Goal: Task Accomplishment & Management: Manage account settings

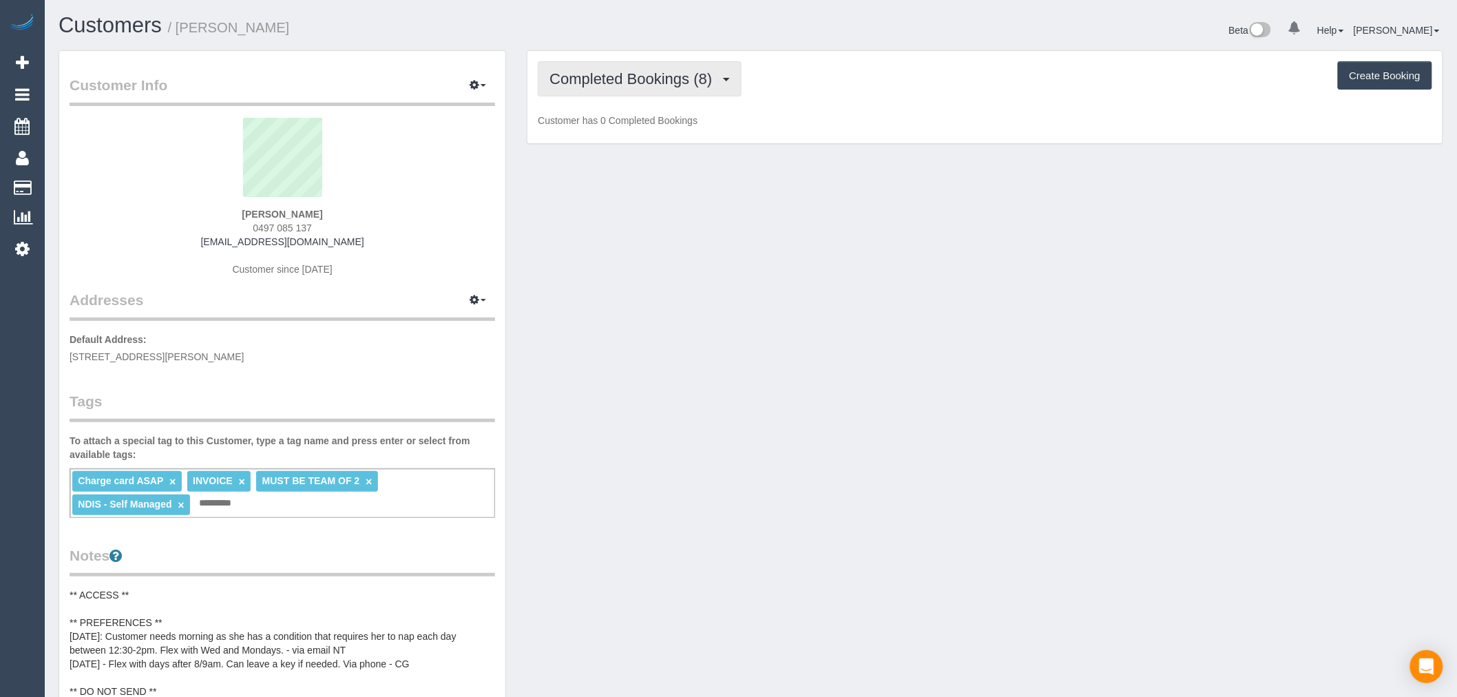
click at [678, 72] on span "Completed Bookings (8)" at bounding box center [633, 78] width 169 height 17
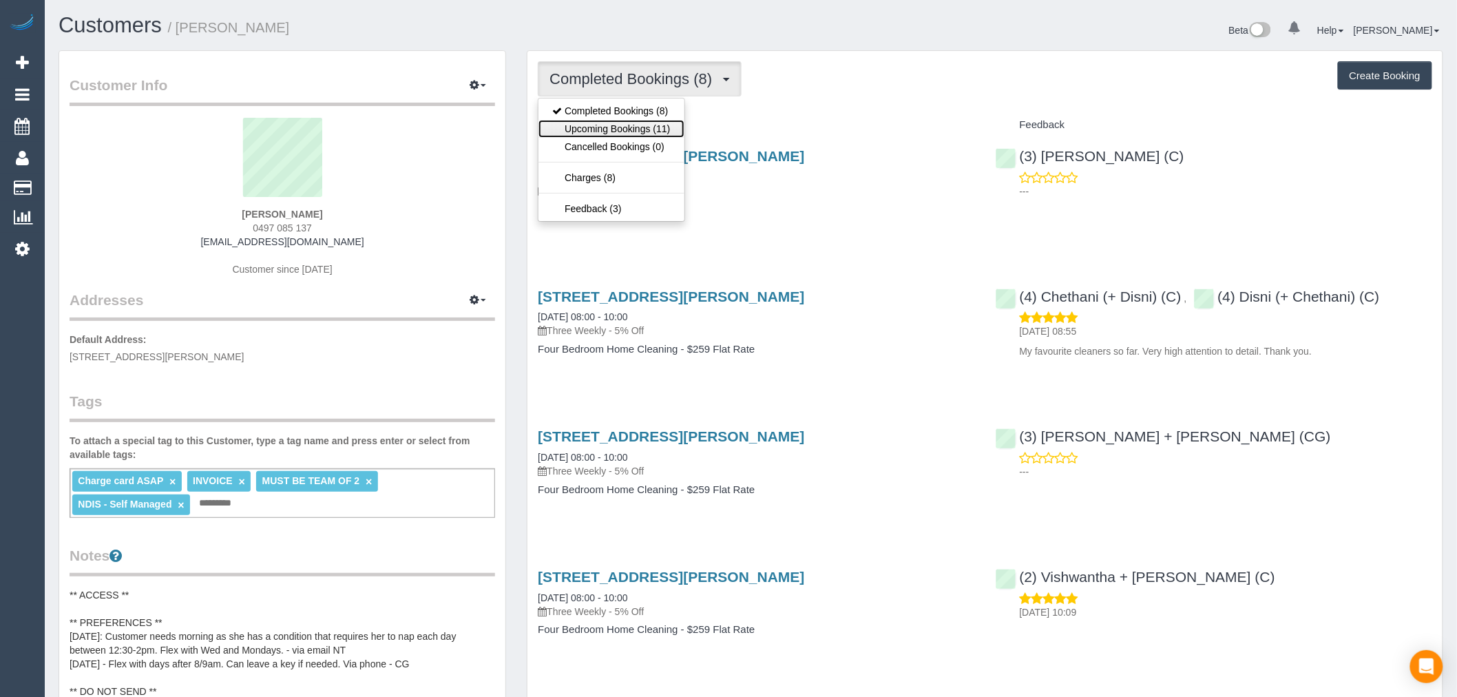
click at [664, 136] on link "Upcoming Bookings (11)" at bounding box center [610, 129] width 145 height 18
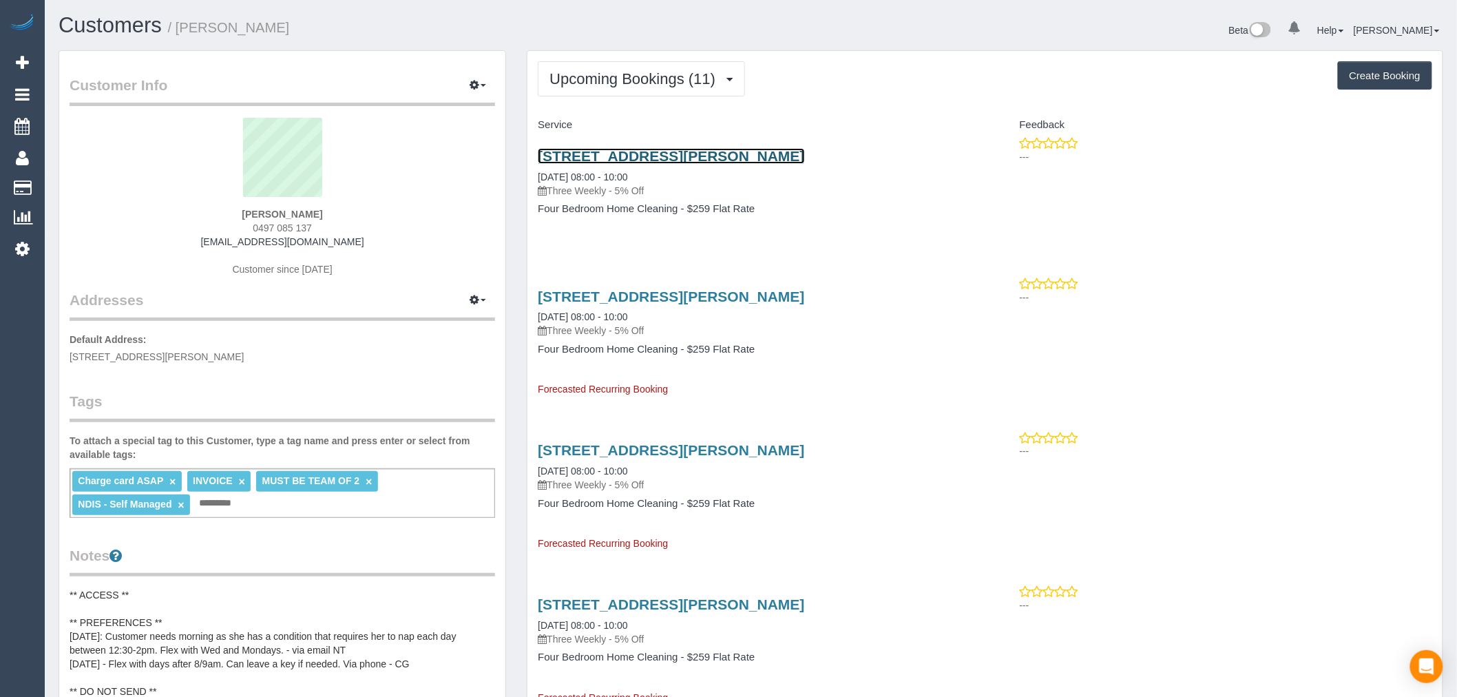
click at [724, 153] on link "2 Clarke Crescent, Wantirna South, VIC 3152" at bounding box center [671, 156] width 266 height 16
click at [627, 91] on button "Upcoming Bookings (11)" at bounding box center [641, 78] width 207 height 35
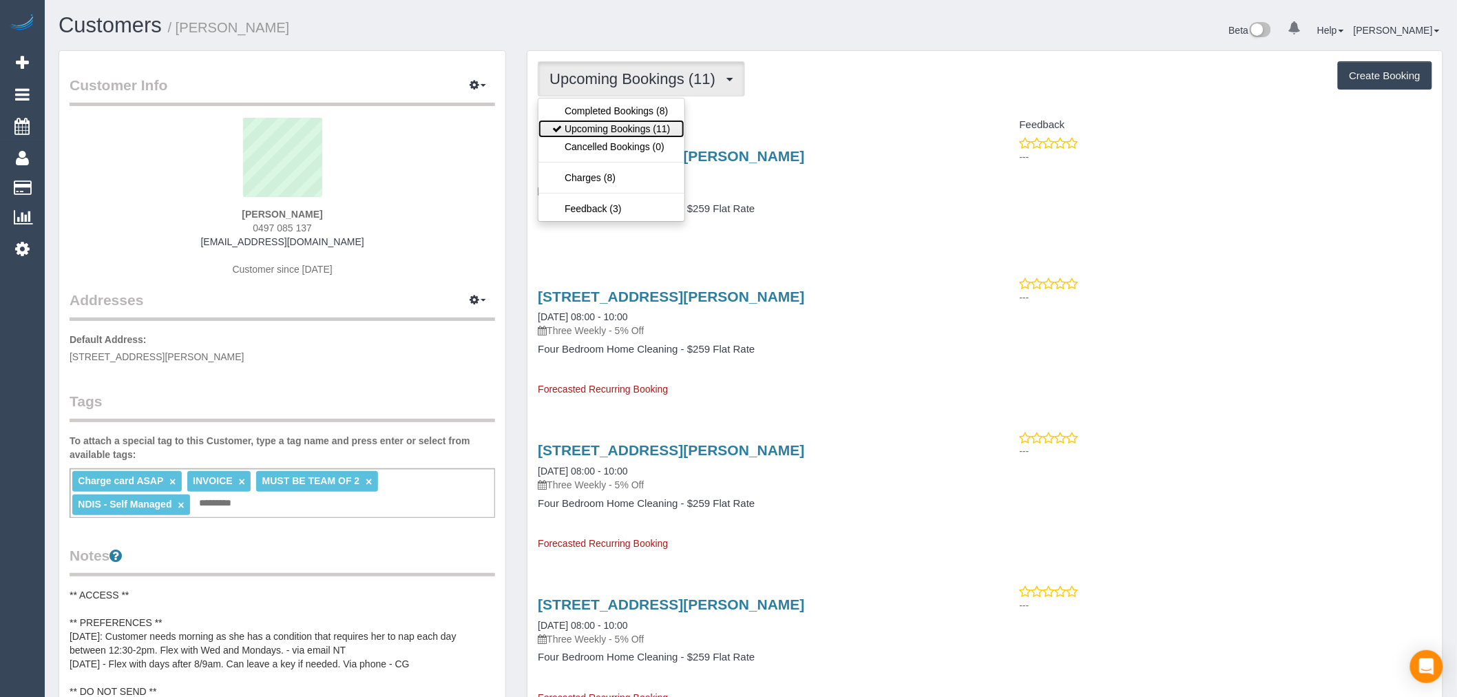
click at [627, 126] on link "Upcoming Bookings (11)" at bounding box center [610, 129] width 145 height 18
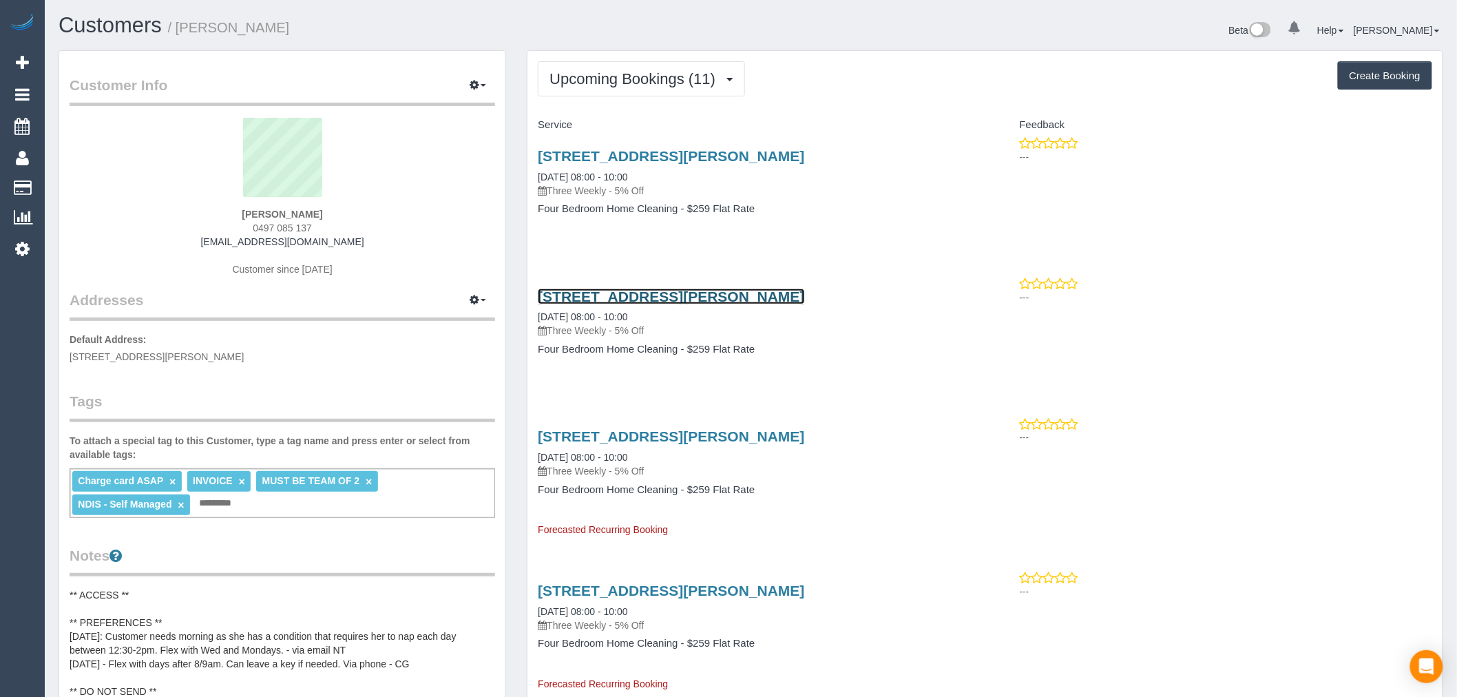
click at [711, 292] on link "2 Clarke Crescent, Wantirna South, VIC 3152" at bounding box center [671, 297] width 266 height 16
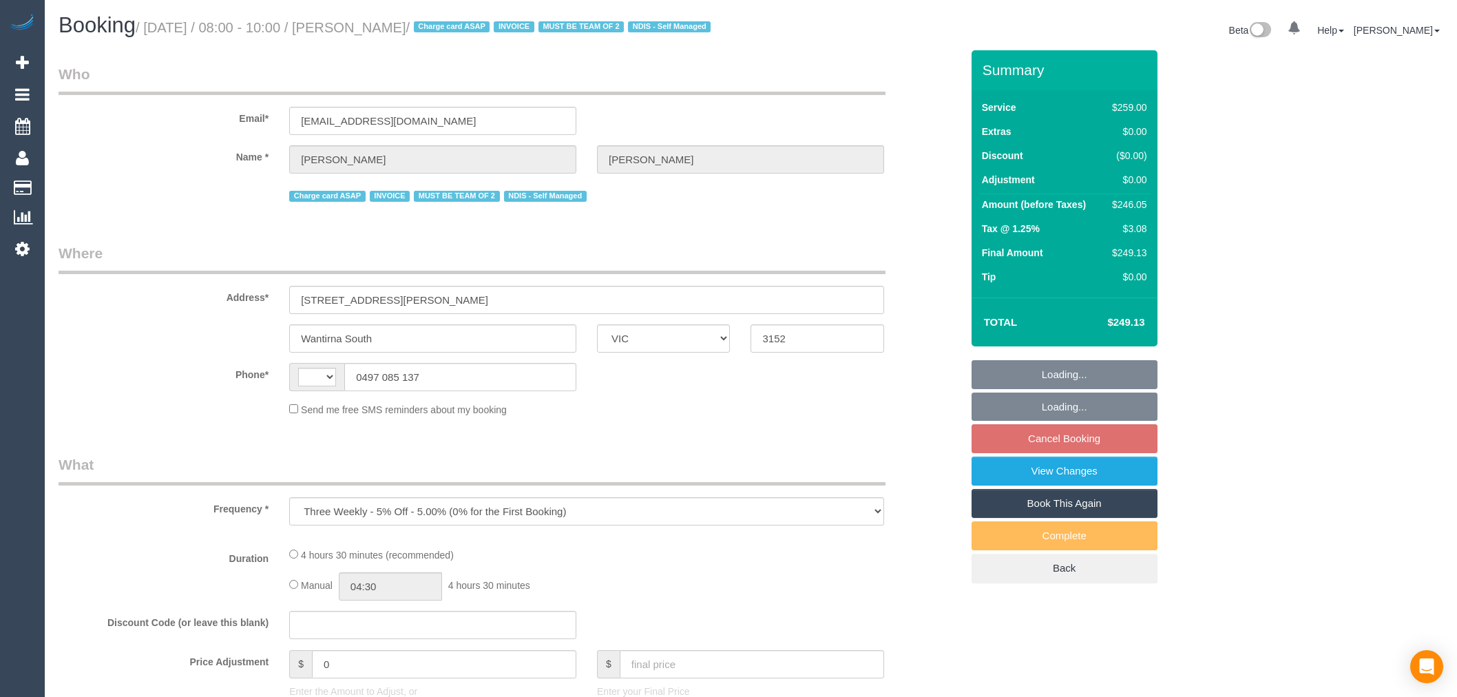
select select "VIC"
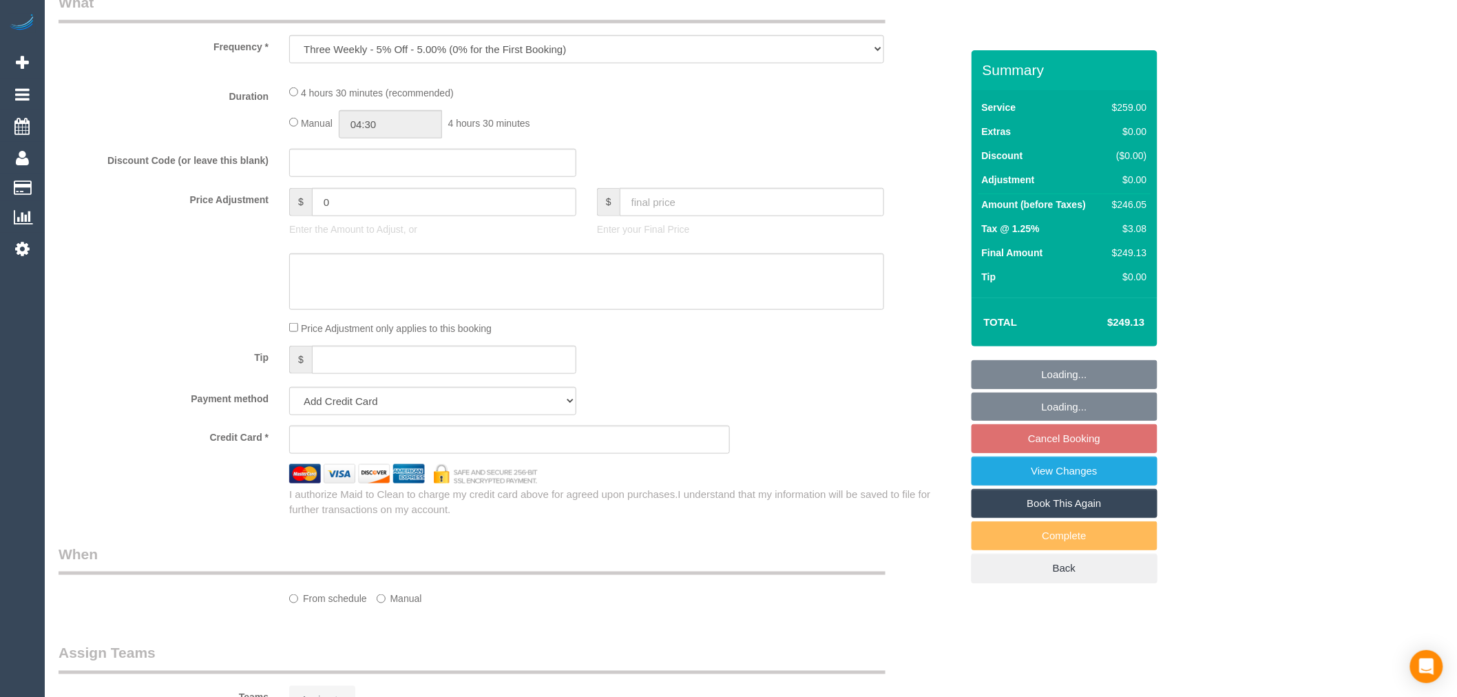
select select "string:AU"
select select "number:30"
select select "number:14"
select select "number:19"
select select "number:23"
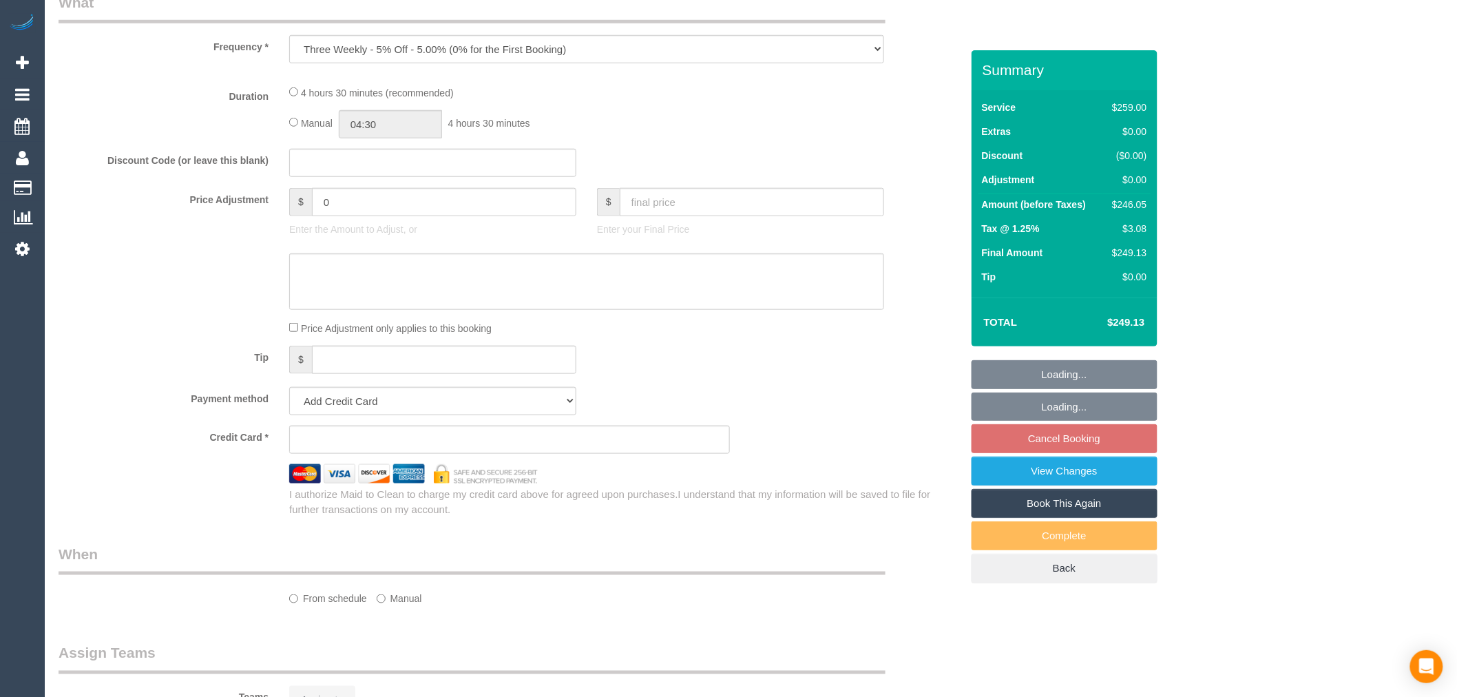
select select "number:33"
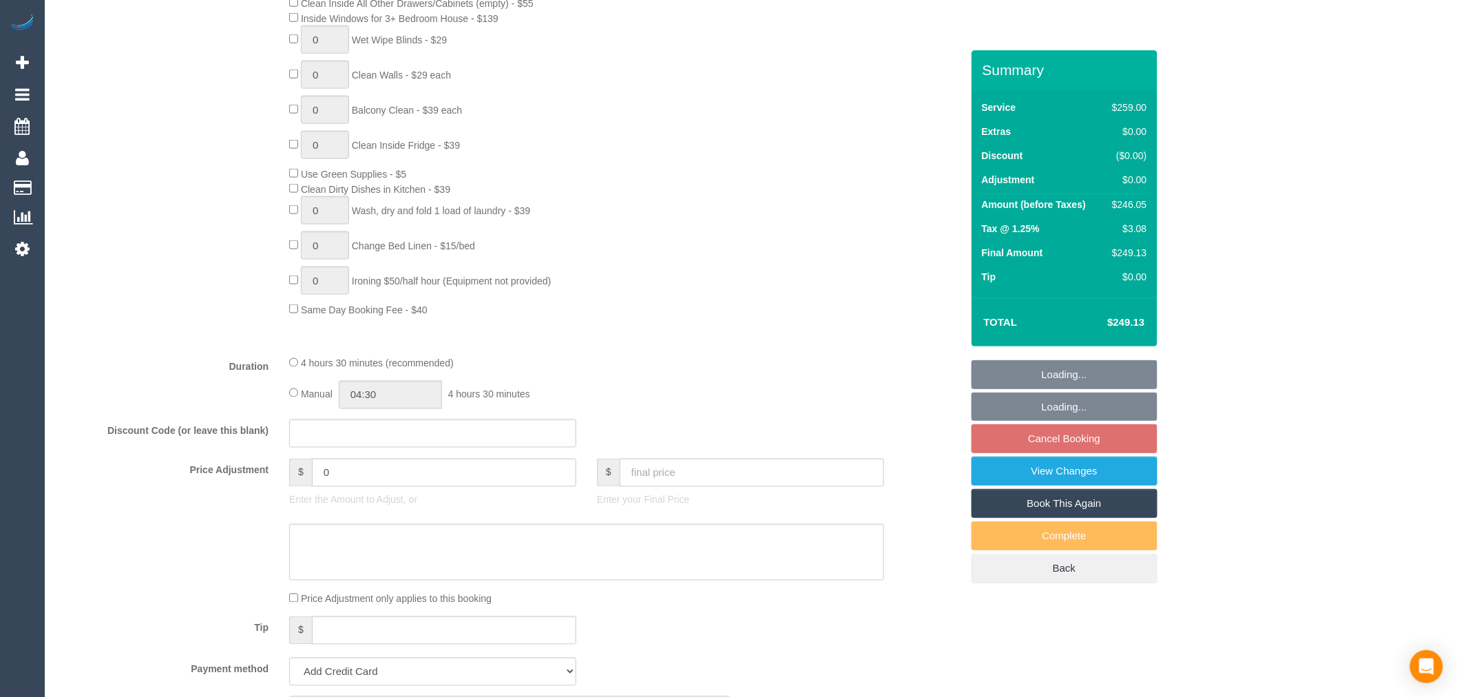
select select "string:stripe-pm_1QuObe2GScqysDRV6ciYV9Fc"
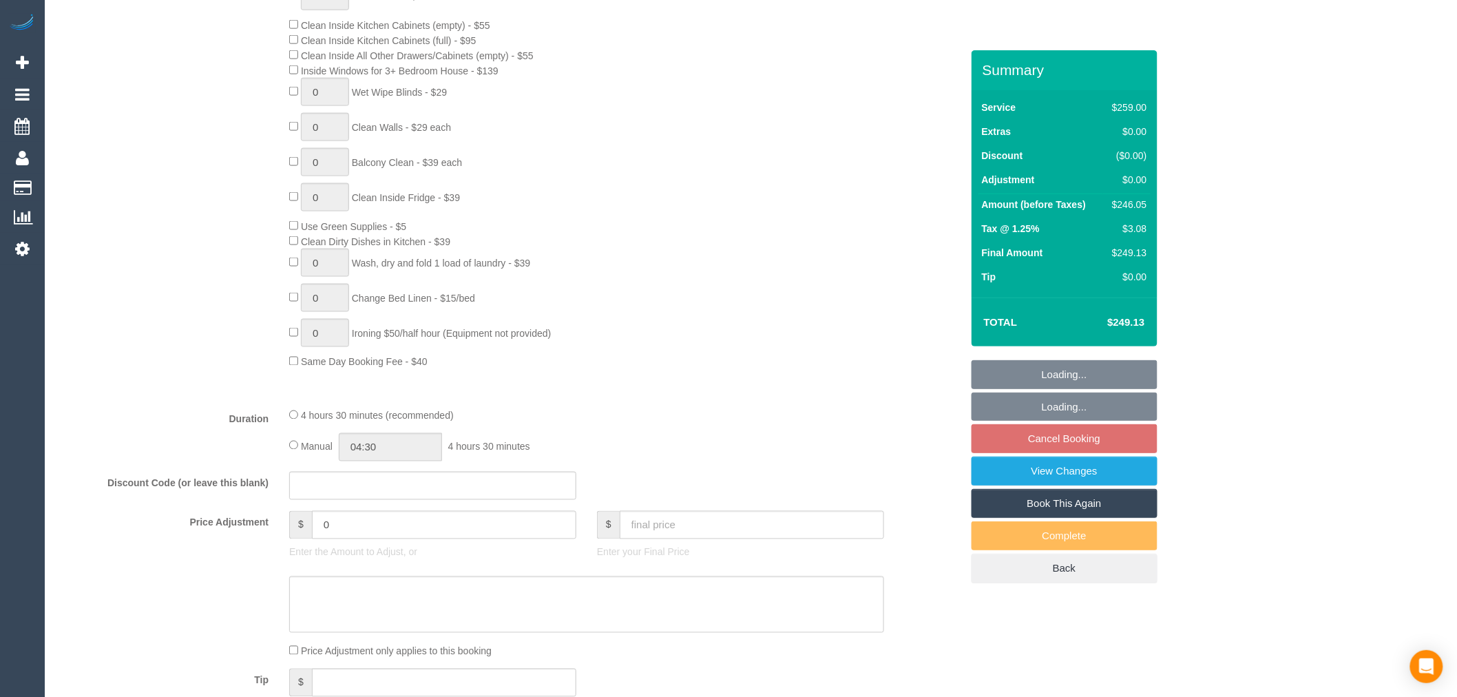
select select "object:1278"
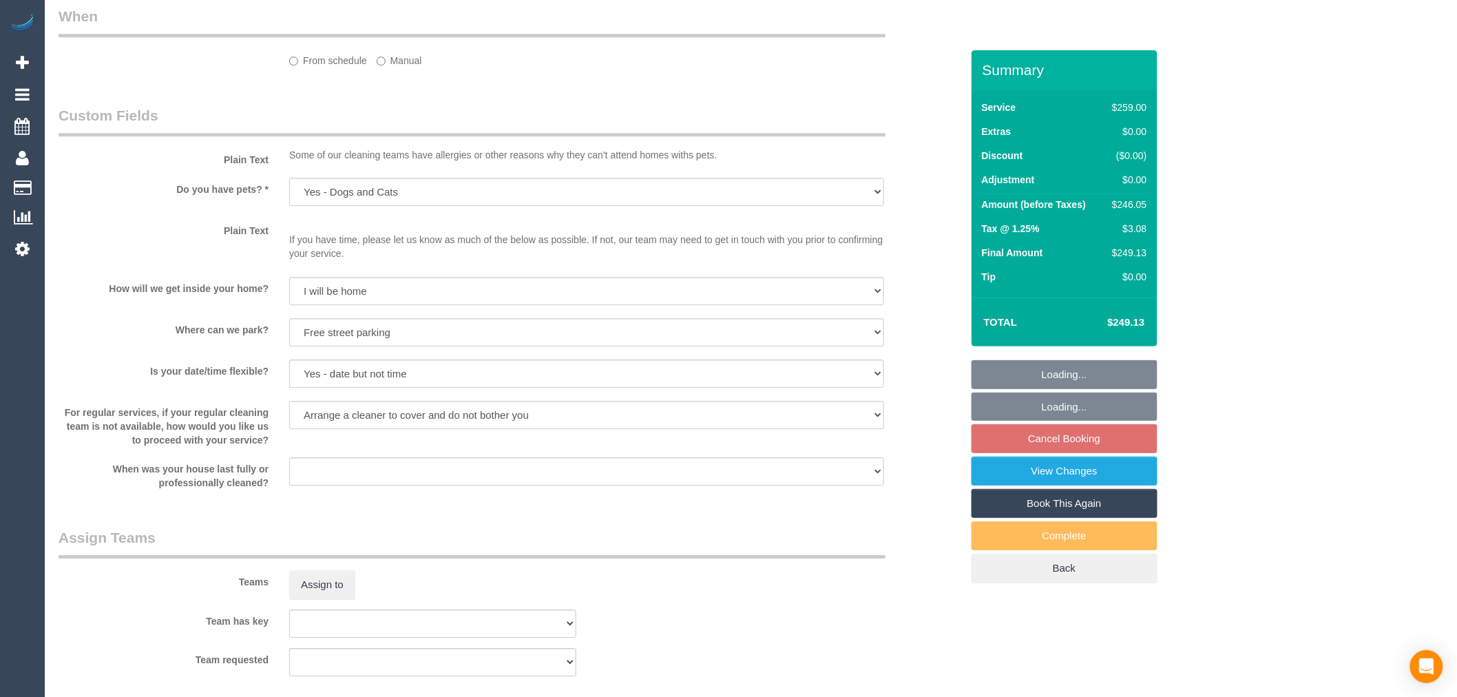
select select "spot2"
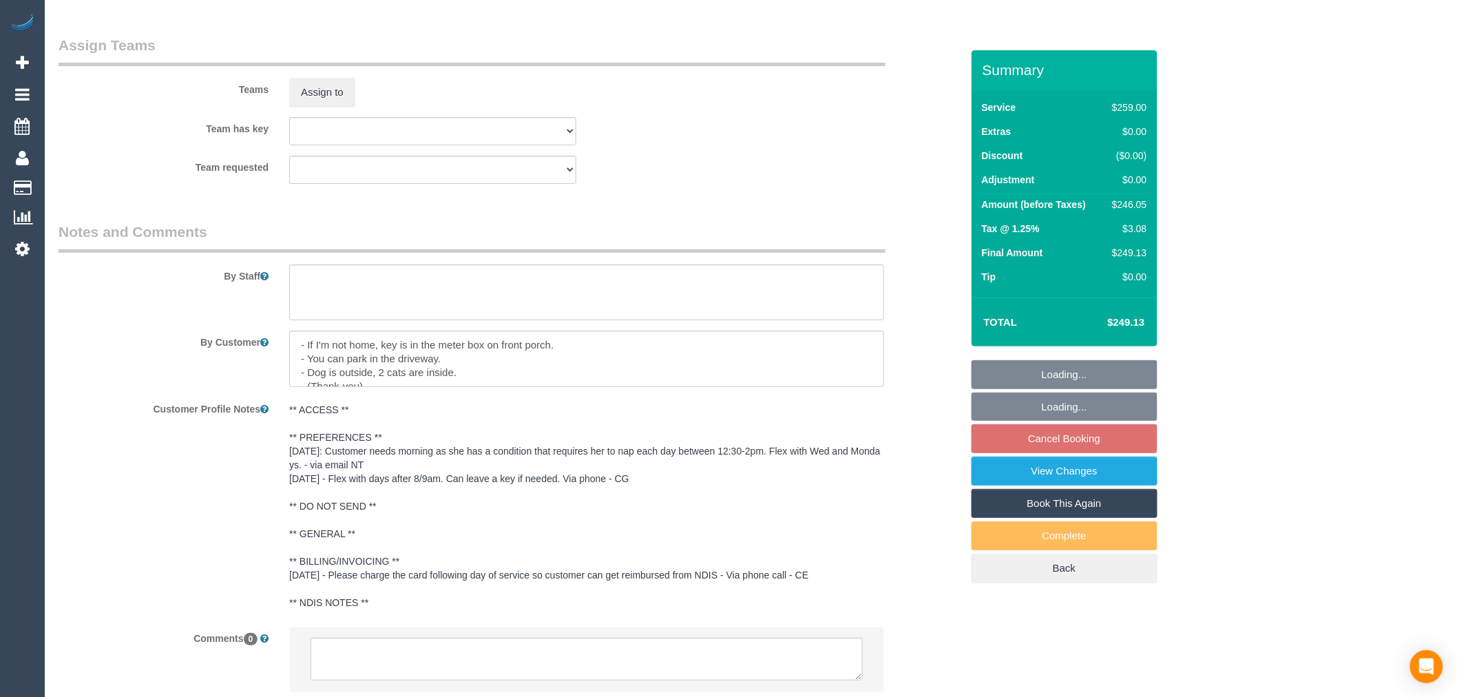
scroll to position [2170, 0]
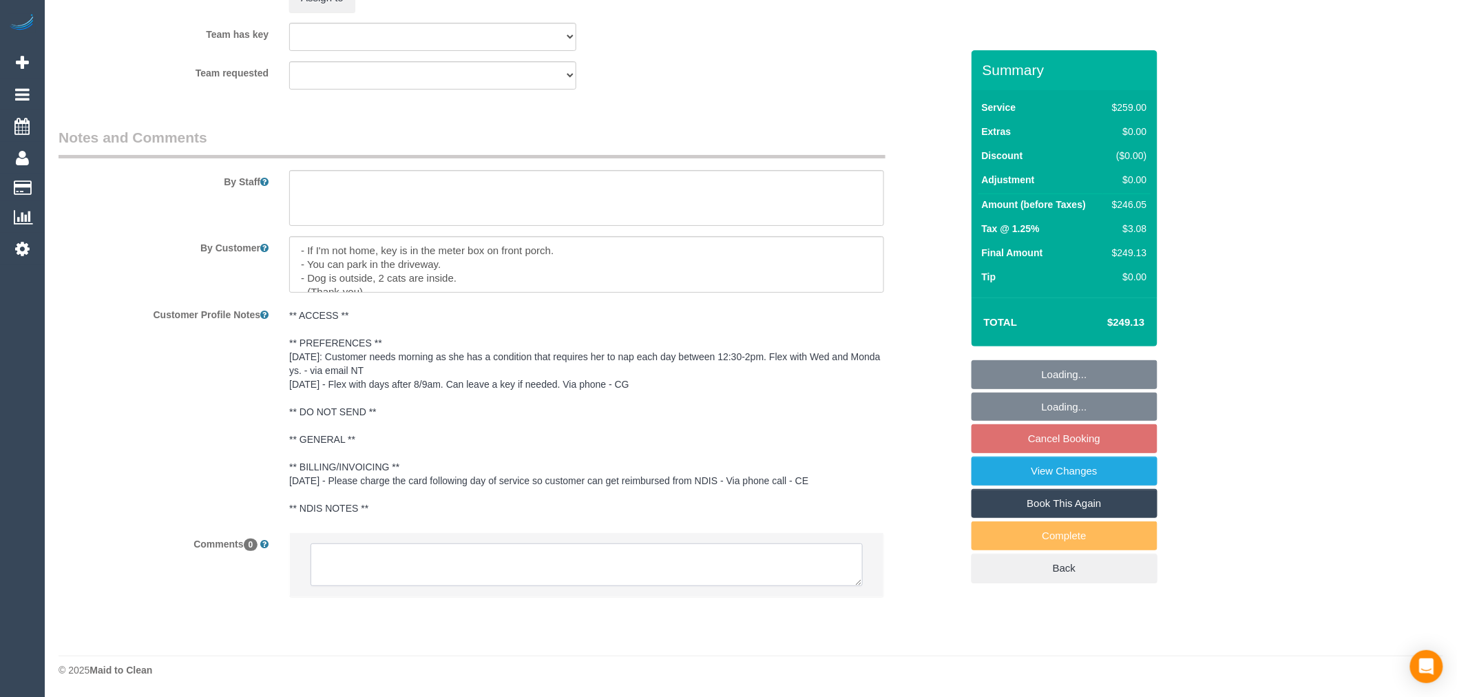
click at [446, 566] on textarea at bounding box center [587, 564] width 552 height 43
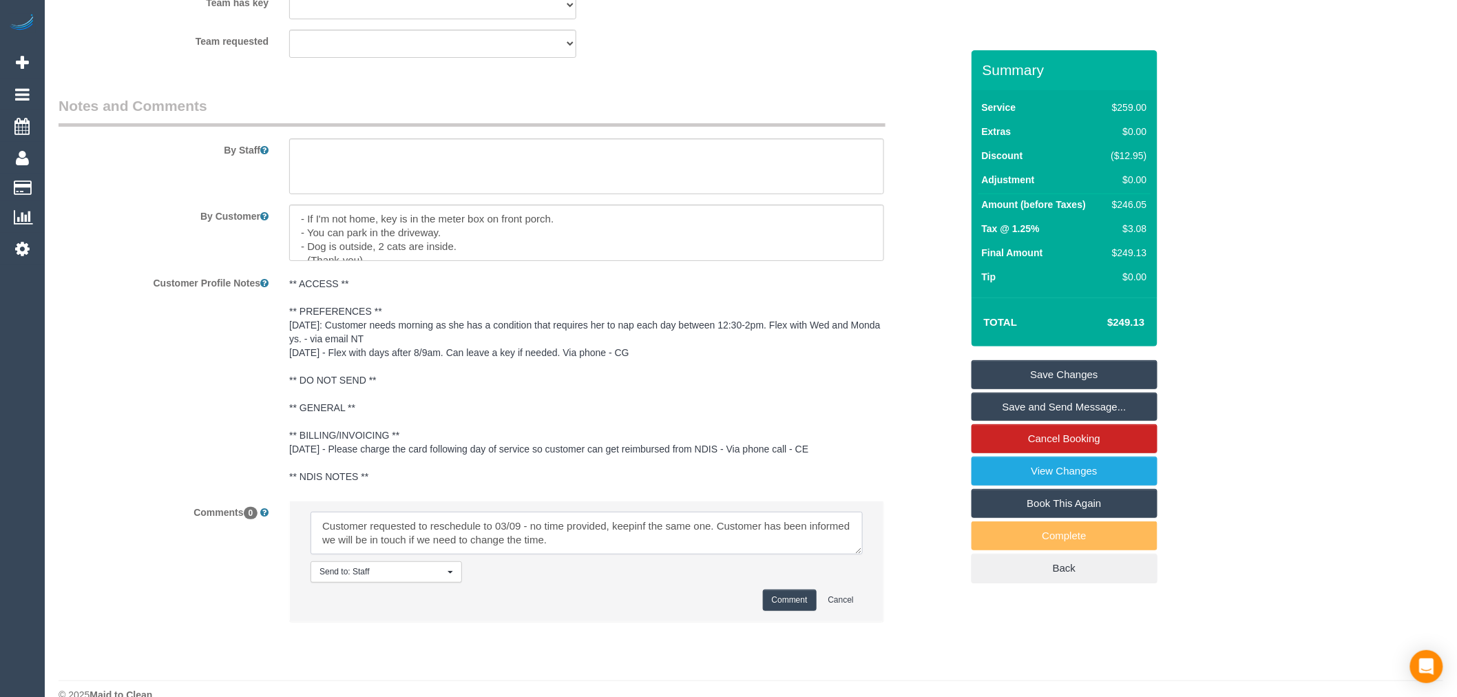
click at [630, 554] on textarea at bounding box center [587, 533] width 552 height 43
drag, startPoint x: 632, startPoint y: 558, endPoint x: 639, endPoint y: 562, distance: 8.0
click at [640, 554] on textarea at bounding box center [587, 533] width 552 height 43
click at [638, 554] on textarea at bounding box center [587, 533] width 552 height 43
click at [715, 554] on textarea at bounding box center [587, 533] width 552 height 43
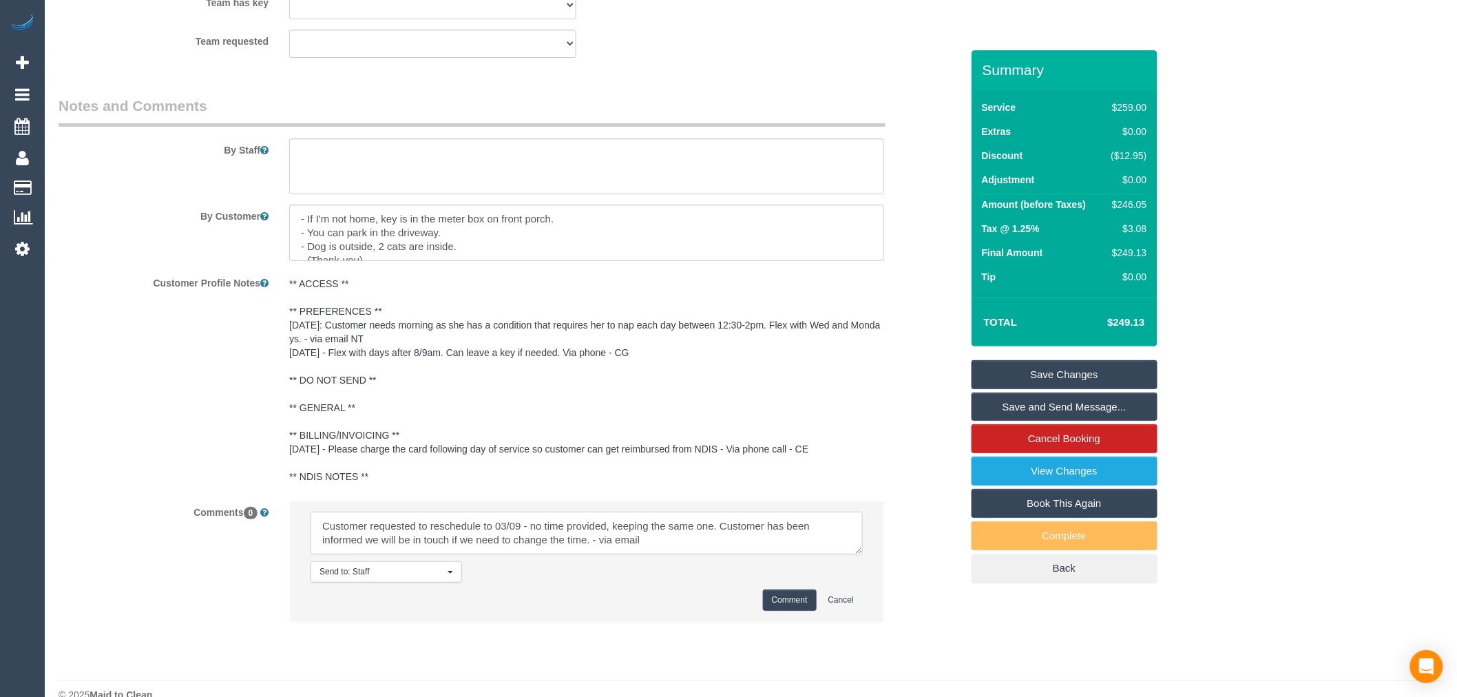
paste textarea "cnv_qa2dkpb"
type textarea "Customer requested to reschedule to 03/09 - no time provided, keeping the same …"
click at [763, 611] on button "Comment" at bounding box center [790, 599] width 54 height 21
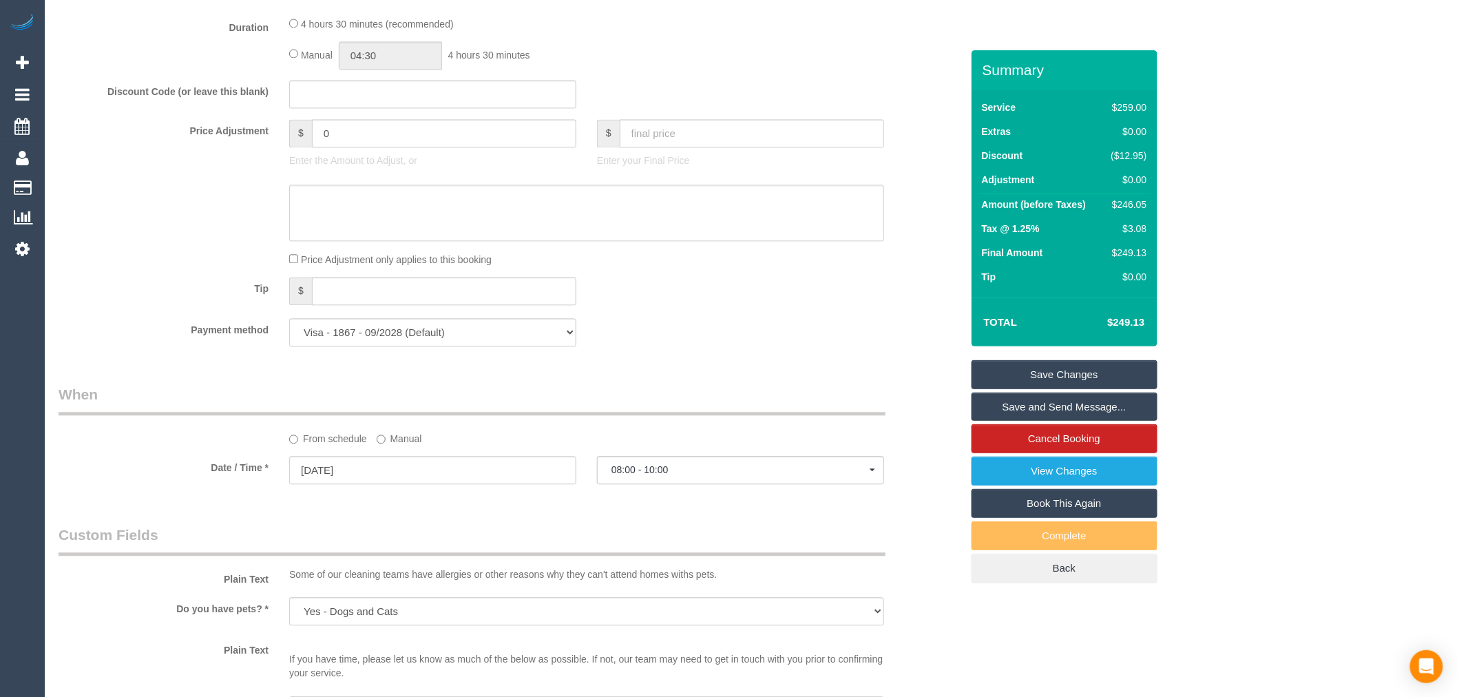
scroll to position [1224, 0]
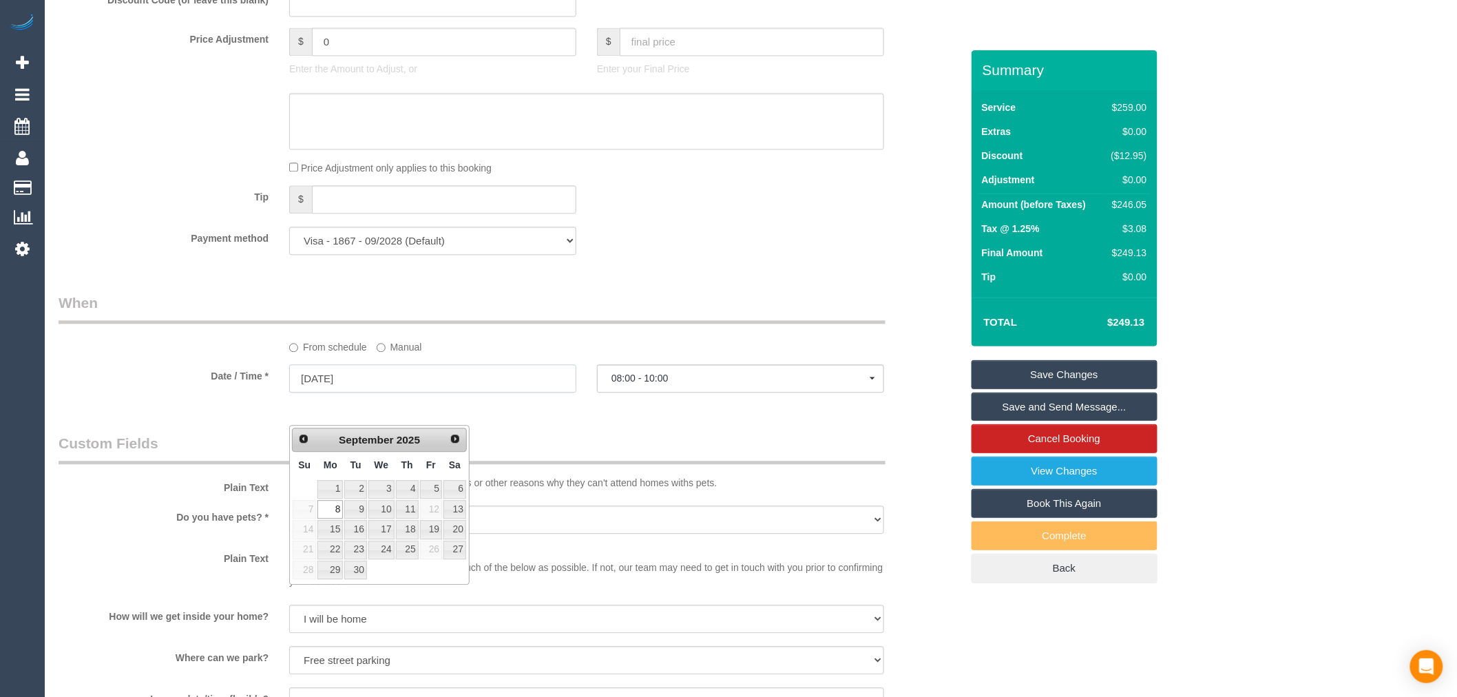
click at [388, 392] on input "08/09/2025" at bounding box center [432, 378] width 287 height 28
click at [386, 490] on link "3" at bounding box center [381, 489] width 26 height 19
type input "03/09/2025"
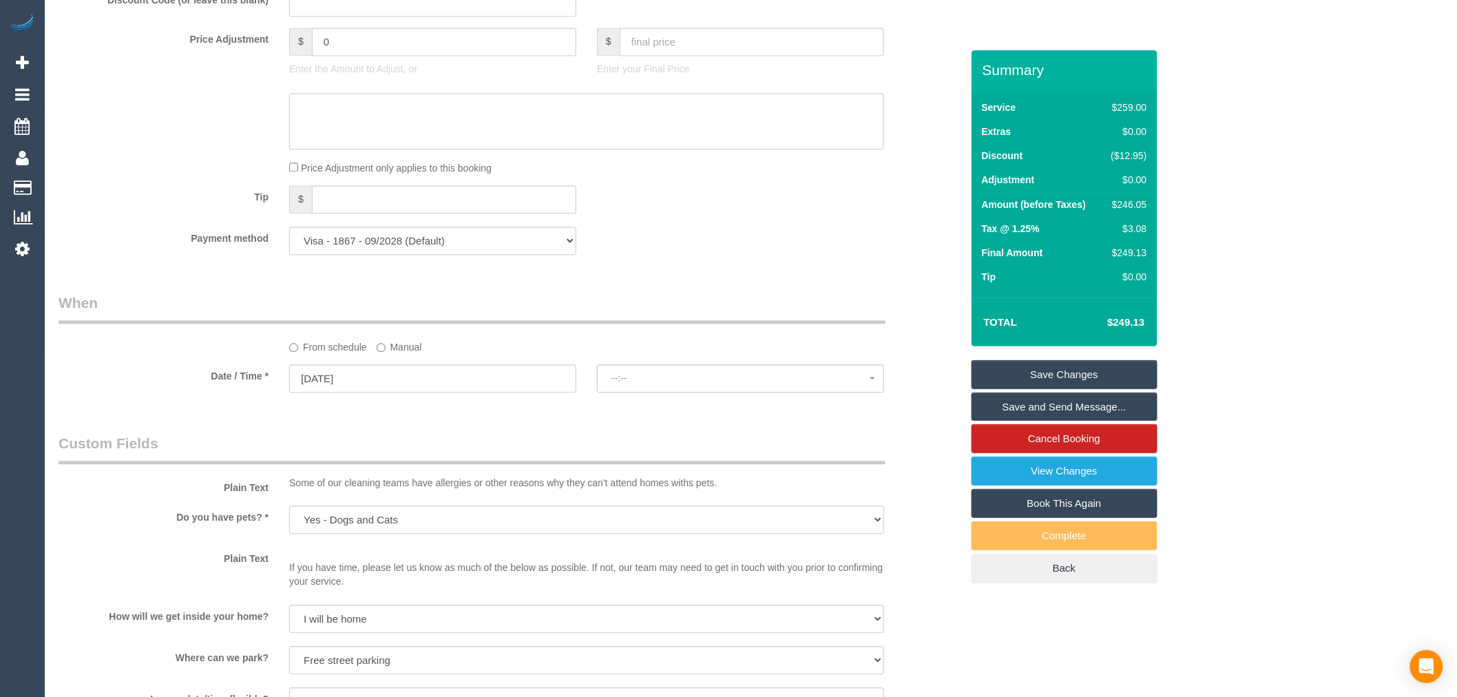
click at [733, 406] on fieldset "When From schedule Manual Date / Time * 03/09/2025 --:-- Mon September 8th 07:0…" at bounding box center [510, 349] width 903 height 113
click at [734, 392] on button "07:00 - 08:00" at bounding box center [740, 378] width 287 height 28
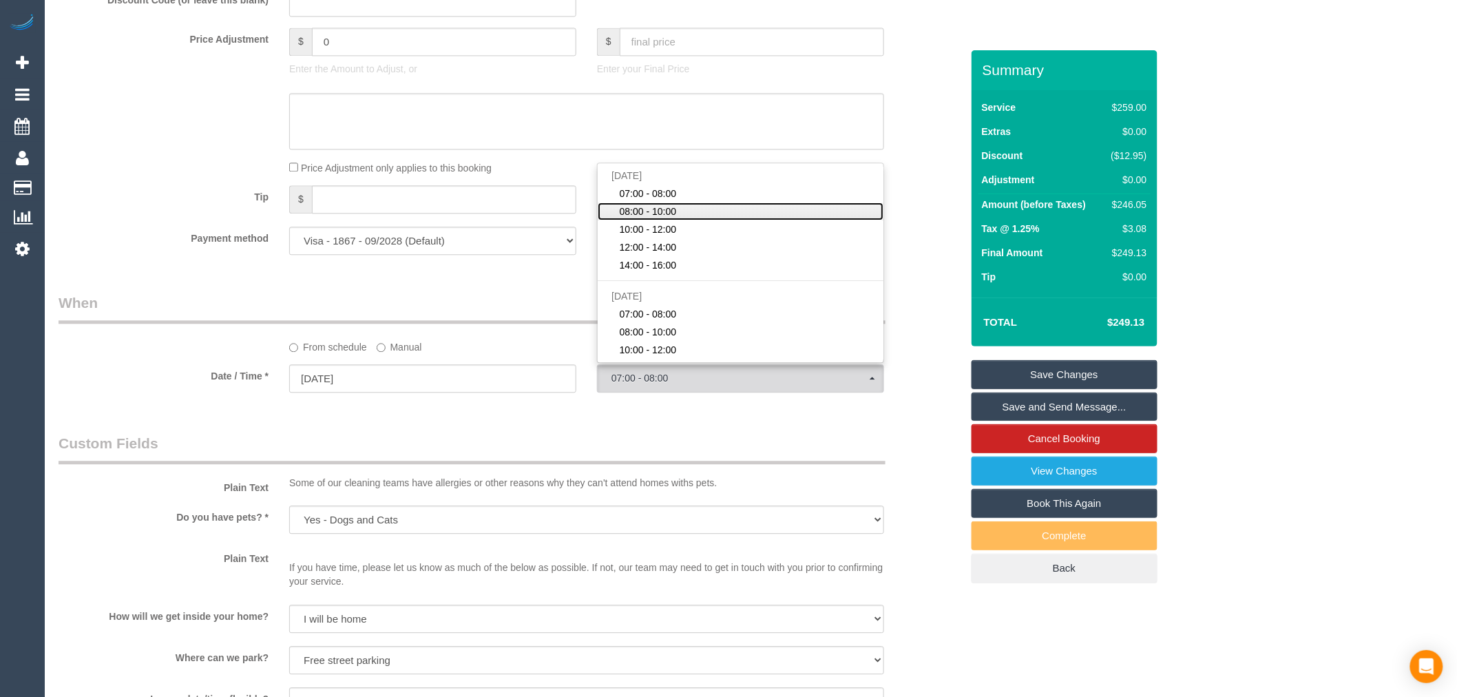
click at [695, 220] on link "08:00 - 10:00" at bounding box center [741, 211] width 286 height 18
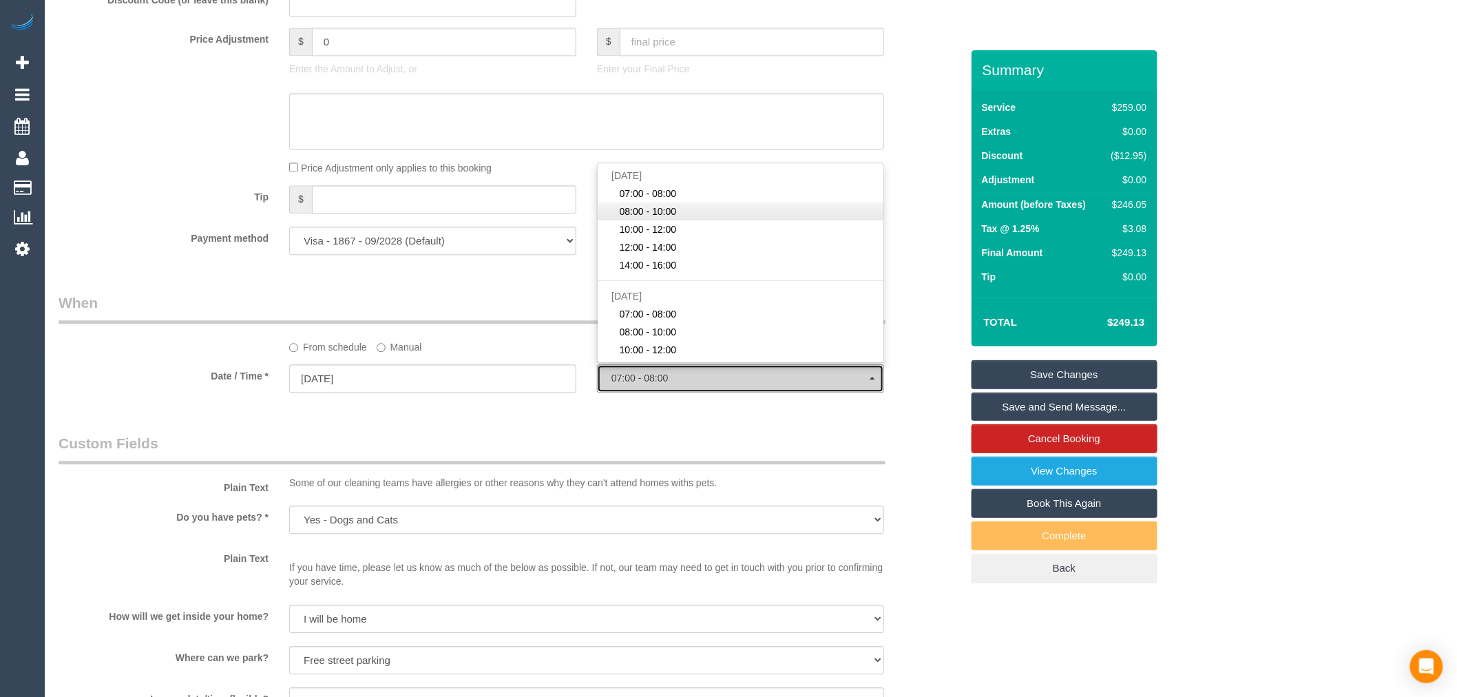
select select "spot23"
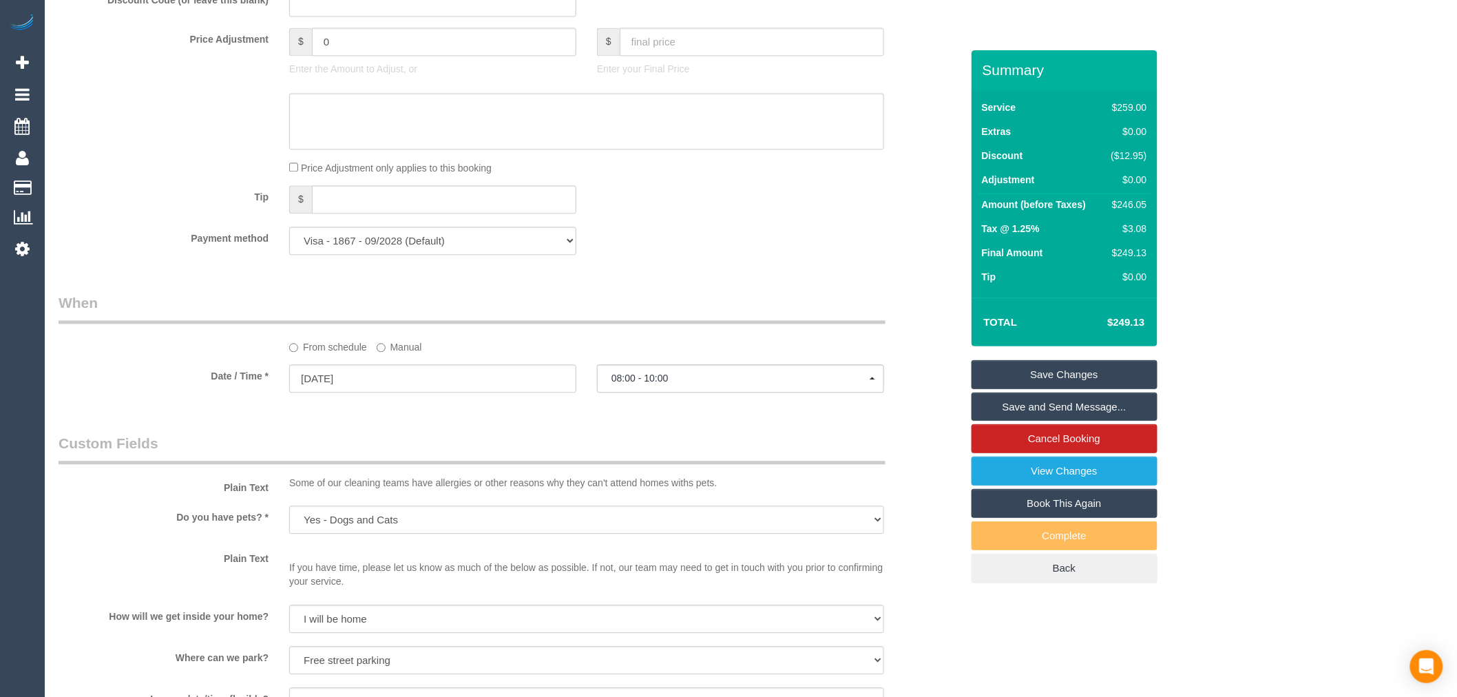
click at [574, 464] on legend "Custom Fields" at bounding box center [472, 448] width 827 height 31
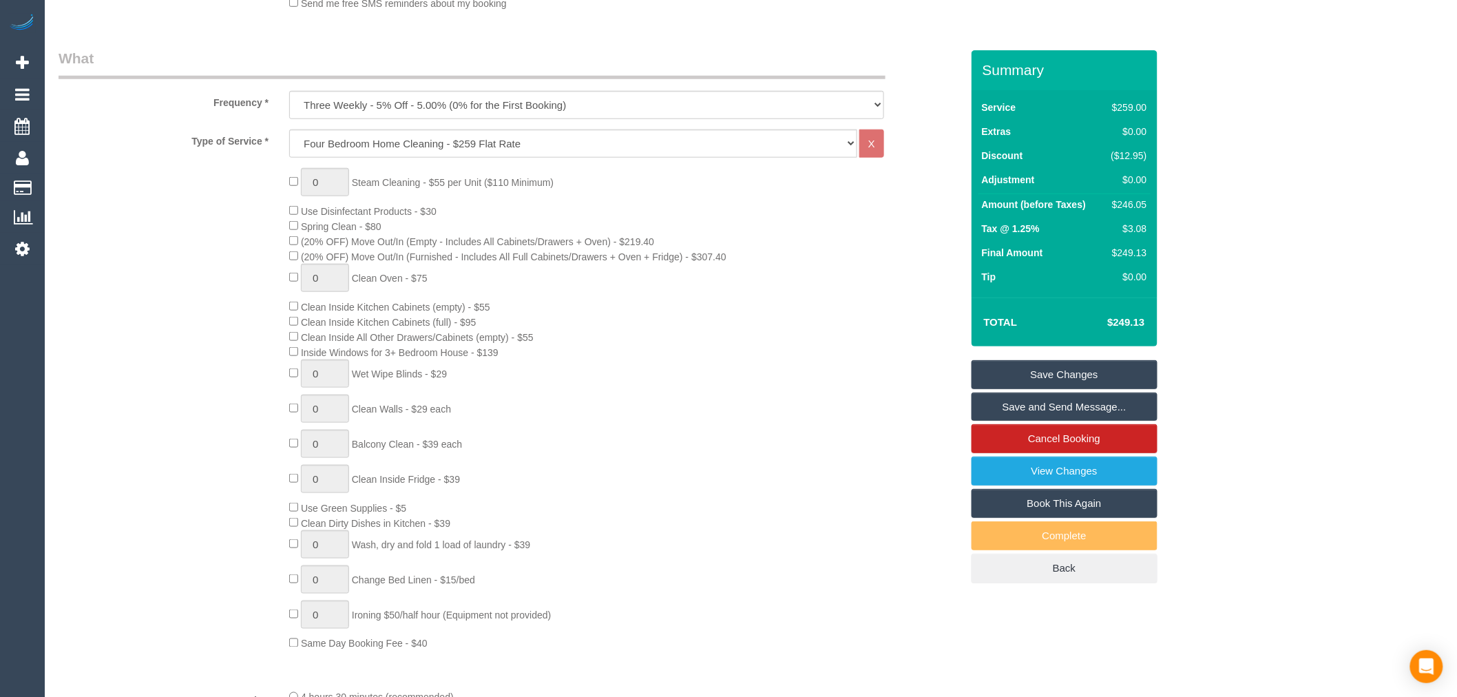
scroll to position [0, 0]
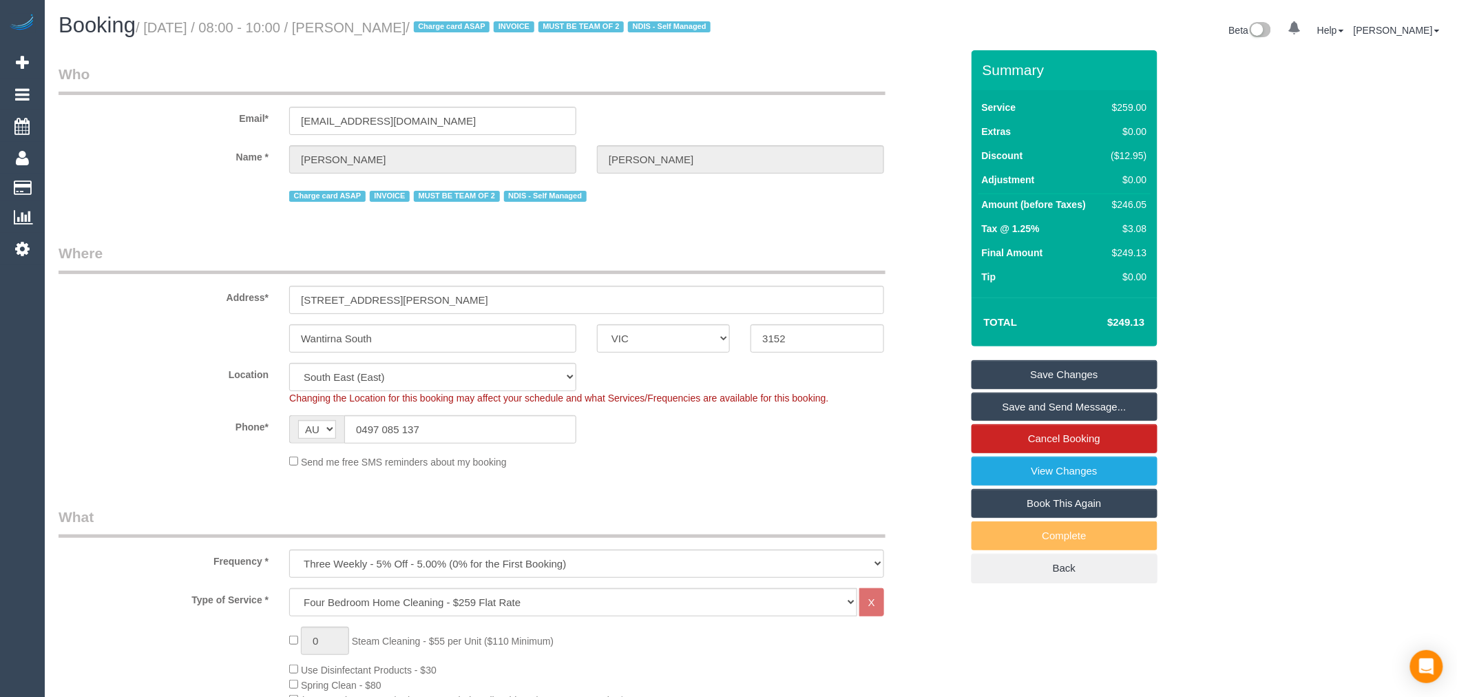
click at [1132, 387] on link "Save Changes" at bounding box center [1065, 374] width 186 height 29
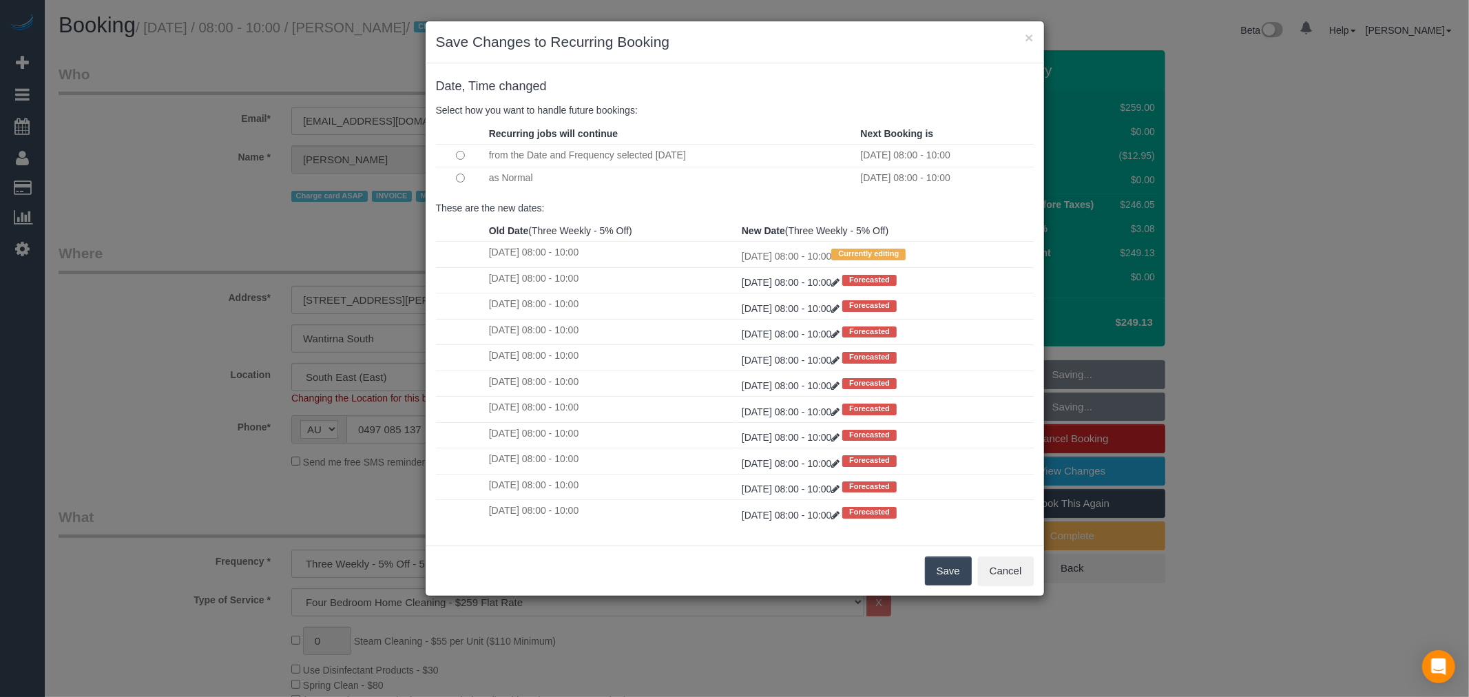
click at [941, 569] on button "Save" at bounding box center [948, 570] width 47 height 29
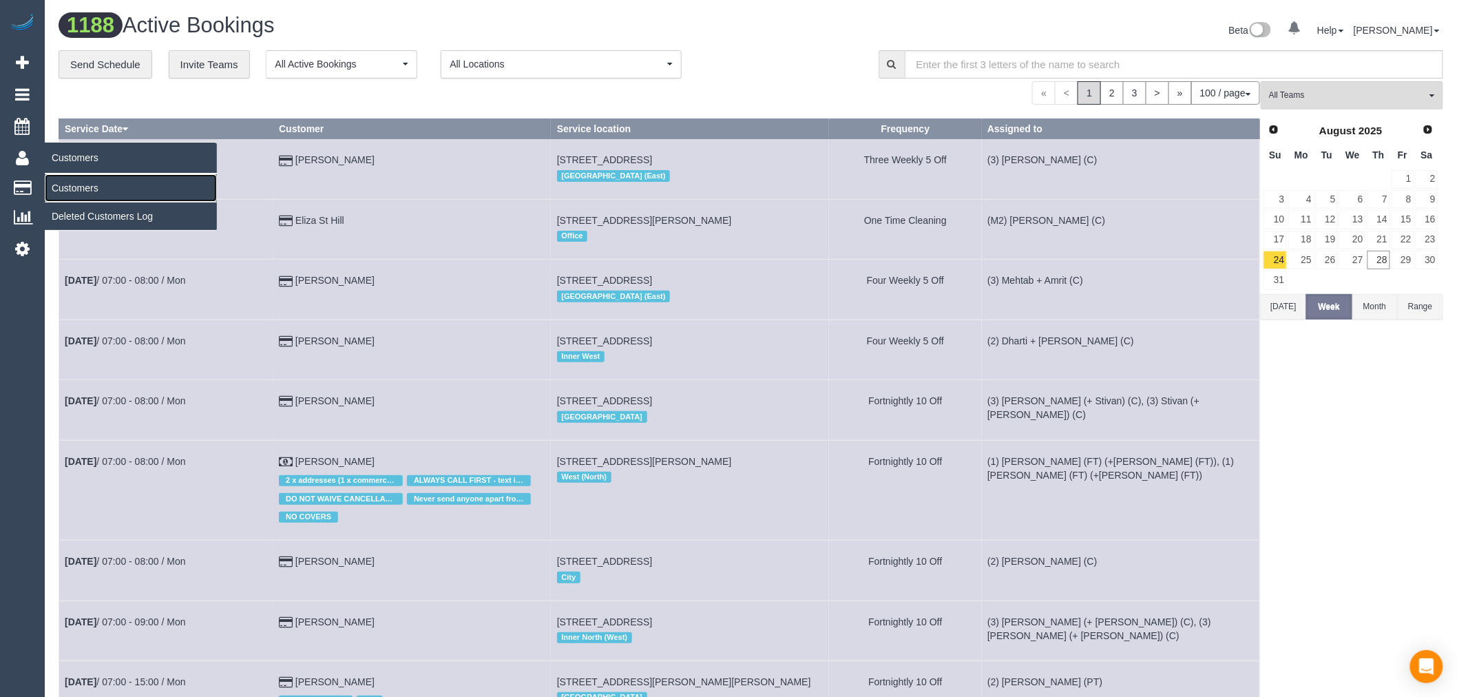
drag, startPoint x: 80, startPoint y: 180, endPoint x: 90, endPoint y: 186, distance: 12.0
click at [81, 180] on link "Customers" at bounding box center [131, 188] width 172 height 28
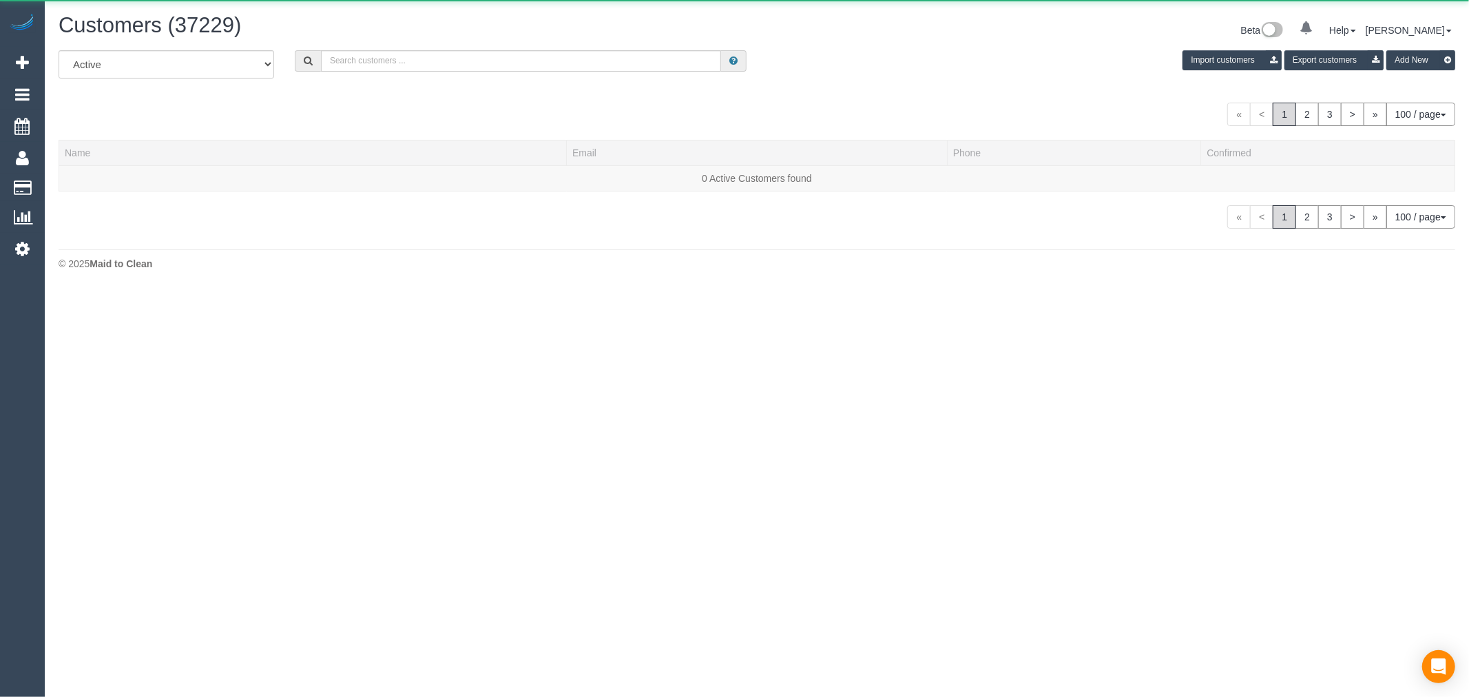
click at [359, 78] on div "All Active Archived Import customers Export customers Add New" at bounding box center [756, 69] width 1417 height 39
click at [372, 72] on input "text" at bounding box center [521, 60] width 400 height 21
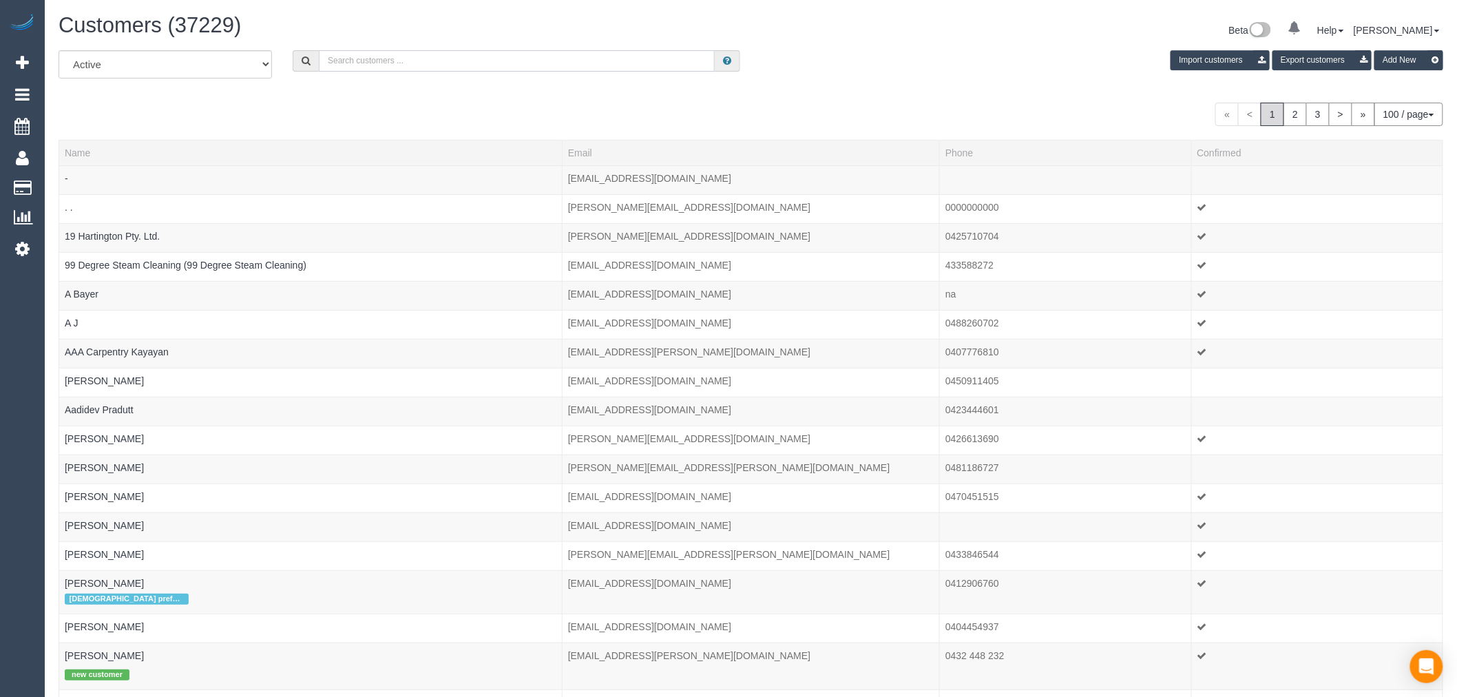
paste input "patriciaricciuti@gmail.com"
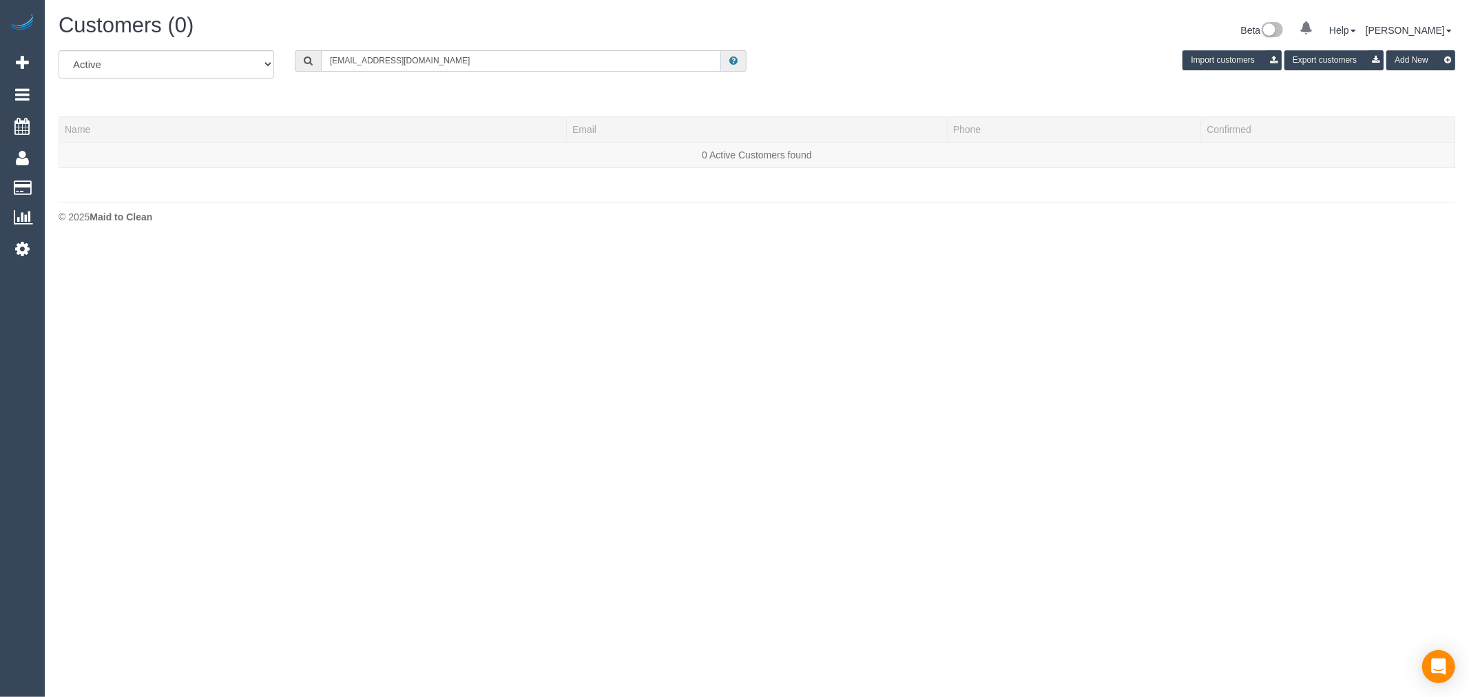
click at [483, 63] on input "patriciaricciuti@gmail.com" at bounding box center [521, 60] width 400 height 21
drag, startPoint x: 483, startPoint y: 63, endPoint x: 26, endPoint y: 16, distance: 459.7
click at [26, 16] on div "0 Beta Your Notifications You have 0 alerts Add Booking Bookings Active Booking…" at bounding box center [734, 122] width 1469 height 244
click at [430, 73] on div "All Active Archived patricia ric Import customers Export customers Add New" at bounding box center [756, 69] width 1417 height 39
drag, startPoint x: 412, startPoint y: 63, endPoint x: 148, endPoint y: 65, distance: 263.7
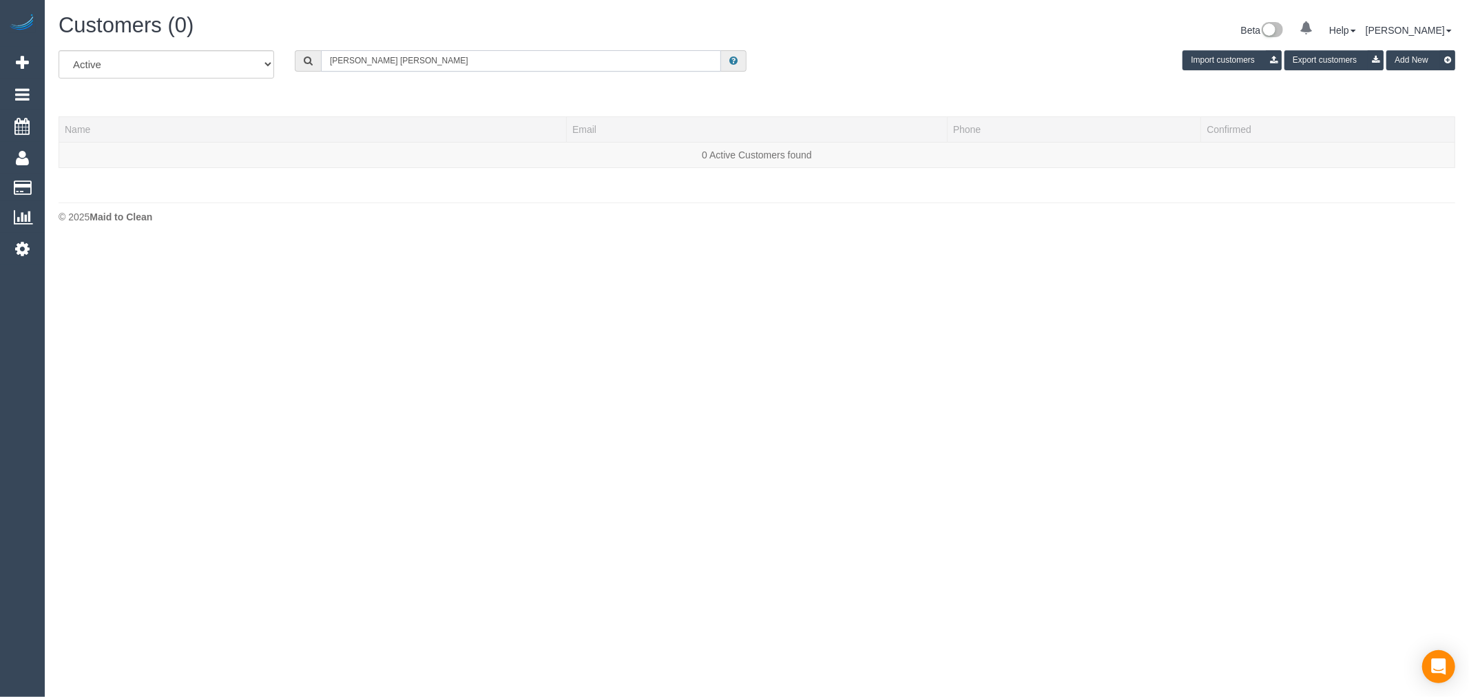
click at [148, 65] on div "All Active Archived patricia ric Import customers Export customers Add New" at bounding box center [756, 69] width 1417 height 39
click at [374, 70] on input "patricia ric" at bounding box center [521, 60] width 400 height 21
drag, startPoint x: 381, startPoint y: 64, endPoint x: 0, endPoint y: 17, distance: 383.7
click at [0, 17] on div "0 Beta Your Notifications You have 0 alerts Add Booking Bookings Active Booking…" at bounding box center [734, 122] width 1469 height 244
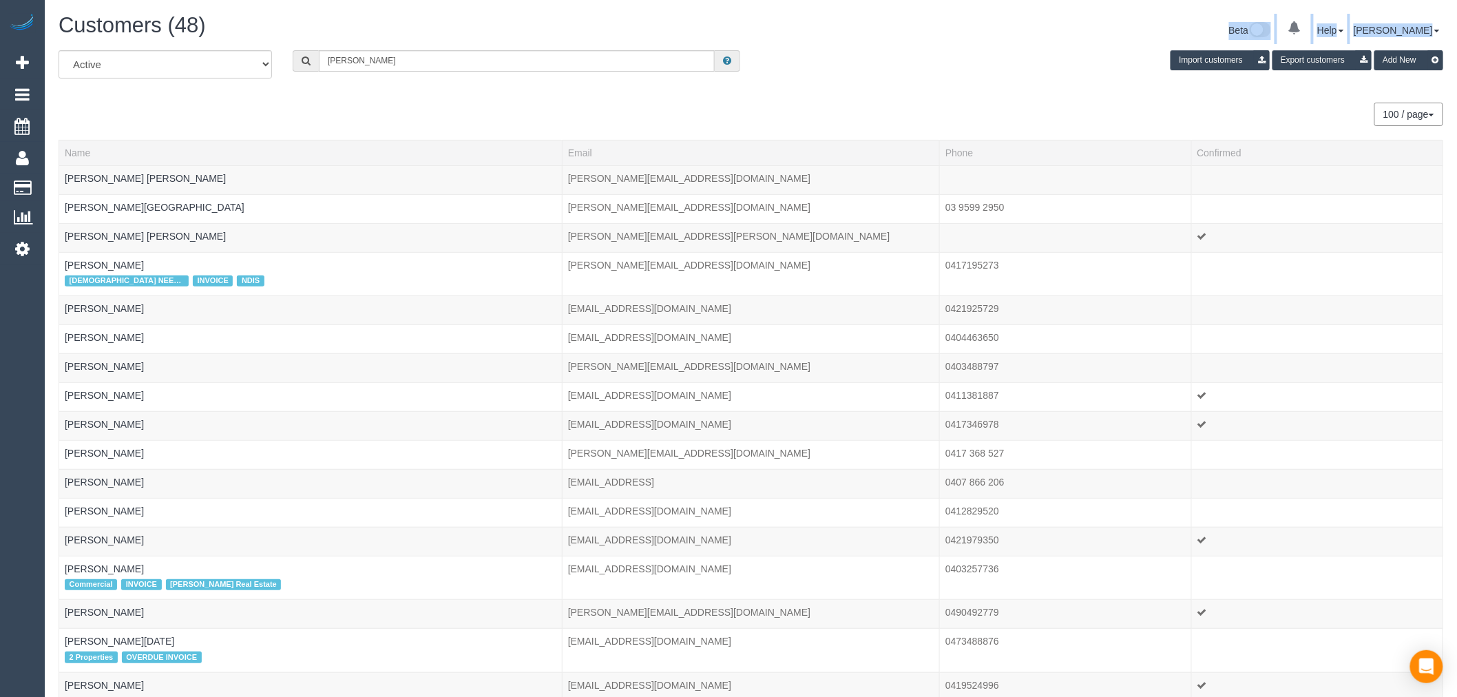
drag, startPoint x: 396, startPoint y: 48, endPoint x: 220, endPoint y: 48, distance: 175.6
click at [209, 42] on div "Customers (48) Beta 0 Your Notifications You have 0 alerts Help Help Docs Take …" at bounding box center [750, 32] width 1405 height 36
click at [359, 63] on input "patricia" at bounding box center [517, 60] width 396 height 21
drag, startPoint x: 405, startPoint y: 67, endPoint x: 134, endPoint y: 49, distance: 271.2
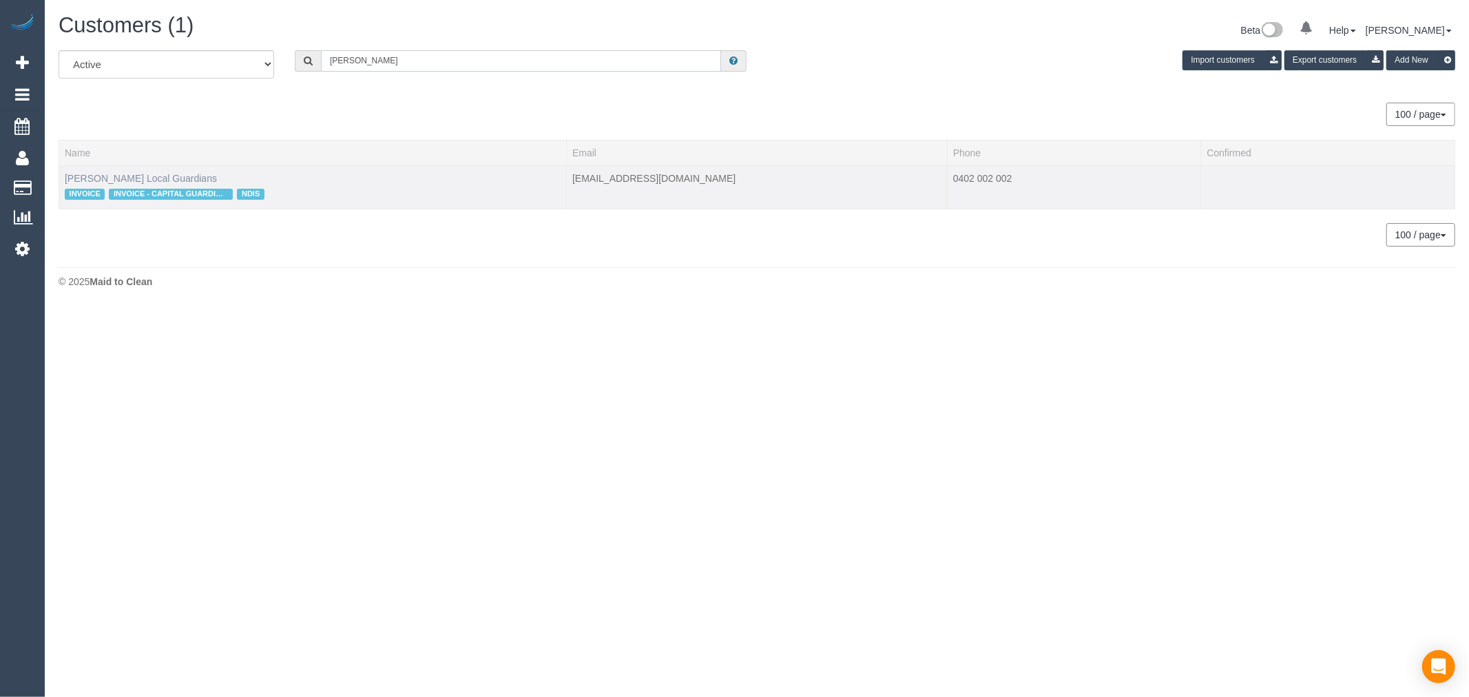
type input "ricciuti"
click at [173, 180] on link "Armida Ricciuti Local Guardians" at bounding box center [141, 178] width 152 height 11
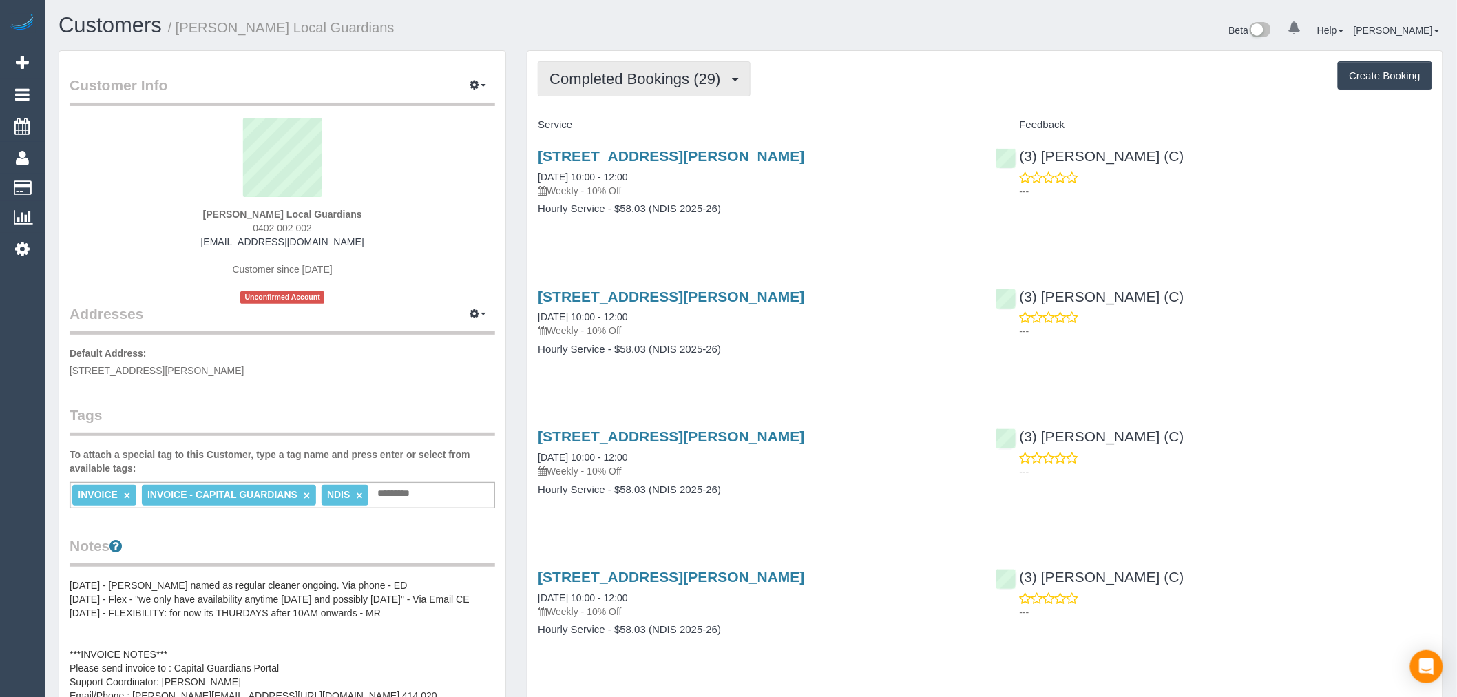
click at [735, 77] on button "Completed Bookings (29)" at bounding box center [644, 78] width 212 height 35
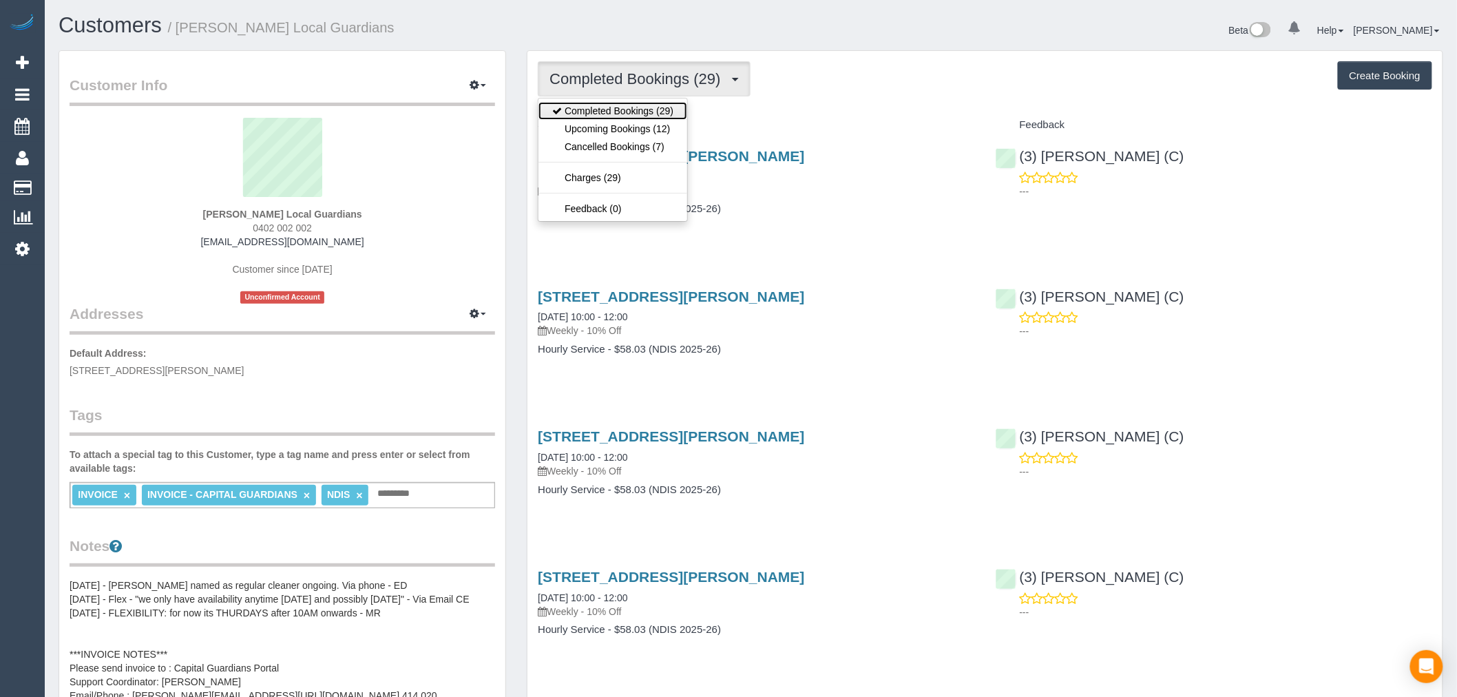
click at [670, 118] on link "Completed Bookings (29)" at bounding box center [612, 111] width 149 height 18
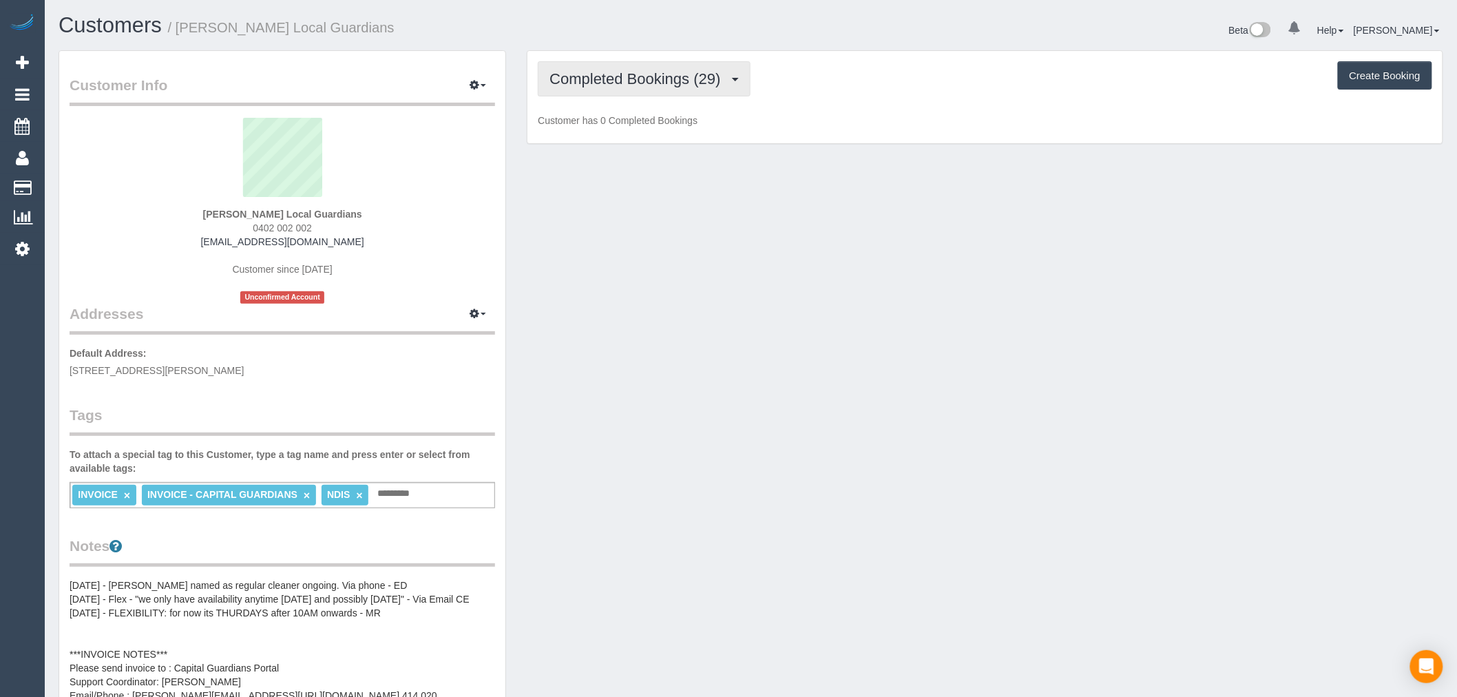
click at [673, 87] on span "Completed Bookings (29)" at bounding box center [638, 78] width 178 height 17
click at [662, 124] on link "Upcoming Bookings (12)" at bounding box center [612, 129] width 149 height 18
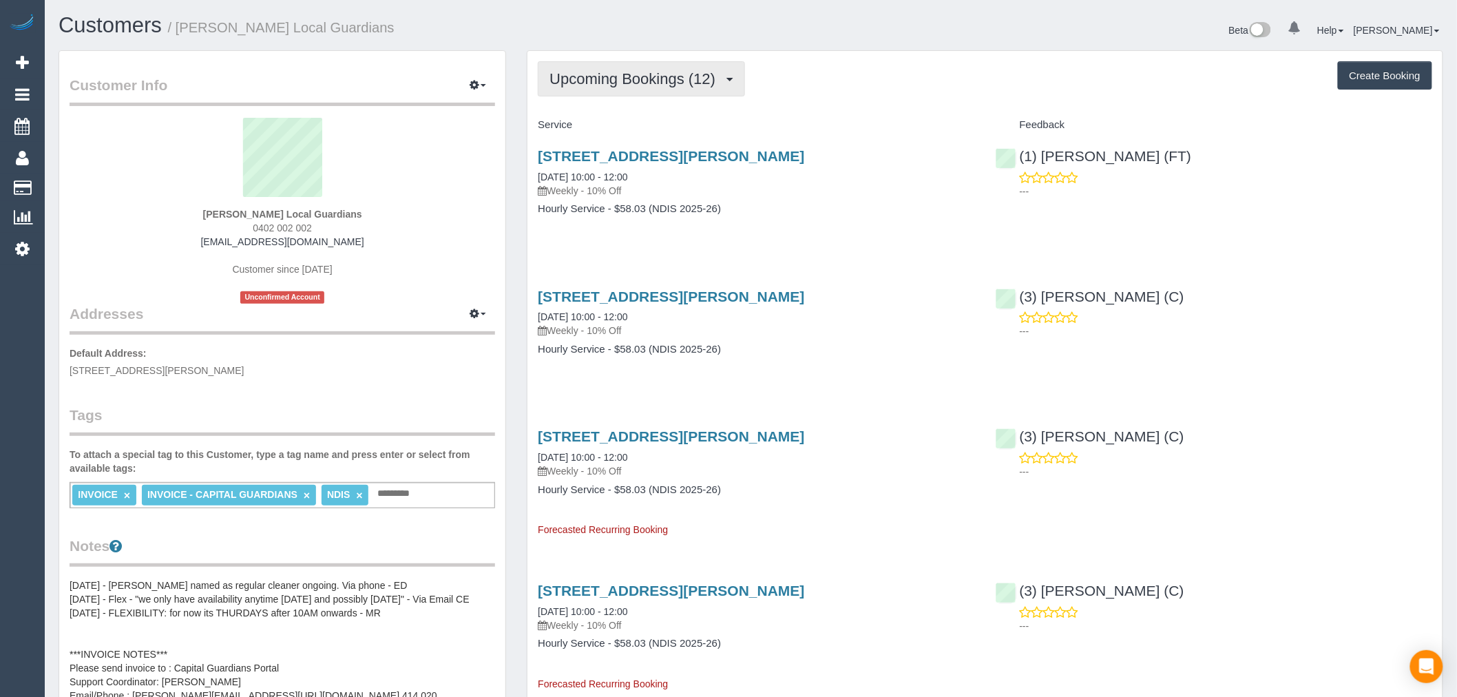
click at [684, 76] on span "Upcoming Bookings (12)" at bounding box center [635, 78] width 173 height 17
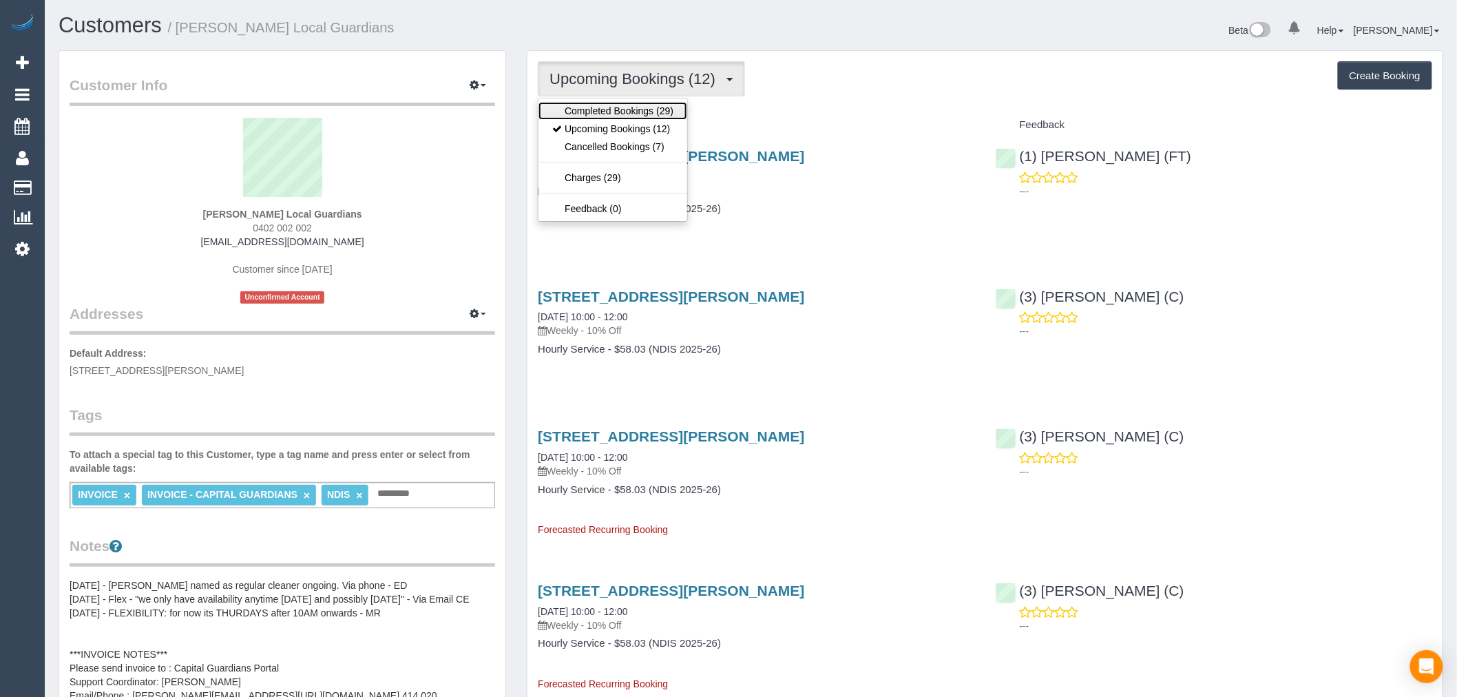
click at [654, 111] on link "Completed Bookings (29)" at bounding box center [612, 111] width 149 height 18
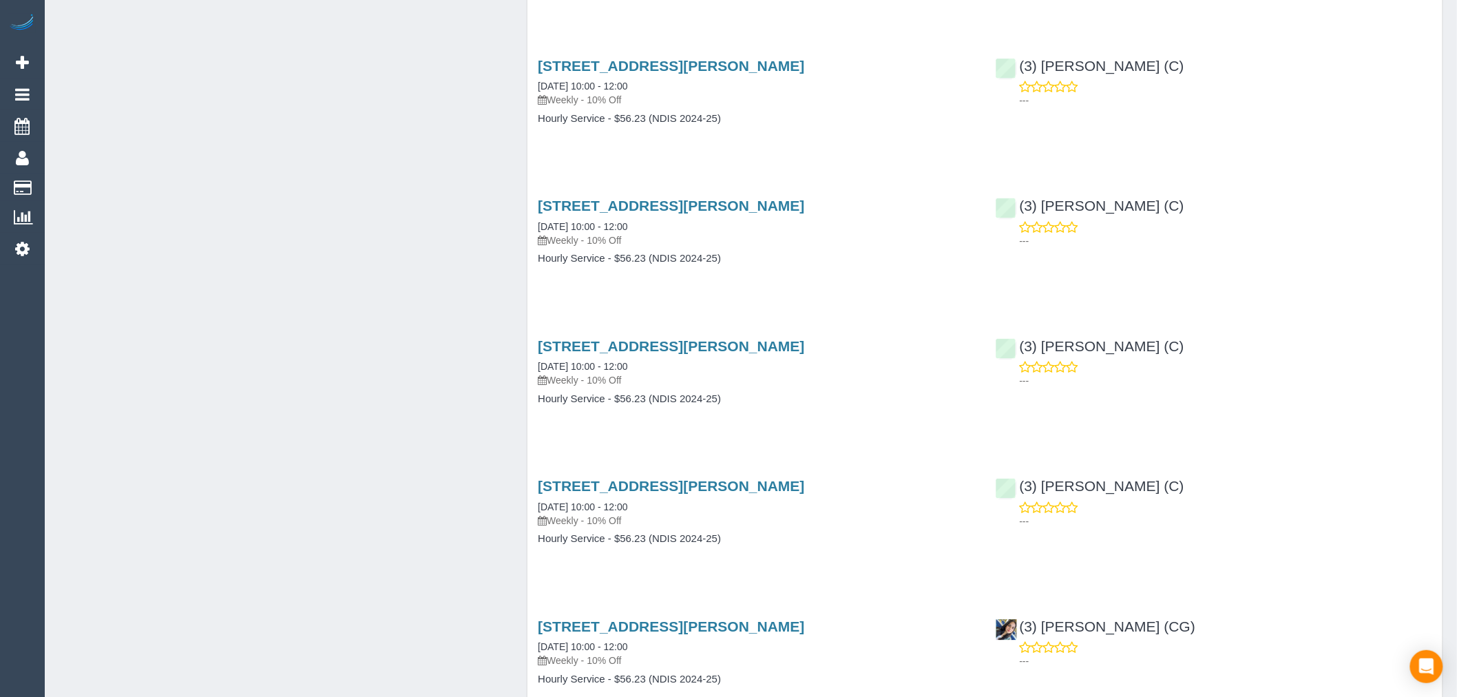
scroll to position [3578, 0]
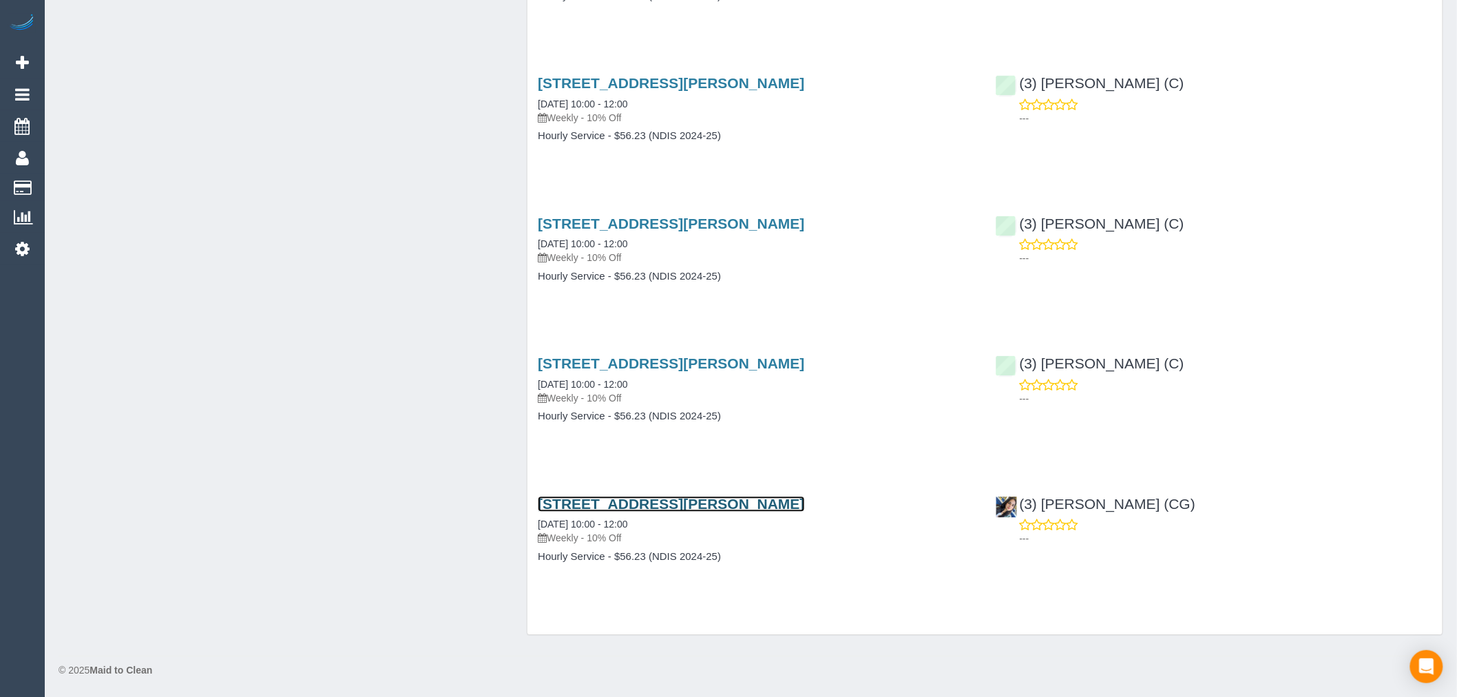
click at [680, 505] on link "10 Mckay Rd, Rowville, VIC 3178" at bounding box center [671, 504] width 266 height 16
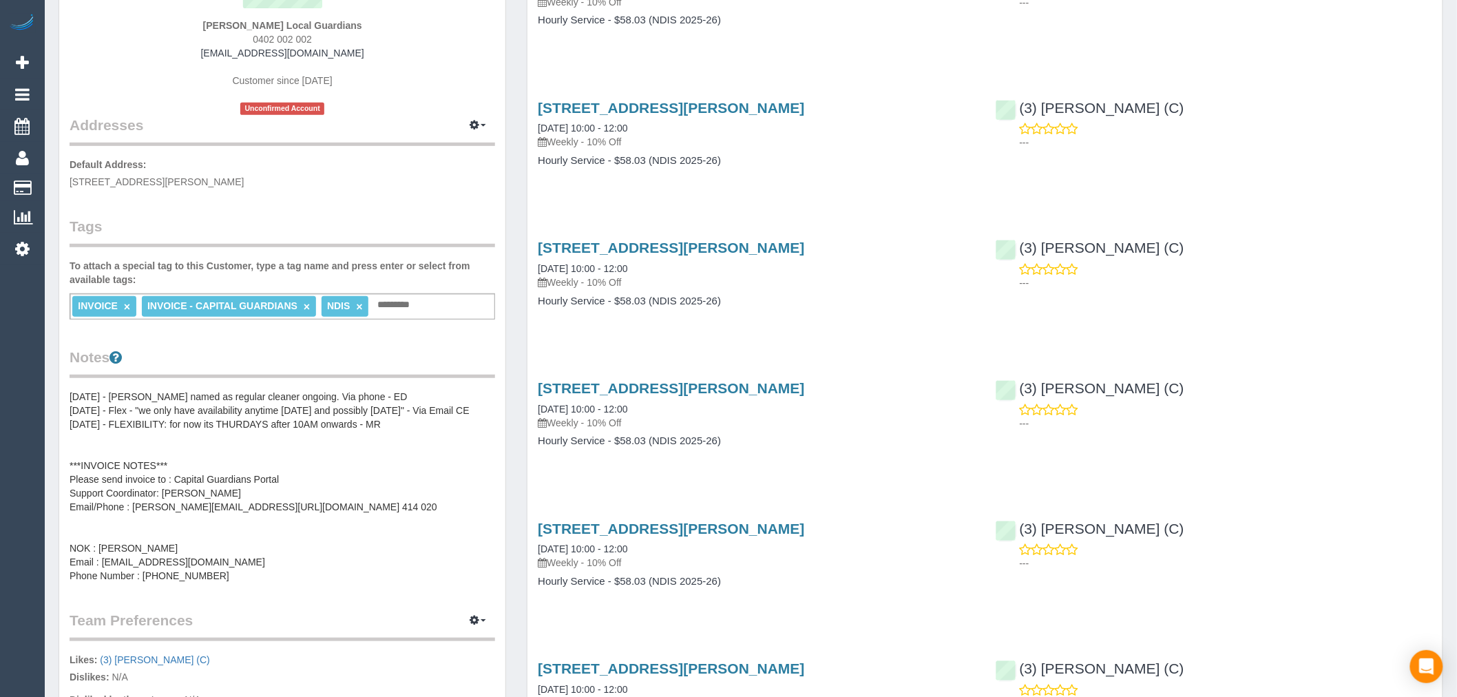
scroll to position [0, 0]
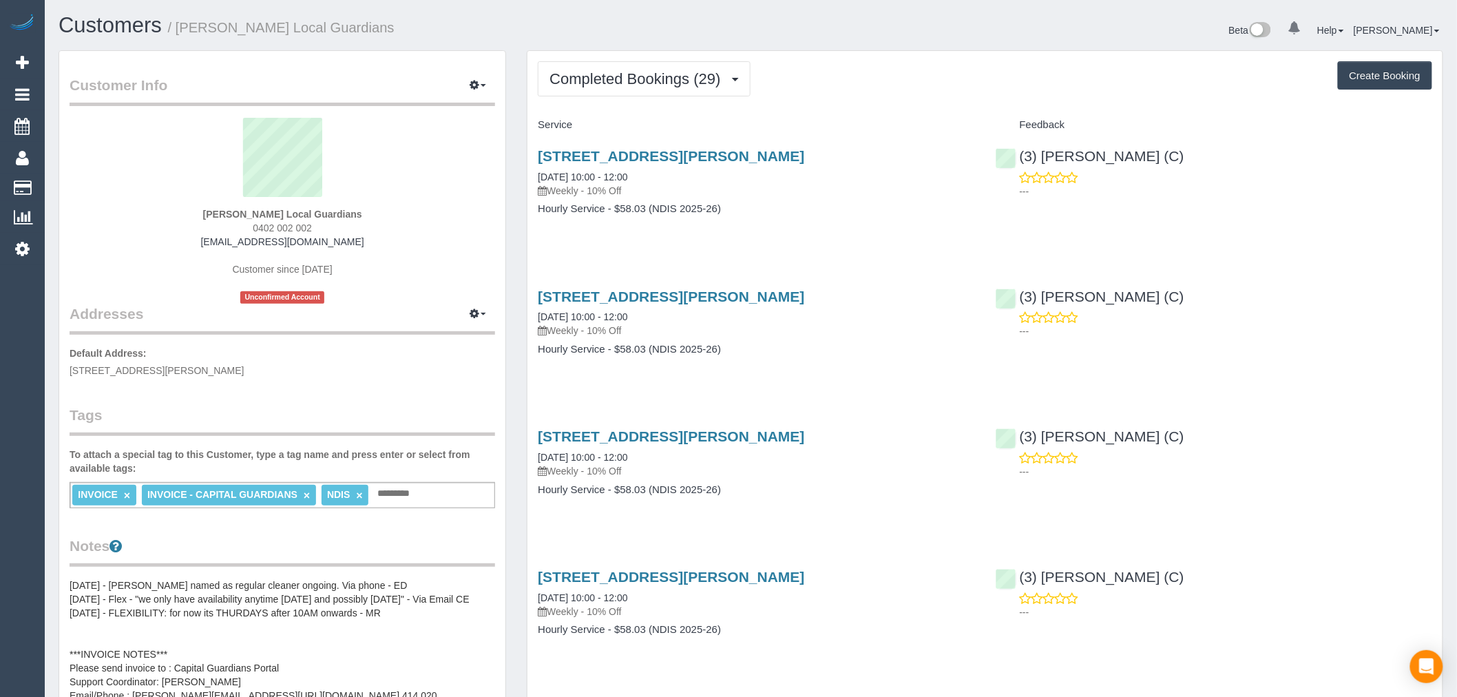
click at [673, 88] on button "Completed Bookings (29)" at bounding box center [644, 78] width 212 height 35
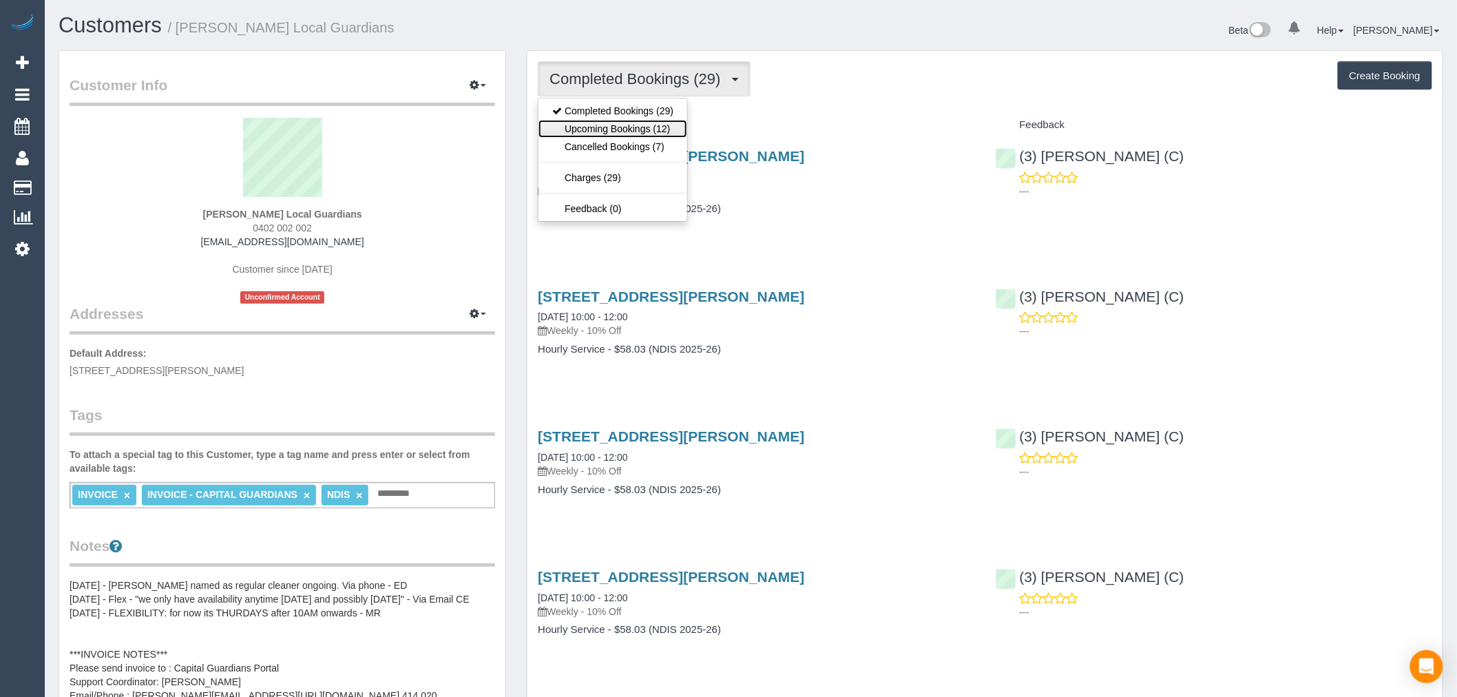
click at [642, 135] on link "Upcoming Bookings (12)" at bounding box center [612, 129] width 149 height 18
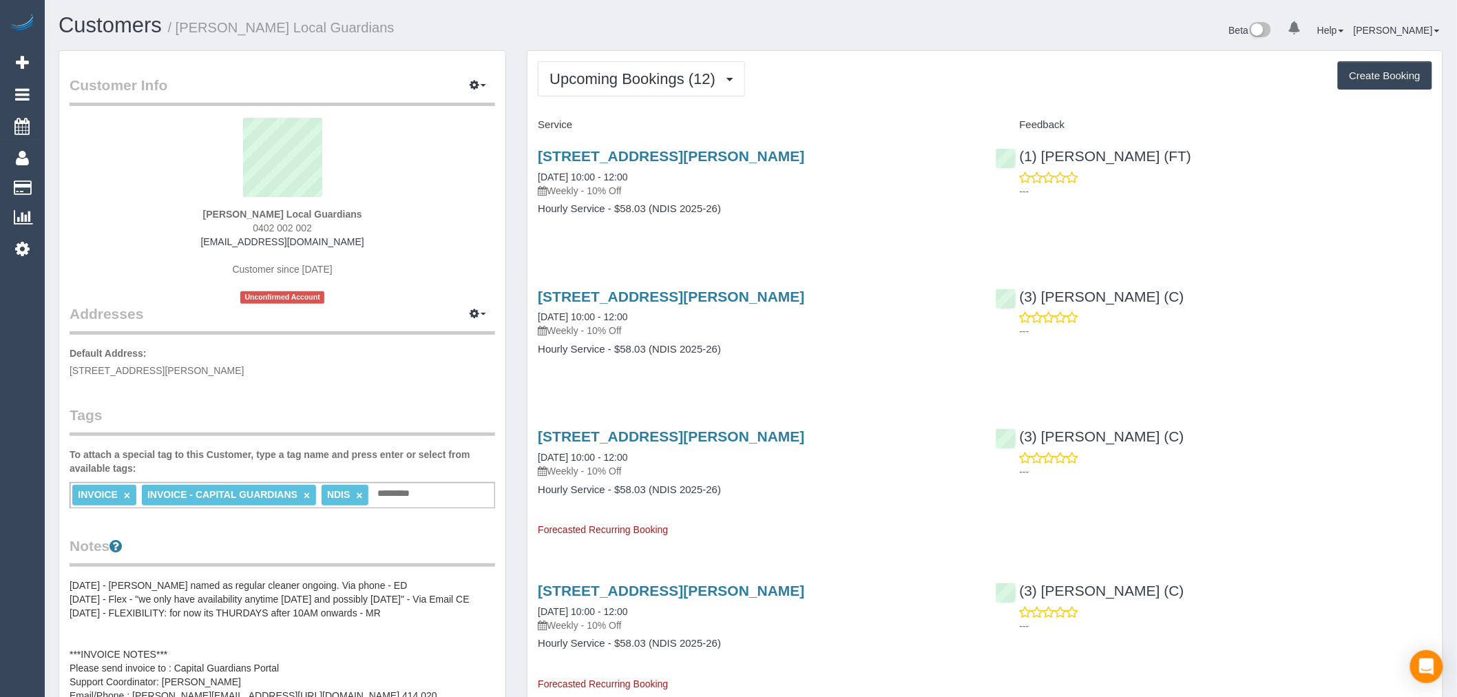
click at [733, 141] on div "10 Mckay Rd, Rowville, VIC 3178 28/08/2025 10:00 - 12:00 Weekly - 10% Off Hourl…" at bounding box center [755, 189] width 457 height 106
click at [740, 154] on link "10 Mckay Rd, Rowville, VIC 3178" at bounding box center [671, 156] width 266 height 16
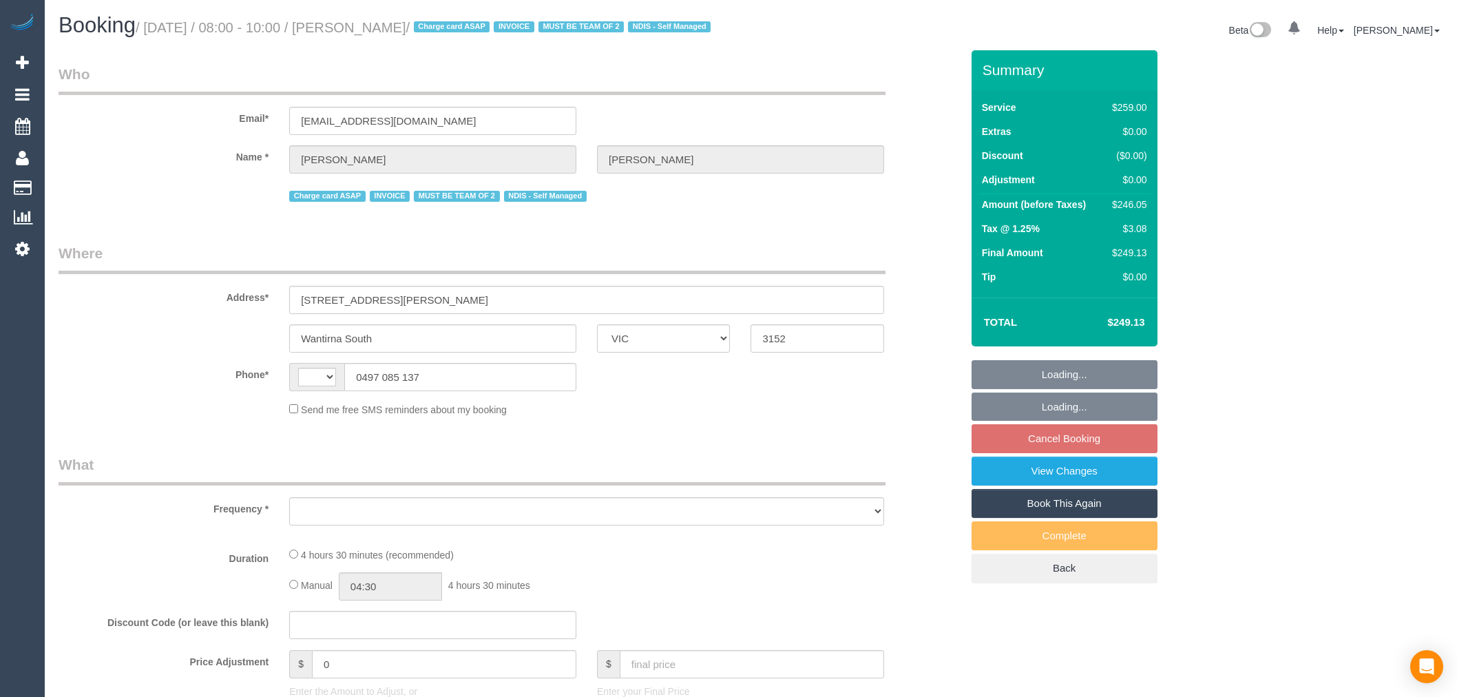
select select "VIC"
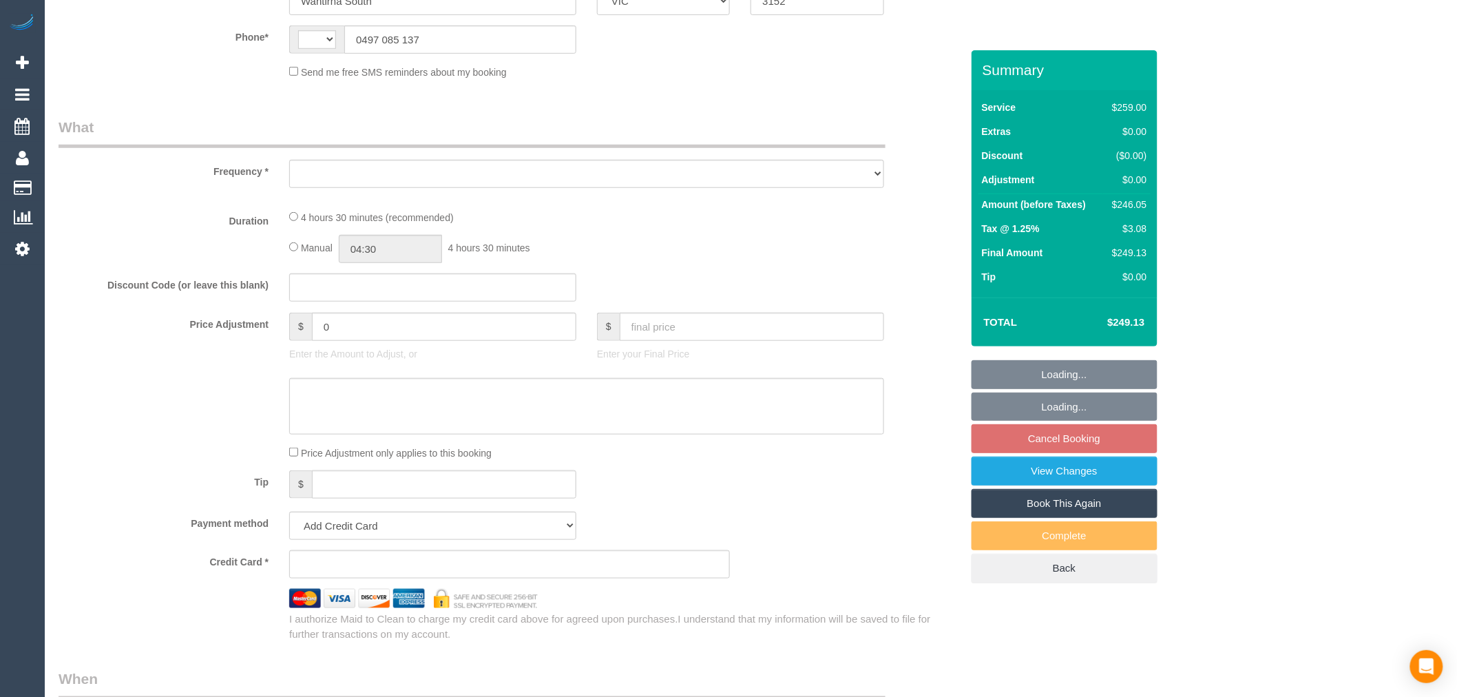
select select "string:AU"
select select "object:543"
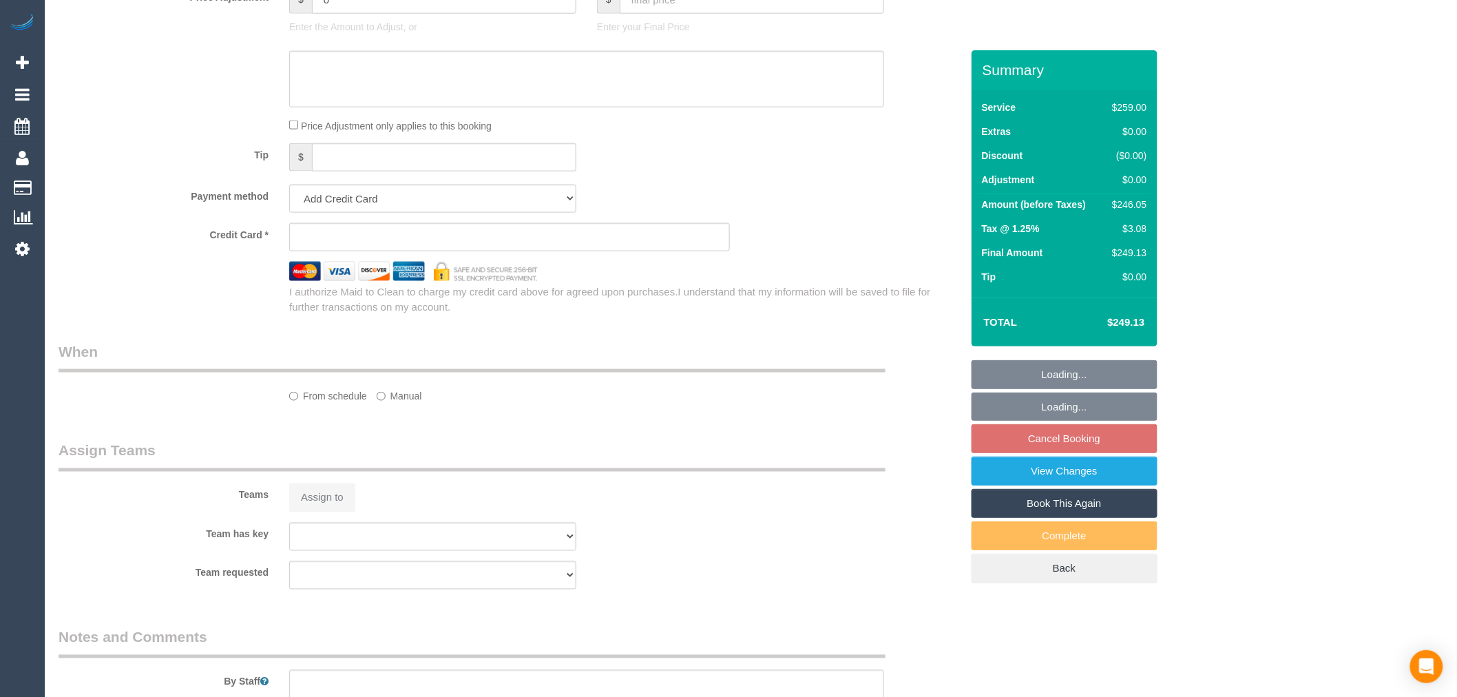
select select "string:stripe-pm_1QuObe2GScqysDRV6ciYV9Fc"
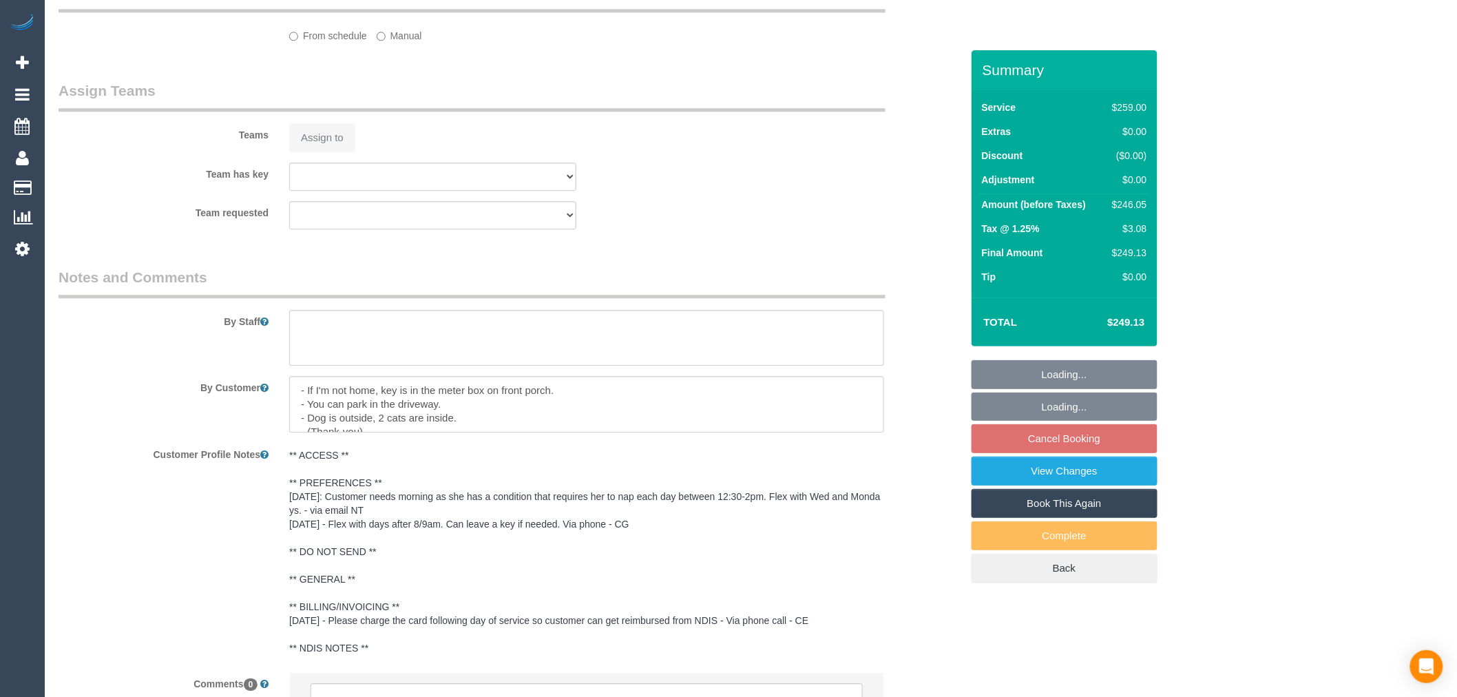
select select "object:646"
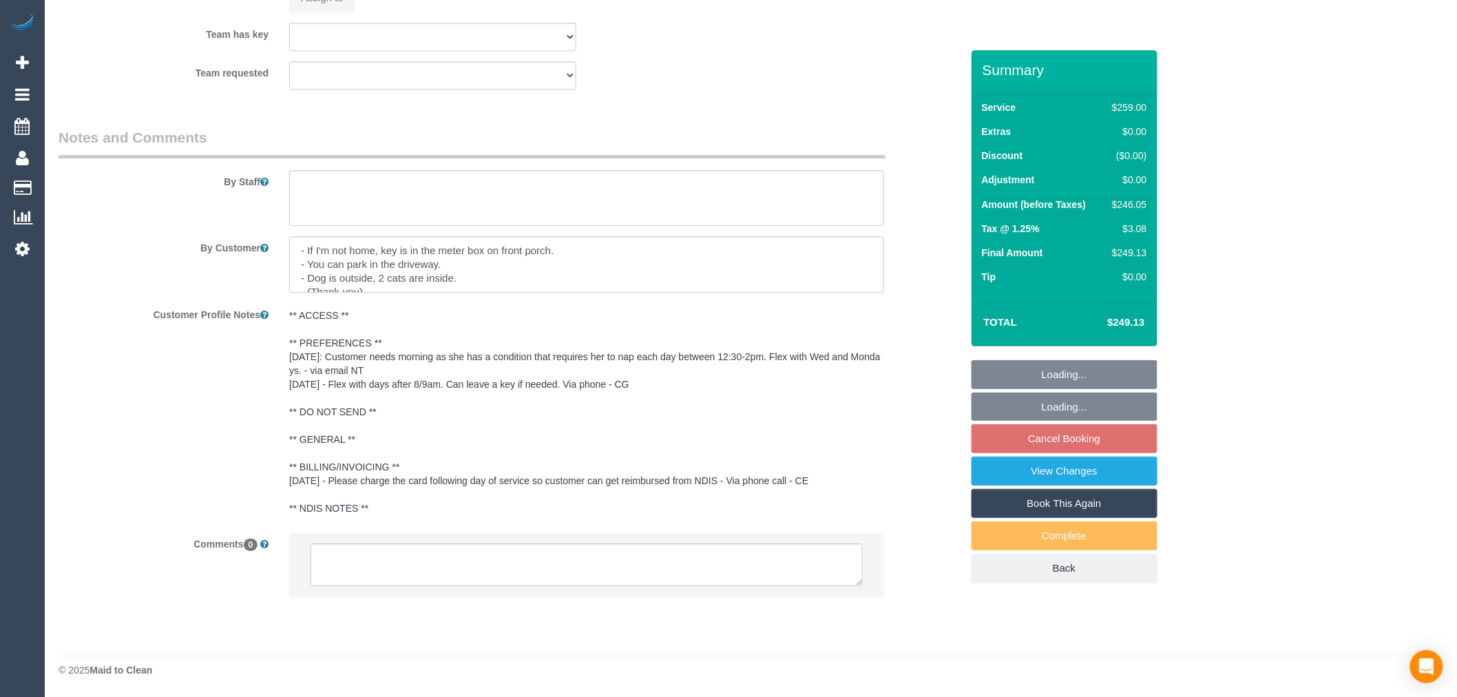
select select "number:30"
select select "number:14"
select select "number:19"
select select "number:23"
select select "number:33"
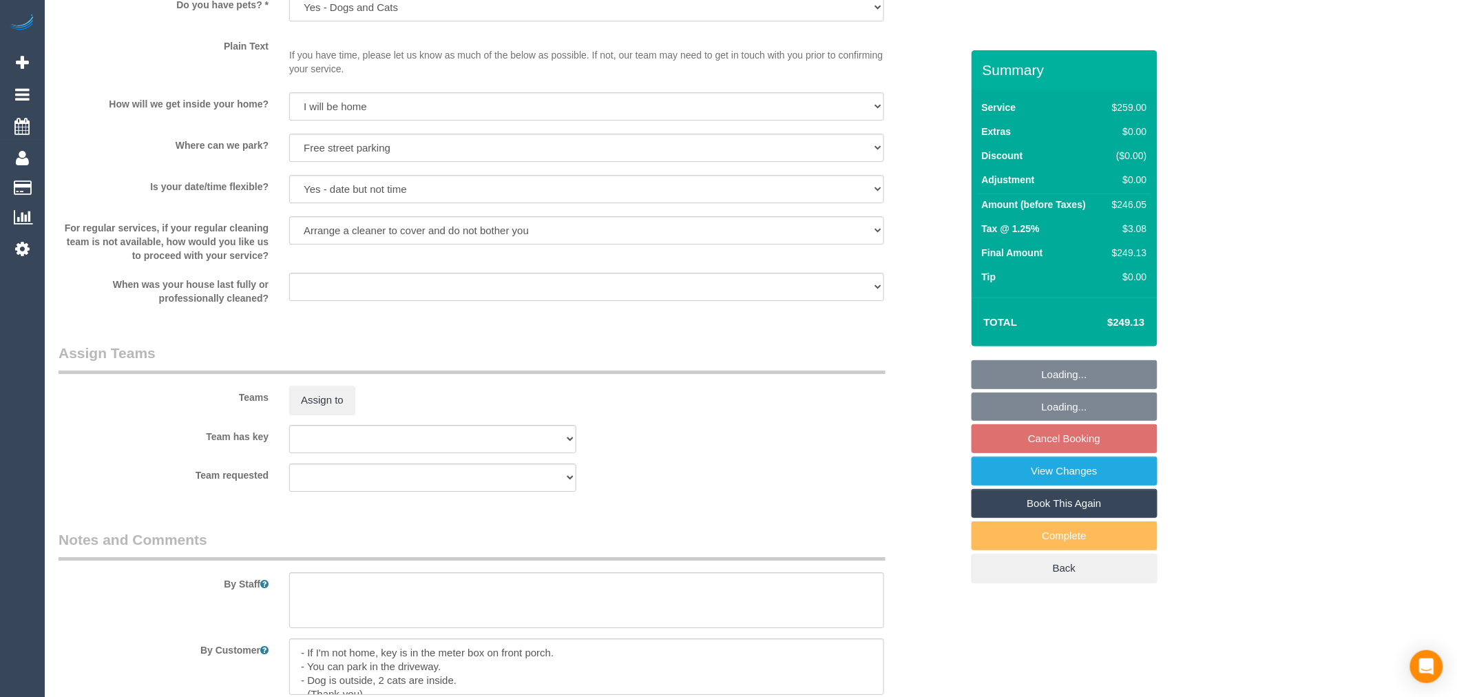
select select "spot2"
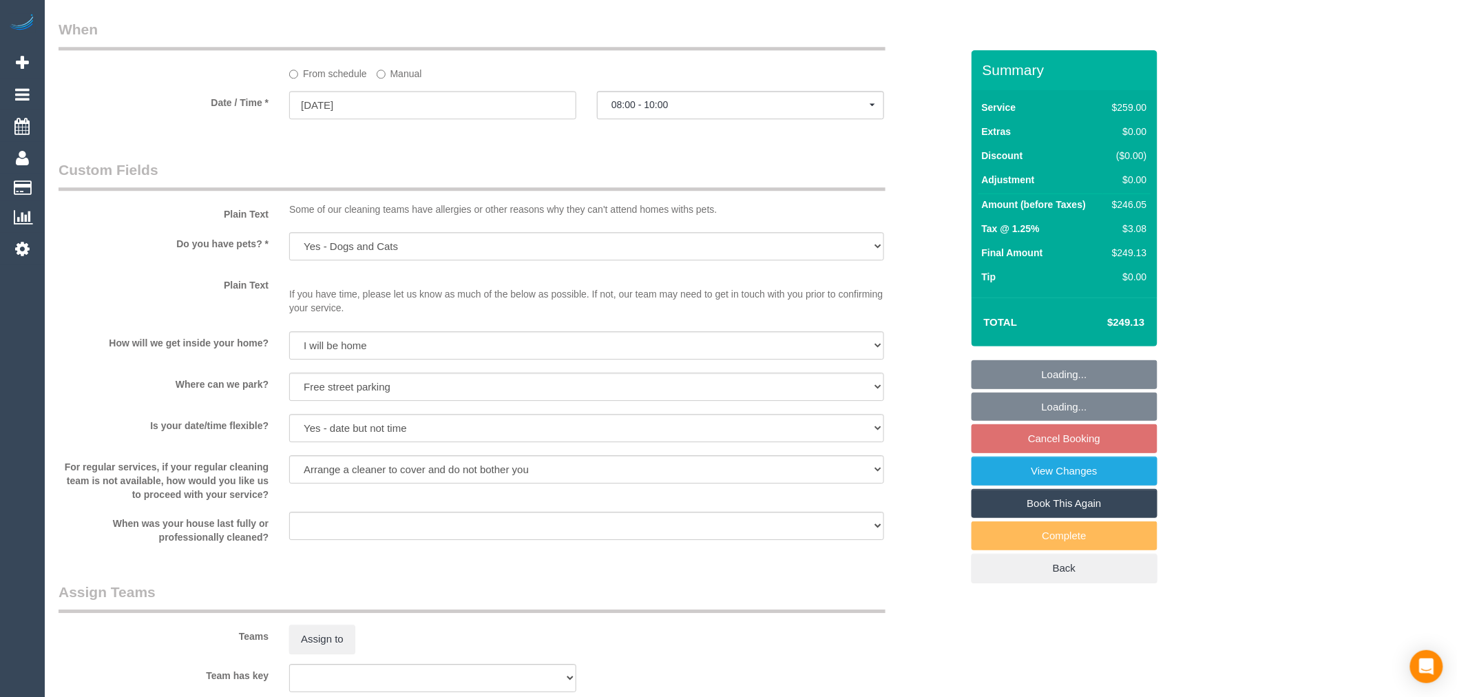
scroll to position [1481, 0]
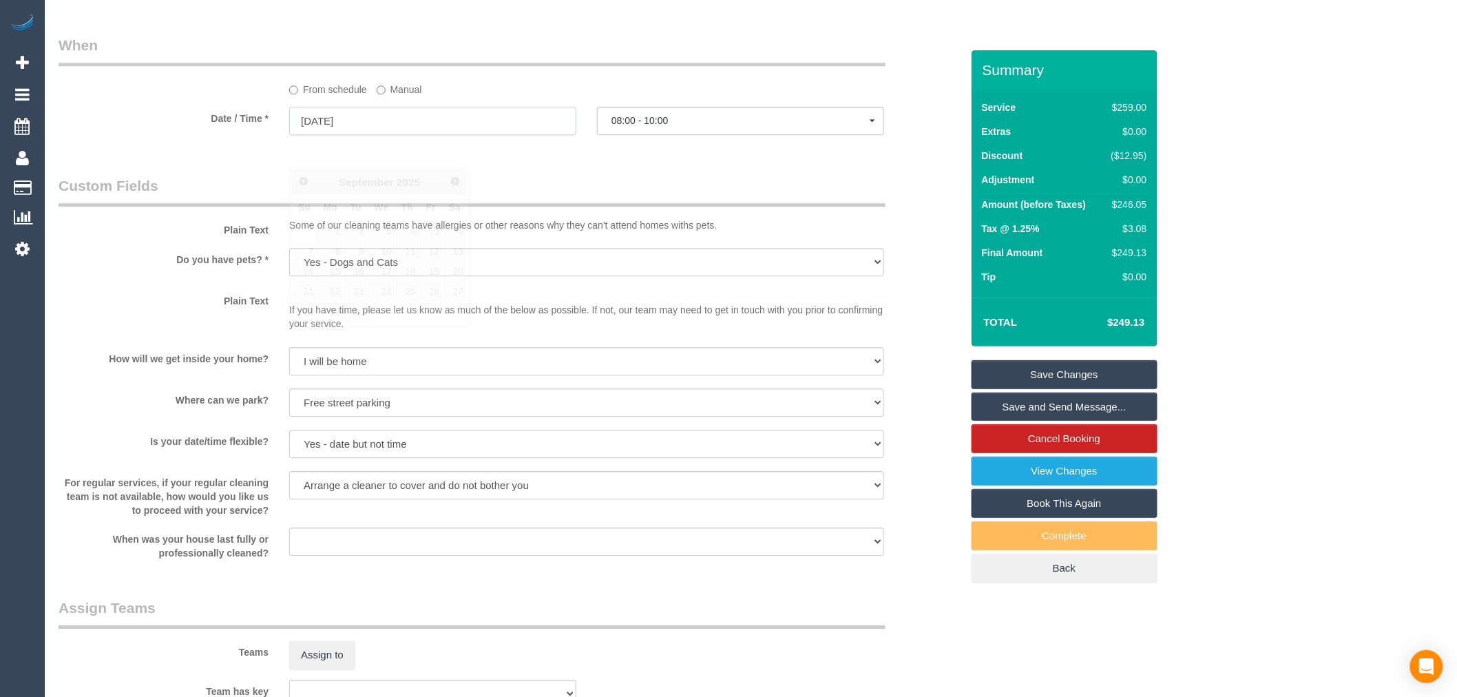
click at [383, 135] on input "29/09/2025" at bounding box center [432, 121] width 287 height 28
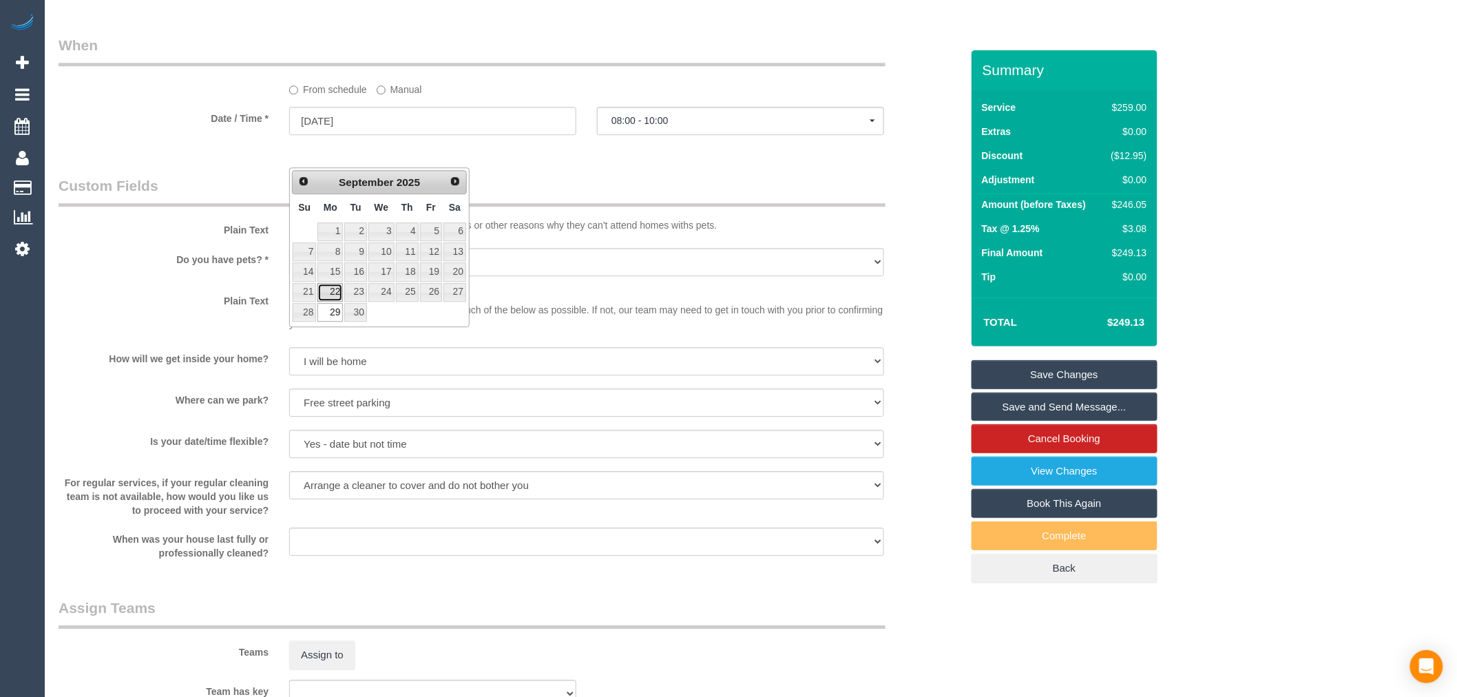
click at [333, 290] on link "22" at bounding box center [329, 292] width 25 height 19
type input "22/09/2025"
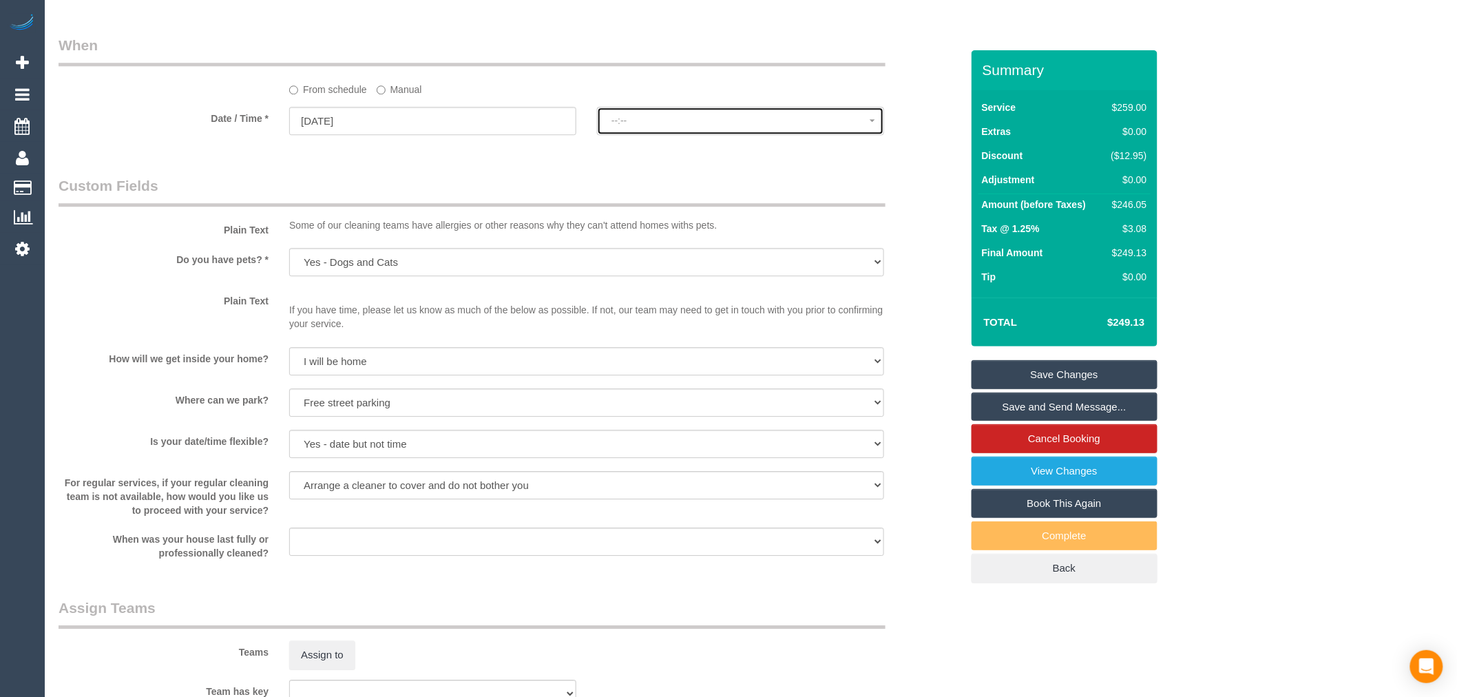
drag, startPoint x: 796, startPoint y: 138, endPoint x: 779, endPoint y: 160, distance: 28.0
click at [797, 135] on button "--:--" at bounding box center [740, 121] width 287 height 28
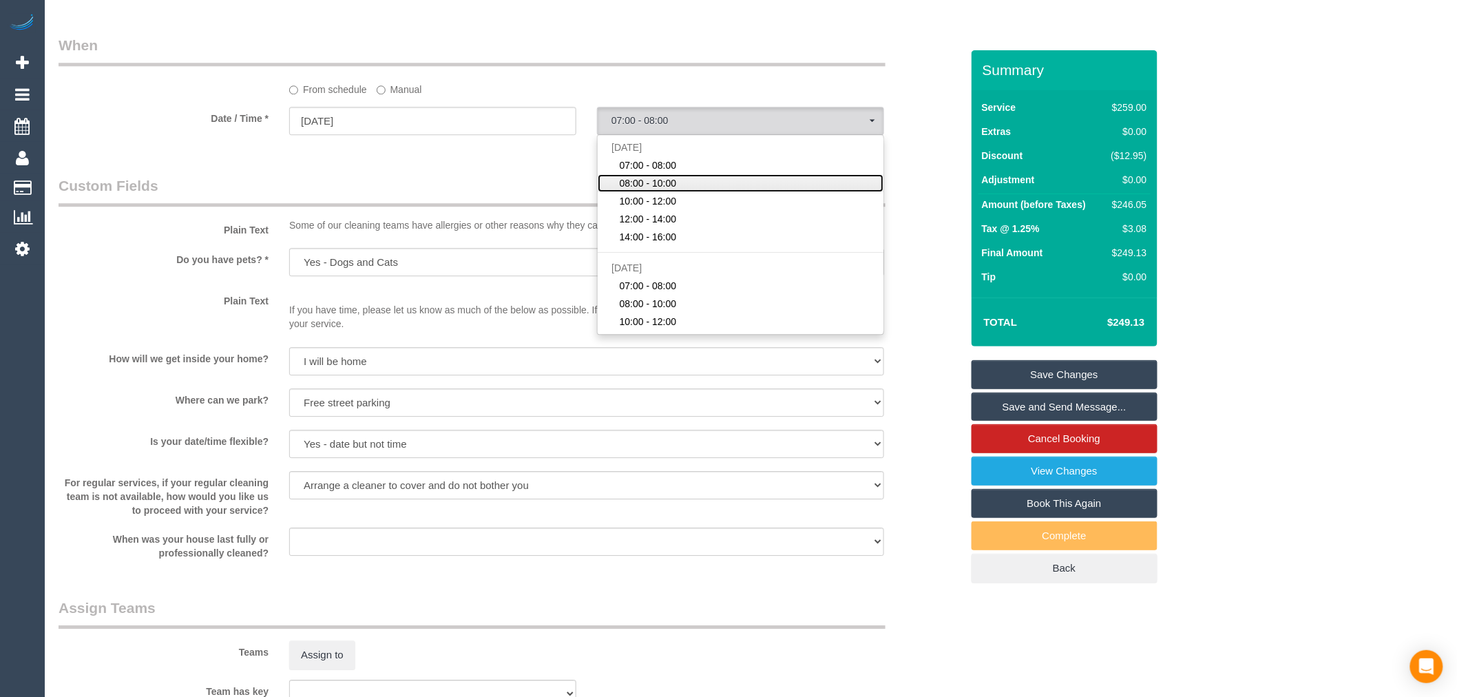
click at [662, 190] on span "08:00 - 10:00" at bounding box center [648, 183] width 57 height 14
select select "spot27"
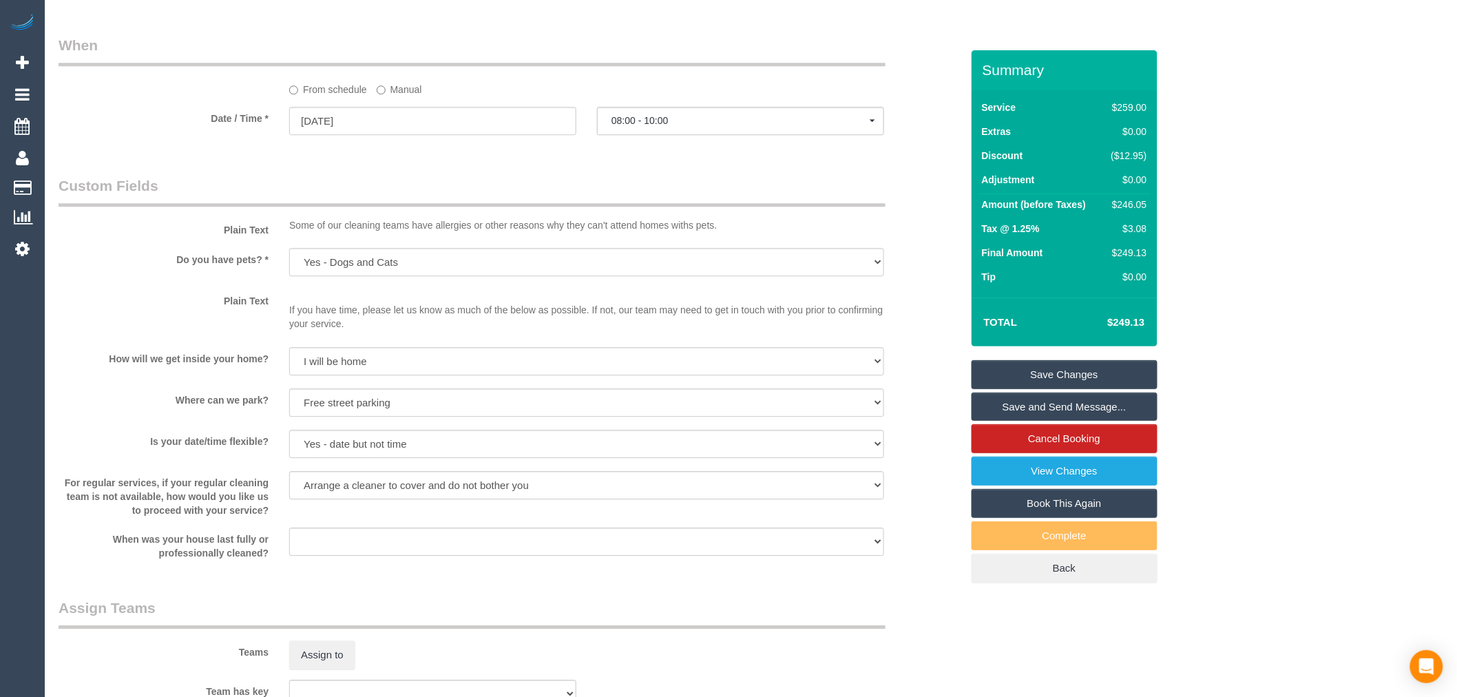
click at [395, 207] on legend "Custom Fields" at bounding box center [472, 191] width 827 height 31
click at [1109, 368] on div "Summary Service $259.00 Extras $0.00 Discount ($12.95) Adjustment $0.00 Amount …" at bounding box center [1065, 330] width 186 height 561
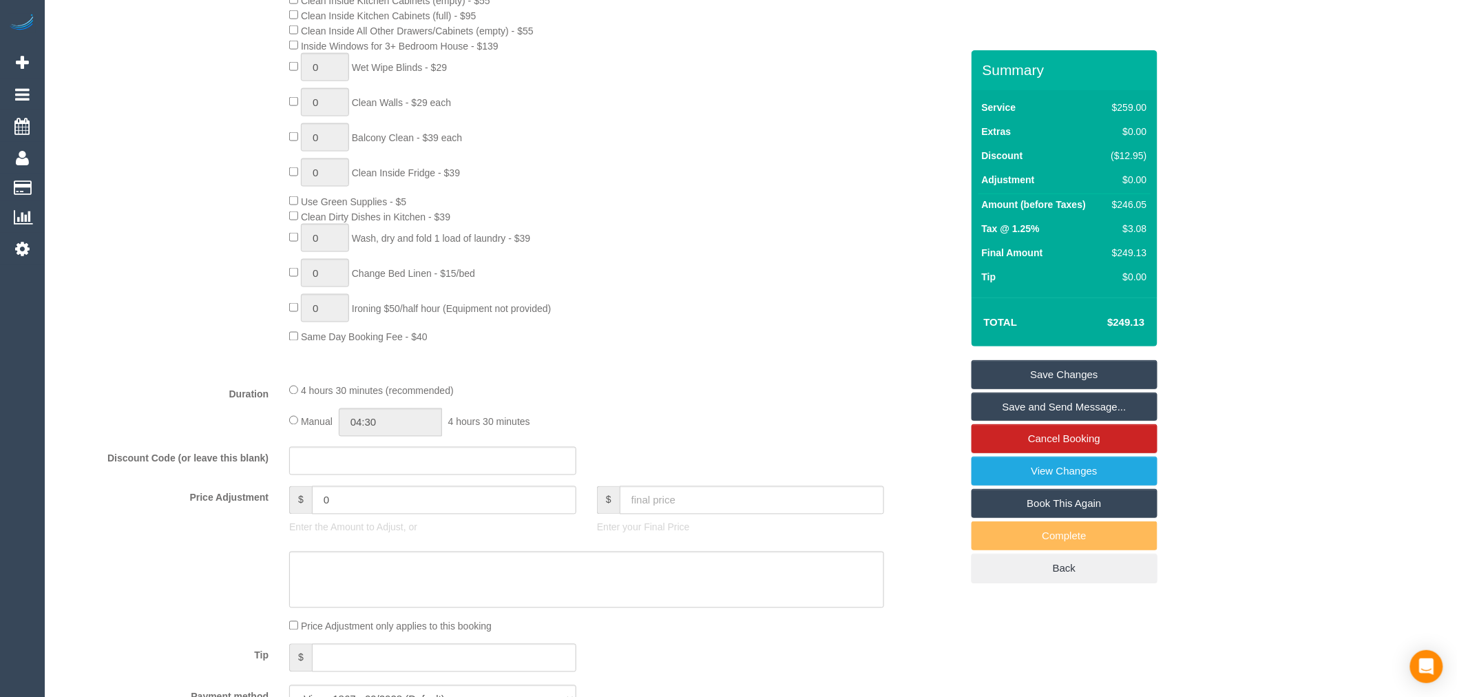
scroll to position [1224, 0]
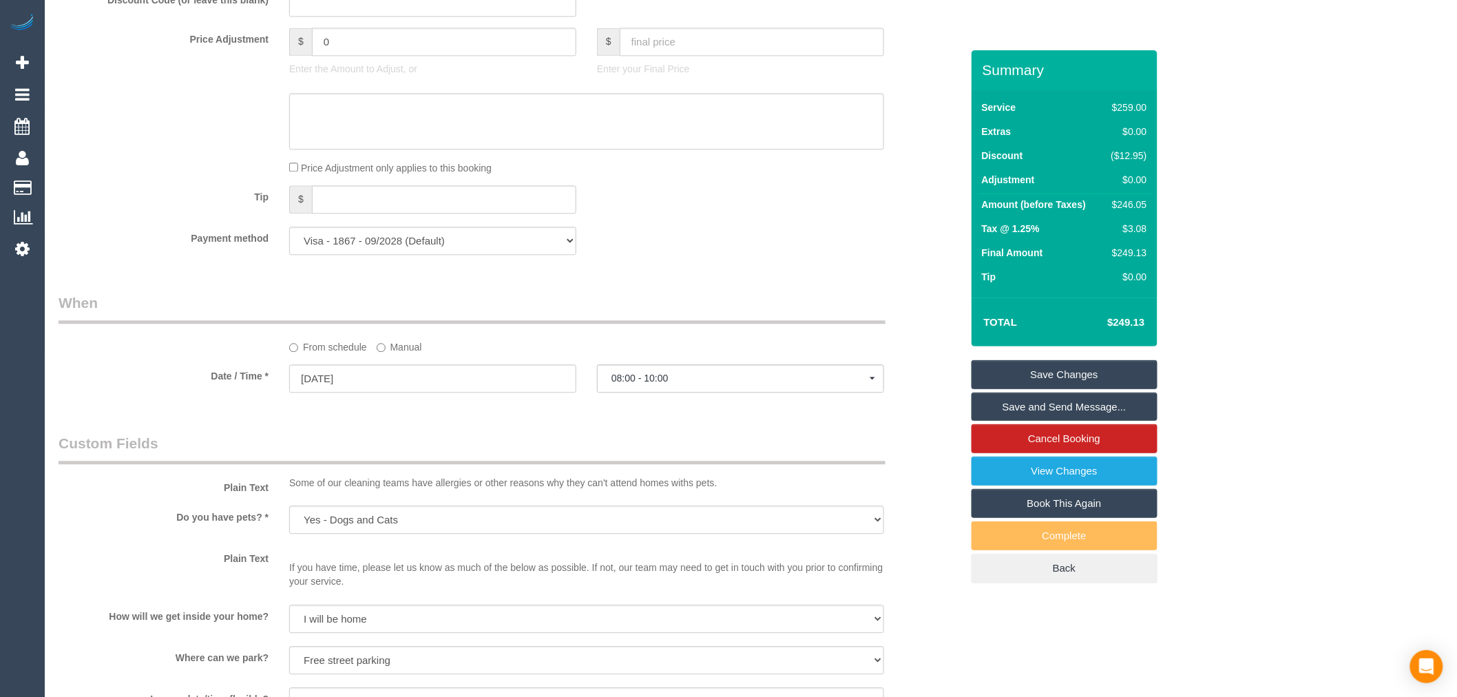
click at [1114, 384] on link "Save Changes" at bounding box center [1065, 374] width 186 height 29
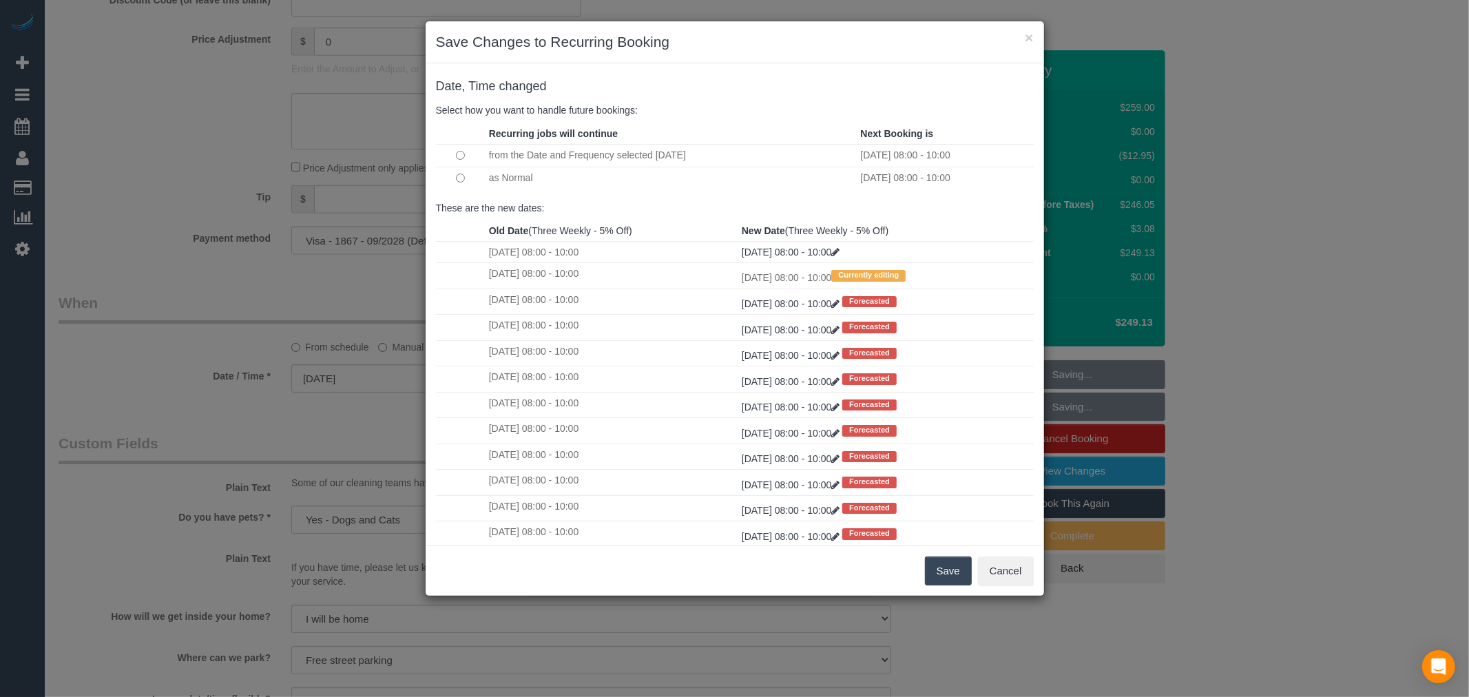
click at [452, 174] on td at bounding box center [461, 178] width 50 height 22
click at [965, 562] on button "Save" at bounding box center [948, 570] width 47 height 29
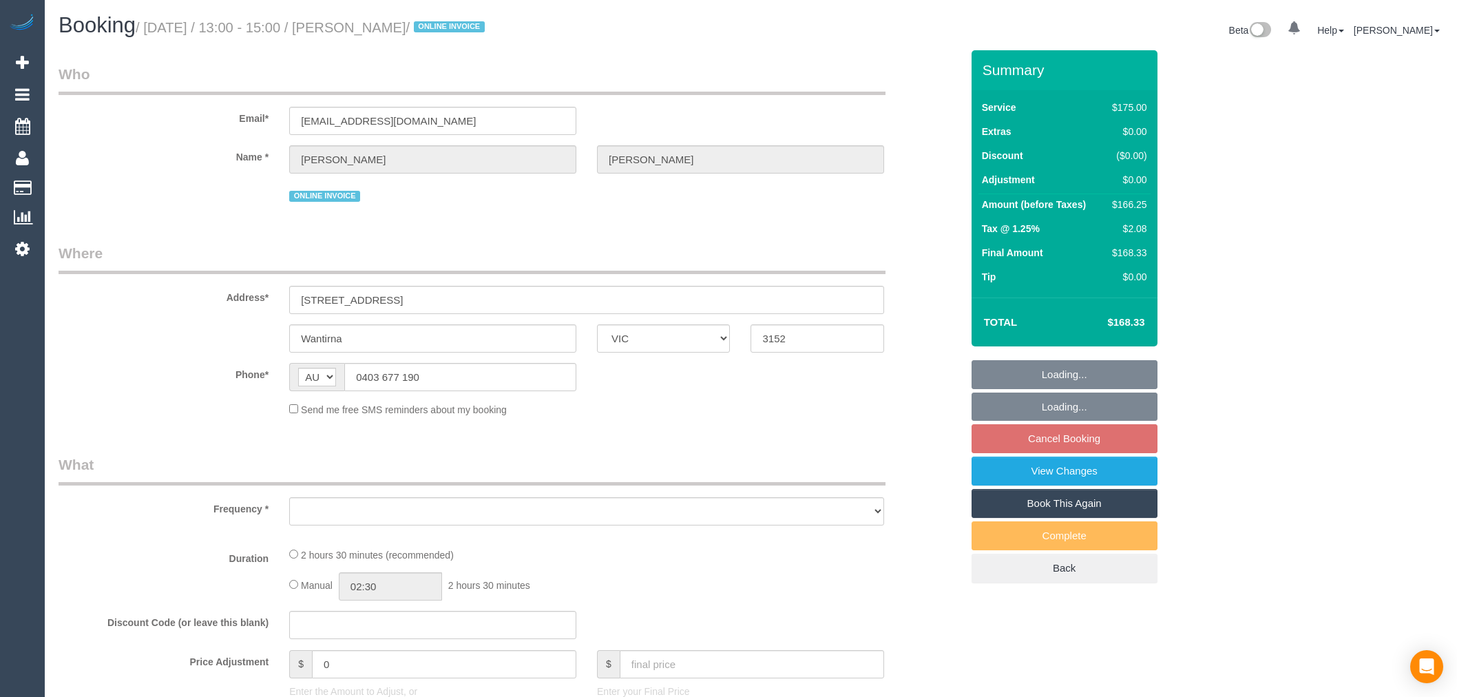
select select "VIC"
select select "object:537"
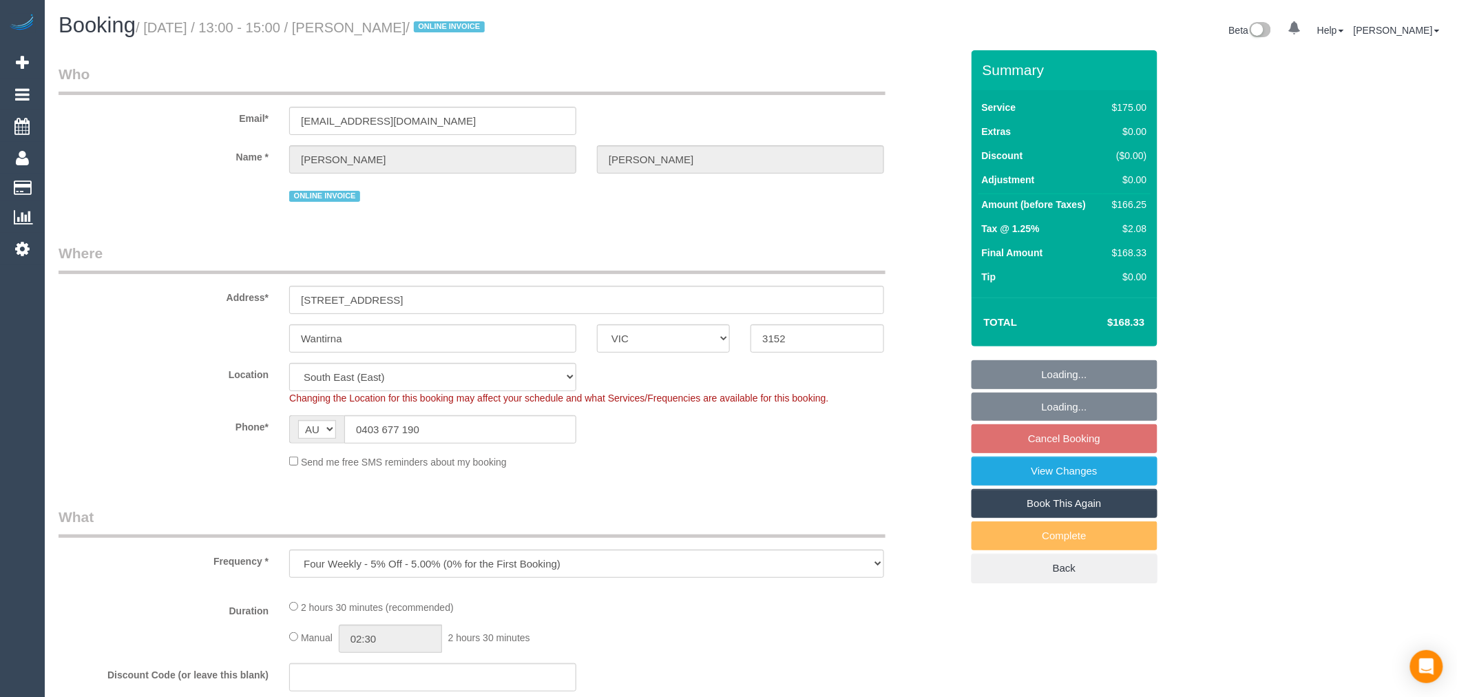
select select "string:stripe-pm_1RdhFt2GScqysDRV1hKO10lv"
select select "object:854"
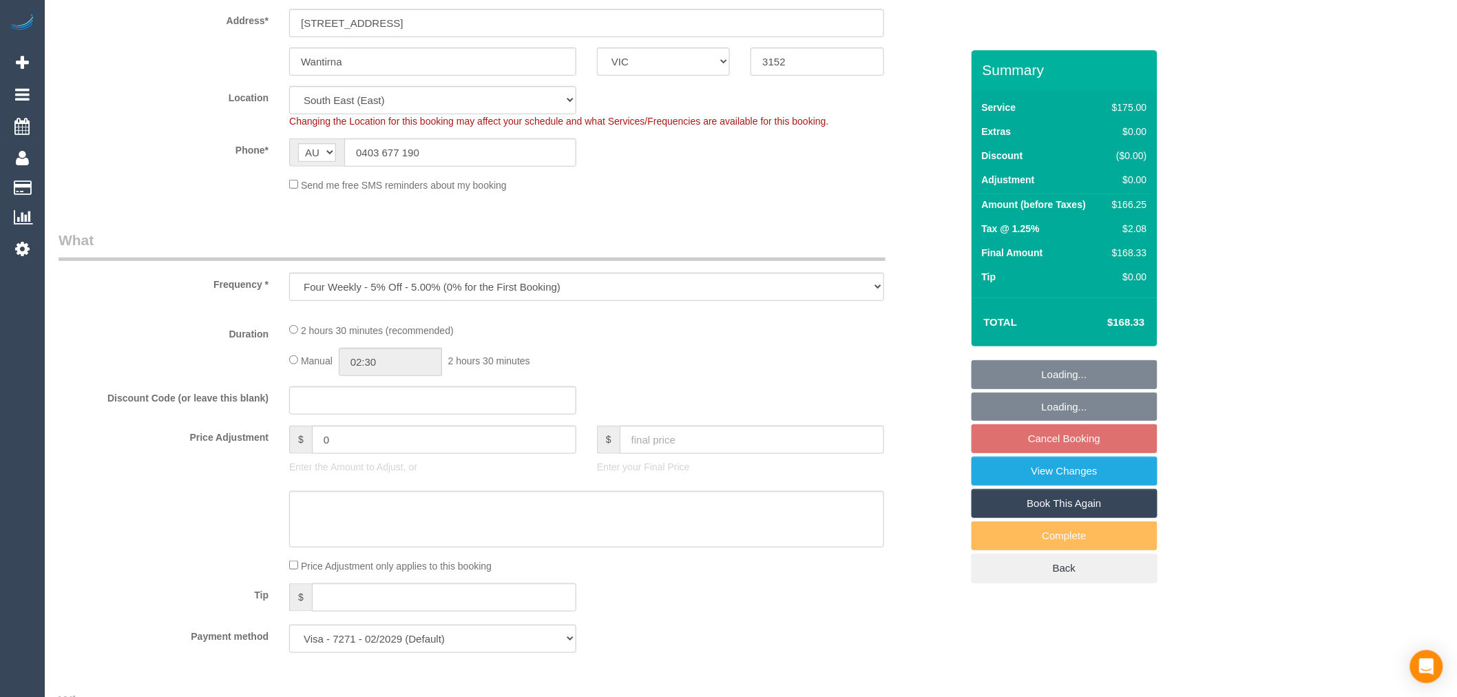
select select "150"
select select "number:28"
select select "number:14"
select select "number:19"
select select "number:36"
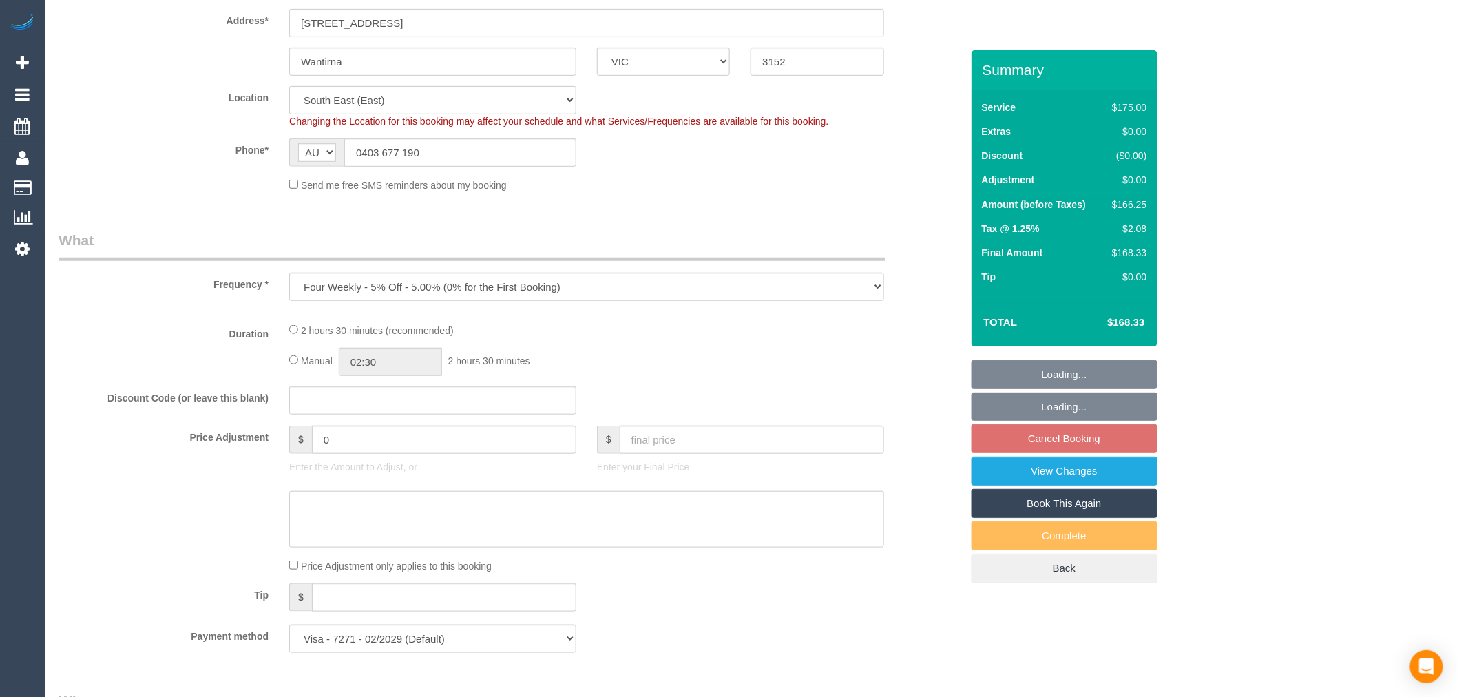
select select "number:34"
select select "number:26"
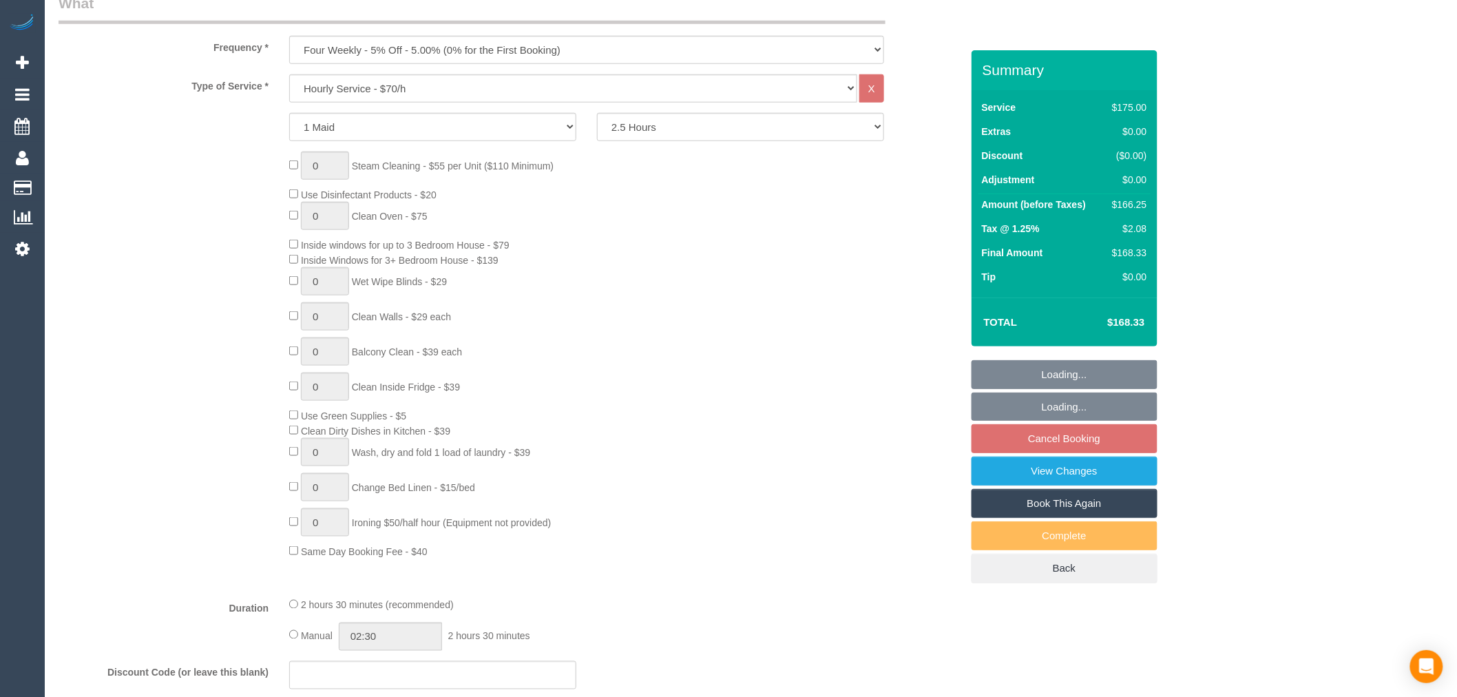
scroll to position [535, 0]
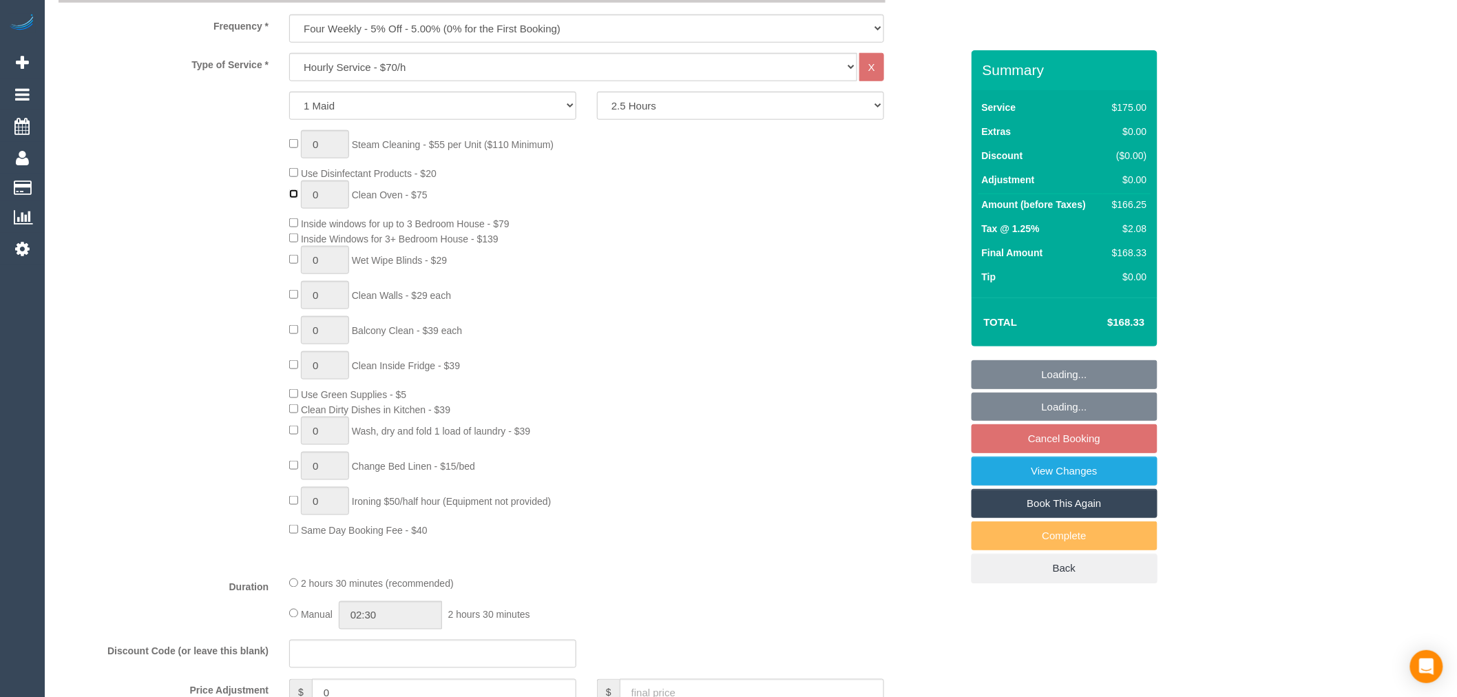
type input "1"
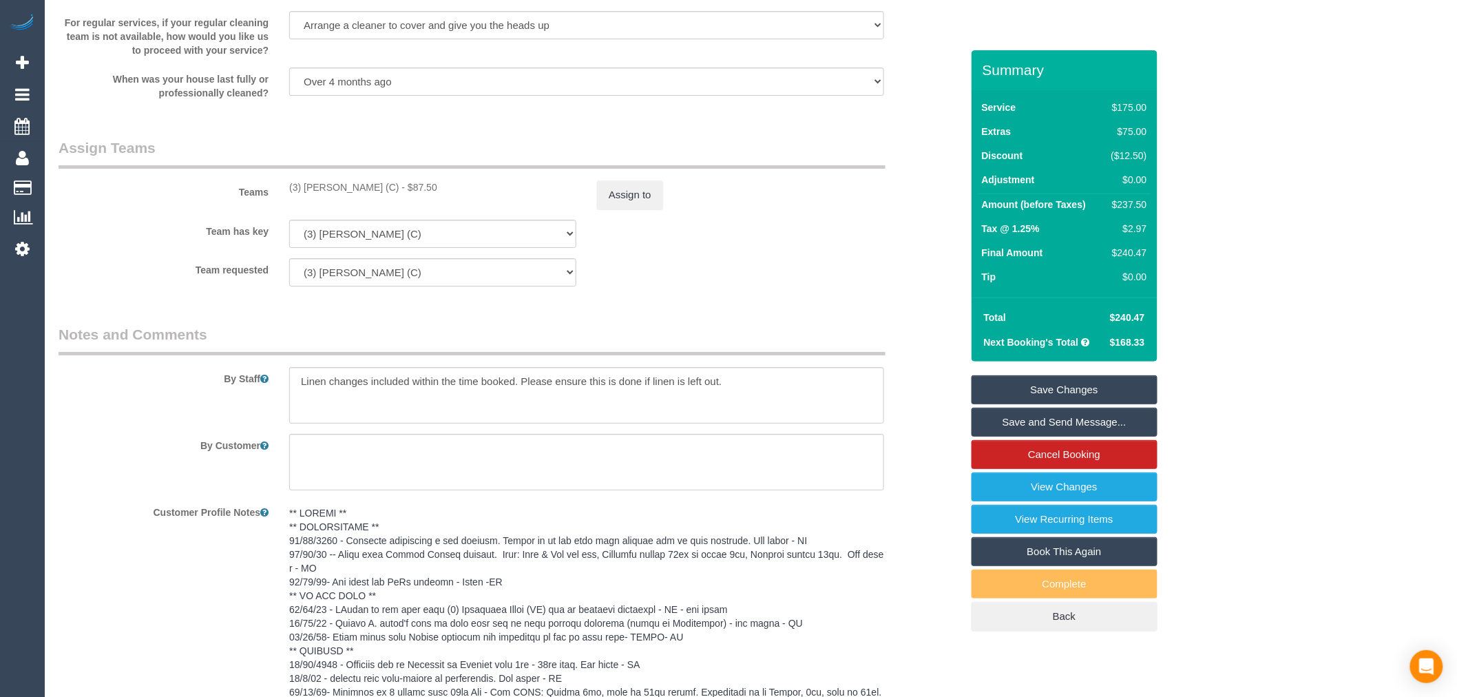
scroll to position [1989, 0]
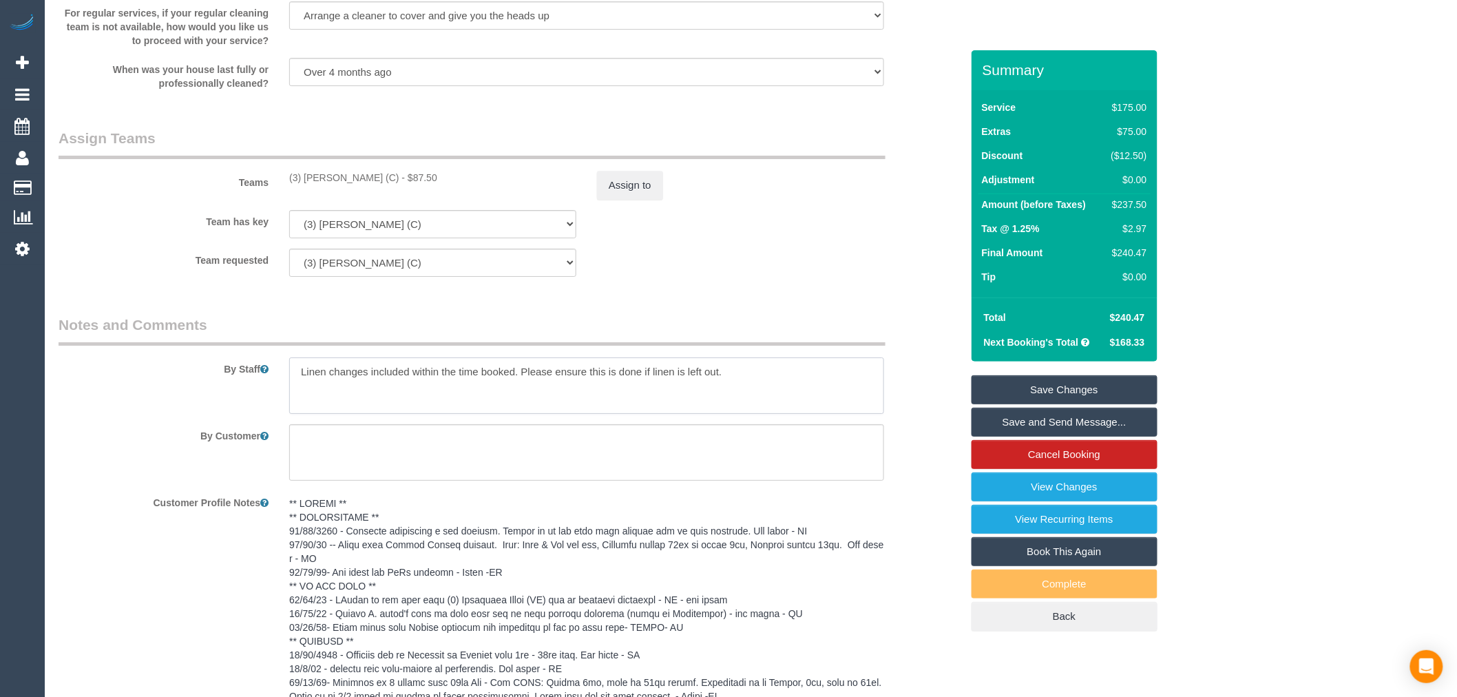
click at [300, 381] on textarea at bounding box center [586, 385] width 595 height 56
click at [359, 381] on textarea at bounding box center [586, 385] width 595 height 56
type textarea "2.5hrs+oven=3.5hrs Linen changes included within the time booked. Please ensure…"
click at [624, 194] on button "Assign to" at bounding box center [630, 185] width 66 height 29
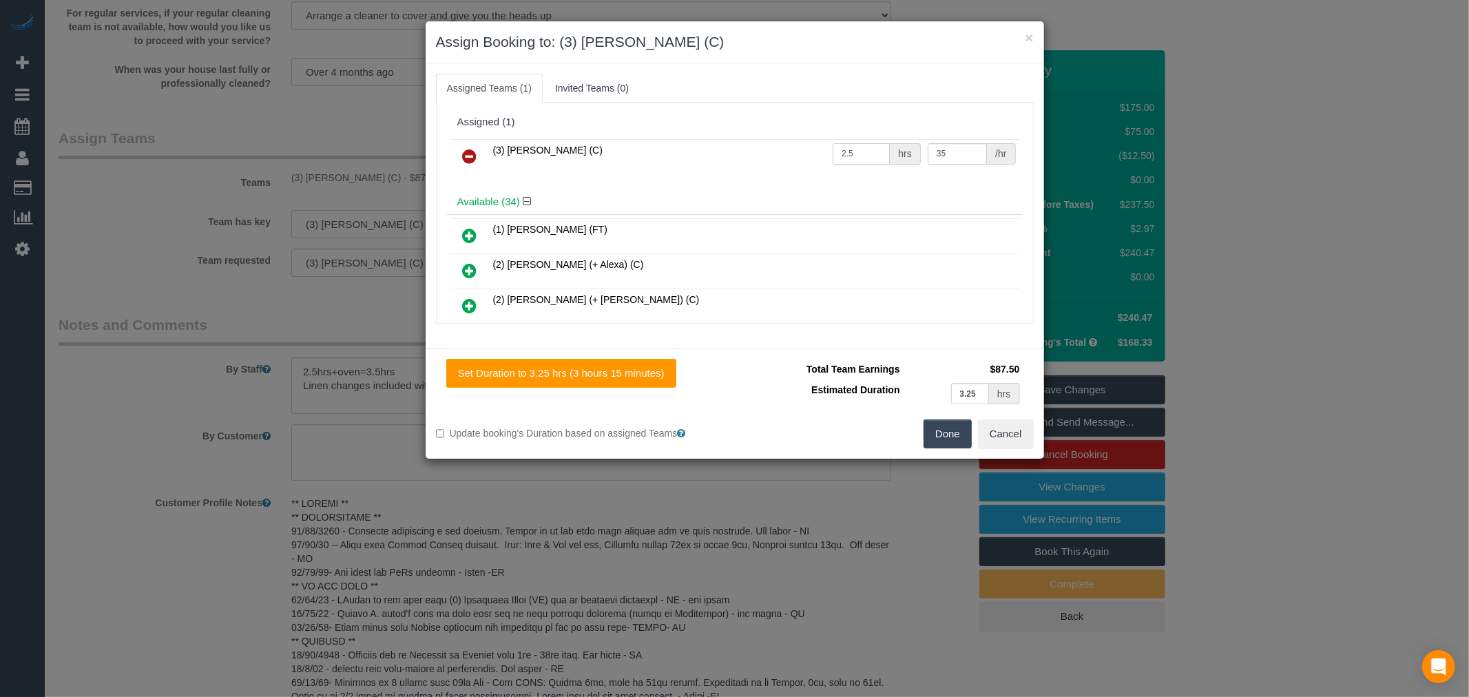
drag, startPoint x: 851, startPoint y: 155, endPoint x: 742, endPoint y: 155, distance: 108.8
click at [742, 155] on tr "(3) Danyal Ali (C) 2.5 hrs 35 /hr" at bounding box center [734, 156] width 569 height 35
type input "3.5"
drag, startPoint x: 954, startPoint y: 437, endPoint x: 909, endPoint y: 311, distance: 133.7
click at [909, 311] on div "× Assign Booking to: (3) Danyal Ali (C) Assigned Teams (1) Invited Teams (0) As…" at bounding box center [735, 240] width 620 height 439
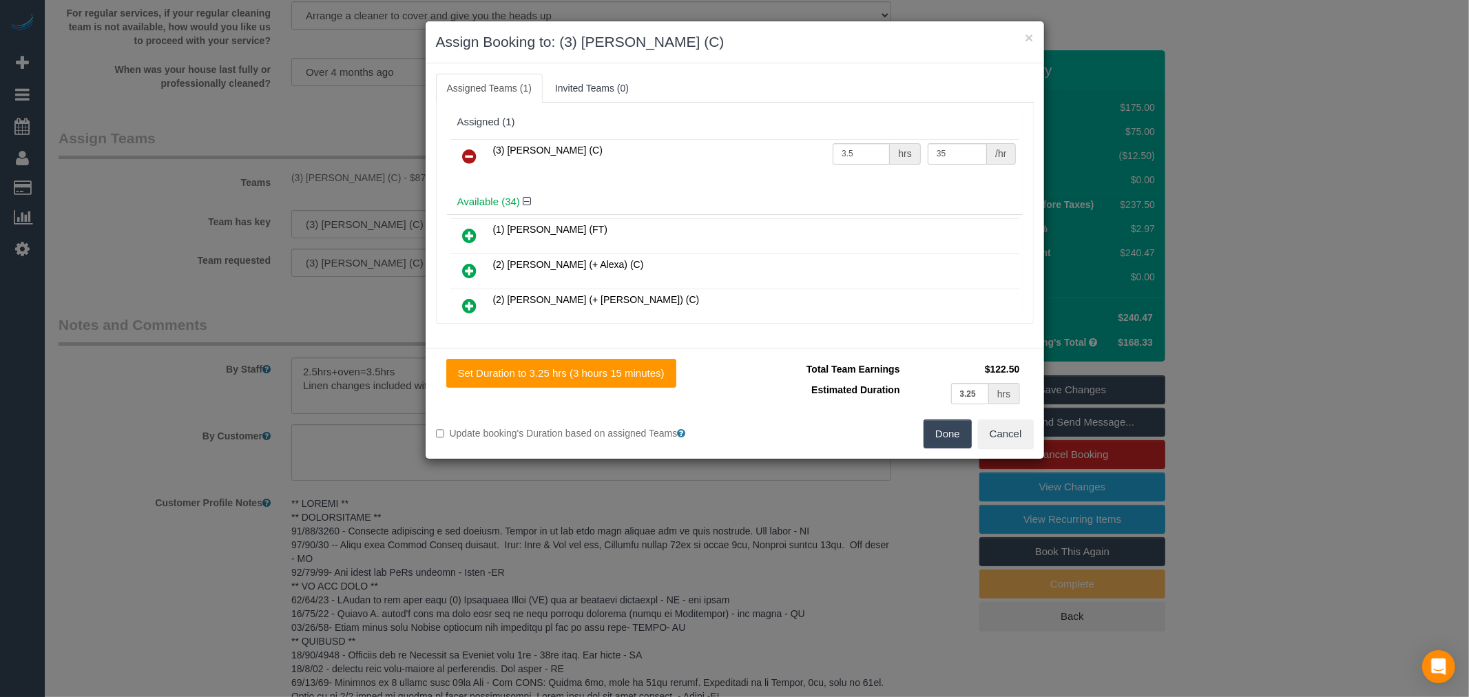
click at [909, 311] on td "(2) [PERSON_NAME] (+ [PERSON_NAME]) (C)" at bounding box center [755, 306] width 530 height 35
drag, startPoint x: 976, startPoint y: 396, endPoint x: 967, endPoint y: 308, distance: 88.5
click at [918, 393] on td "3.25 hrs" at bounding box center [963, 393] width 120 height 28
type input "3.5"
click at [939, 429] on button "Done" at bounding box center [947, 433] width 48 height 29
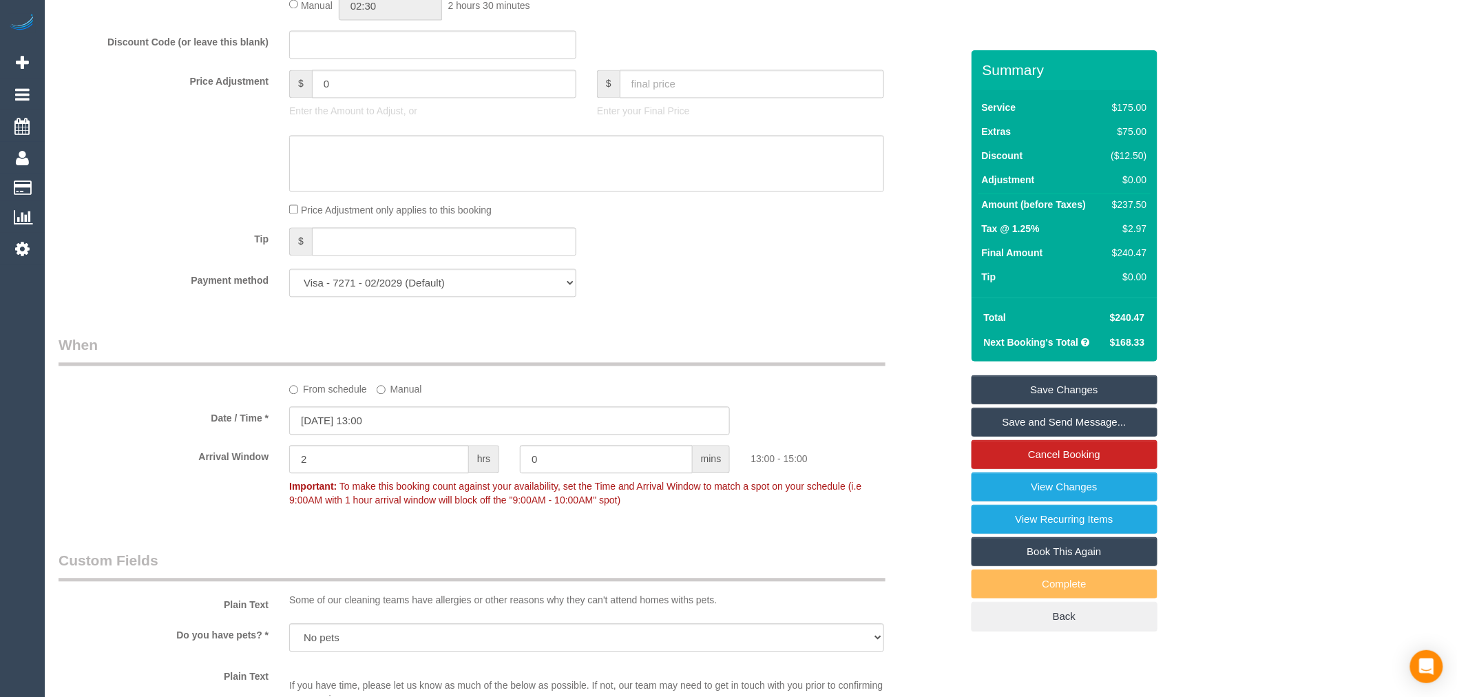
scroll to position [918, 0]
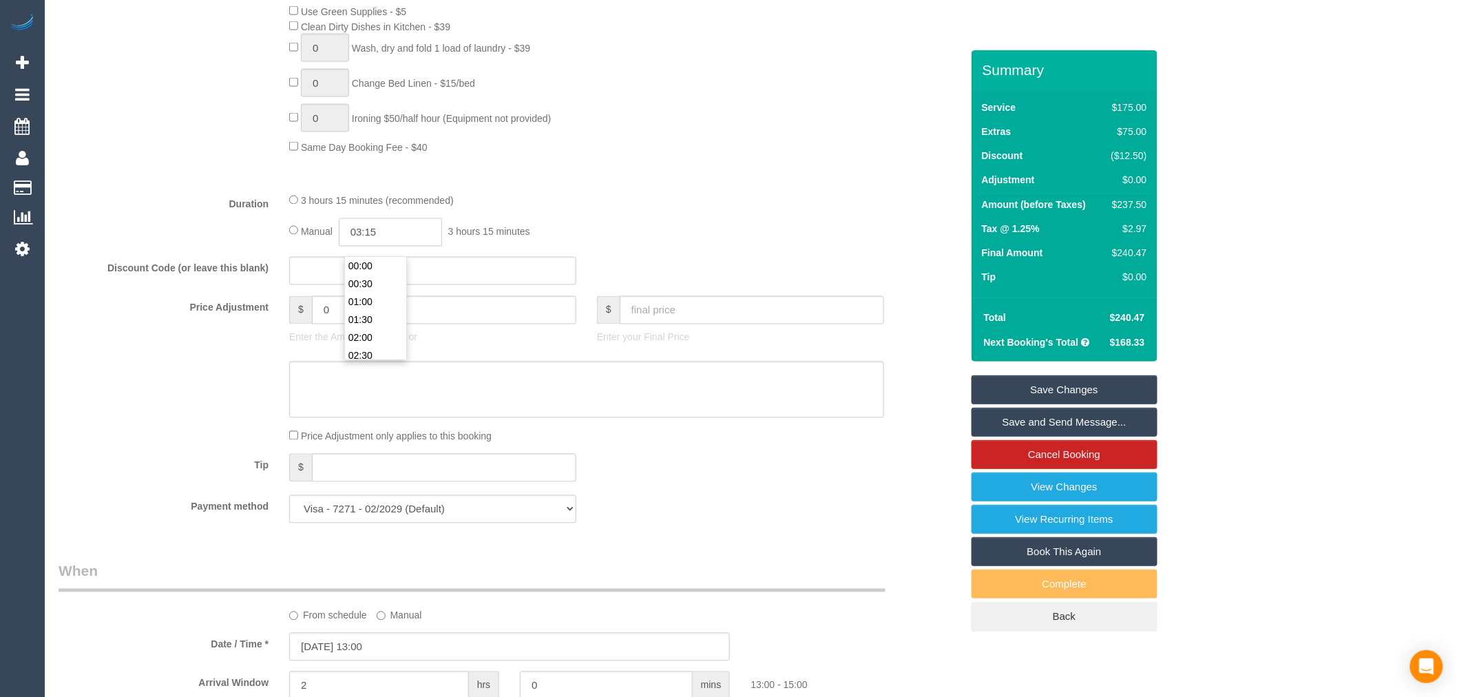
drag, startPoint x: 319, startPoint y: 231, endPoint x: 225, endPoint y: 217, distance: 94.8
click at [218, 225] on div "Duration 3 hours 15 minutes (recommended) Manual 03:15 3 hours 15 minutes" at bounding box center [509, 220] width 923 height 54
type input "03:30"
click at [598, 195] on fieldset "What Frequency * One Time Cleaning Weekly - 10% Off - 10.00% (0% for the First …" at bounding box center [510, 61] width 903 height 945
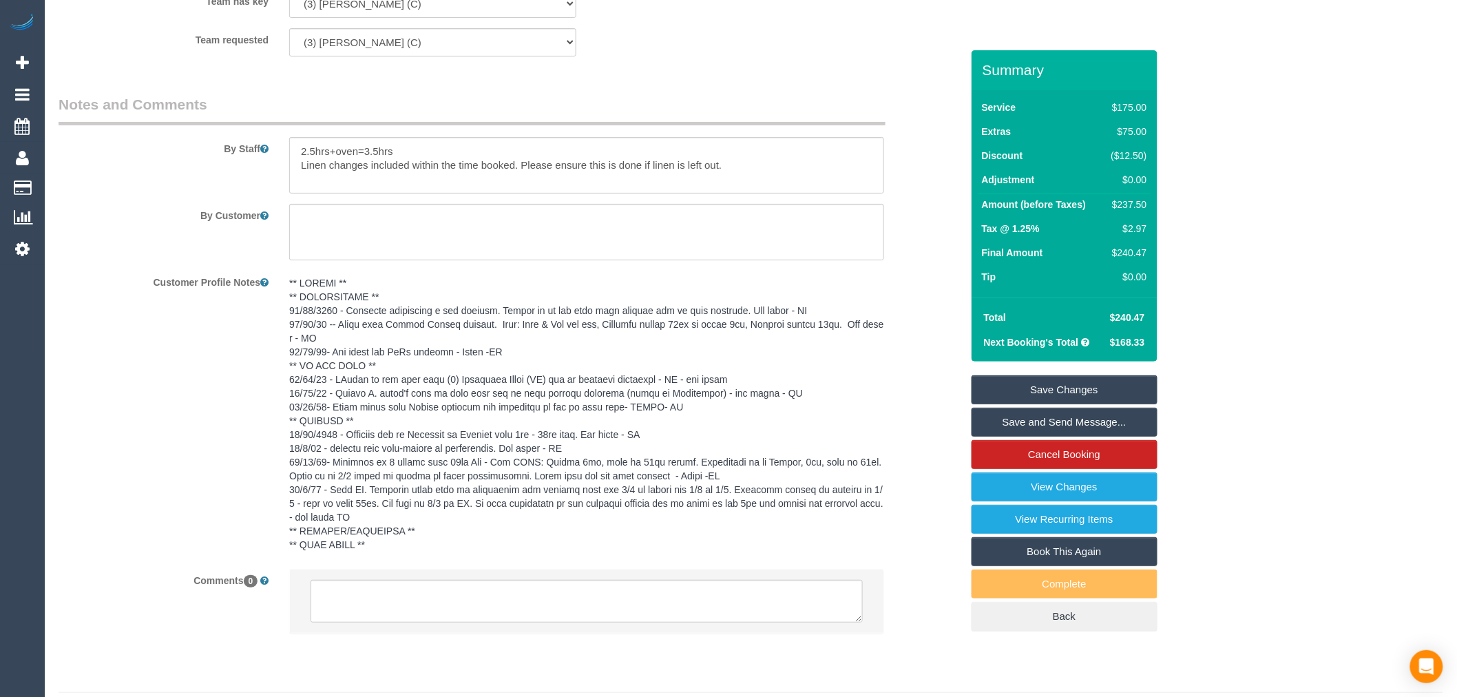
scroll to position [2255, 0]
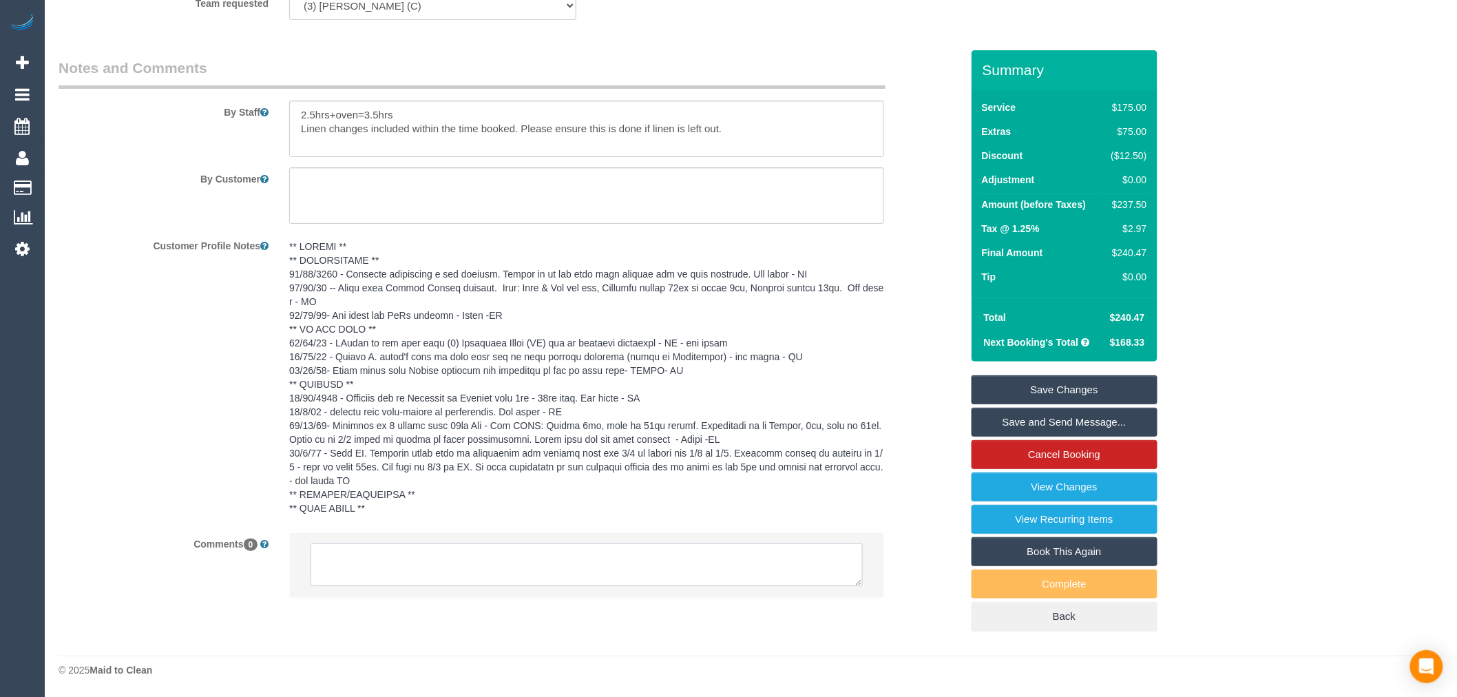
click at [729, 547] on textarea at bounding box center [587, 564] width 552 height 43
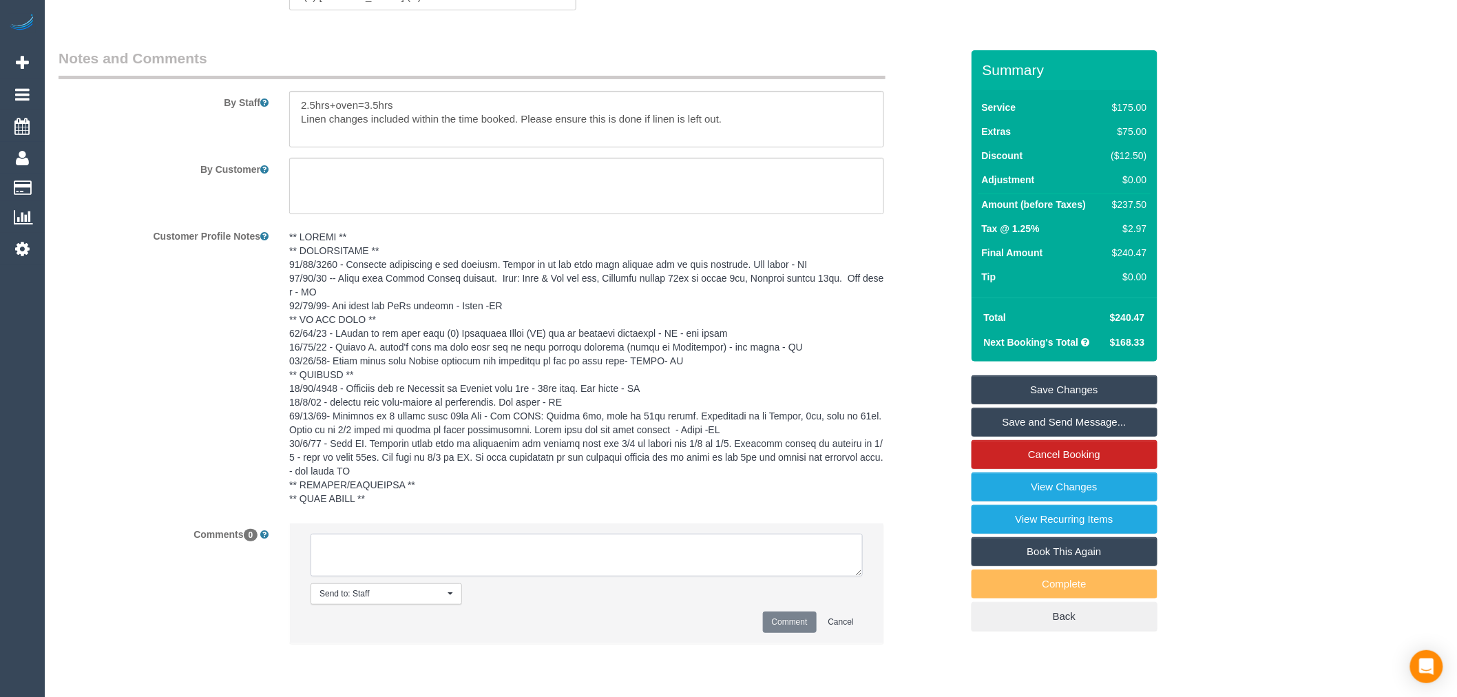
click at [732, 561] on textarea at bounding box center [587, 555] width 552 height 43
click at [427, 574] on textarea at bounding box center [587, 555] width 552 height 43
click at [586, 554] on textarea at bounding box center [587, 555] width 552 height 43
type textarea "Customer has requested to add oven cleaning to this service - via email confirm…"
click at [781, 631] on button "Comment" at bounding box center [790, 621] width 54 height 21
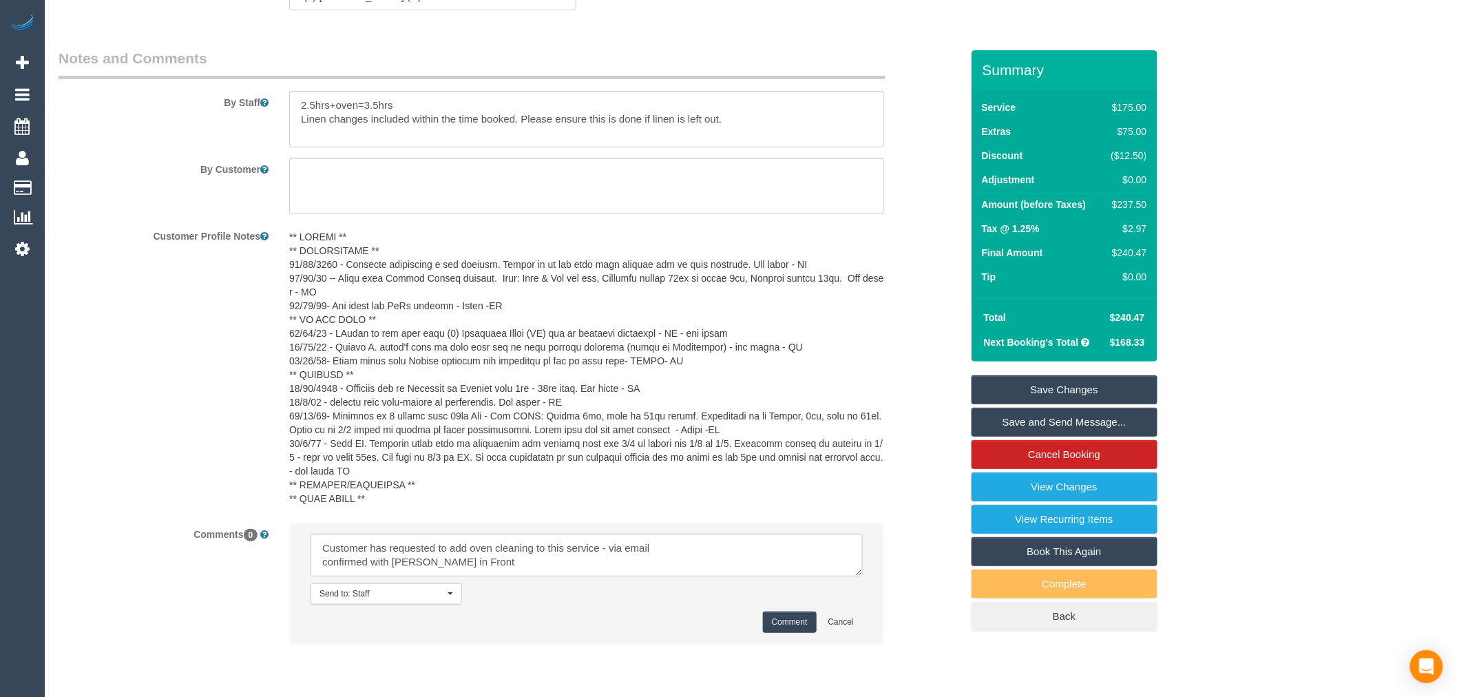
click at [1043, 387] on link "Save Changes" at bounding box center [1065, 389] width 186 height 29
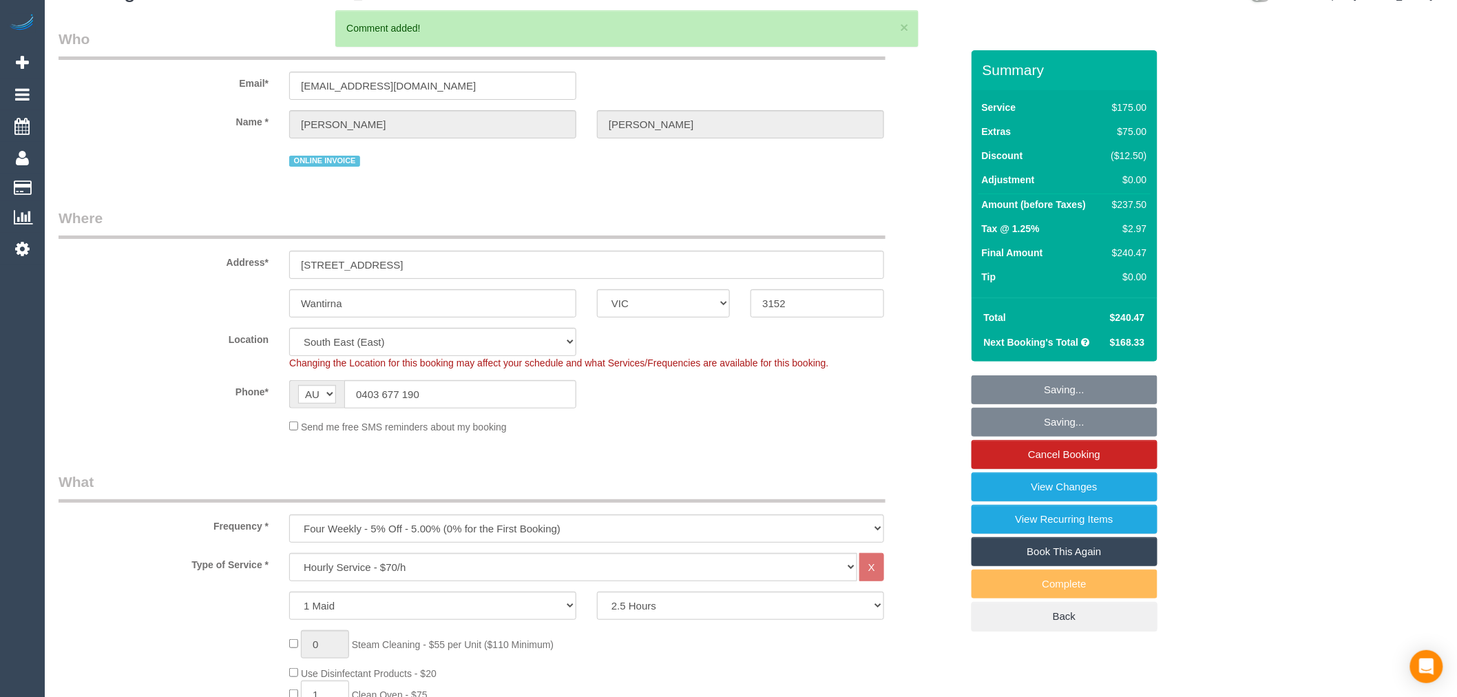
scroll to position [0, 0]
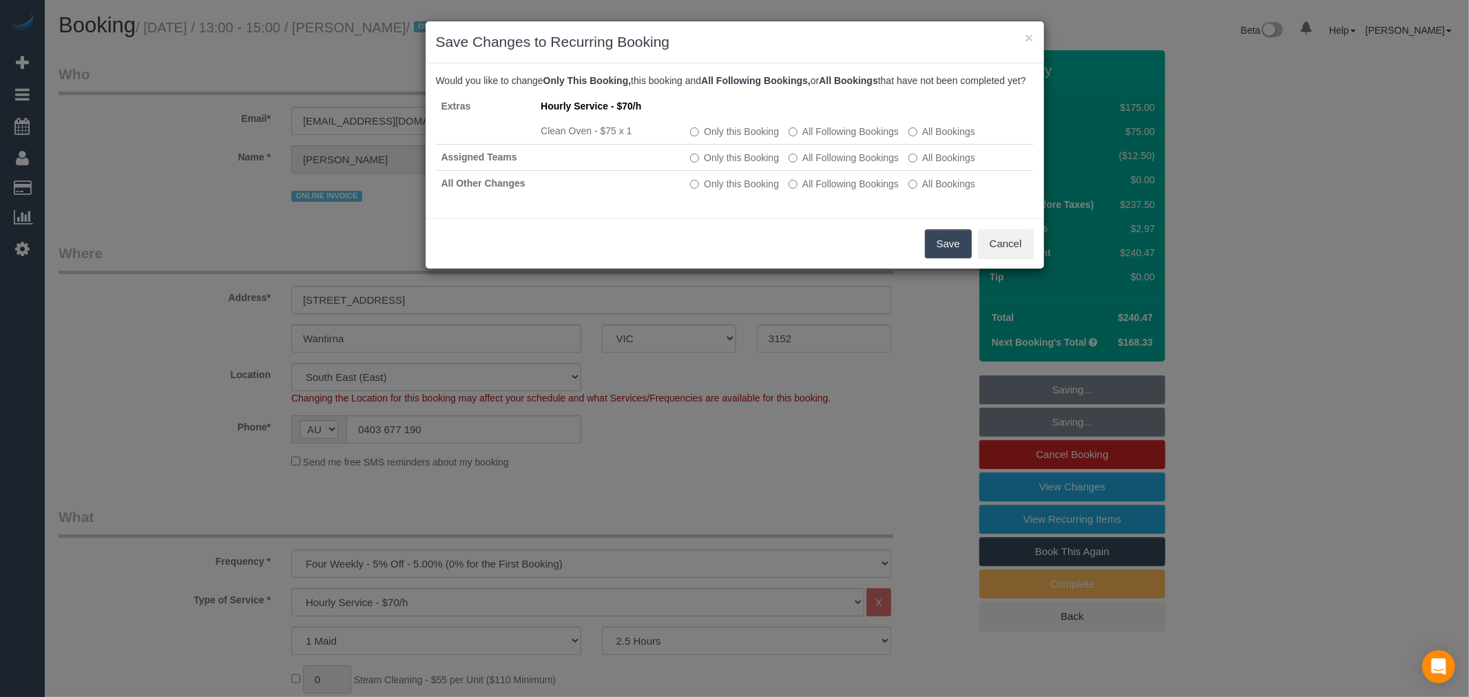
click at [947, 255] on button "Save" at bounding box center [948, 243] width 47 height 29
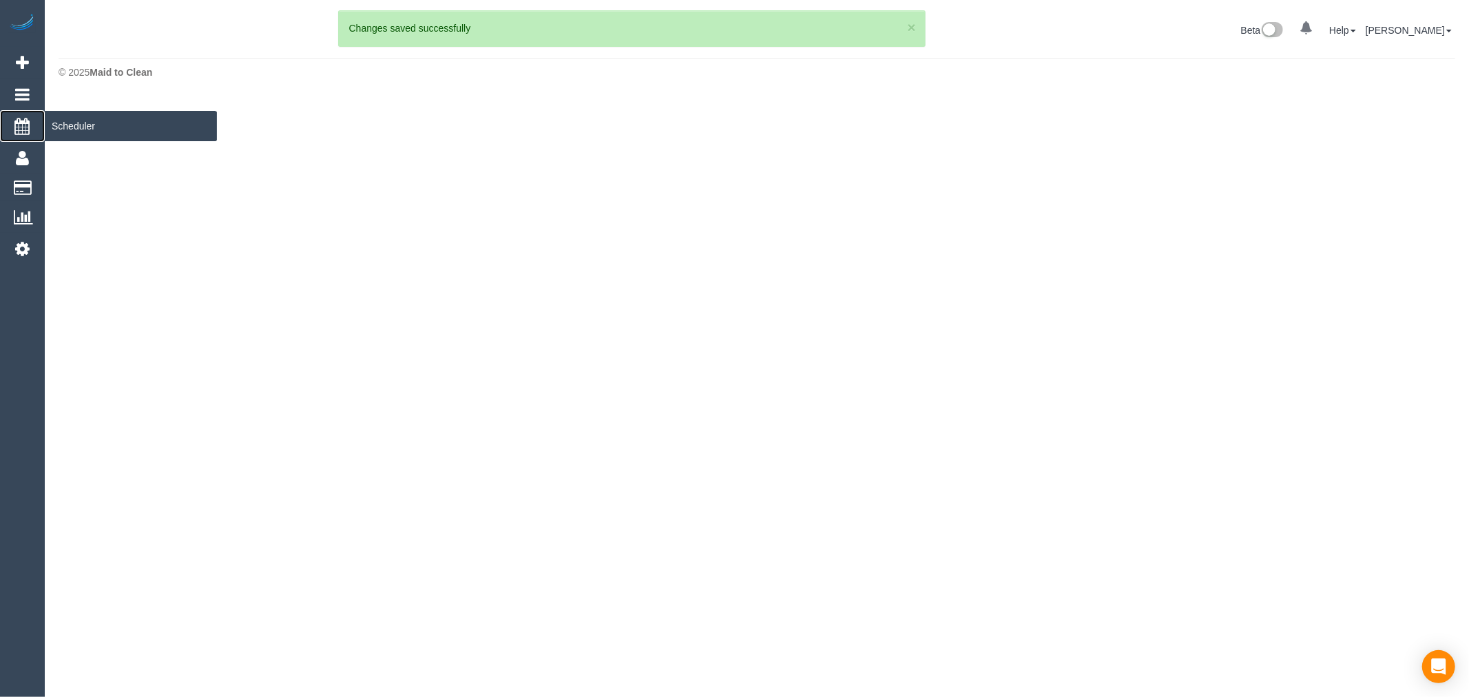
click at [79, 133] on span "Scheduler" at bounding box center [131, 126] width 172 height 32
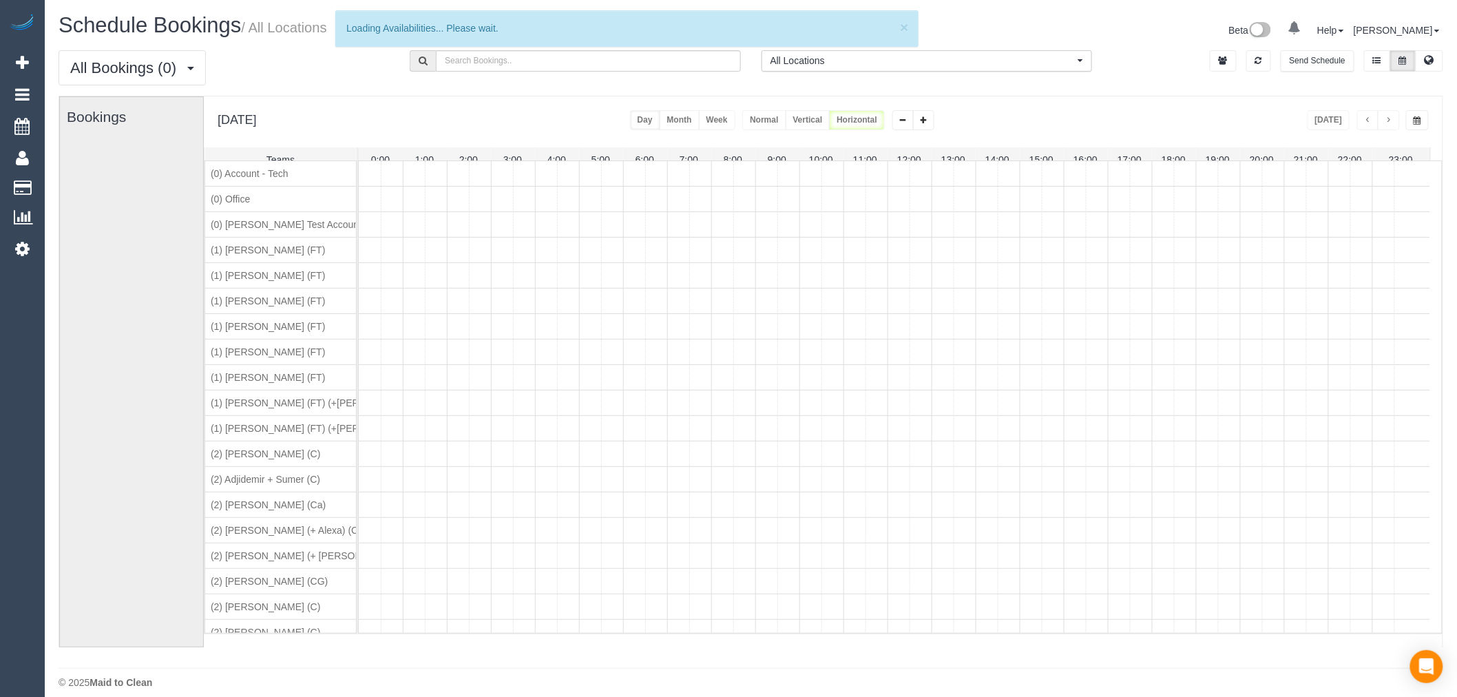
click at [1415, 117] on span "button" at bounding box center [1418, 120] width 8 height 8
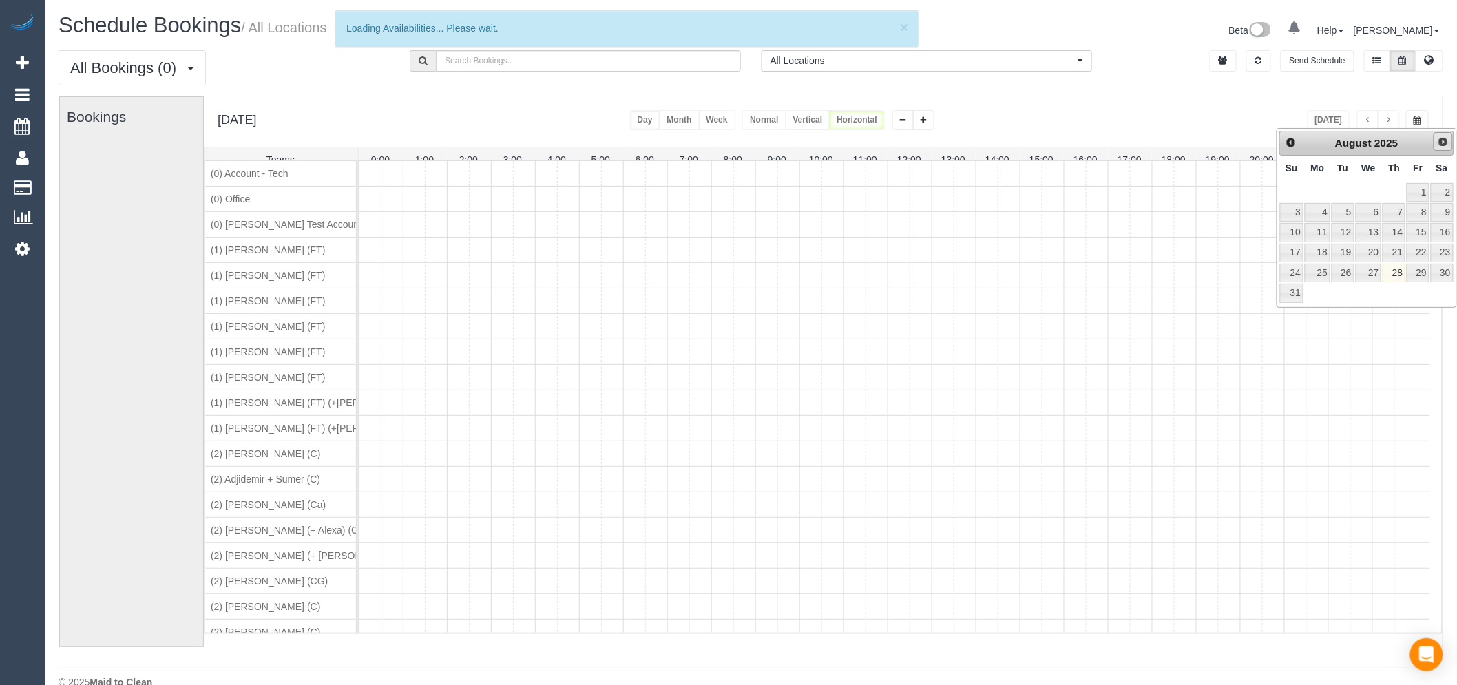
click at [1440, 145] on span "Next" at bounding box center [1443, 141] width 11 height 11
click at [1386, 255] on link "25" at bounding box center [1394, 253] width 23 height 19
type input "**********"
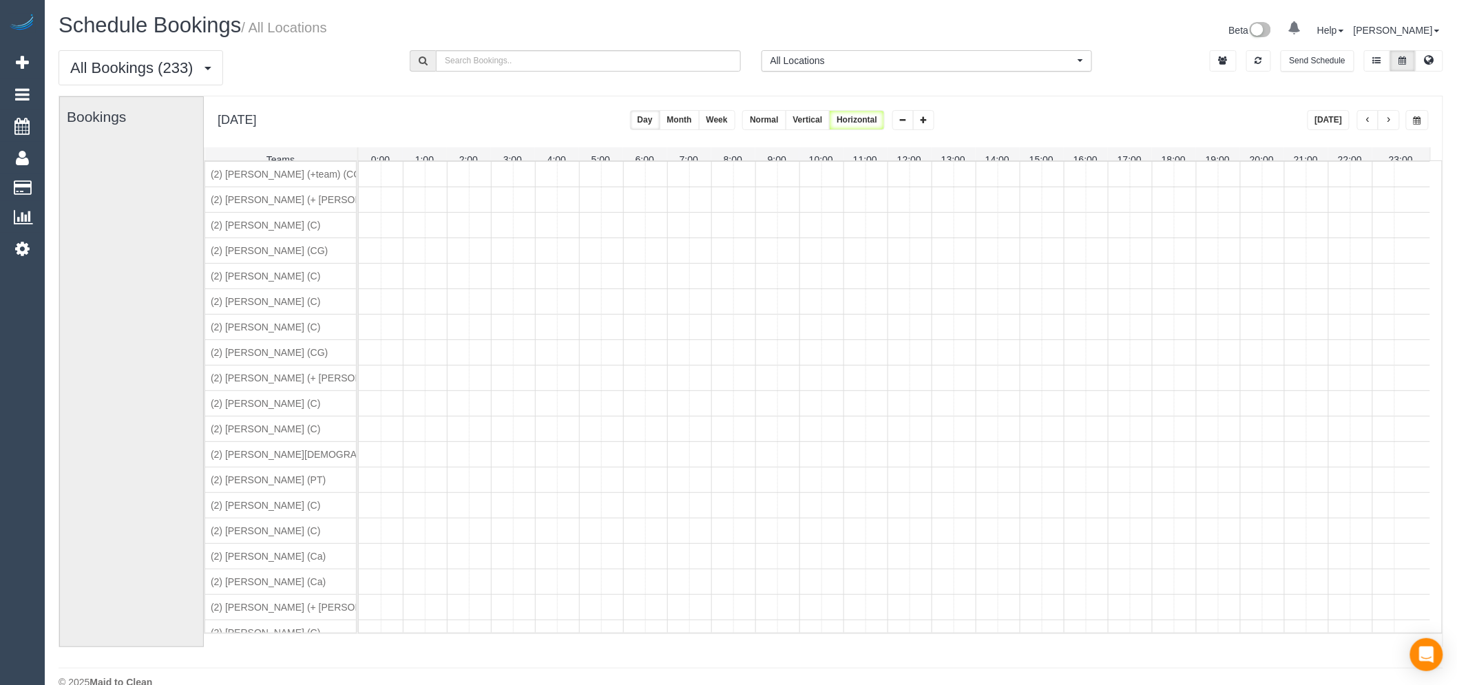
scroll to position [1644, 0]
click at [1254, 69] on button "button" at bounding box center [1258, 60] width 25 height 21
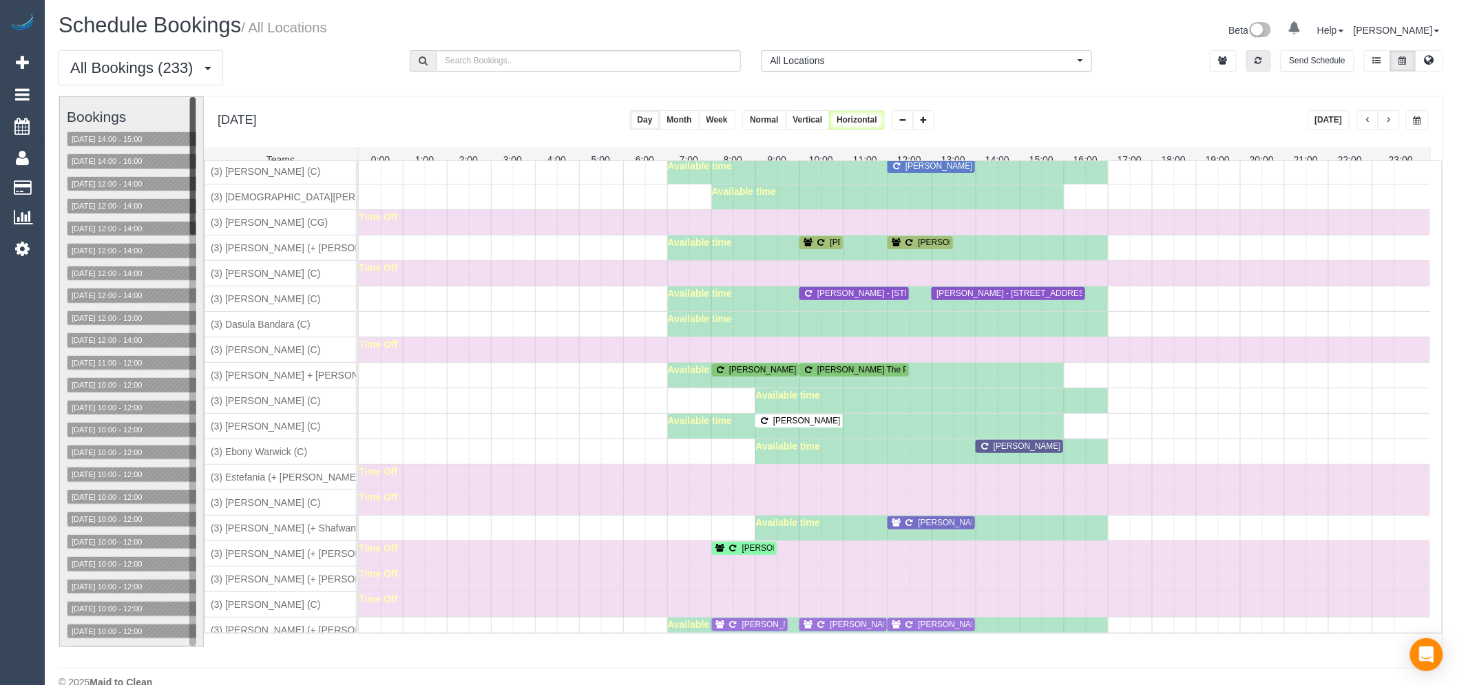
click at [1034, 286] on div "Time Off" at bounding box center [894, 273] width 1071 height 25
click at [1047, 298] on span "Stephanie Chan - 31 Reflection Drive, Wantirna, VIC 3152" at bounding box center [1011, 294] width 163 height 10
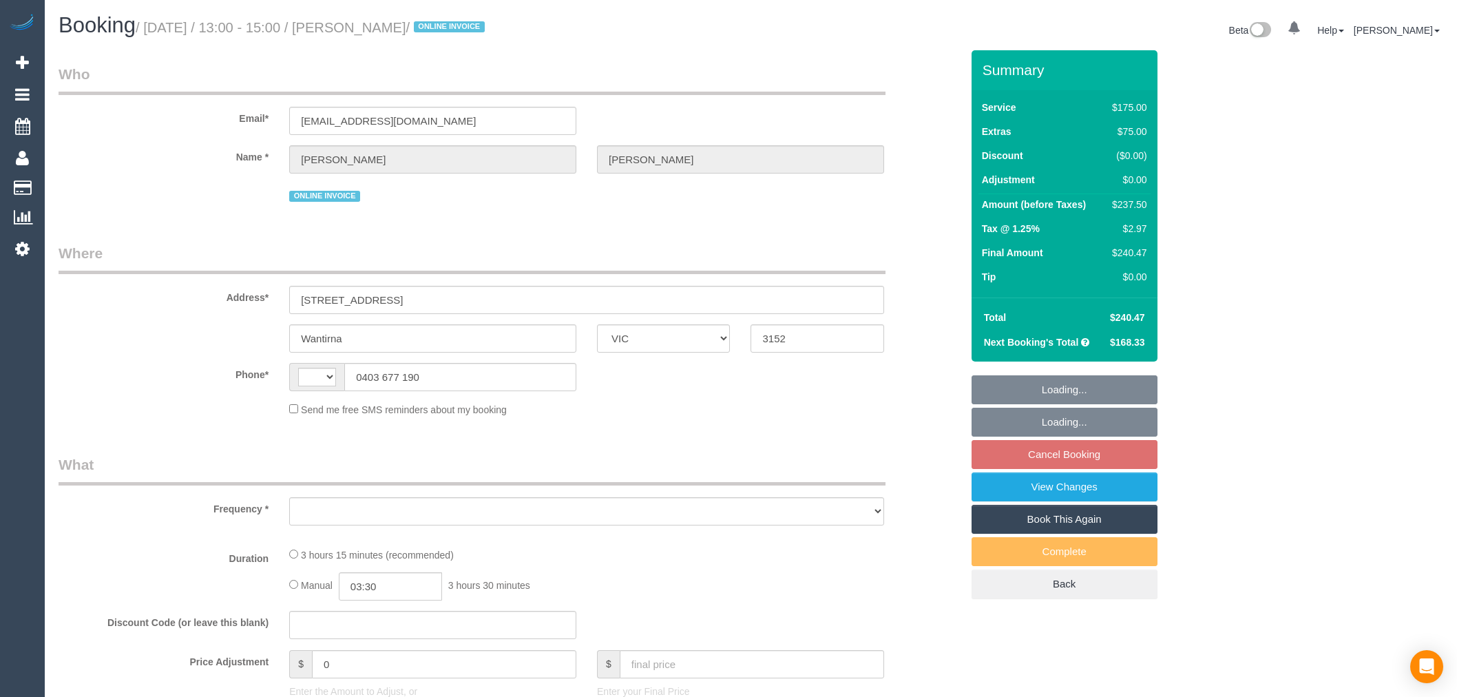
select select "VIC"
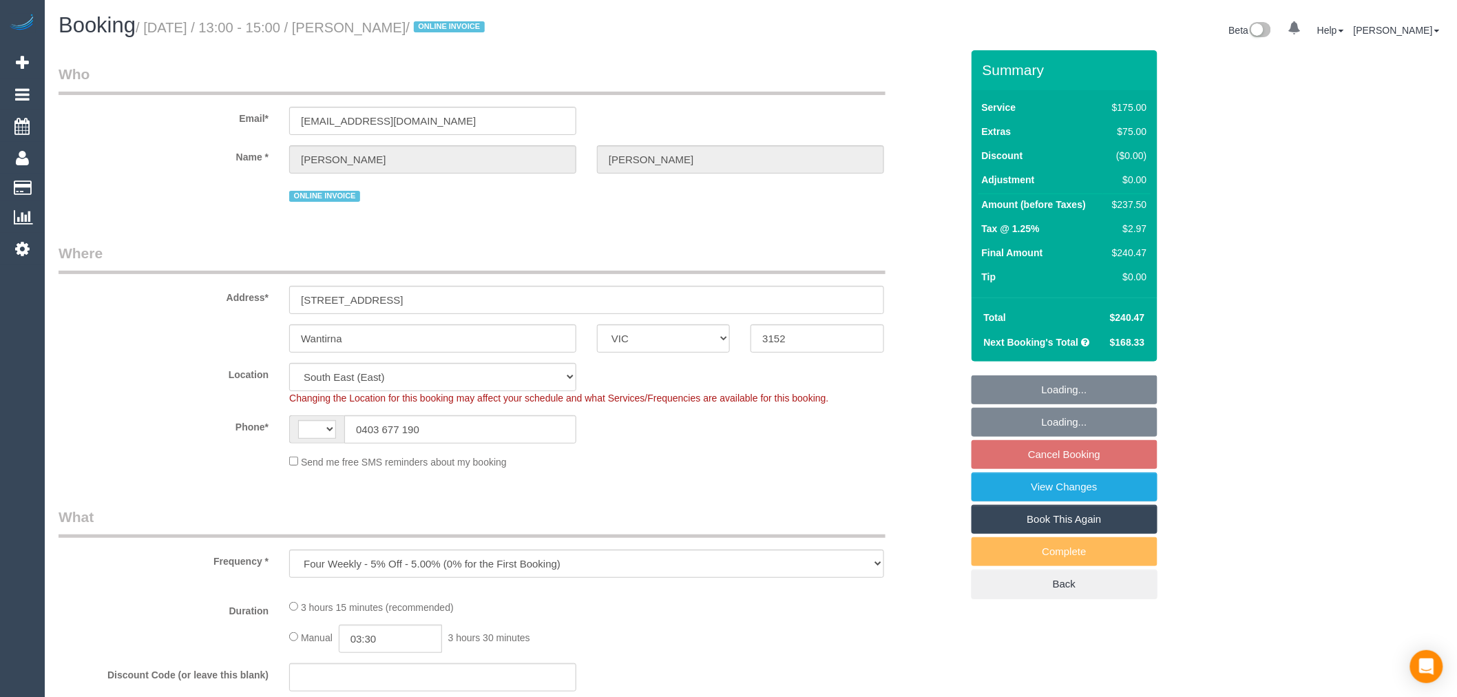
select select "object:714"
select select "string:AU"
select select "string:stripe-pm_1RdhFt2GScqysDRV1hKO10lv"
select select "number:28"
select select "number:14"
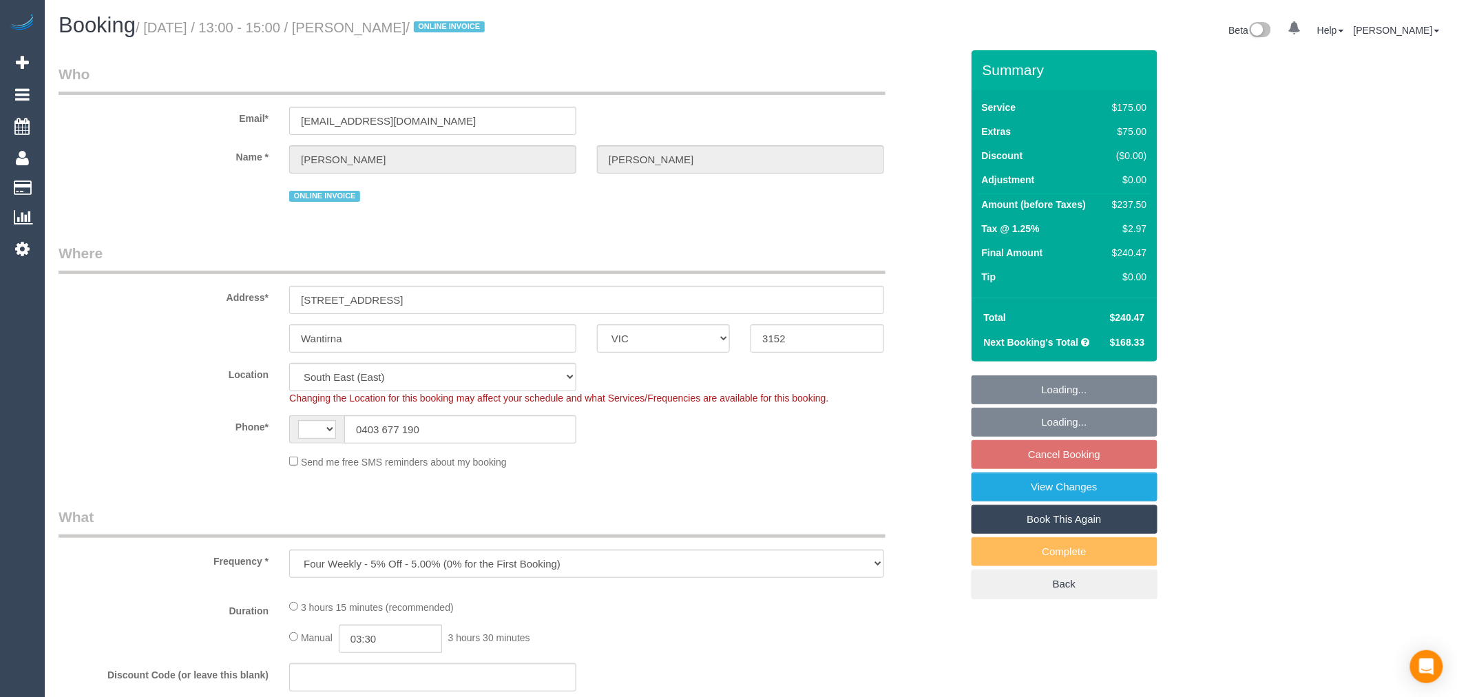
select select "number:19"
select select "number:36"
select select "number:34"
select select "number:26"
select select "150"
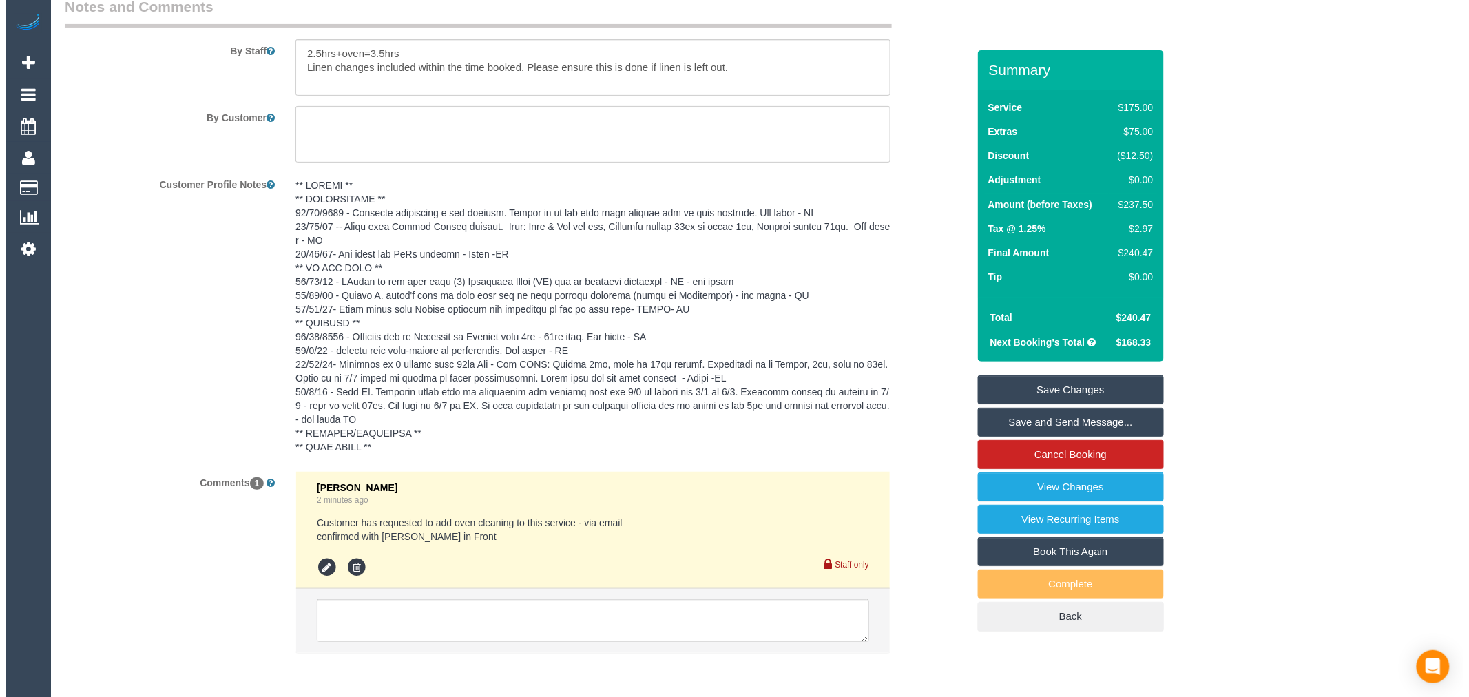
scroll to position [2396, 0]
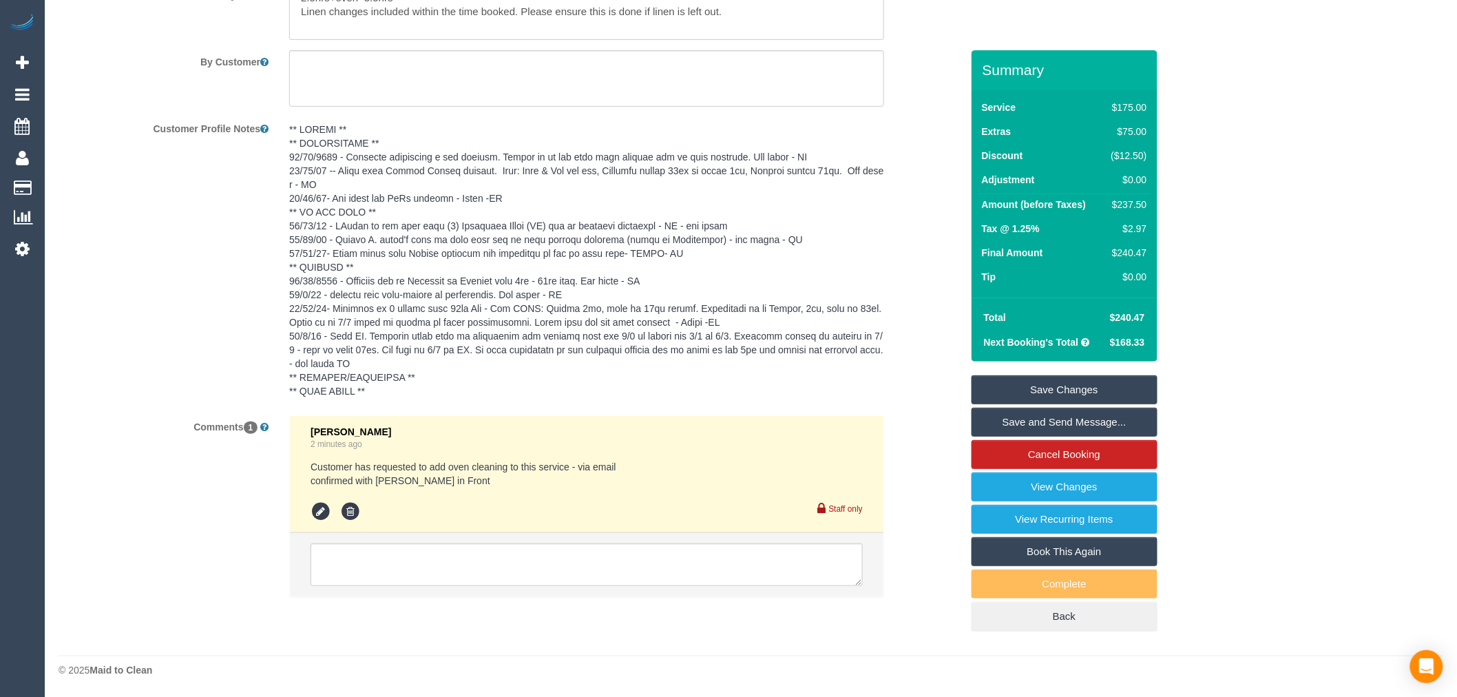
click at [1089, 423] on link "Save and Send Message..." at bounding box center [1065, 422] width 186 height 29
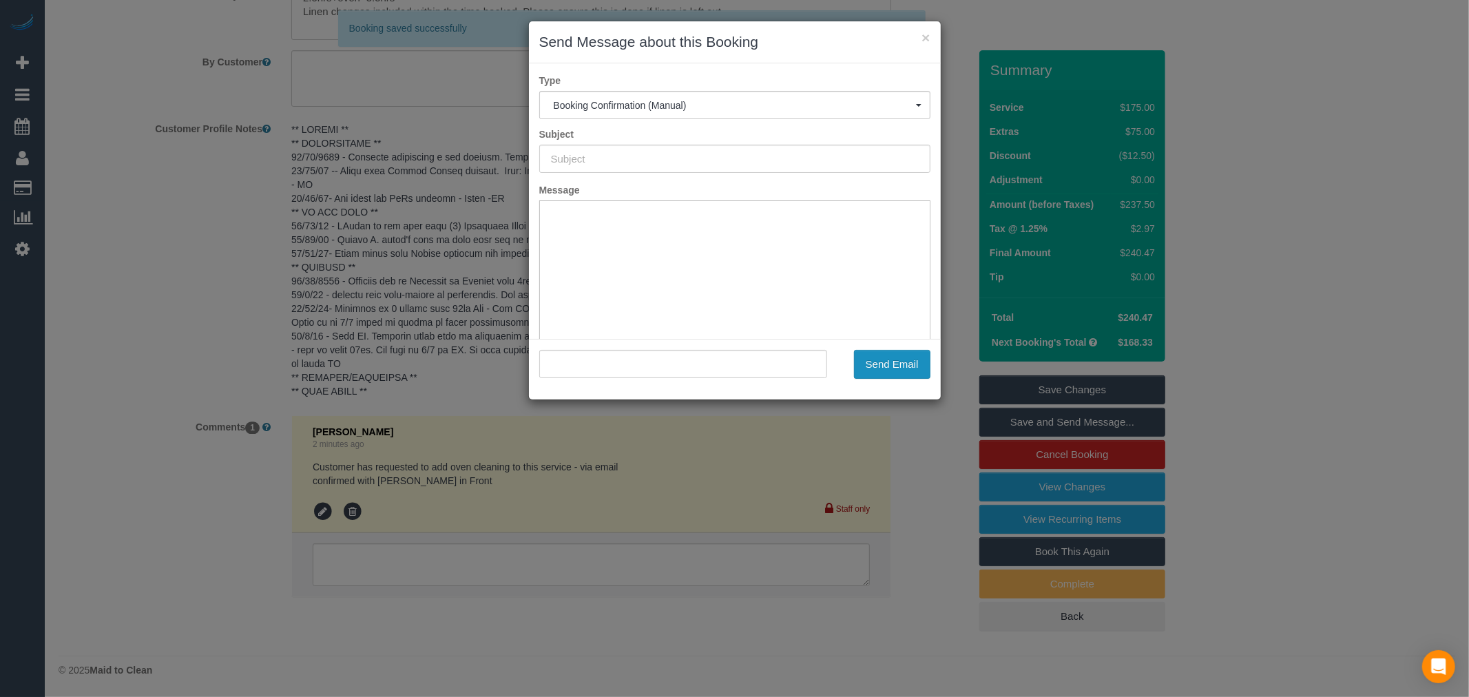
click at [884, 355] on button "Send Email" at bounding box center [892, 364] width 76 height 29
type input "Booking Confirmed"
type input ""[PERSON_NAME]" <[EMAIL_ADDRESS][DOMAIN_NAME]>"
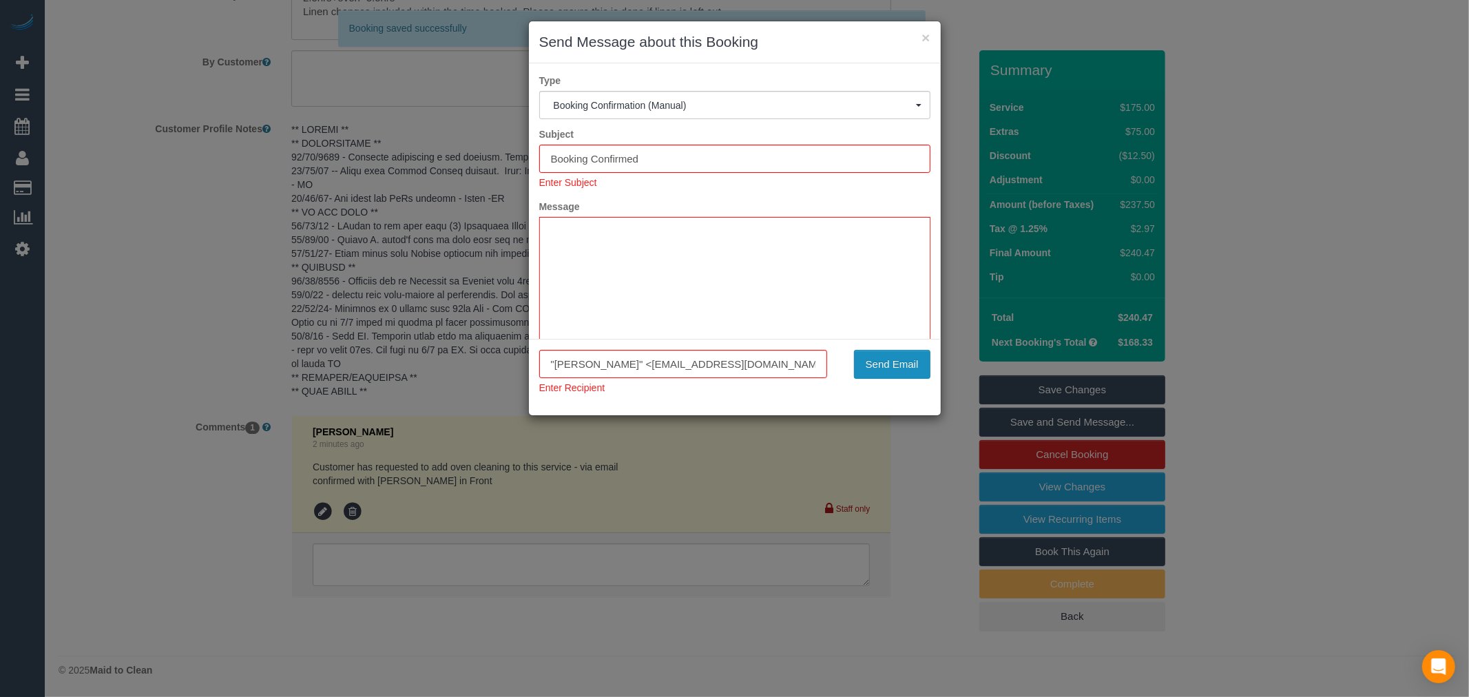
click at [928, 368] on button "Send Email" at bounding box center [892, 364] width 76 height 29
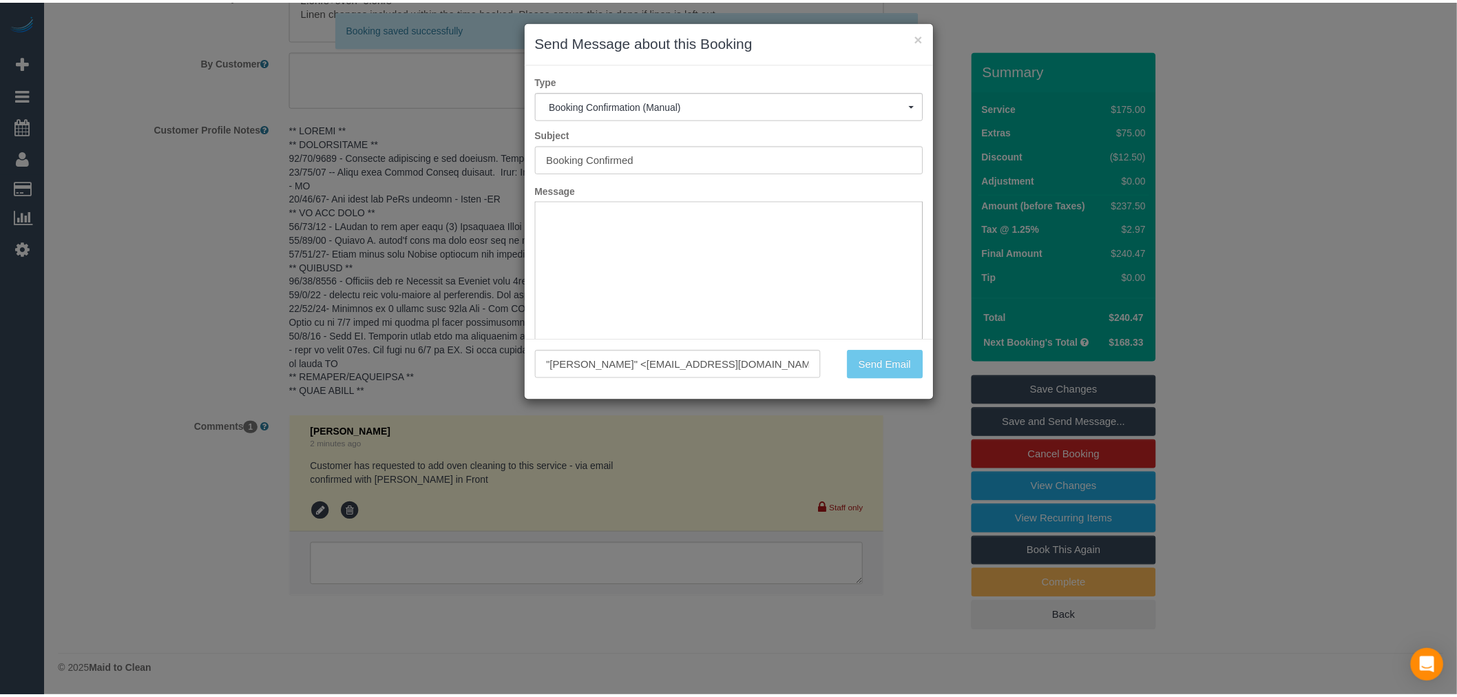
scroll to position [2446, 0]
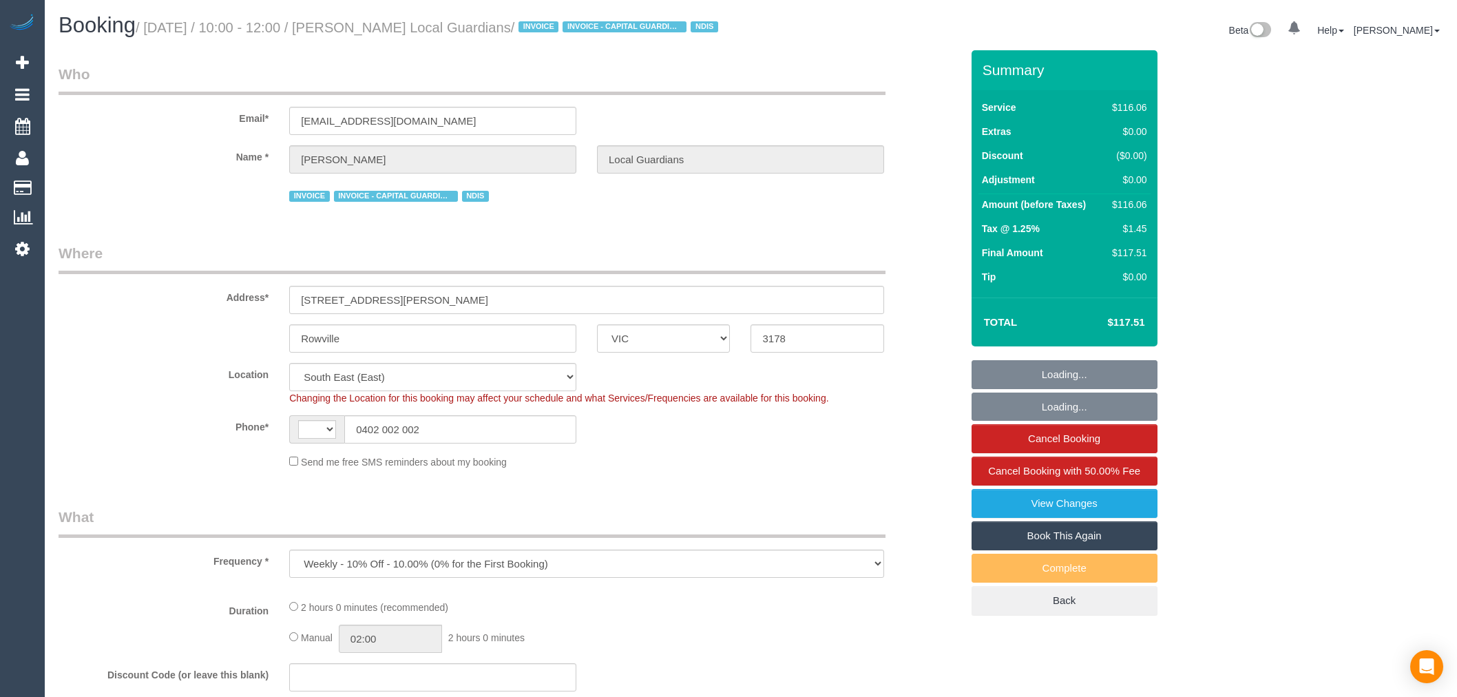
select select "VIC"
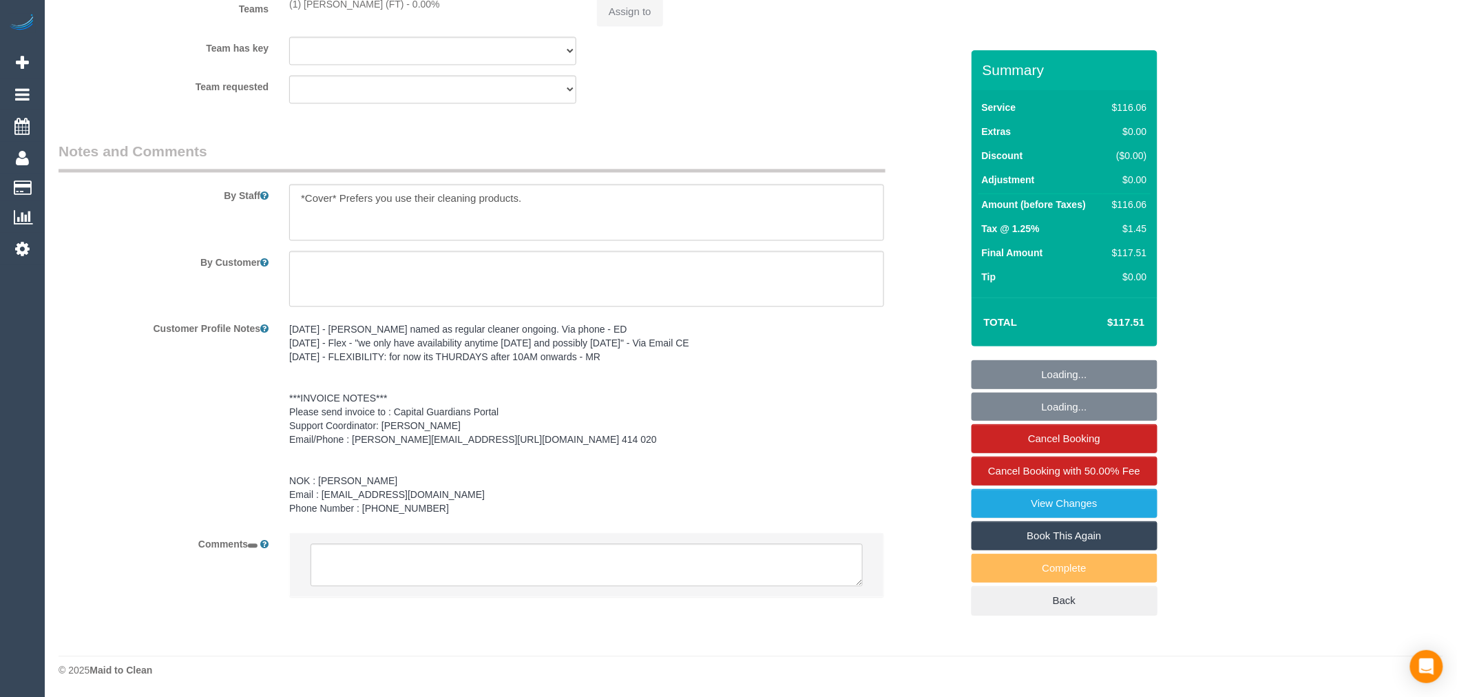
select select "object:725"
select select "string:AU"
select select "number:28"
select select "number:14"
select select "number:19"
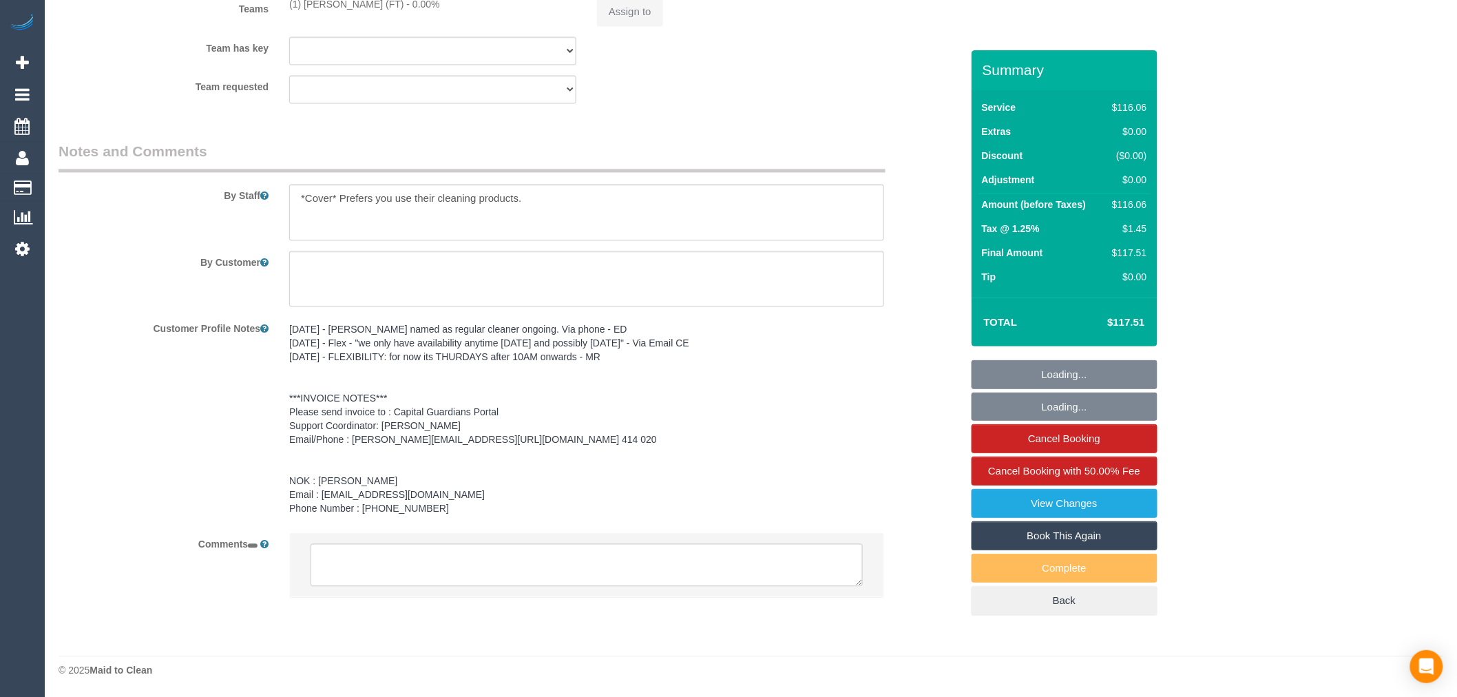
select select "number:25"
select select "number:33"
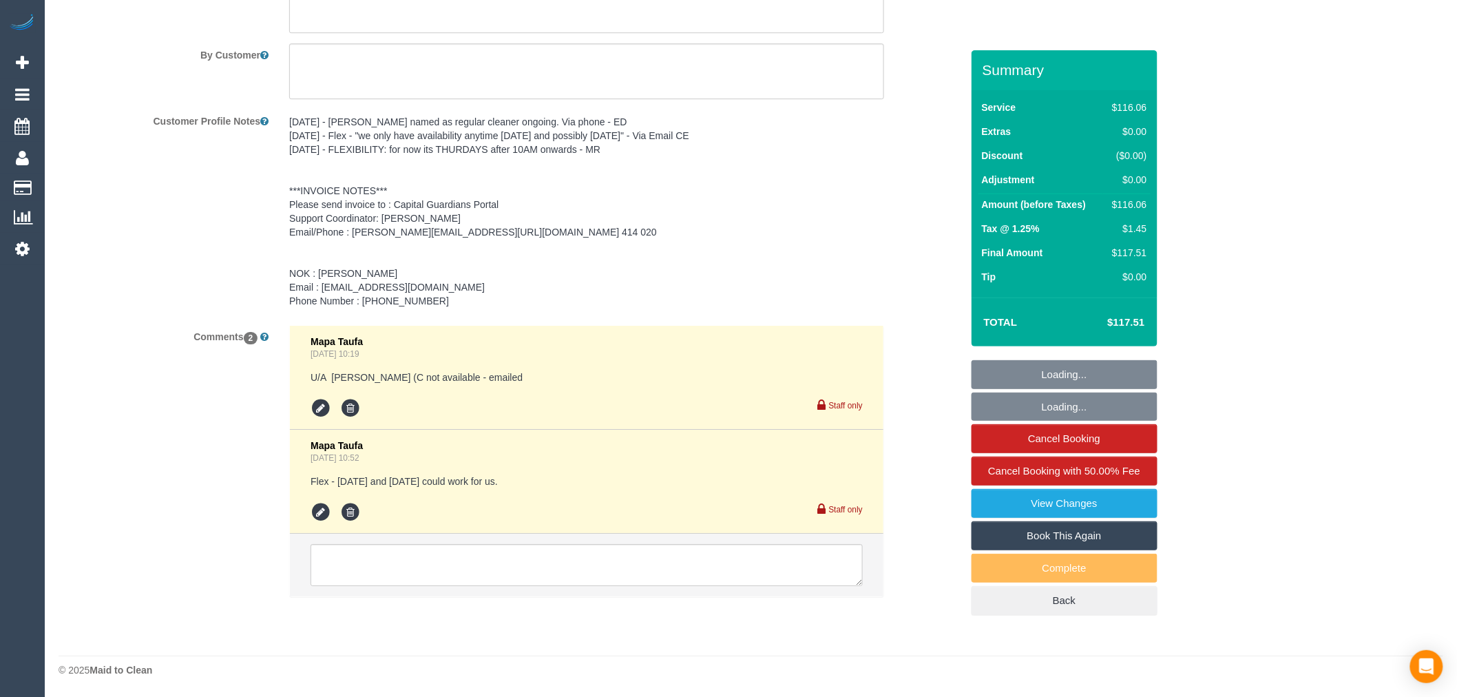
scroll to position [1930, 0]
select select "spot1"
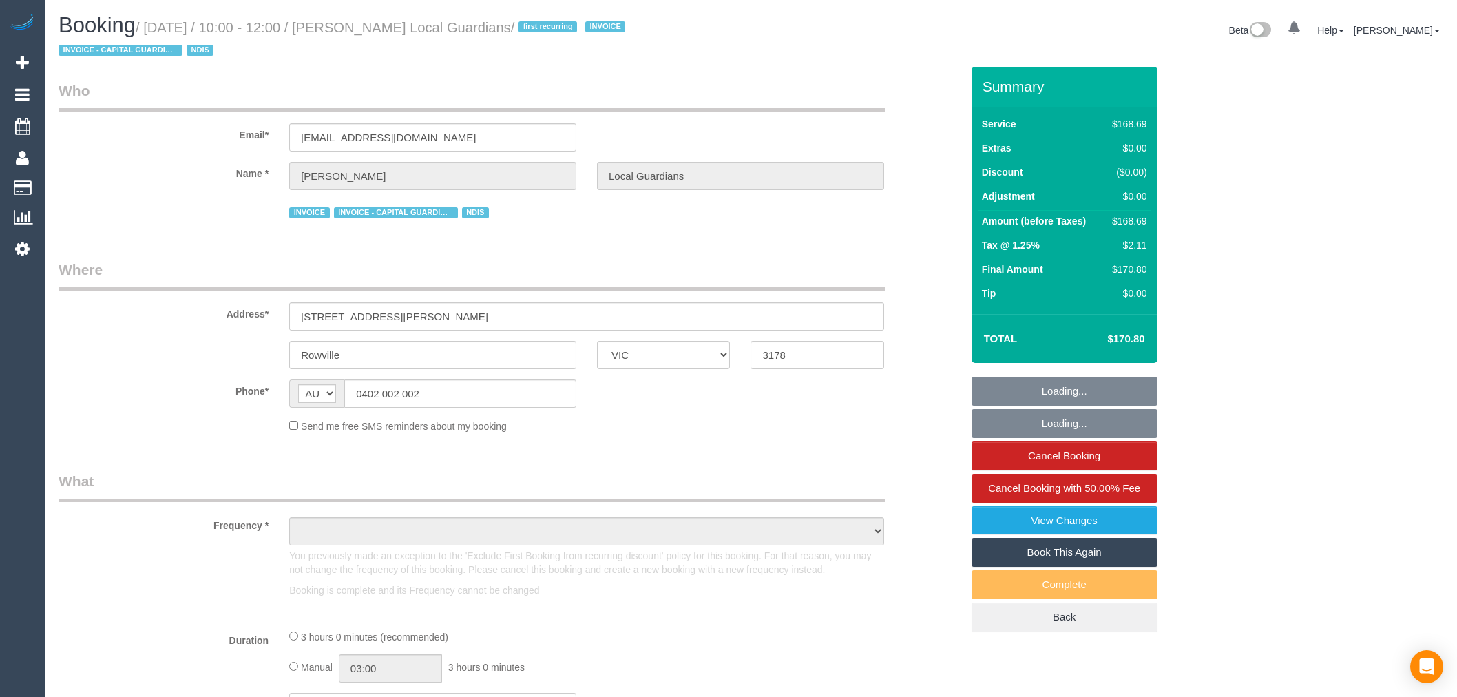
select select "VIC"
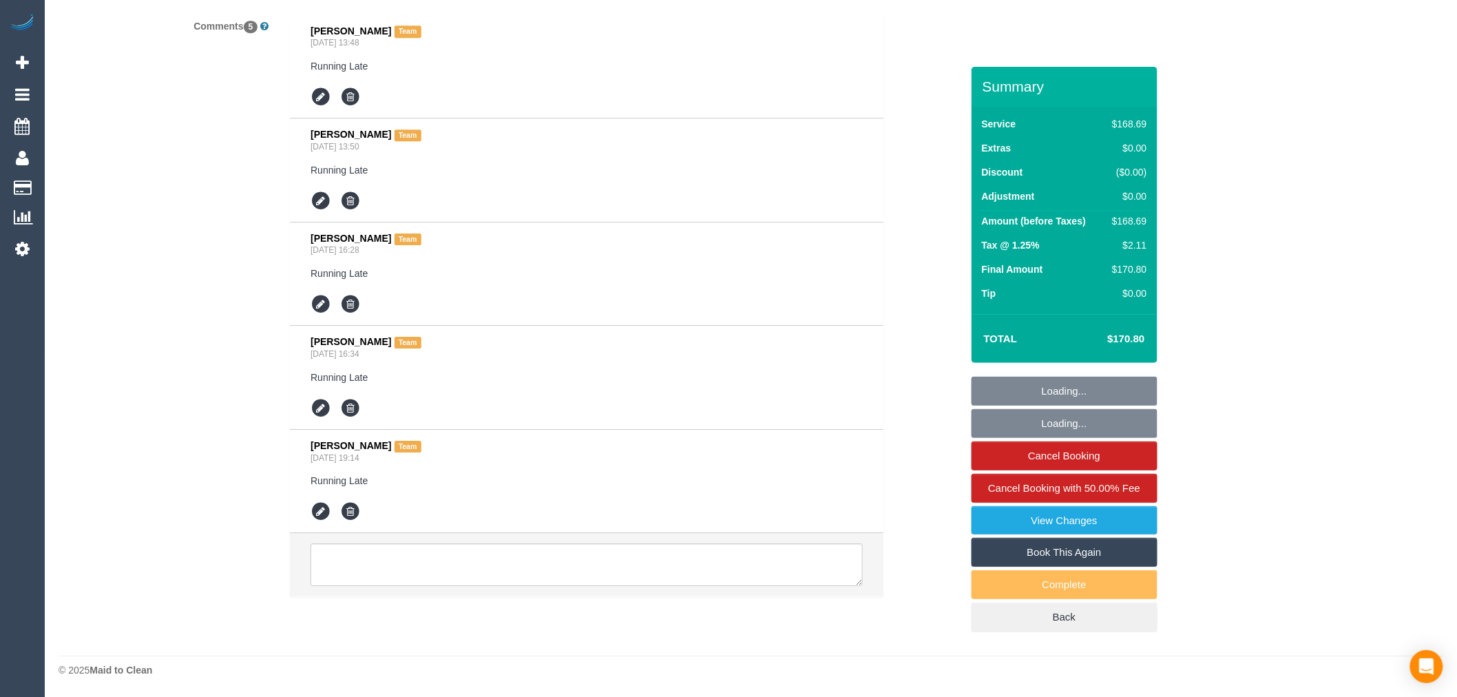
select select "object:852"
select select "180"
select select "number:28"
select select "number:14"
select select "number:19"
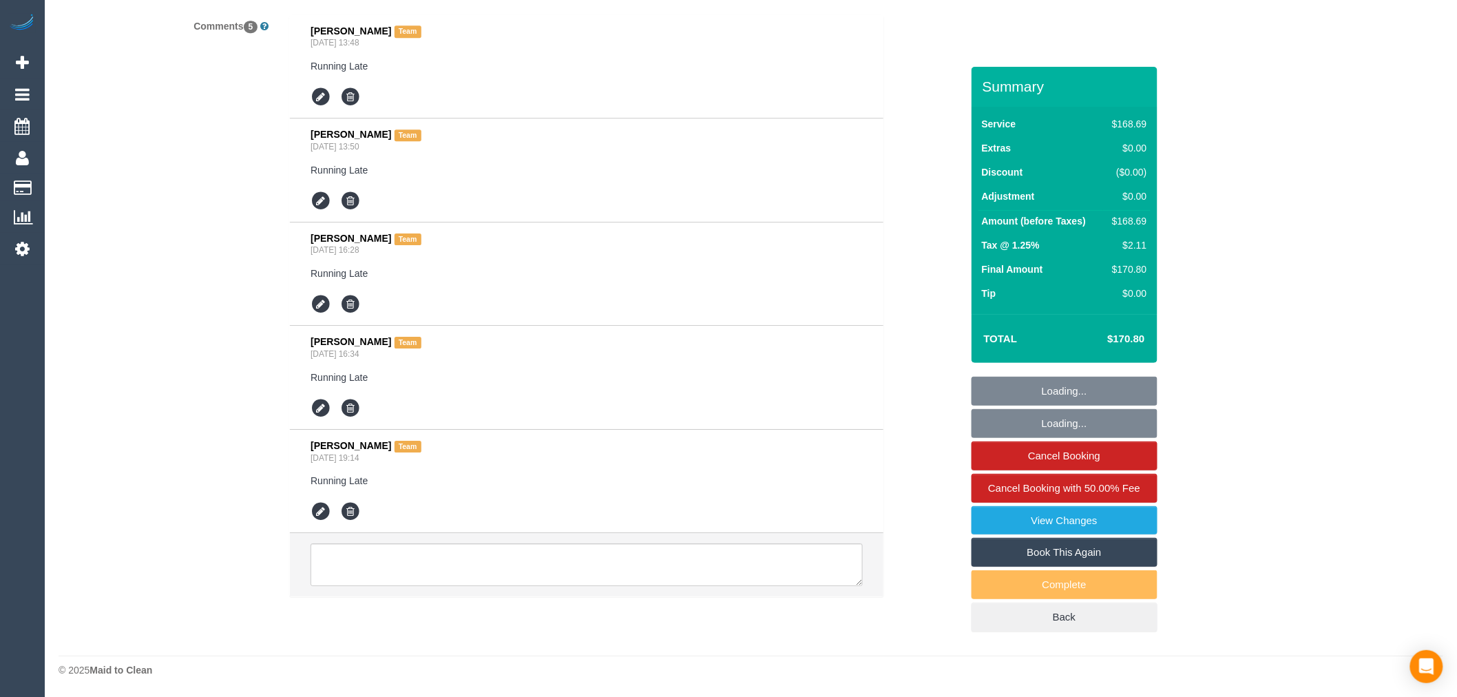
select select "number:25"
select select "number:33"
select select "object:1350"
select select "spot1"
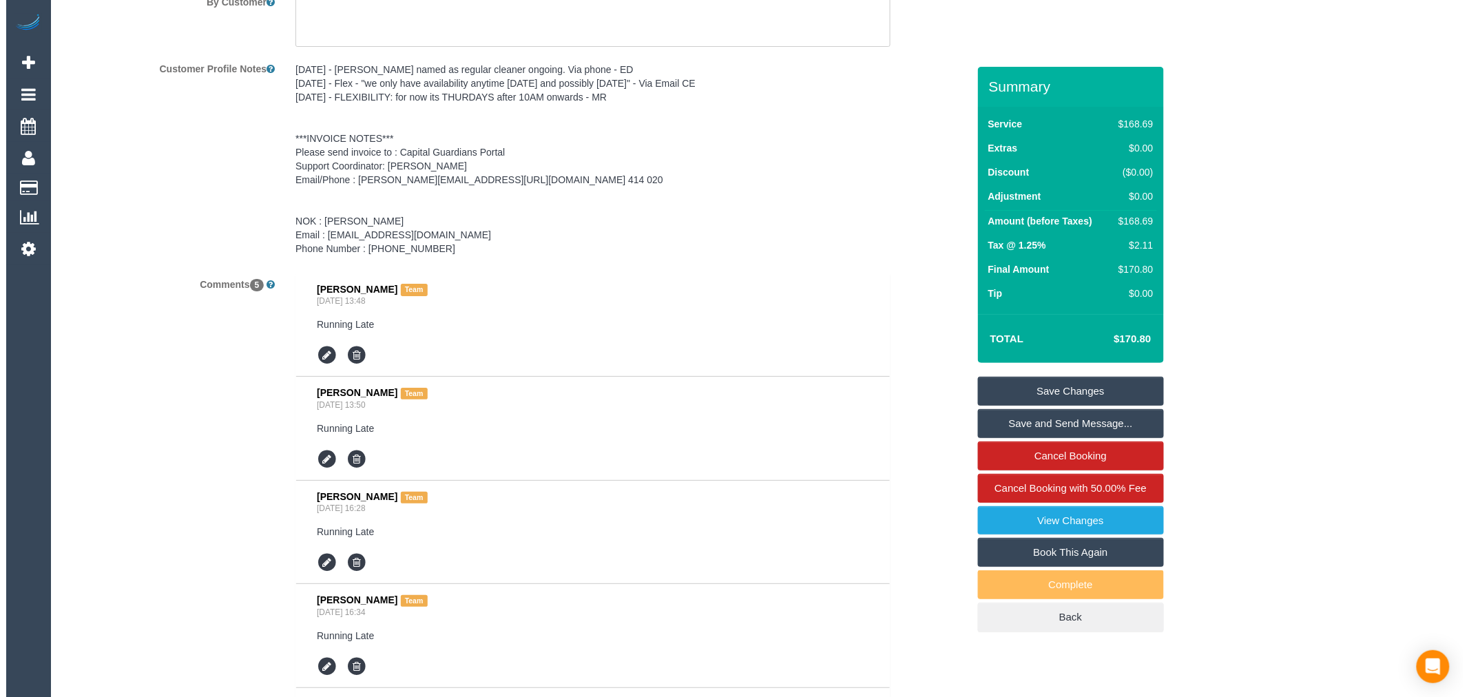
scroll to position [2099, 0]
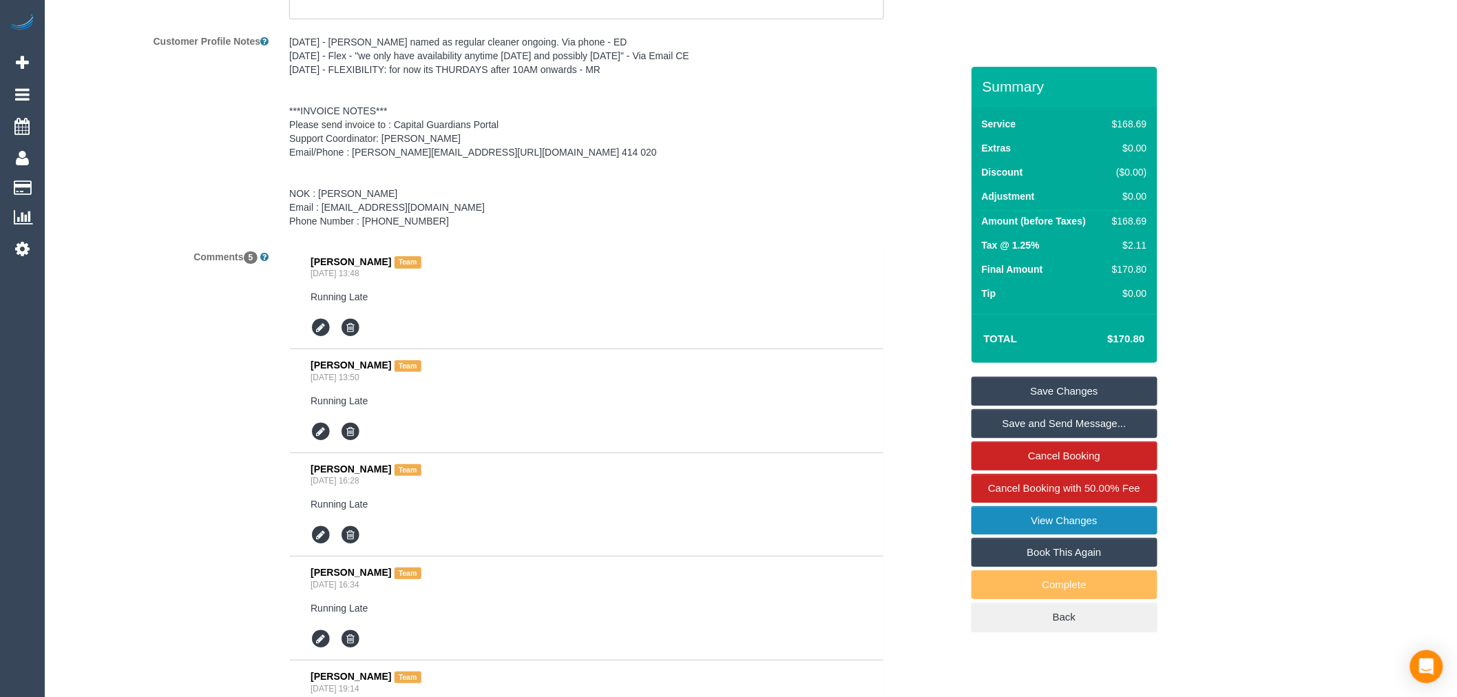
click at [1107, 522] on link "View Changes" at bounding box center [1065, 520] width 186 height 29
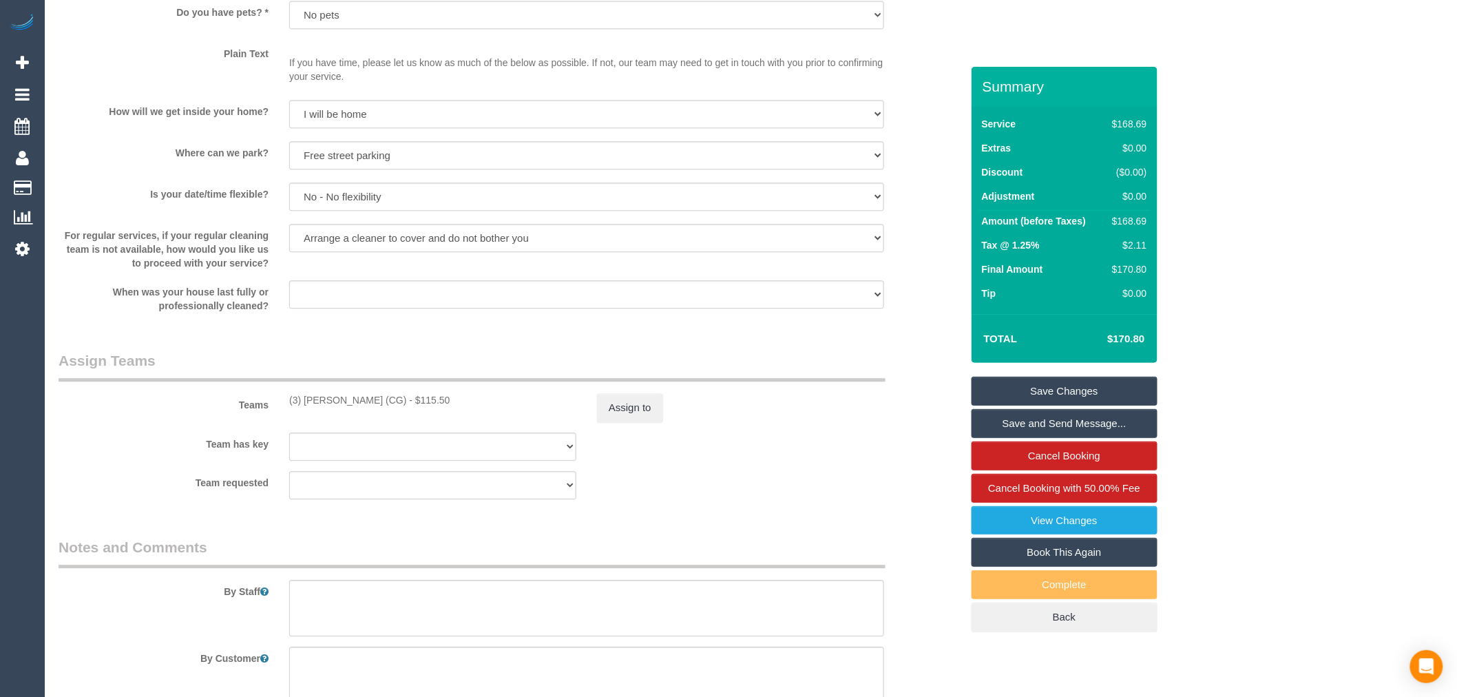
scroll to position [1410, 0]
click at [419, 237] on select "Arrange a cleaner to cover and do not bother you Arrange a cleaner to cover and…" at bounding box center [586, 243] width 595 height 28
select select "number:34"
click at [289, 230] on select "Arrange a cleaner to cover and do not bother you Arrange a cleaner to cover and…" at bounding box center [586, 243] width 595 height 28
click at [257, 422] on div "Teams (3) Sandeep Dhaliwal (CG) - $115.50 Assign to" at bounding box center [509, 391] width 923 height 72
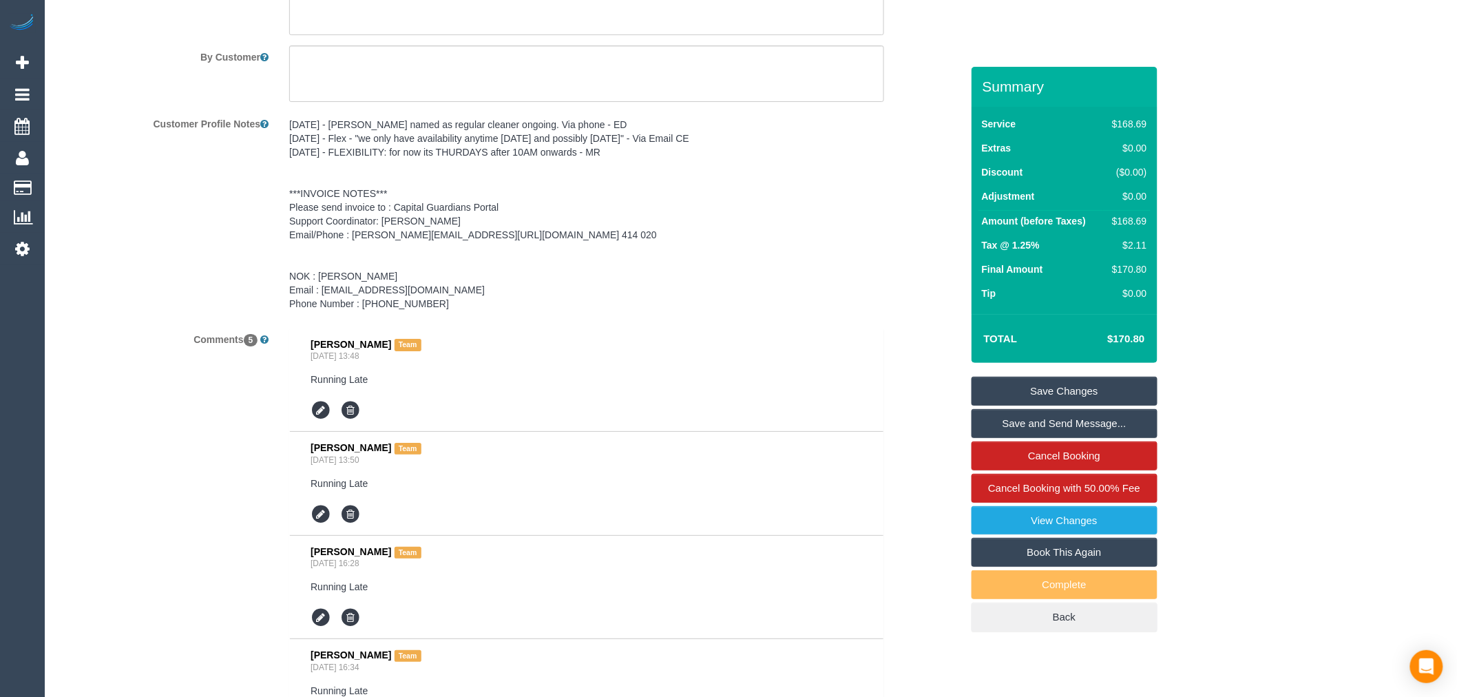
scroll to position [1870, 0]
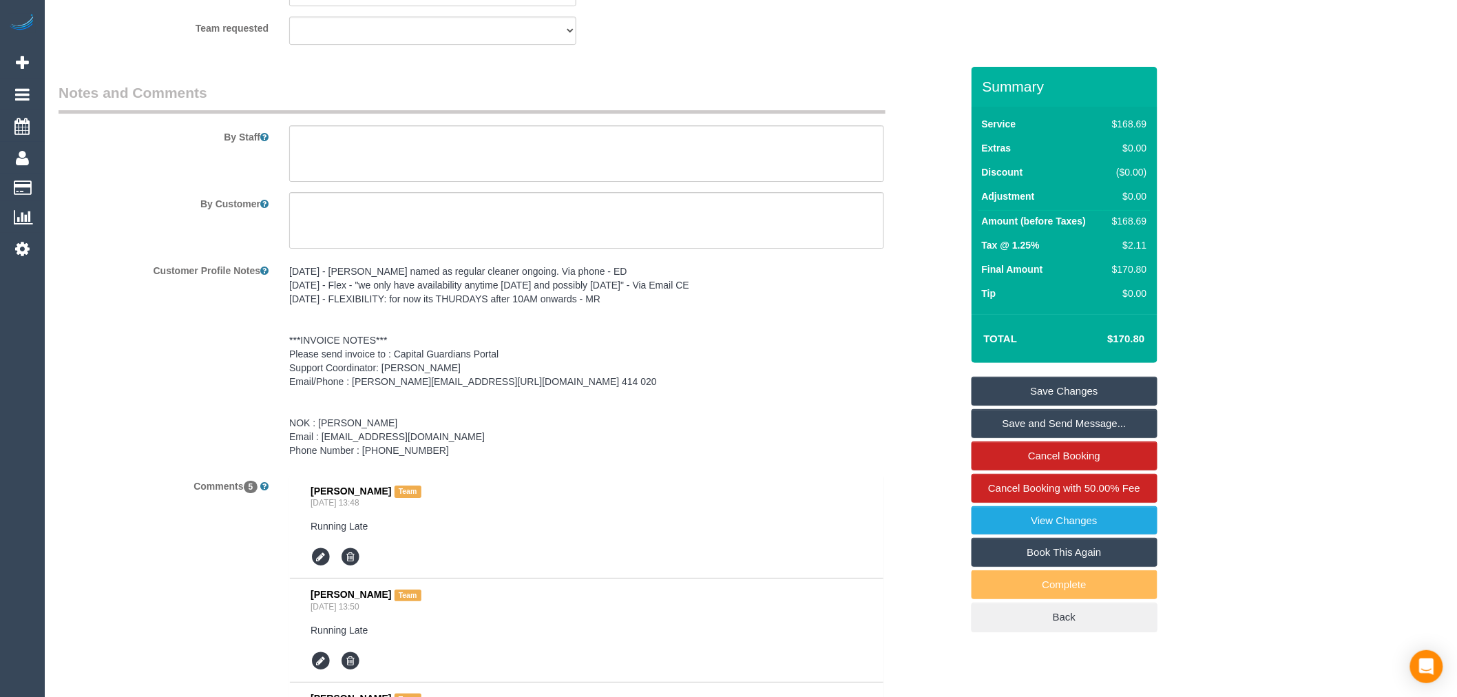
drag, startPoint x: 370, startPoint y: 321, endPoint x: 367, endPoint y: 314, distance: 7.7
click at [370, 321] on pre "14/1/25 - Anjana named as regular cleaner ongoing. Via phone - ED 27/12/2025 - …" at bounding box center [586, 360] width 595 height 193
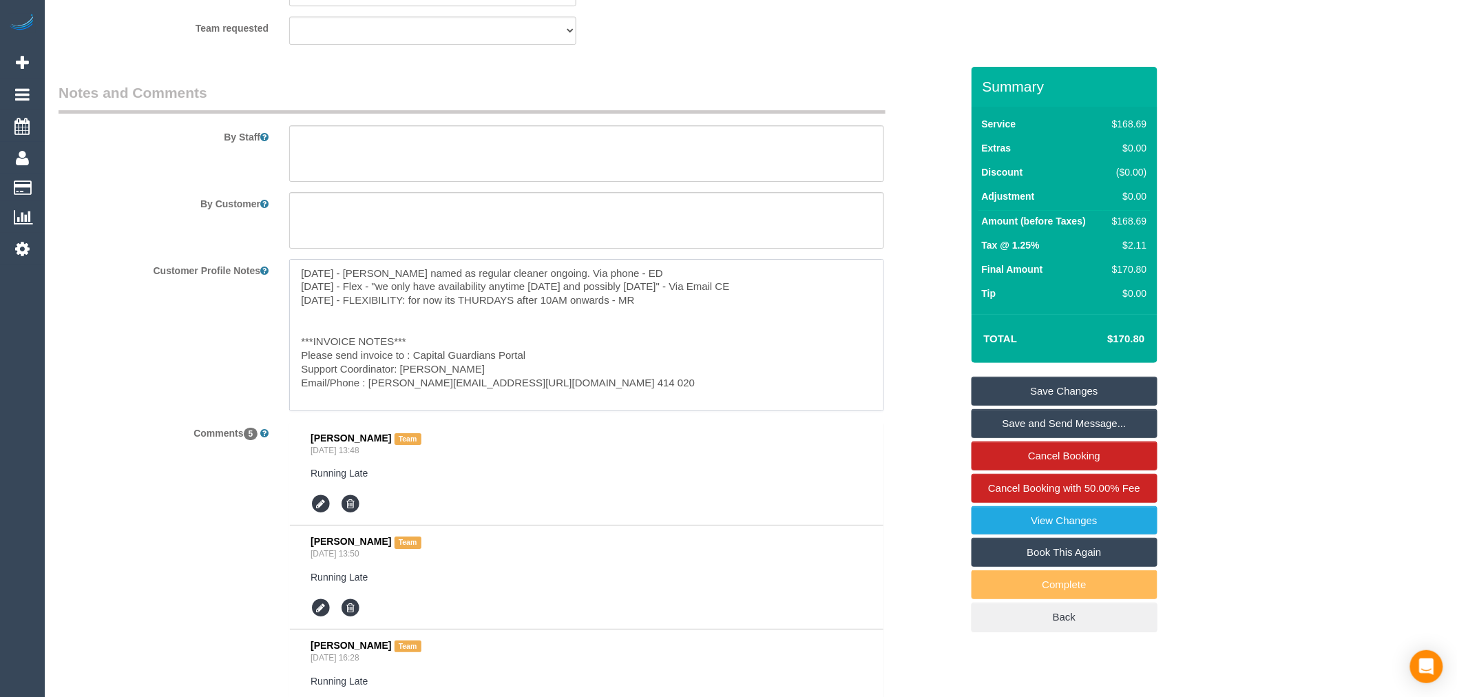
click at [326, 292] on textarea "14/1/25 - Anjana named as regular cleaner ongoing. Via phone - ED 27/12/2025 - …" at bounding box center [586, 335] width 595 height 152
click at [297, 284] on textarea "14/1/25 - Anjana named as regular cleaner ongoing. Via phone - ED 27/12/2025 - …" at bounding box center [586, 335] width 595 height 152
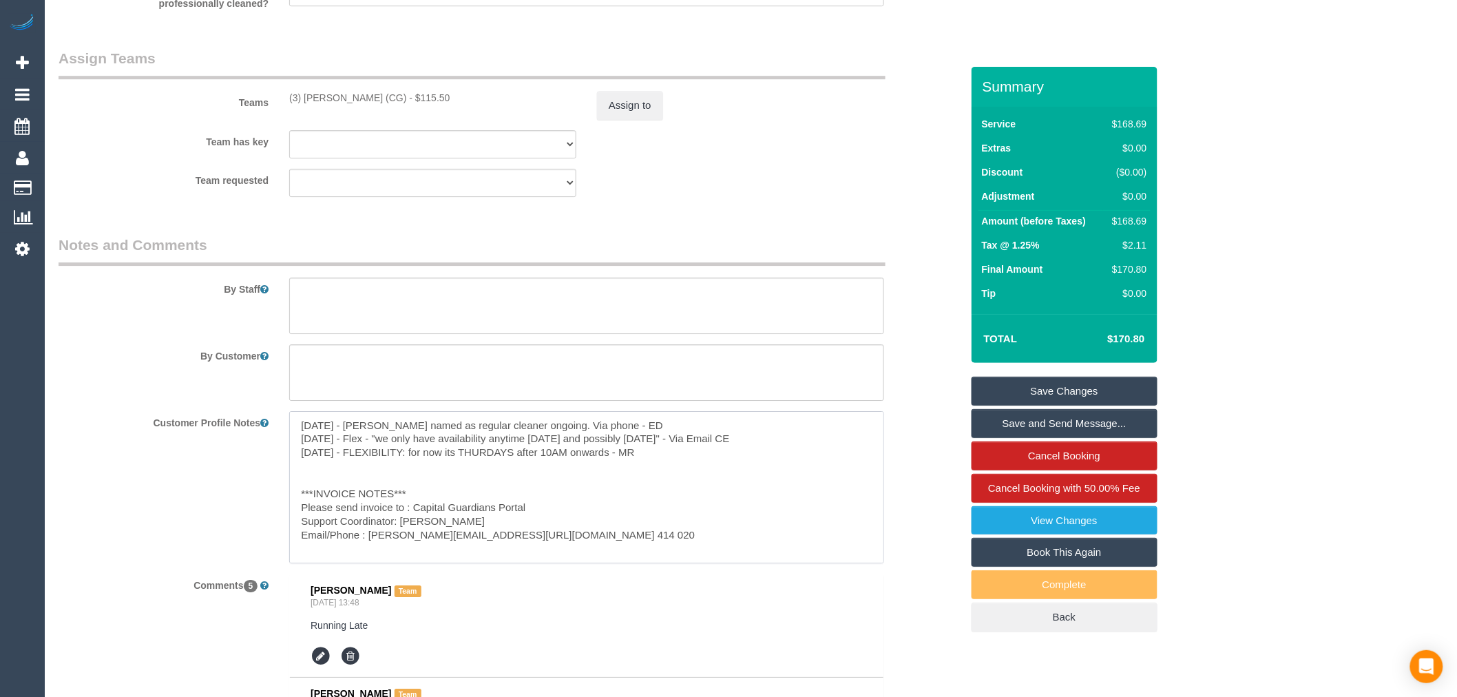
scroll to position [1717, 0]
click at [296, 423] on textarea "14/1/25 - Anjana named as regular cleaner ongoing. Via phone - ED 27/12/2025 - …" at bounding box center [586, 488] width 595 height 152
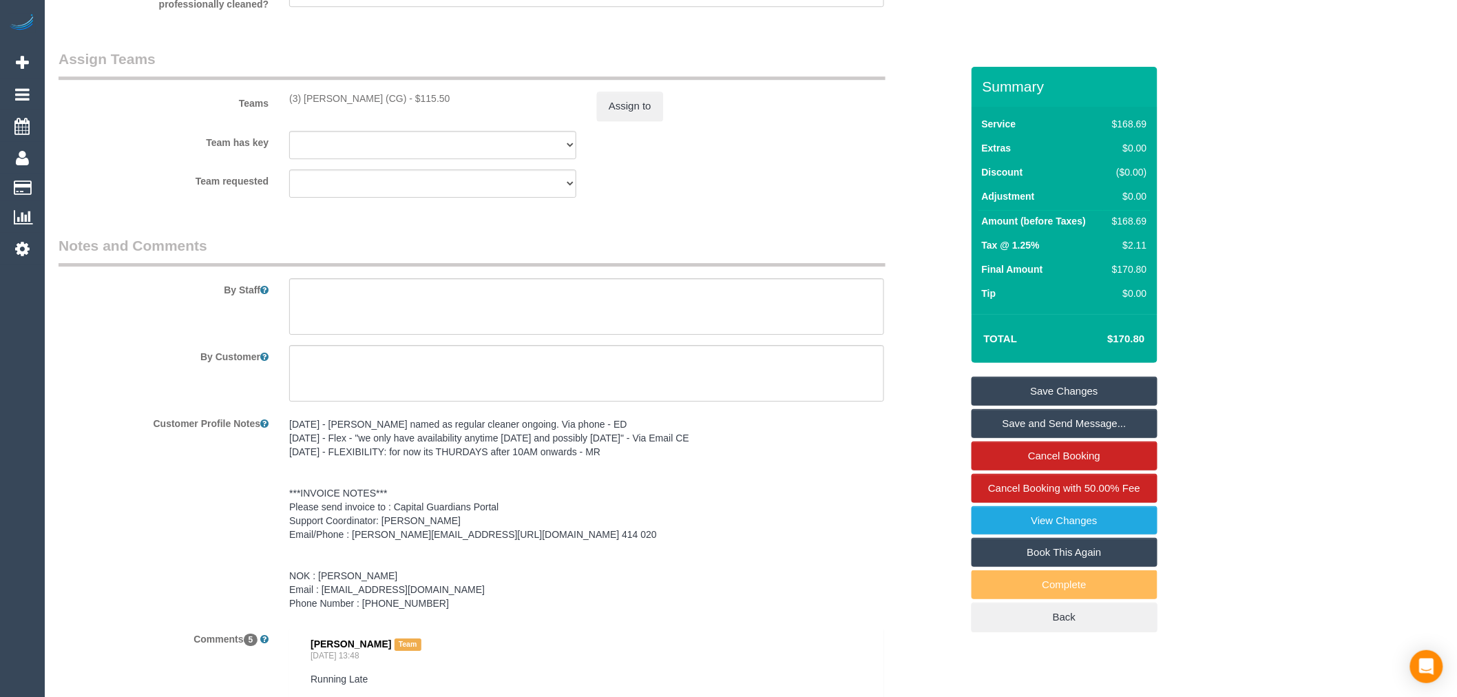
click at [361, 451] on pre "14/1/25 - Anjana named as regular cleaner ongoing. Via phone - ED 27/12/2025 - …" at bounding box center [586, 513] width 595 height 193
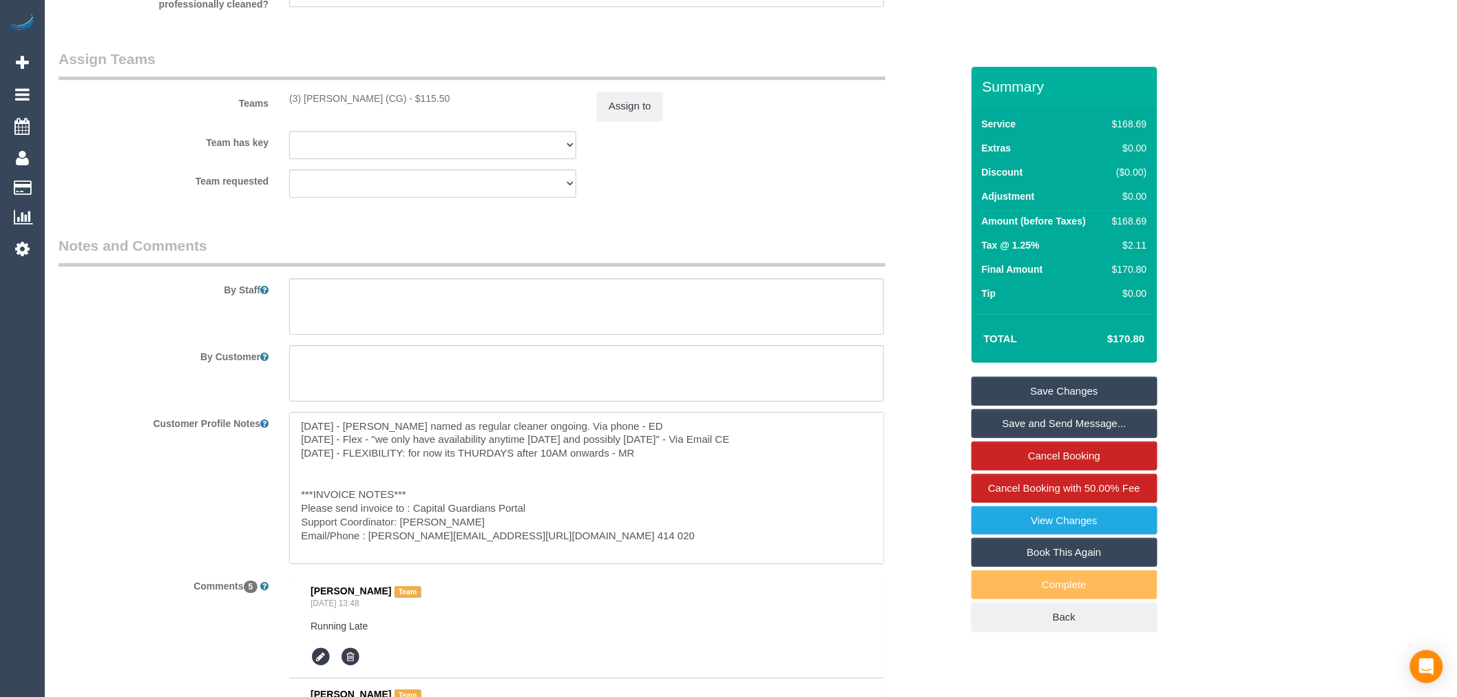
click at [300, 434] on textarea "14/1/25 - Anjana named as regular cleaner ongoing. Via phone - ED 27/12/2025 - …" at bounding box center [586, 488] width 595 height 152
click at [306, 429] on textarea "14/1/25 - Anjana named as regular cleaner ongoing. Via phone - ED 27/12/2025 - …" at bounding box center [586, 488] width 595 height 152
paste textarea "** ACCESS ** ** PREFERENCES ** ** DO NOT SEND ** ** GENERAL ** ** BILLING/INVOI…"
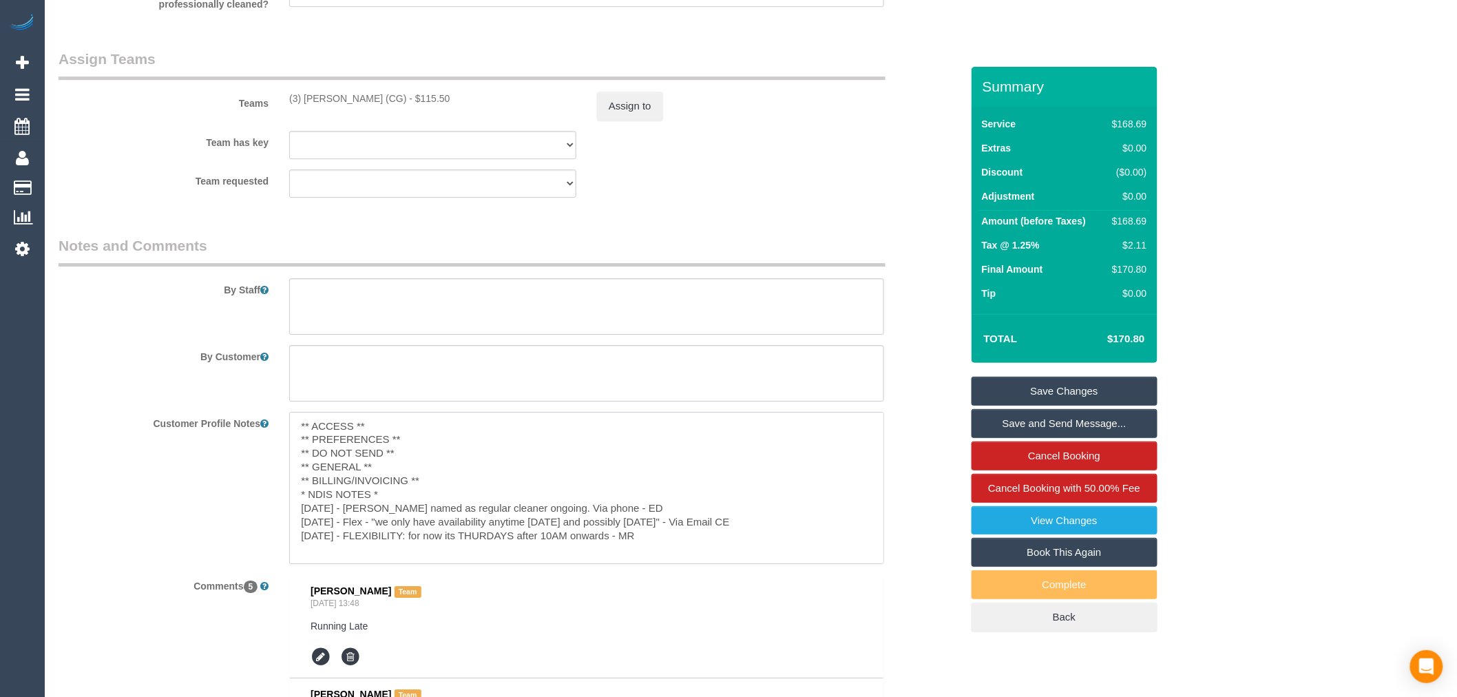
scroll to position [76, 0]
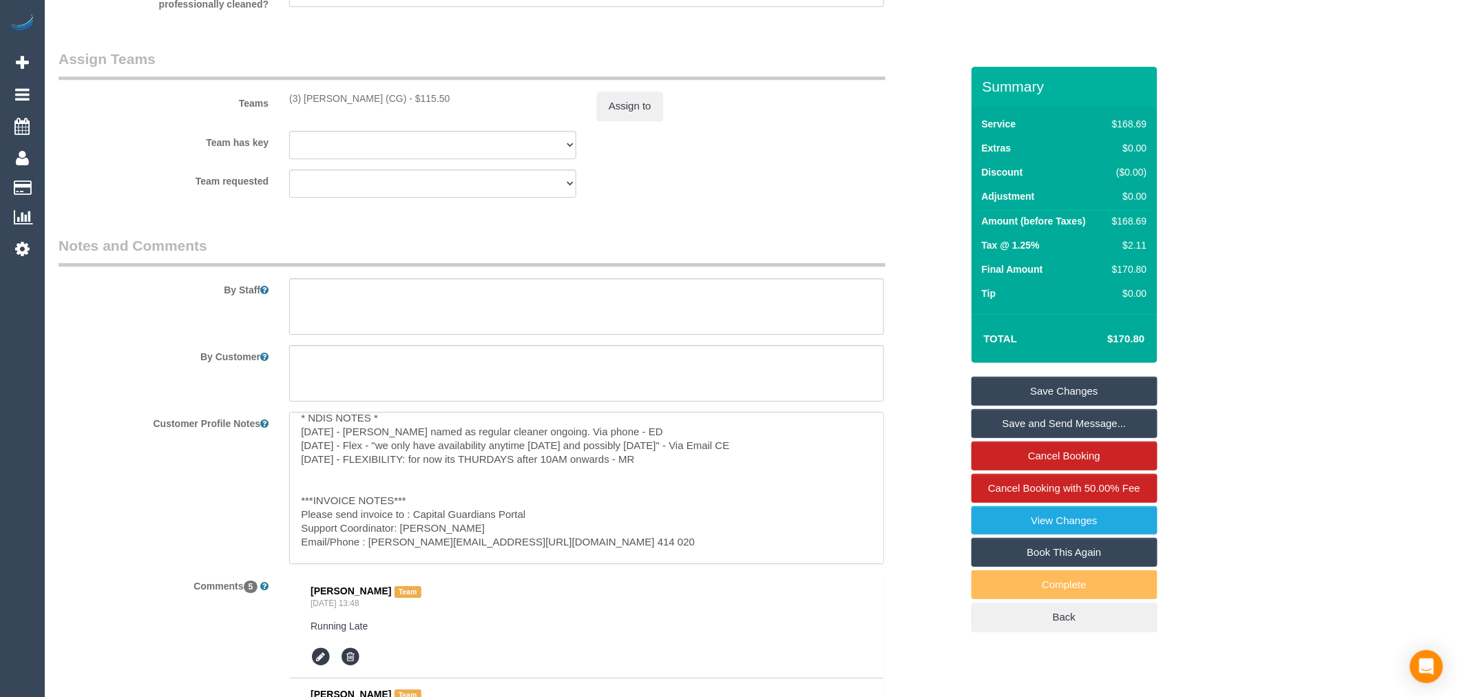
drag, startPoint x: 627, startPoint y: 431, endPoint x: 300, endPoint y: 434, distance: 327.8
click at [300, 434] on textarea "** ACCESS ** ** PREFERENCES ** ** DO NOT SEND ** ** GENERAL ** ** BILLING/INVOI…" at bounding box center [586, 488] width 595 height 152
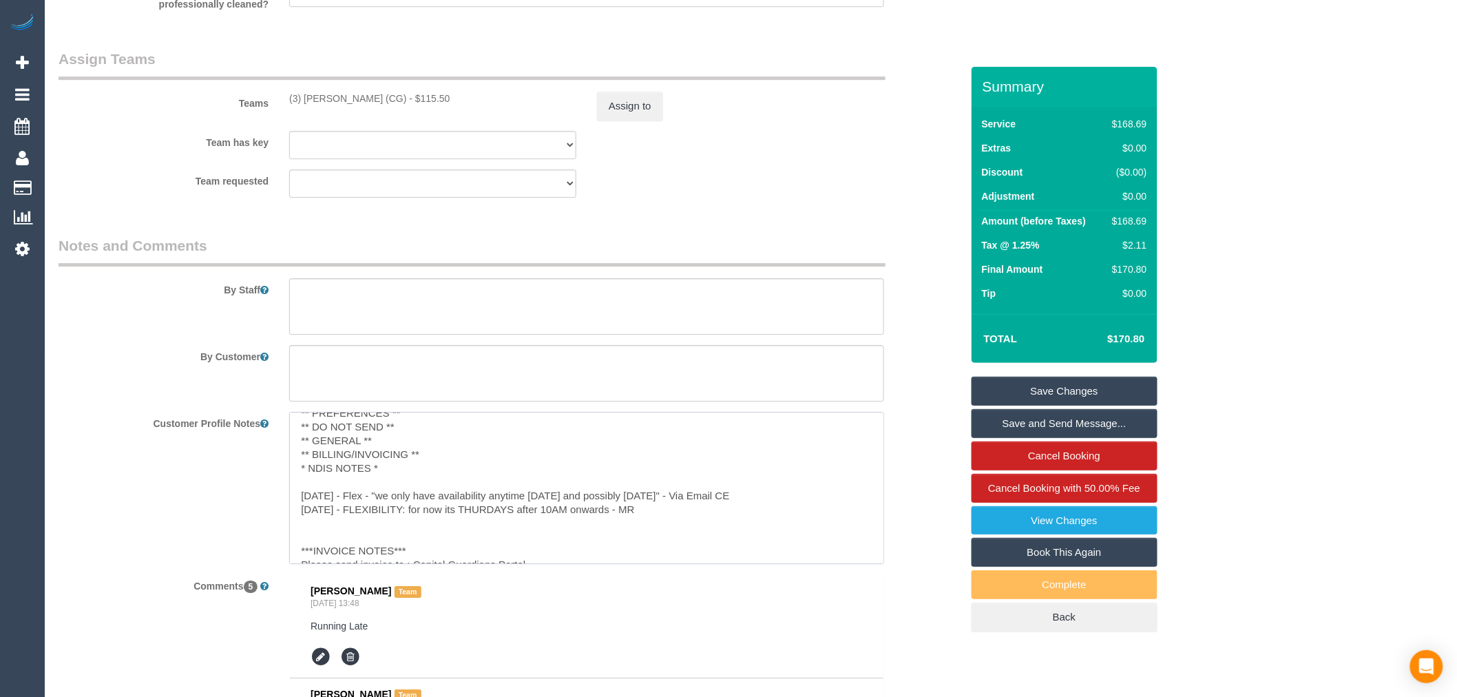
scroll to position [0, 0]
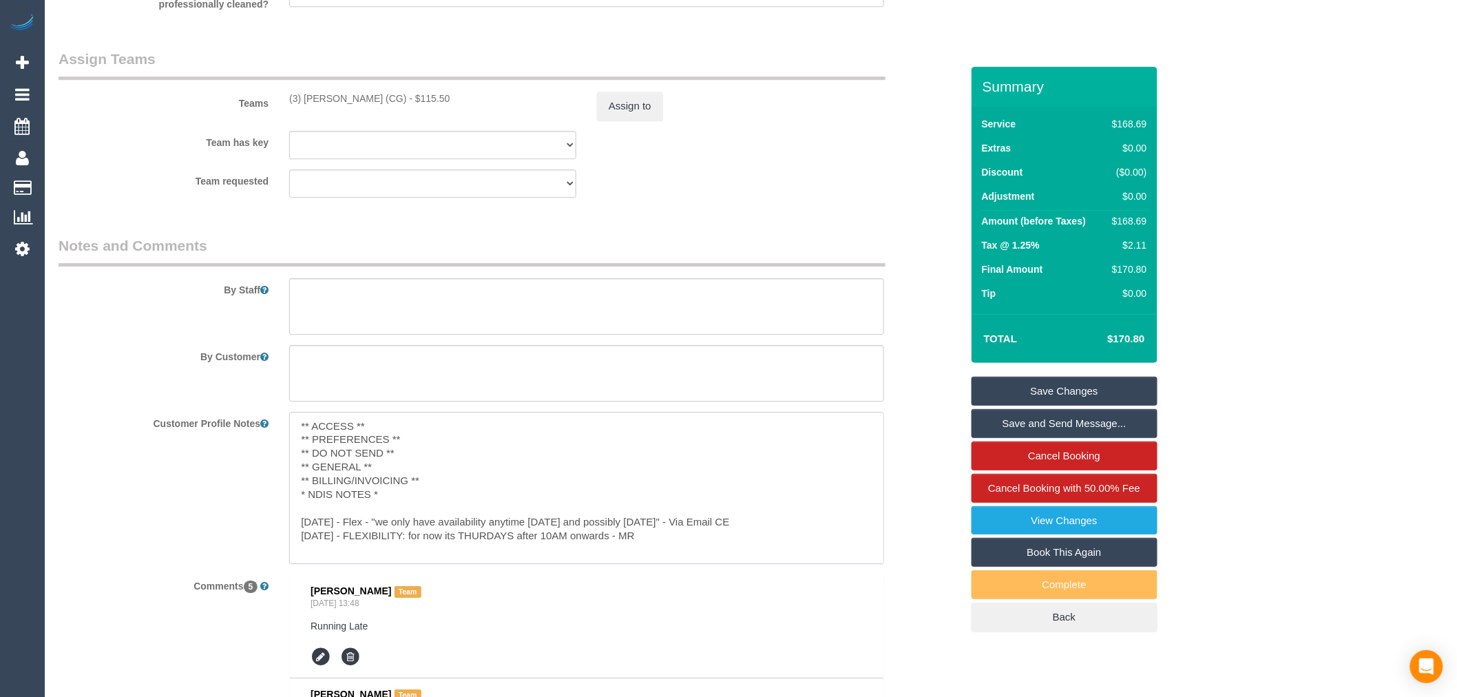
click at [405, 469] on textarea "** ACCESS ** ** PREFERENCES ** ** DO NOT SEND ** ** GENERAL ** ** BILLING/INVOI…" at bounding box center [586, 488] width 595 height 152
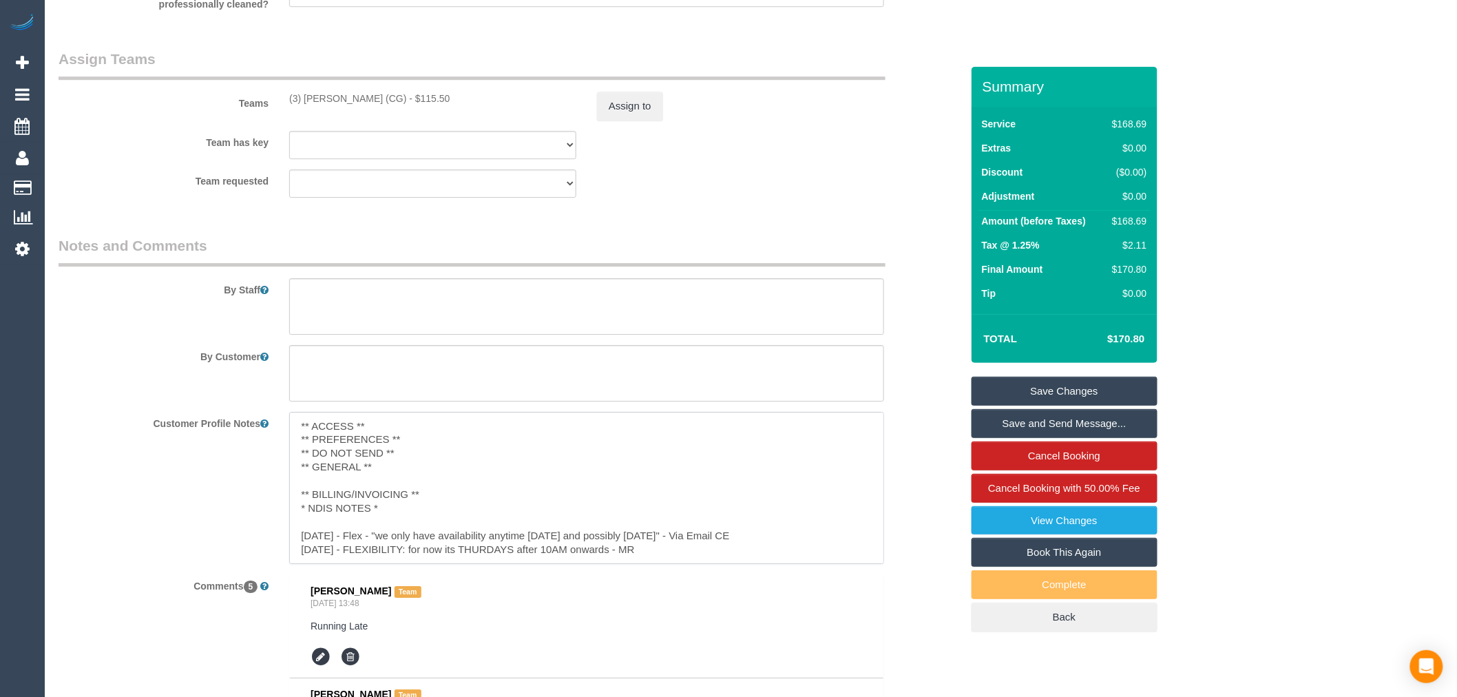
paste textarea "14/1/25 - Anjana named as regular cleaner ongoing. Via phone - ED"
drag, startPoint x: 293, startPoint y: 539, endPoint x: 793, endPoint y: 541, distance: 499.2
click at [793, 541] on textarea "** ACCESS ** ** PREFERENCES ** ** DO NOT SEND ** ** GENERAL ** 14/1/25 - Anjana…" at bounding box center [586, 488] width 595 height 152
click at [806, 540] on textarea "** ACCESS ** ** PREFERENCES ** ** DO NOT SEND ** ** GENERAL ** 14/1/25 - Anjana…" at bounding box center [586, 488] width 595 height 152
drag, startPoint x: 808, startPoint y: 538, endPoint x: 278, endPoint y: 532, distance: 530.2
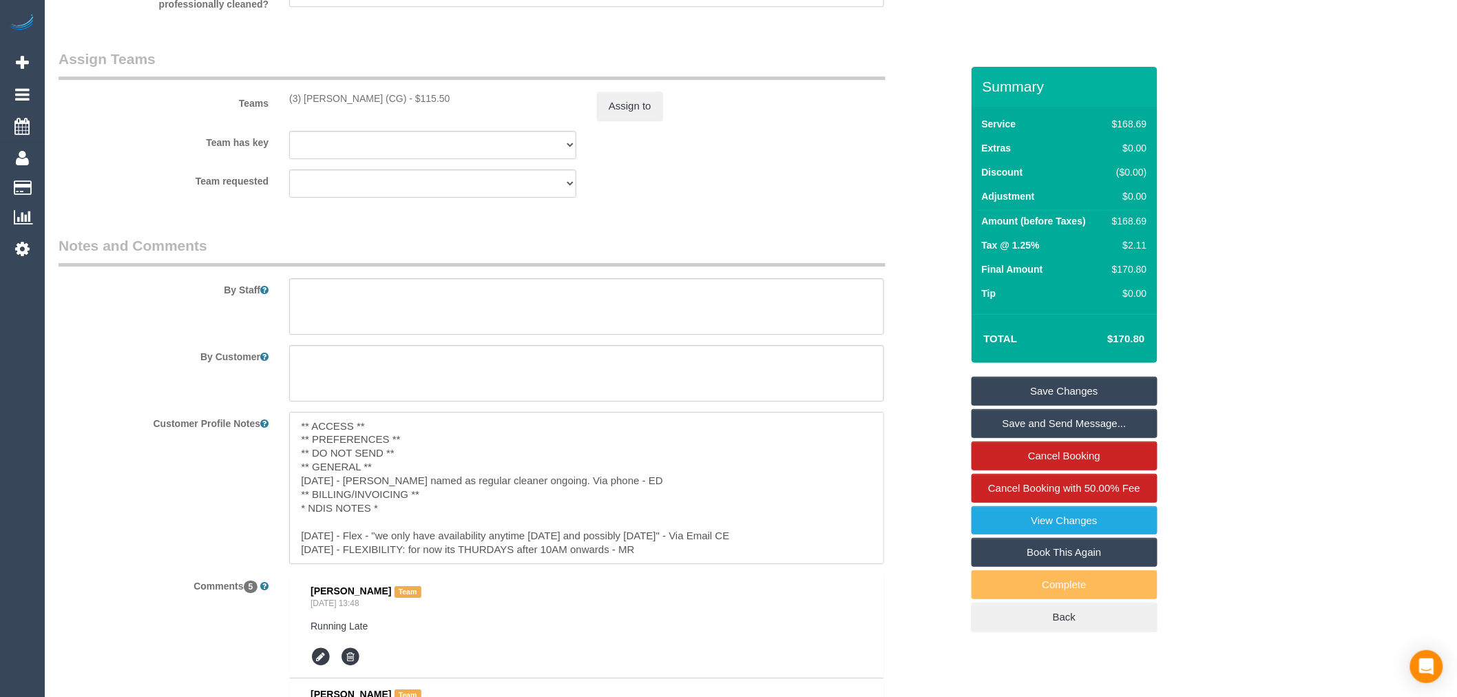
click at [279, 532] on div "** ACCESS ** ** PREFERENCES ** ** DO NOT SEND ** ** GENERAL ** 14/1/25 - Anjana…" at bounding box center [587, 488] width 616 height 152
click at [410, 443] on textarea "** ACCESS ** ** PREFERENCES ** ** DO NOT SEND ** ** GENERAL ** 14/1/25 - Anjana…" at bounding box center [586, 488] width 595 height 152
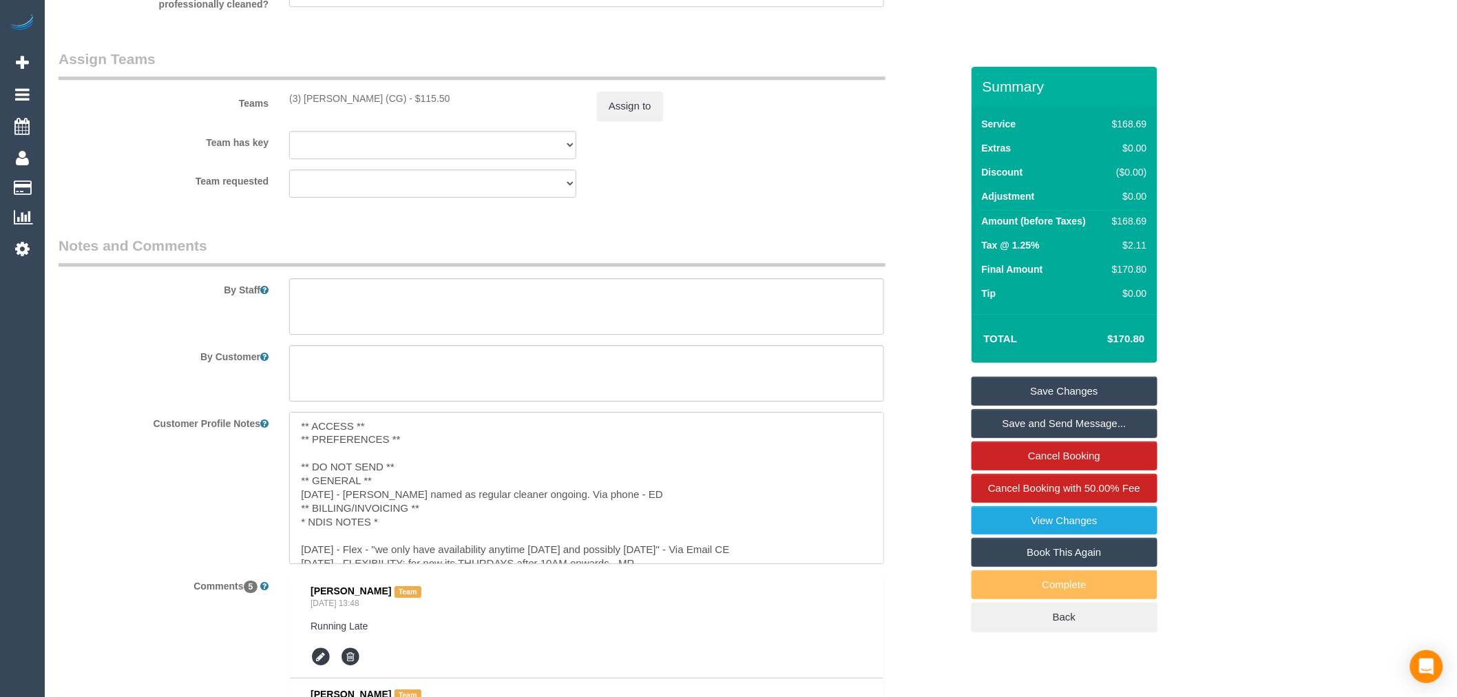
paste textarea "27/12/2025 - Flex - "we only have availability anytime on Thursday's and possib…"
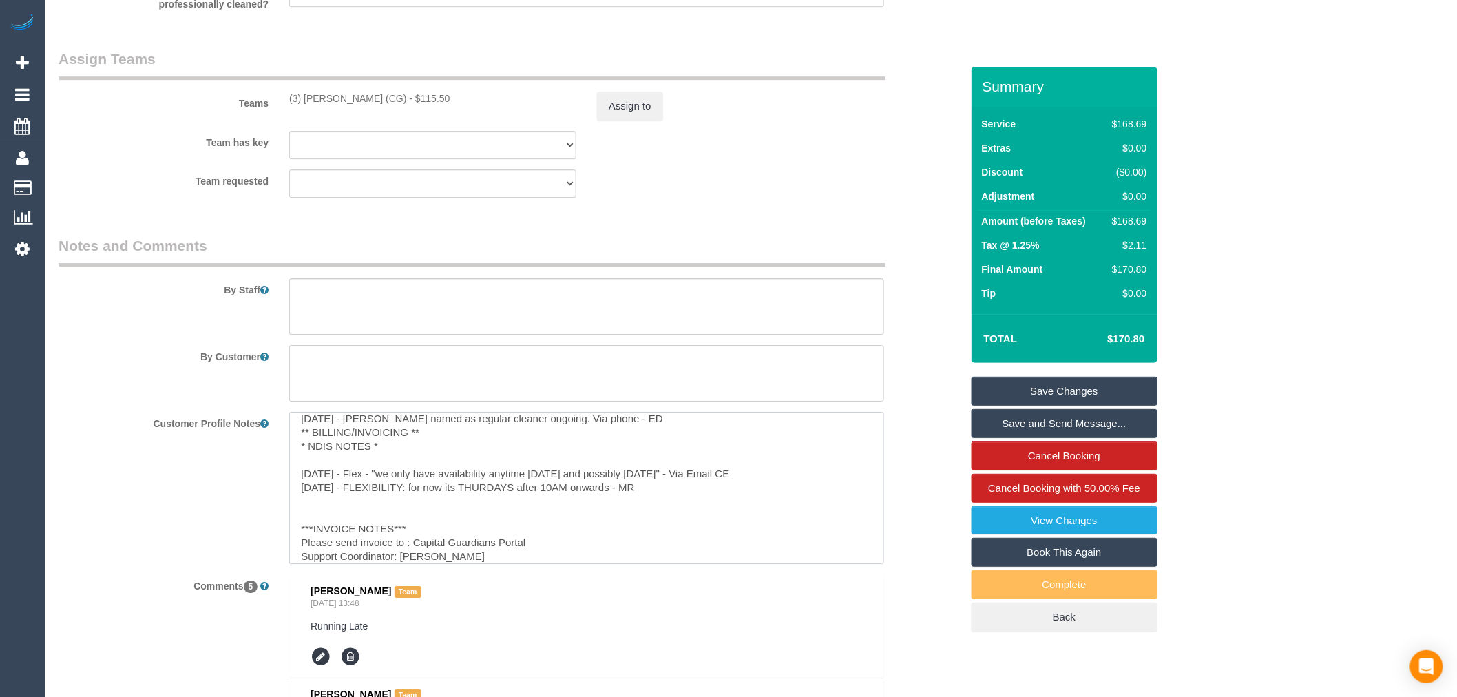
scroll to position [76, 0]
drag, startPoint x: 671, startPoint y: 490, endPoint x: 262, endPoint y: 485, distance: 409.0
click at [262, 485] on div "Customer Profile Notes ** ACCESS ** ** PREFERENCES ** 27/12/2025 - Flex - "we o…" at bounding box center [509, 488] width 923 height 152
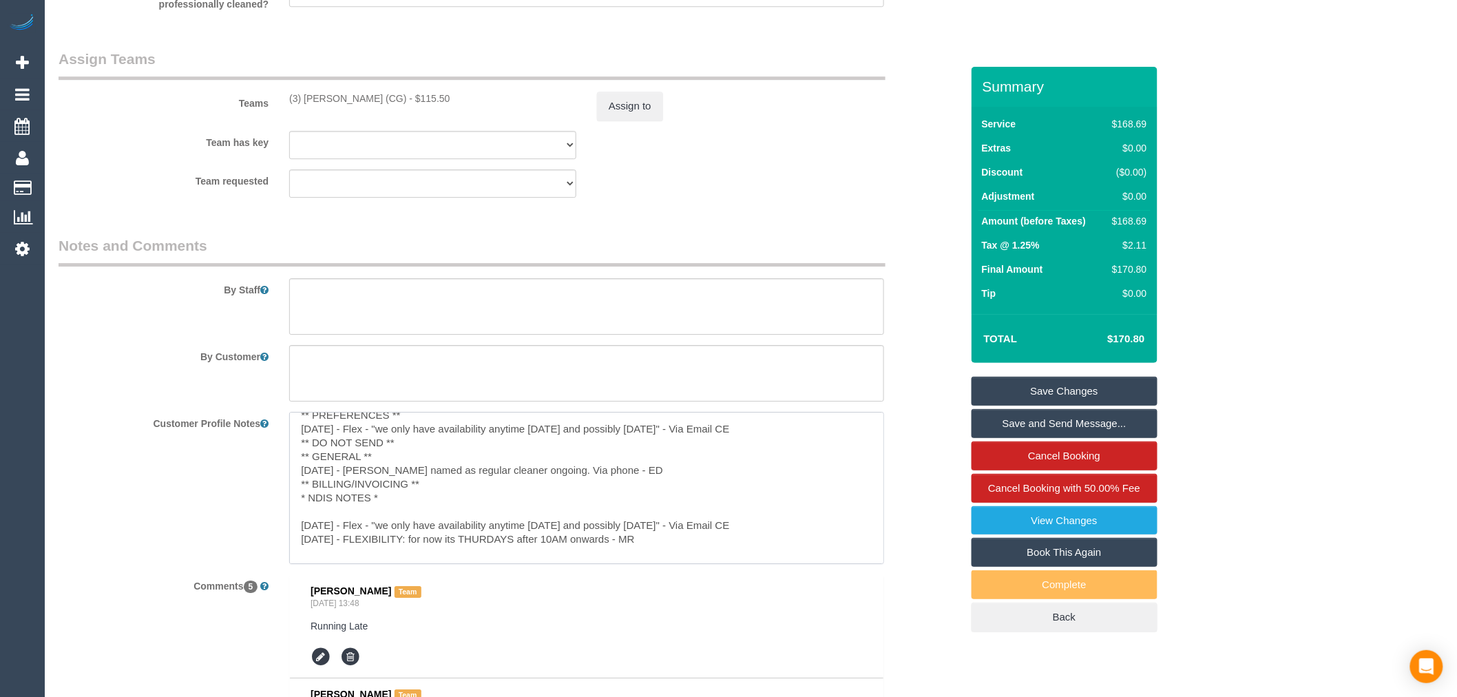
scroll to position [0, 0]
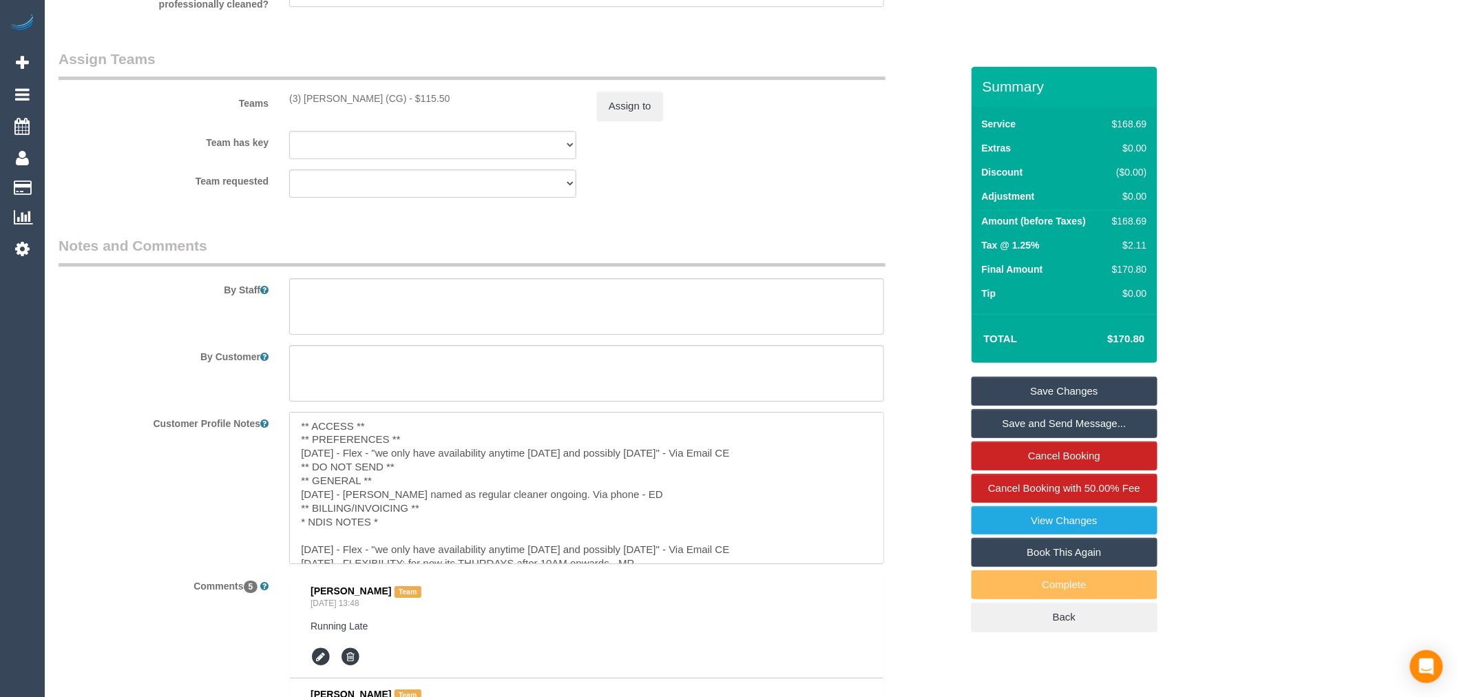
click at [817, 452] on textarea "** ACCESS ** ** PREFERENCES ** 27/12/2025 - Flex - "we only have availability a…" at bounding box center [586, 488] width 595 height 152
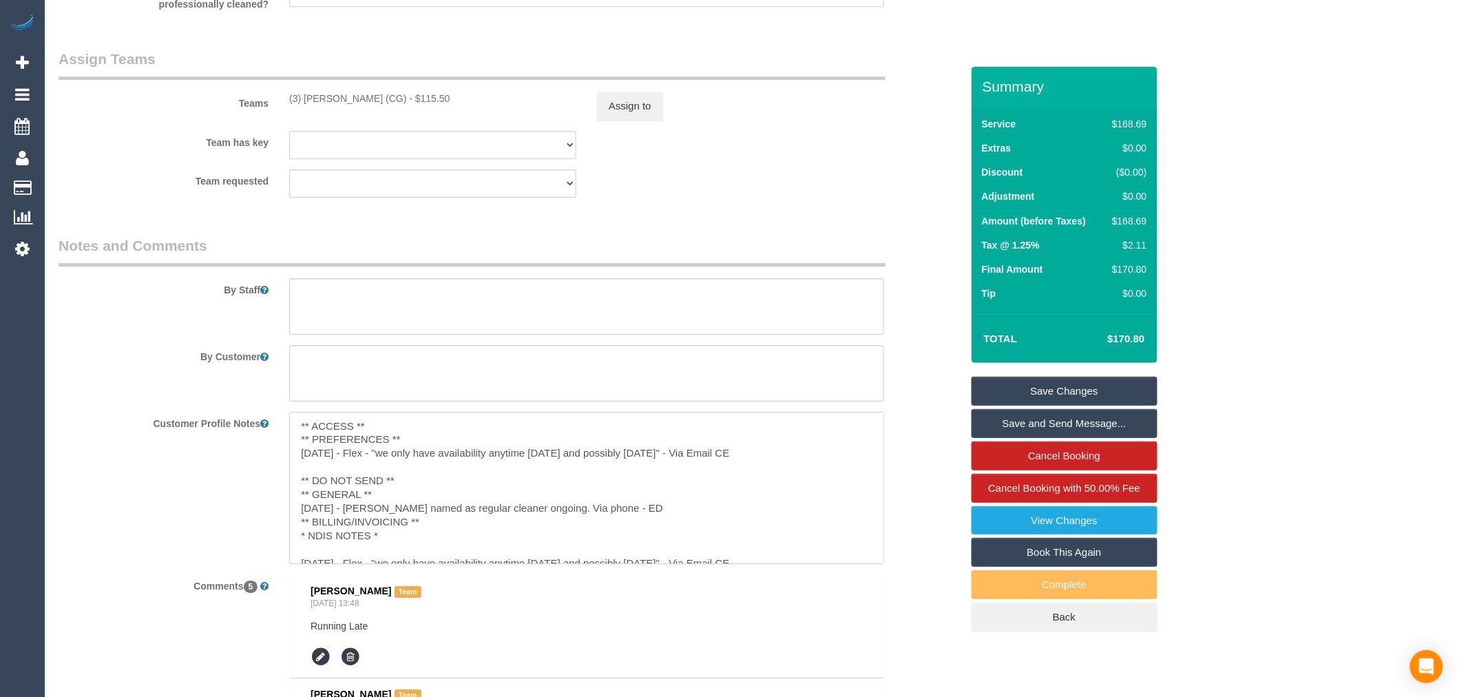
paste textarea "16/12/2024 - FLEXIBILITY: for now its THURDAYS after 10AM onwards - MR"
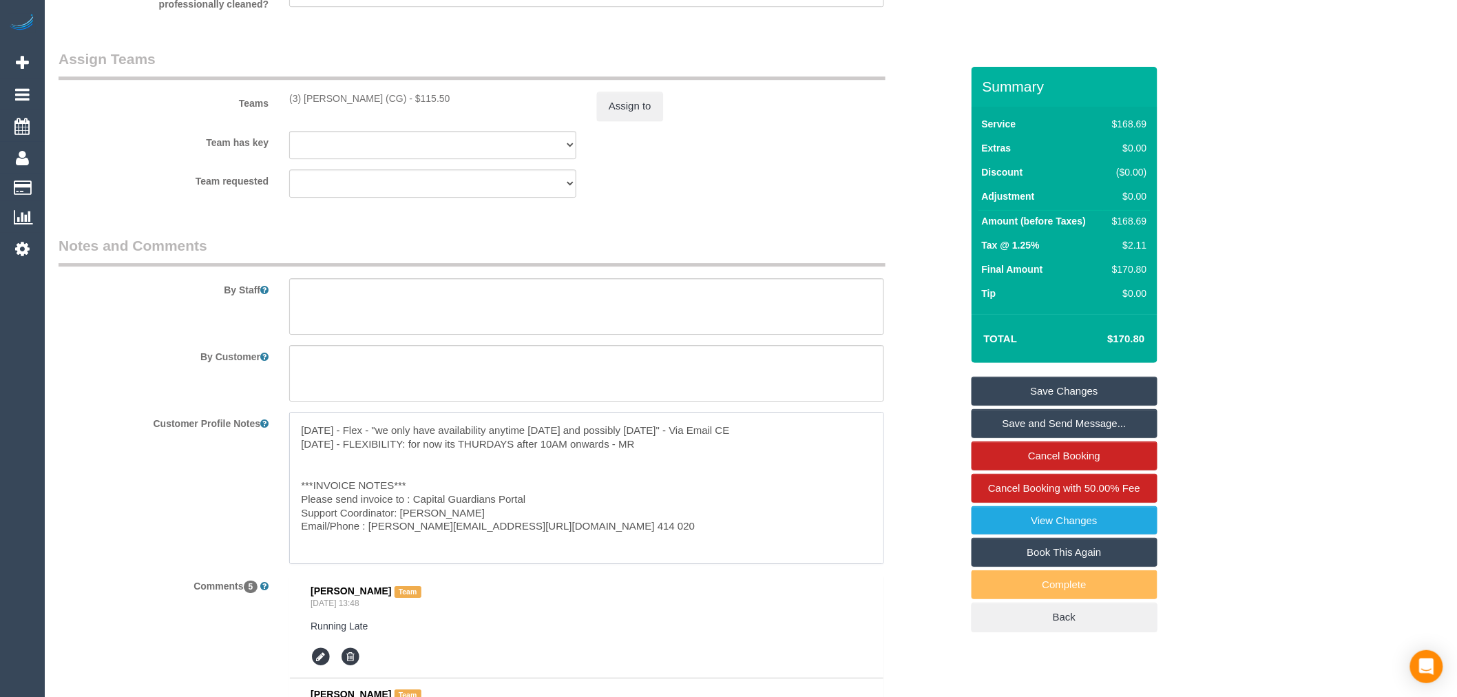
scroll to position [76, 0]
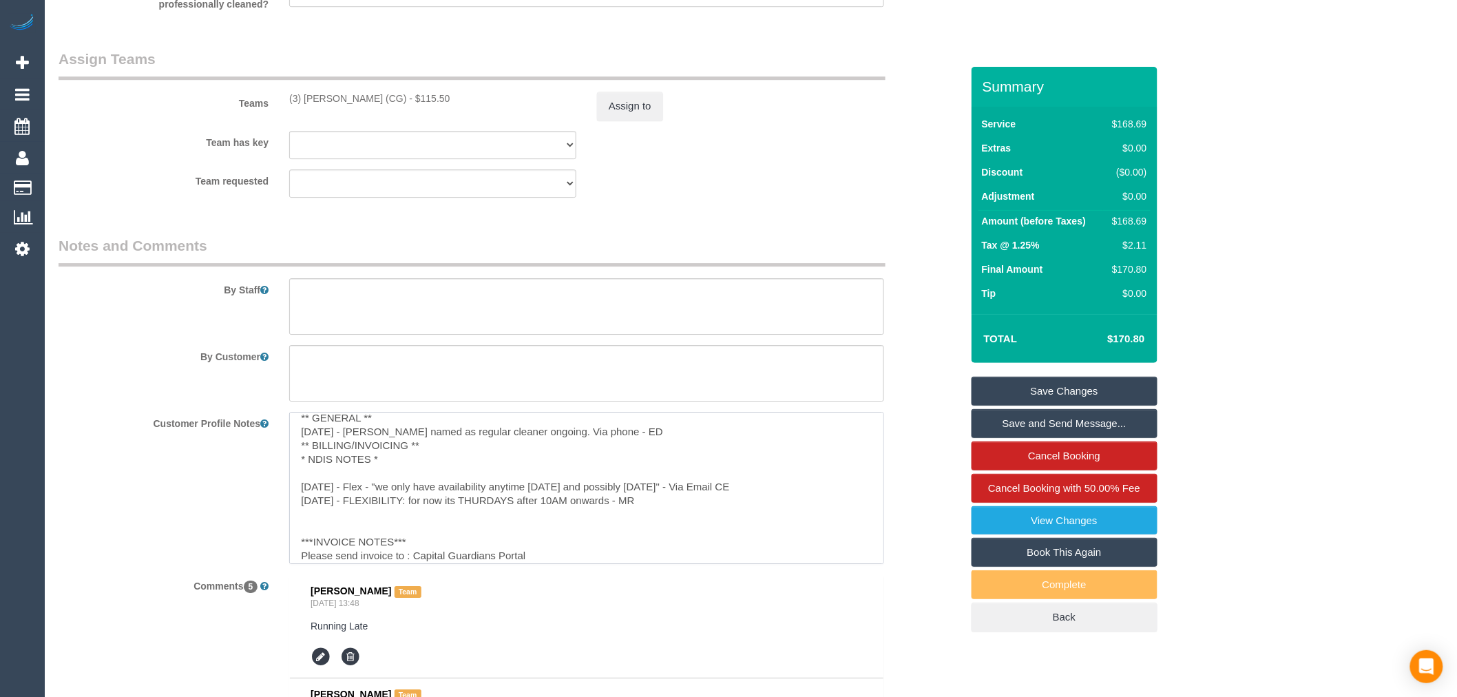
drag, startPoint x: 667, startPoint y: 500, endPoint x: 313, endPoint y: 479, distance: 354.5
click at [313, 479] on textarea "** ACCESS ** ** PREFERENCES ** 27/12/2025 - Flex - "we only have availability a…" at bounding box center [586, 488] width 595 height 152
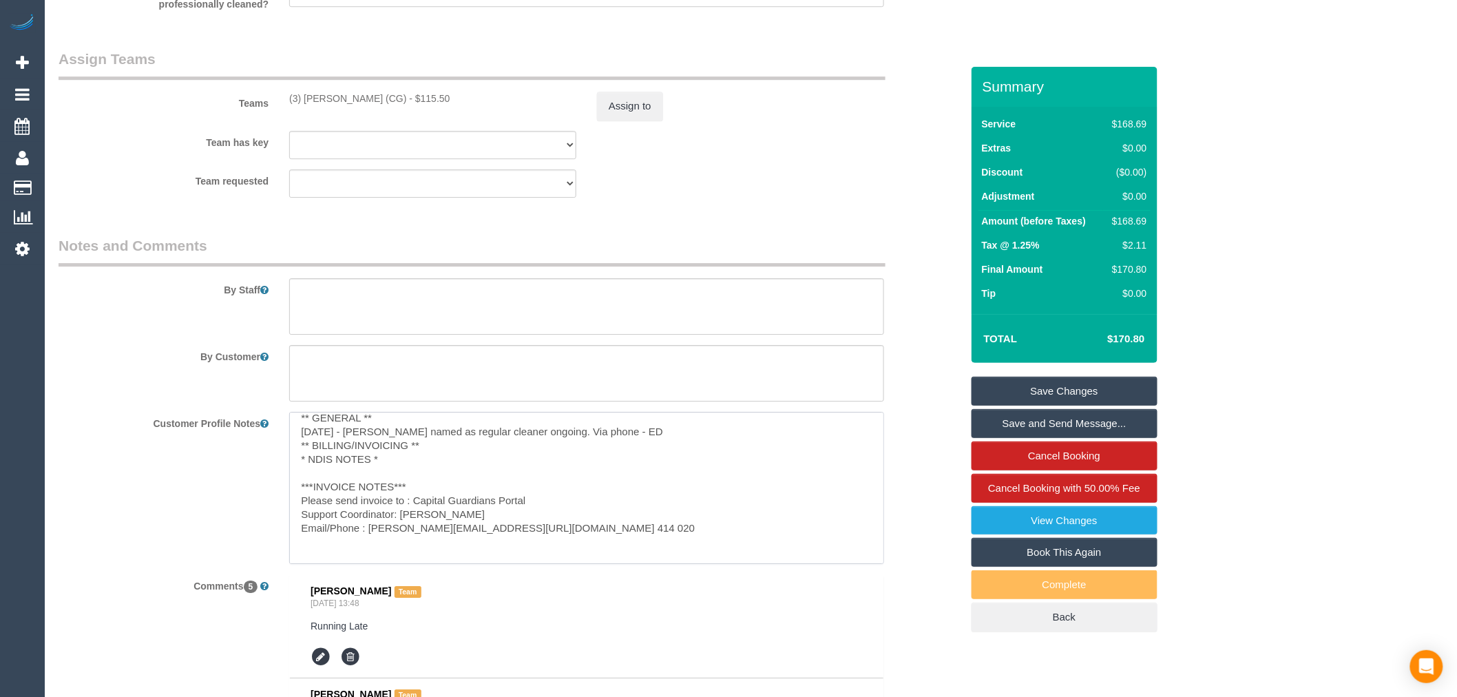
drag, startPoint x: 569, startPoint y: 498, endPoint x: 285, endPoint y: 498, distance: 284.4
click at [285, 498] on div "** ACCESS ** ** PREFERENCES ** 27/12/2025 - Flex - "we only have availability a…" at bounding box center [587, 488] width 616 height 152
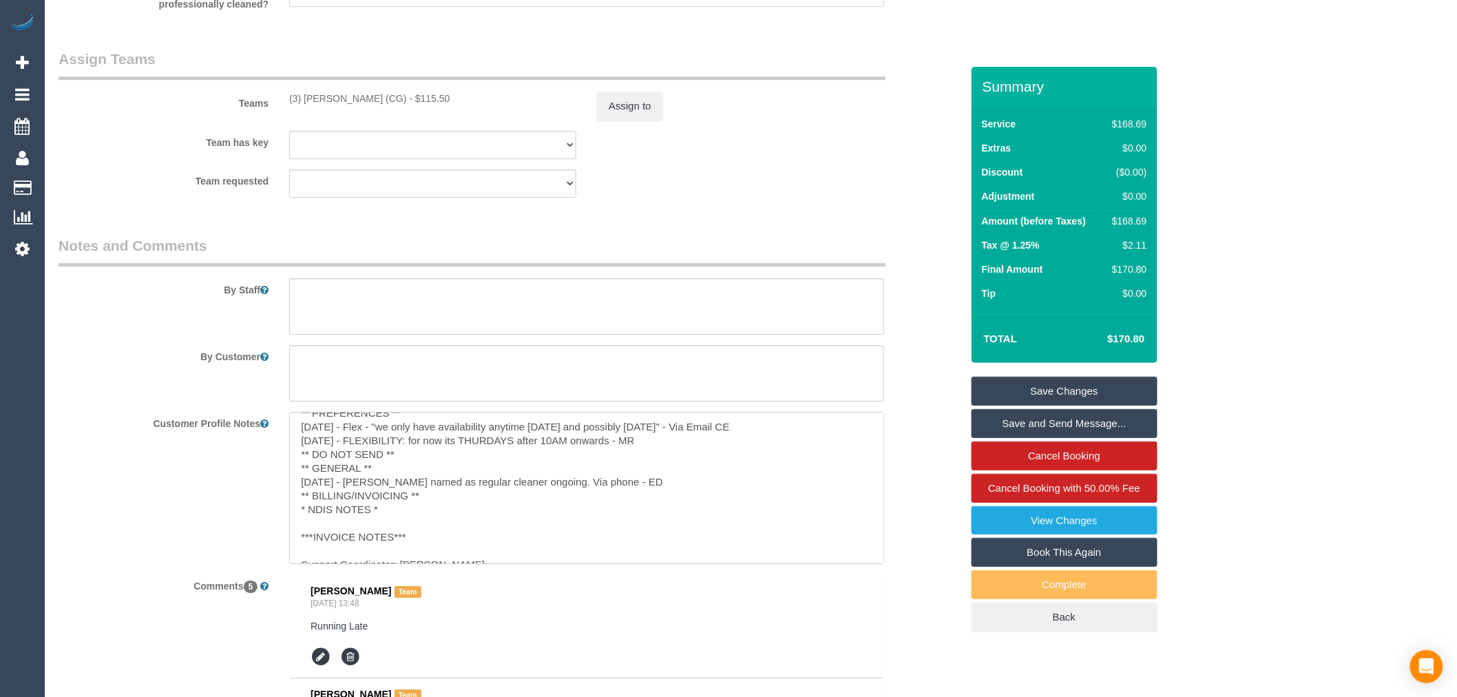
scroll to position [0, 0]
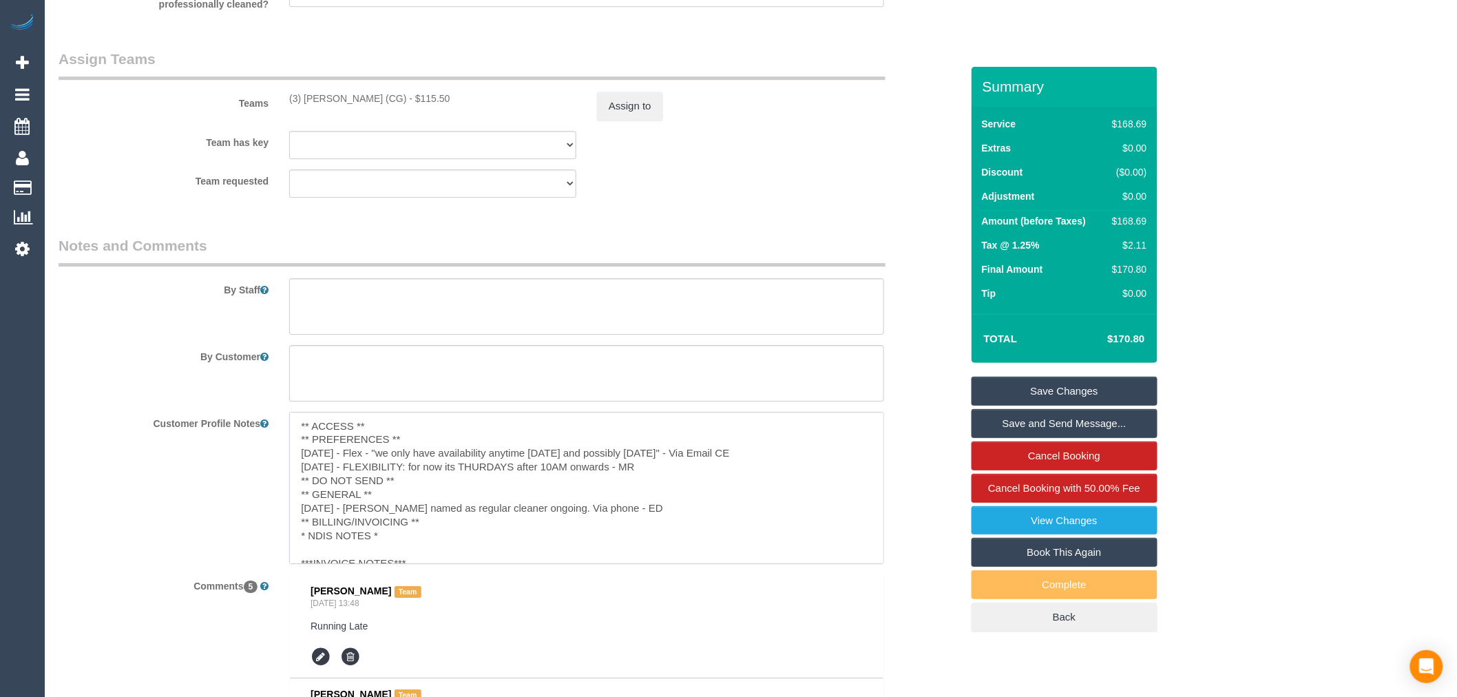
click at [444, 517] on textarea "** ACCESS ** ** PREFERENCES ** 27/12/2025 - Flex - "we only have availability a…" at bounding box center [586, 488] width 595 height 152
paste textarea "Please send invoice to : Capital Guardians Portal"
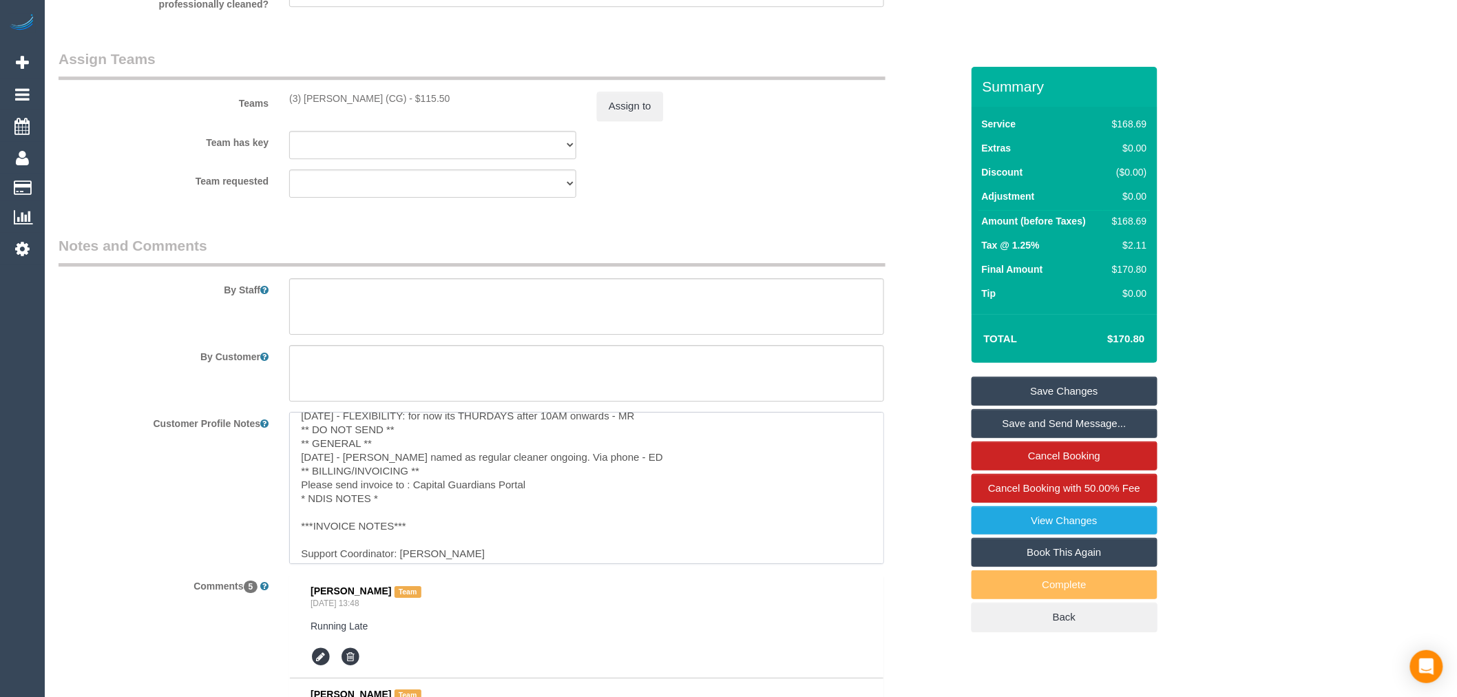
scroll to position [76, 0]
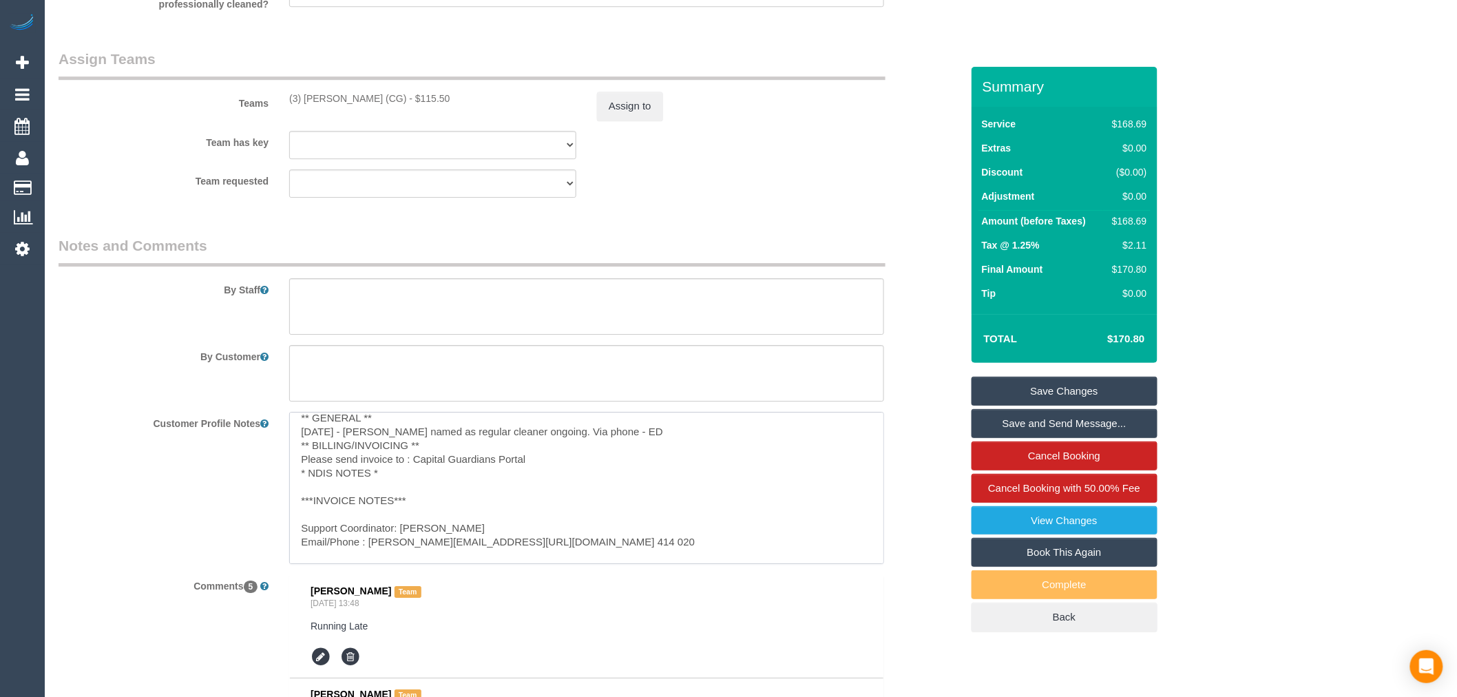
drag, startPoint x: 295, startPoint y: 488, endPoint x: 468, endPoint y: 519, distance: 176.4
click at [468, 519] on textarea "** ACCESS ** ** PREFERENCES ** 27/12/2025 - Flex - "we only have availability a…" at bounding box center [586, 488] width 595 height 152
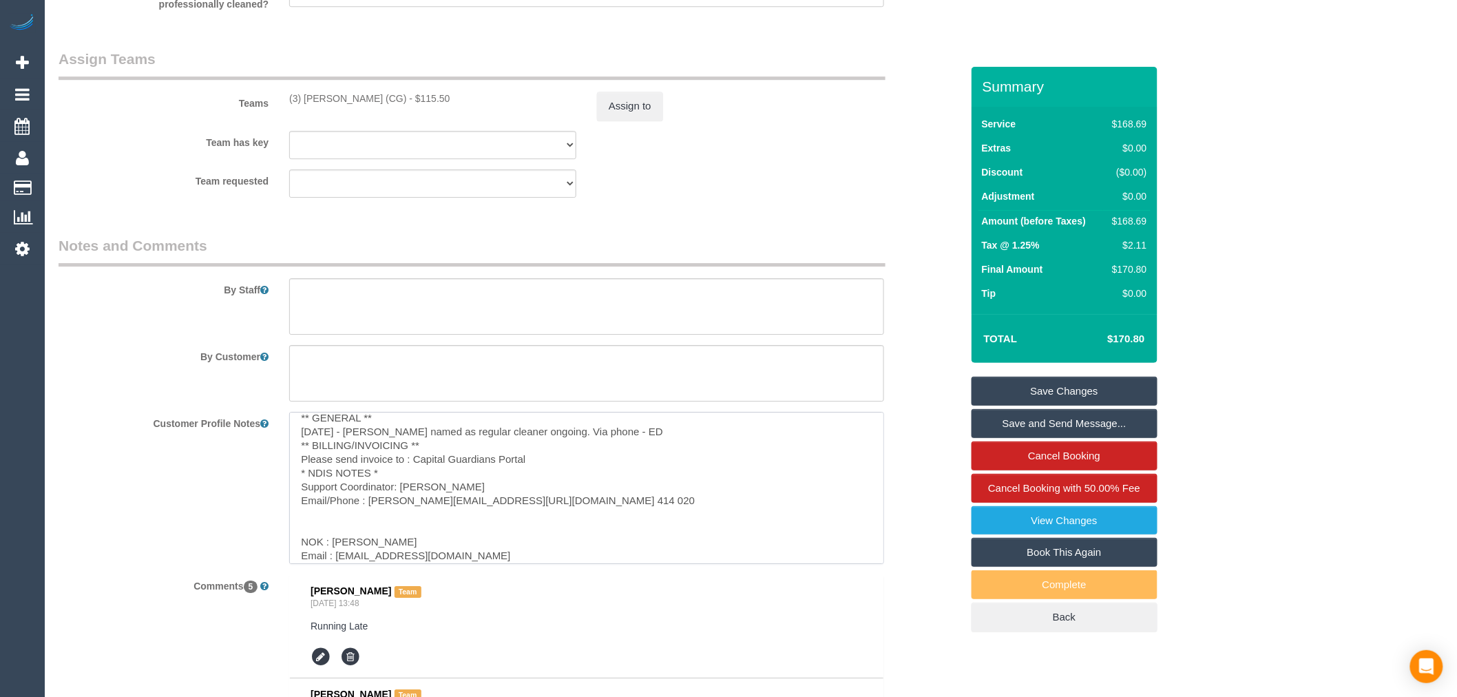
scroll to position [95, 0]
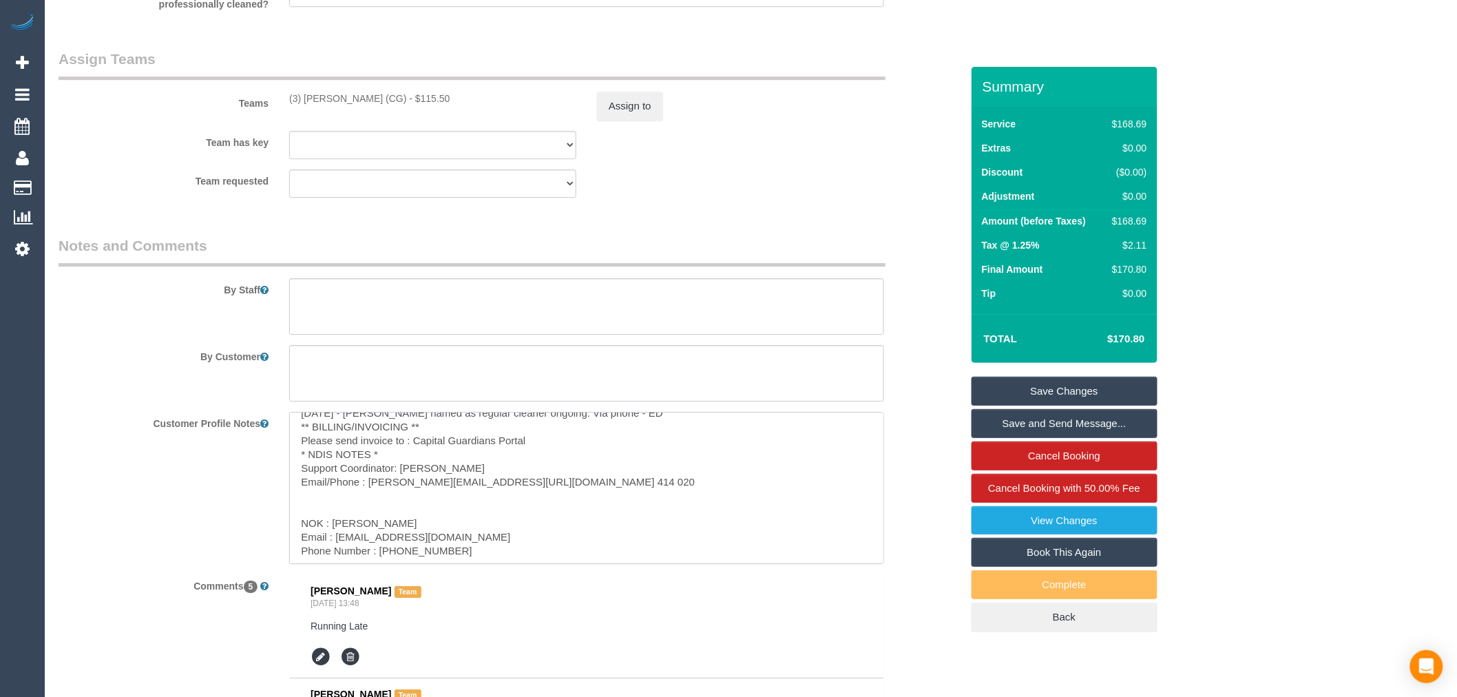
click at [344, 500] on textarea "** ACCESS ** ** PREFERENCES ** 27/12/2025 - Flex - "we only have availability a…" at bounding box center [586, 488] width 595 height 152
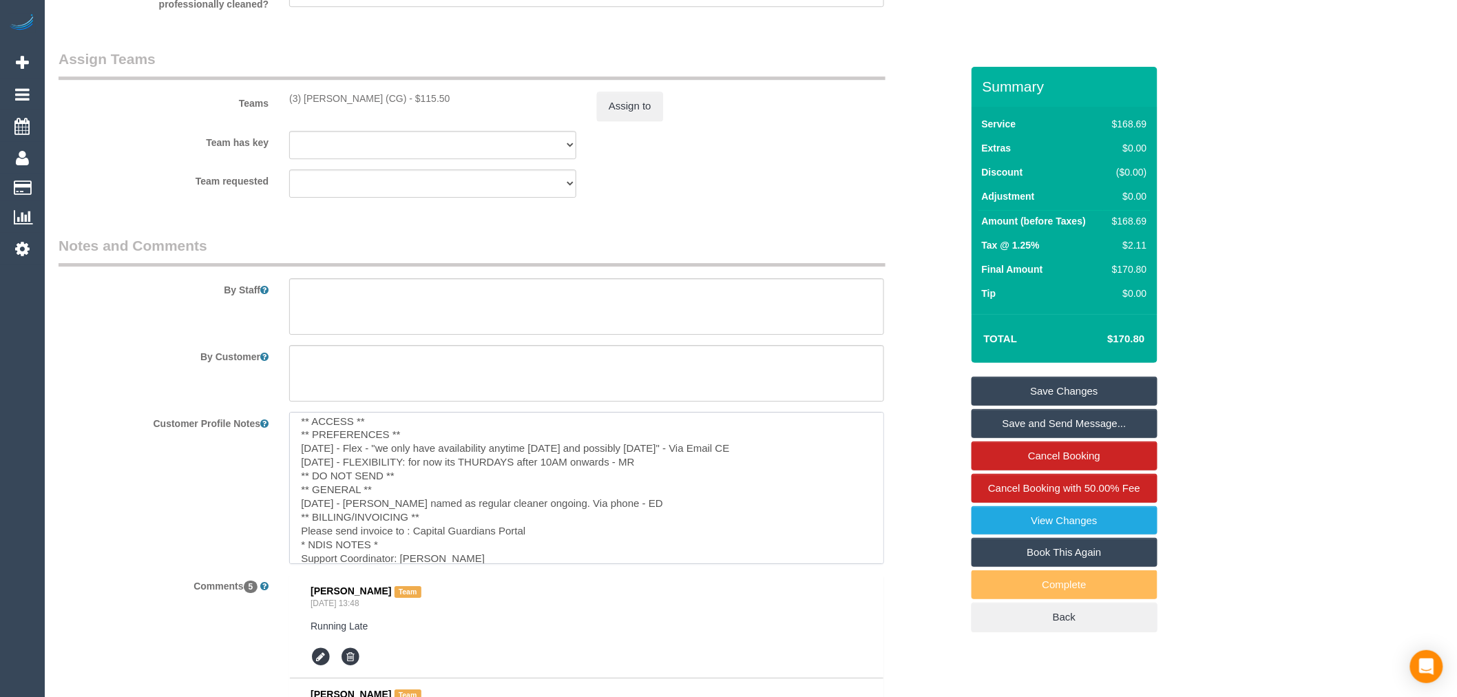
scroll to position [0, 0]
drag, startPoint x: 409, startPoint y: 438, endPoint x: 423, endPoint y: 443, distance: 14.8
click at [410, 439] on textarea "** ACCESS ** ** PREFERENCES ** 27/12/2025 - Flex - "we only have availability a…" at bounding box center [586, 488] width 595 height 152
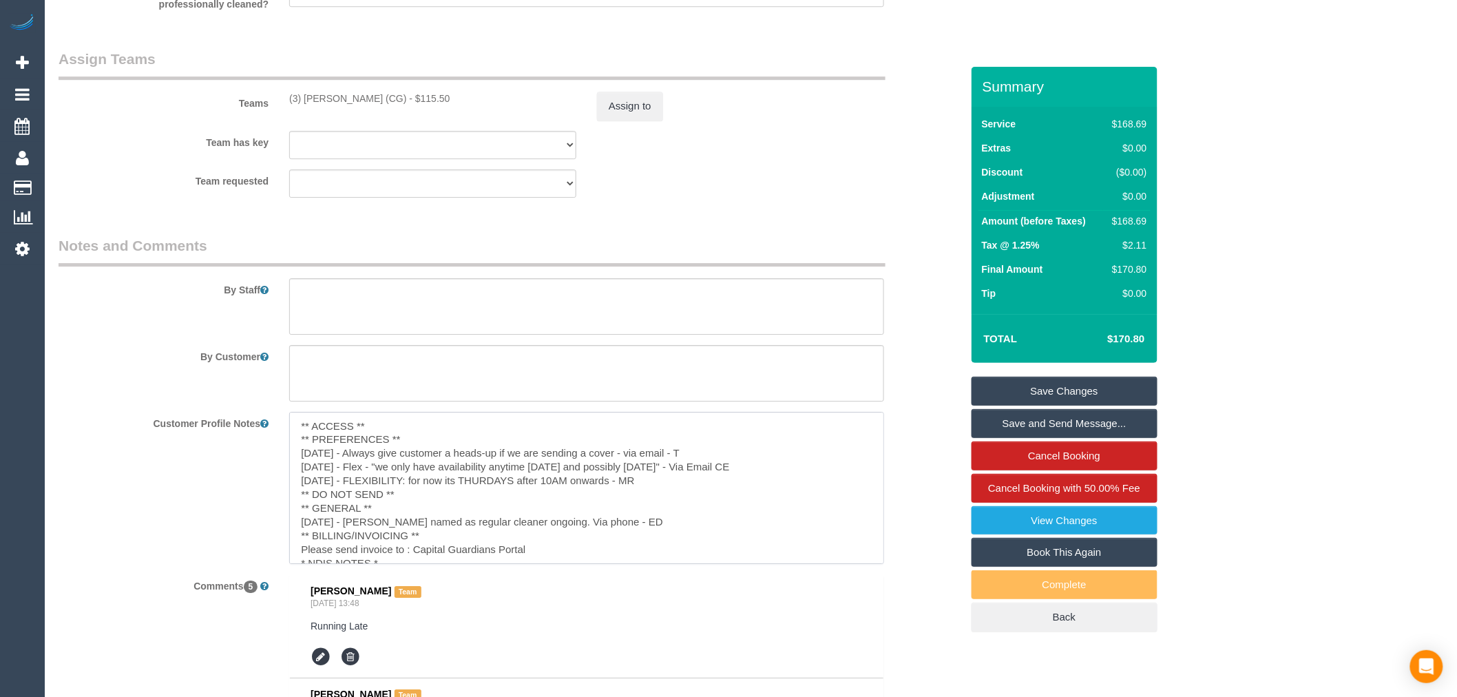
type textarea "** ACCESS ** ** PREFERENCES ** [DATE] - Always give customer a heads-up if we a…"
click at [1019, 388] on link "Save Changes" at bounding box center [1065, 391] width 186 height 29
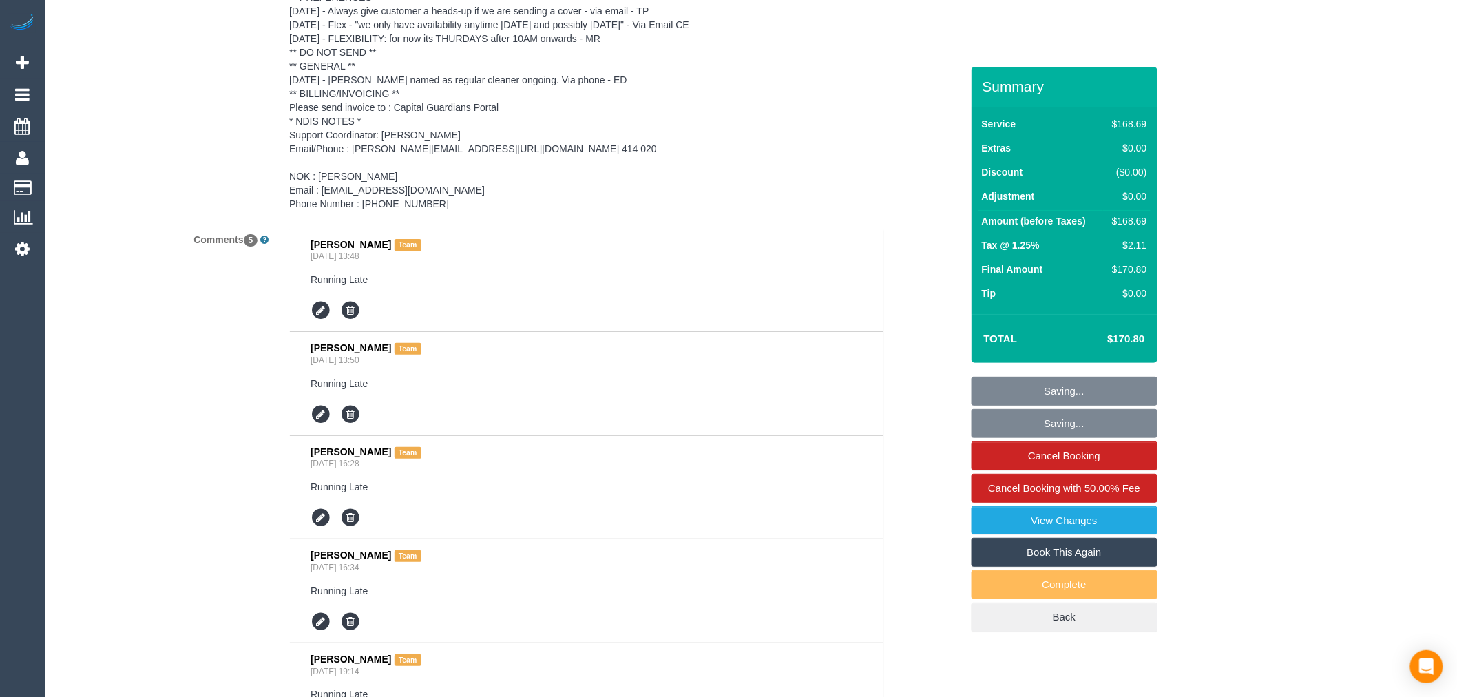
scroll to position [2370, 0]
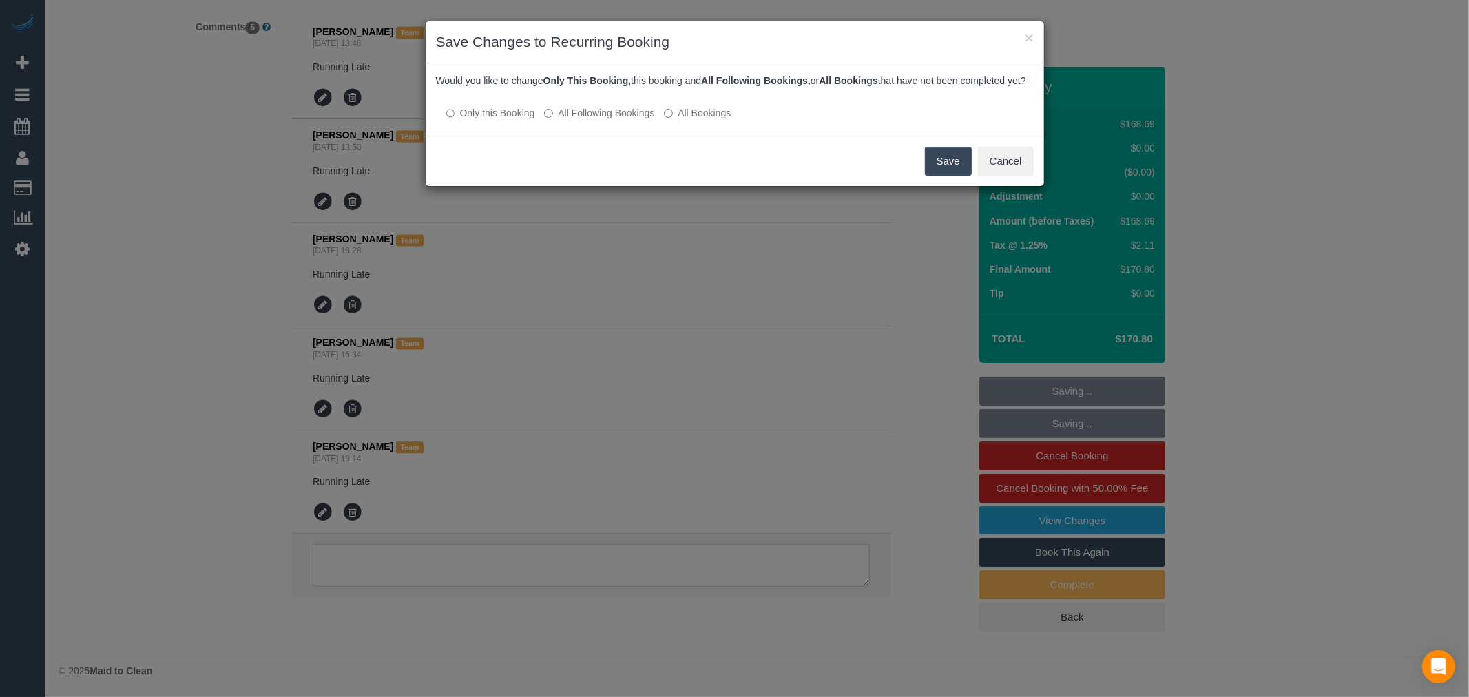
click at [614, 105] on div at bounding box center [735, 100] width 598 height 12
click at [658, 120] on p "Only this Booking All Following Bookings All Bookings" at bounding box center [735, 112] width 598 height 14
click at [631, 120] on label "All Following Bookings" at bounding box center [599, 113] width 110 height 14
drag, startPoint x: 941, startPoint y: 177, endPoint x: 606, endPoint y: 184, distance: 334.7
click at [638, 202] on div "× Save Changes to Recurring Booking Would you like to change Only This Booking,…" at bounding box center [734, 348] width 1469 height 697
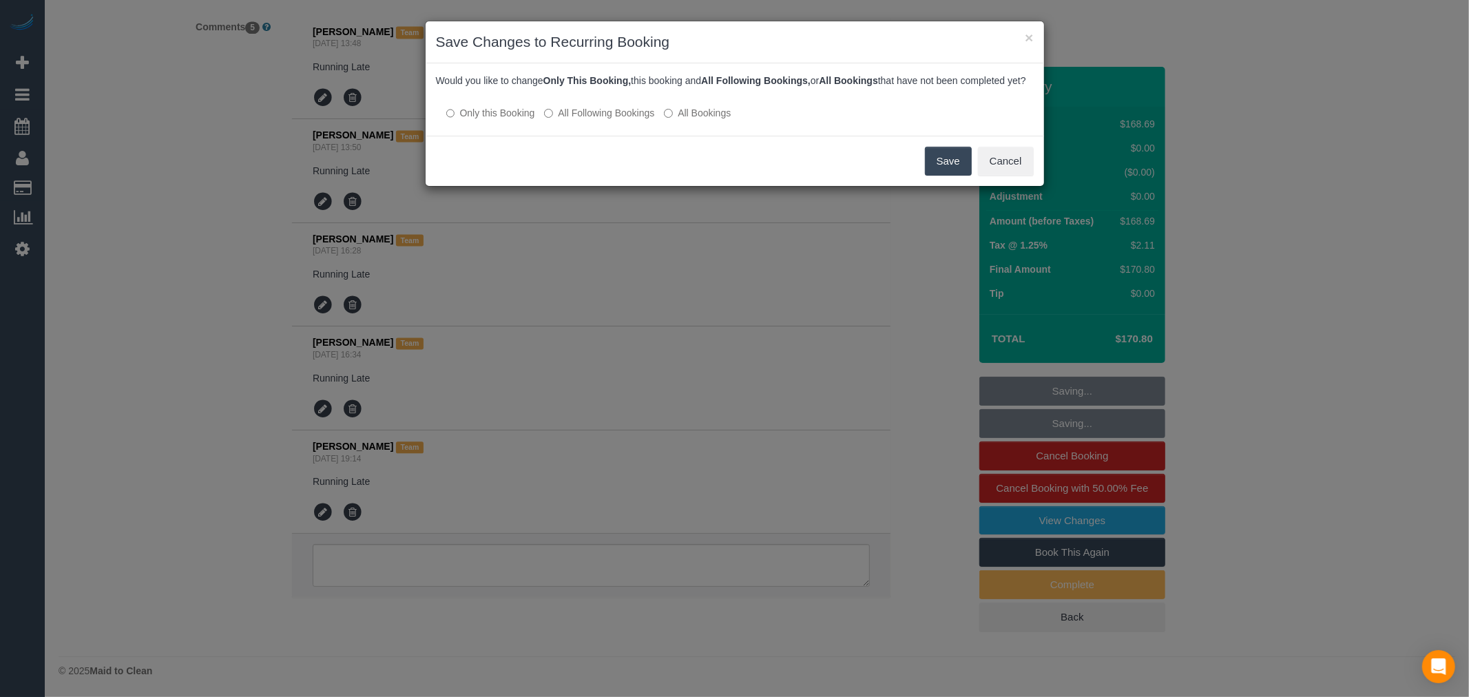
click at [506, 120] on label "Only this Booking" at bounding box center [490, 113] width 89 height 14
click at [1001, 169] on button "Cancel" at bounding box center [1006, 161] width 56 height 29
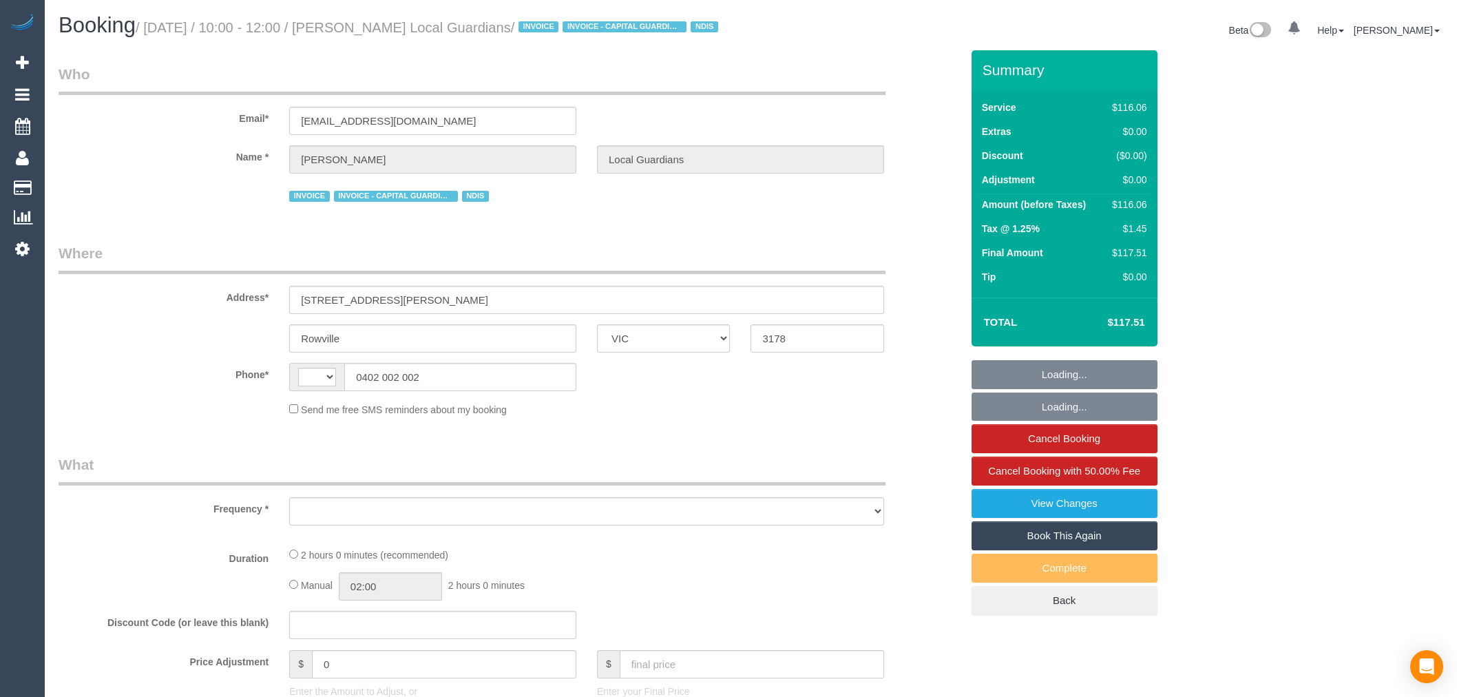
select select "VIC"
select select "string:AU"
select select "object:572"
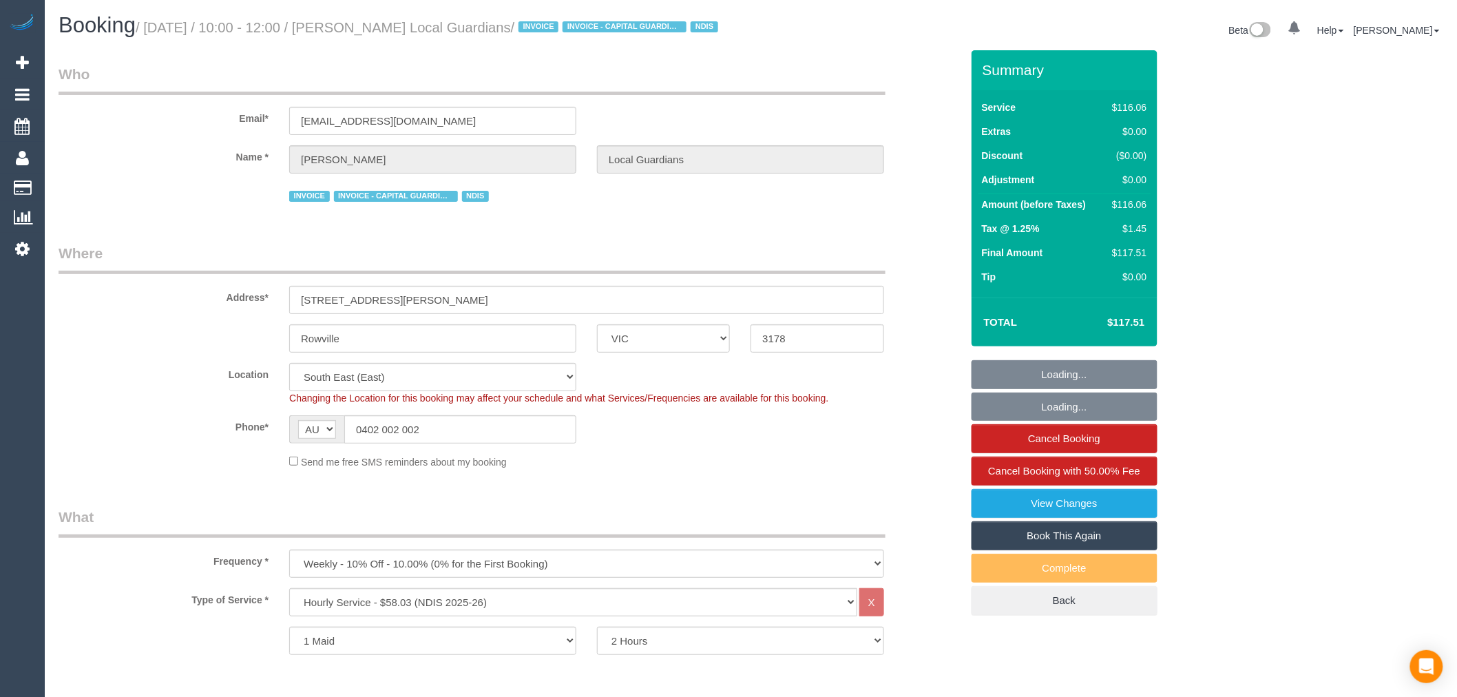
select select "number:28"
select select "number:14"
select select "number:19"
select select "number:25"
select select "number:33"
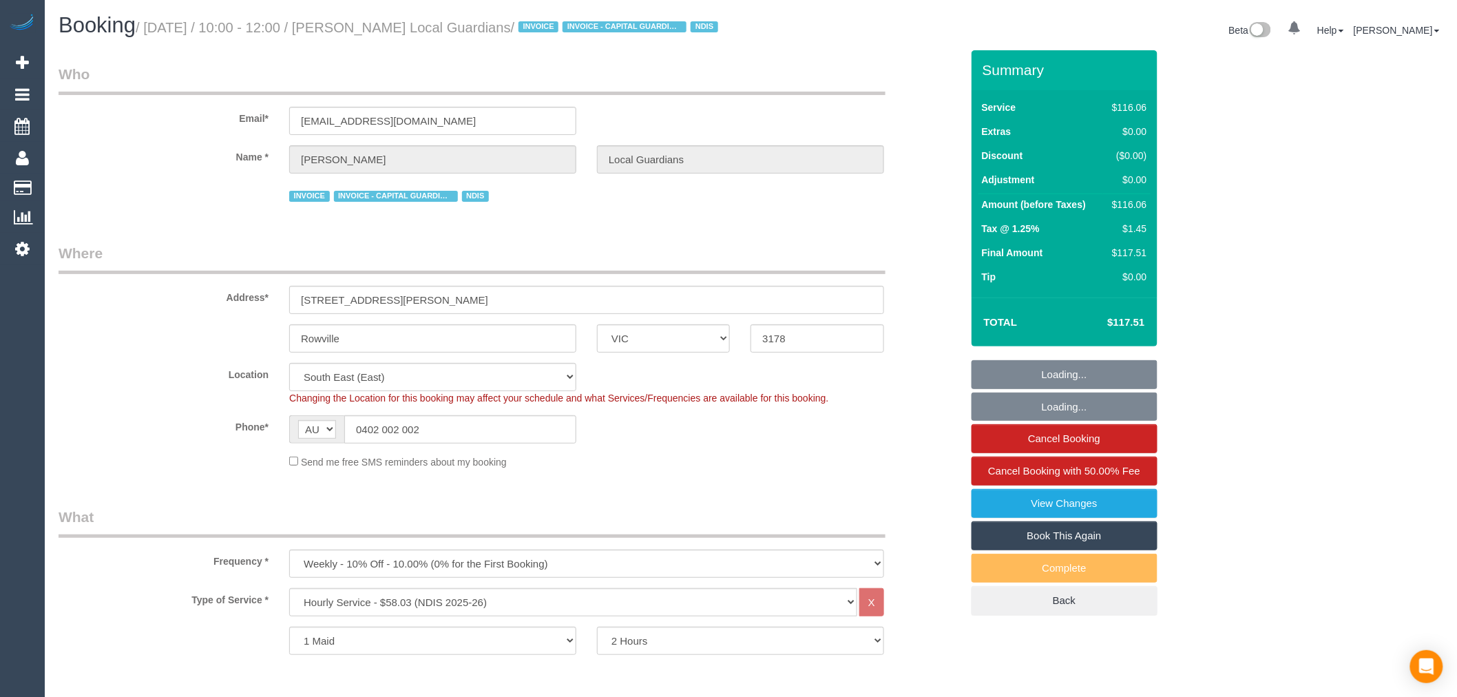
select select "object:1272"
select select "spot1"
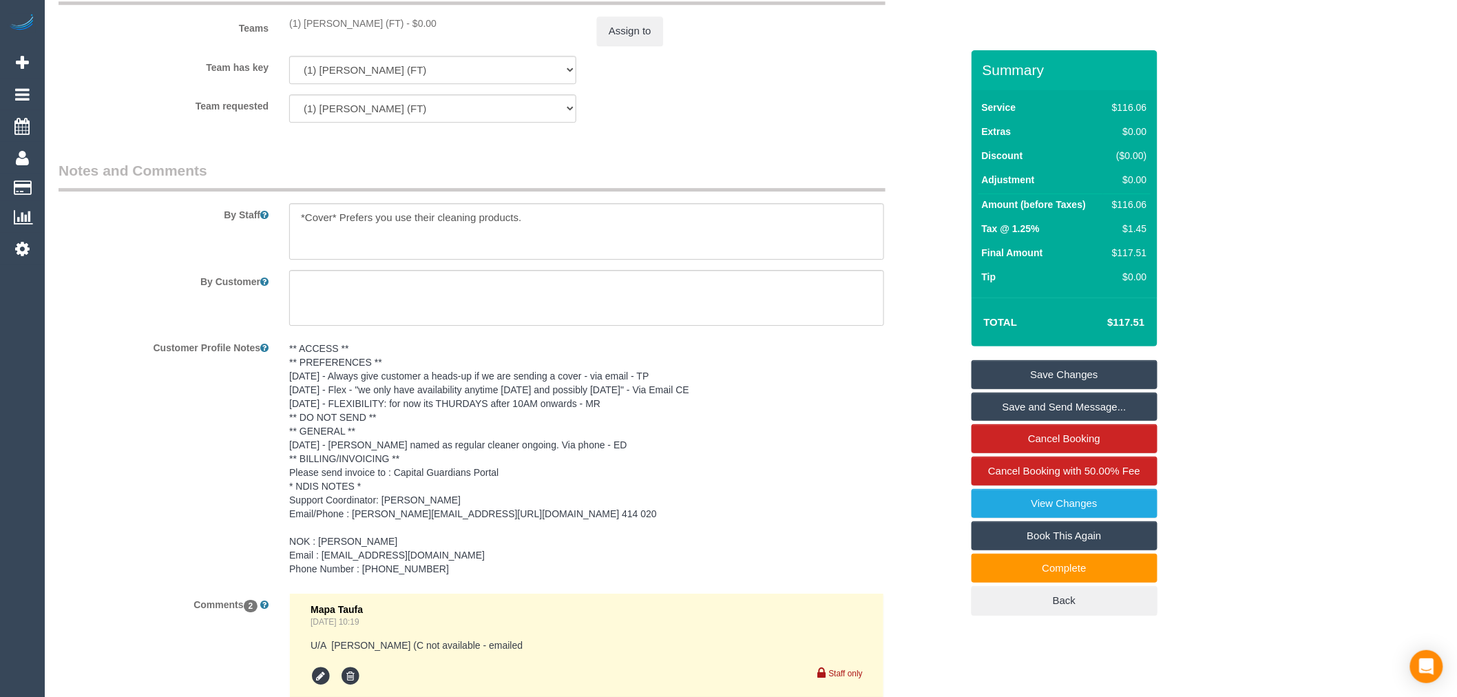
scroll to position [1436, 0]
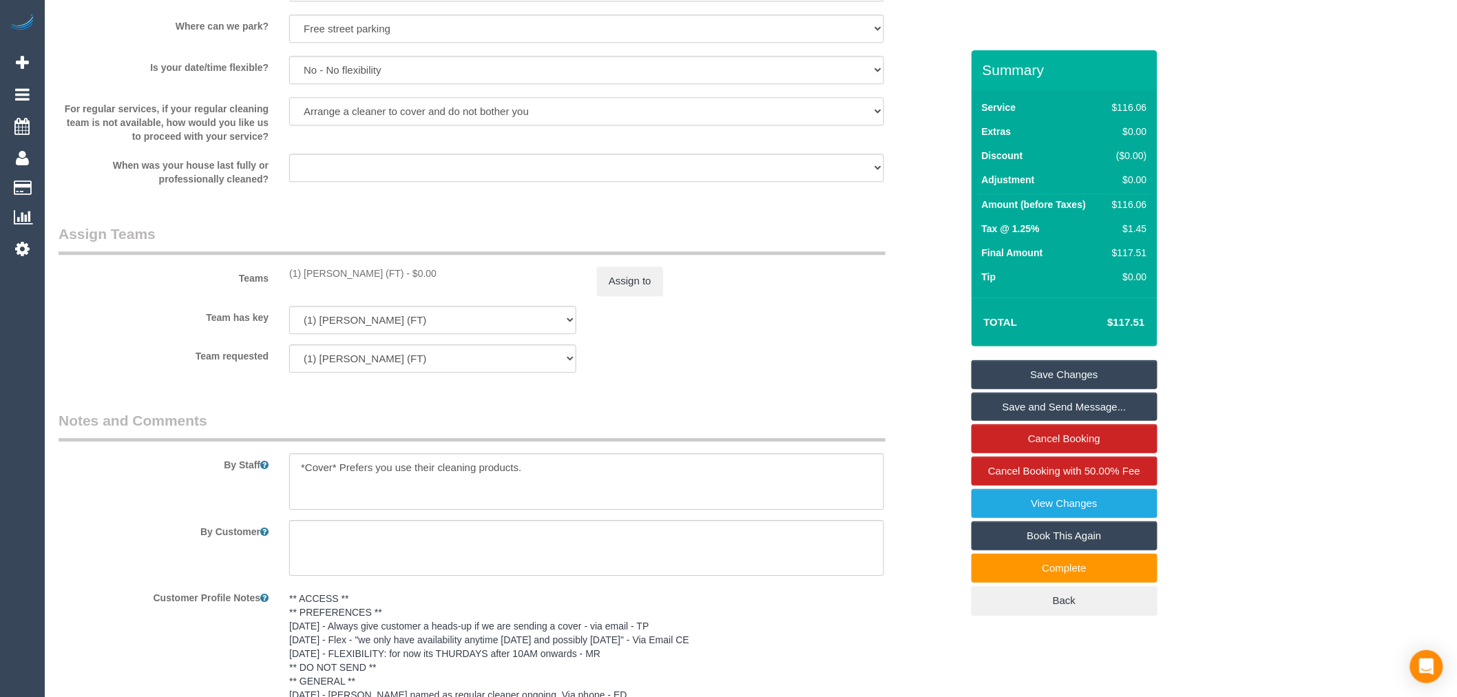
click at [582, 119] on select "Arrange a cleaner to cover and do not bother you Arrange a cleaner to cover and…" at bounding box center [586, 111] width 595 height 28
select select "number:34"
click at [289, 116] on select "Arrange a cleaner to cover and do not bother you Arrange a cleaner to cover and…" at bounding box center [586, 111] width 595 height 28
click at [212, 324] on label "Team has key" at bounding box center [163, 315] width 231 height 19
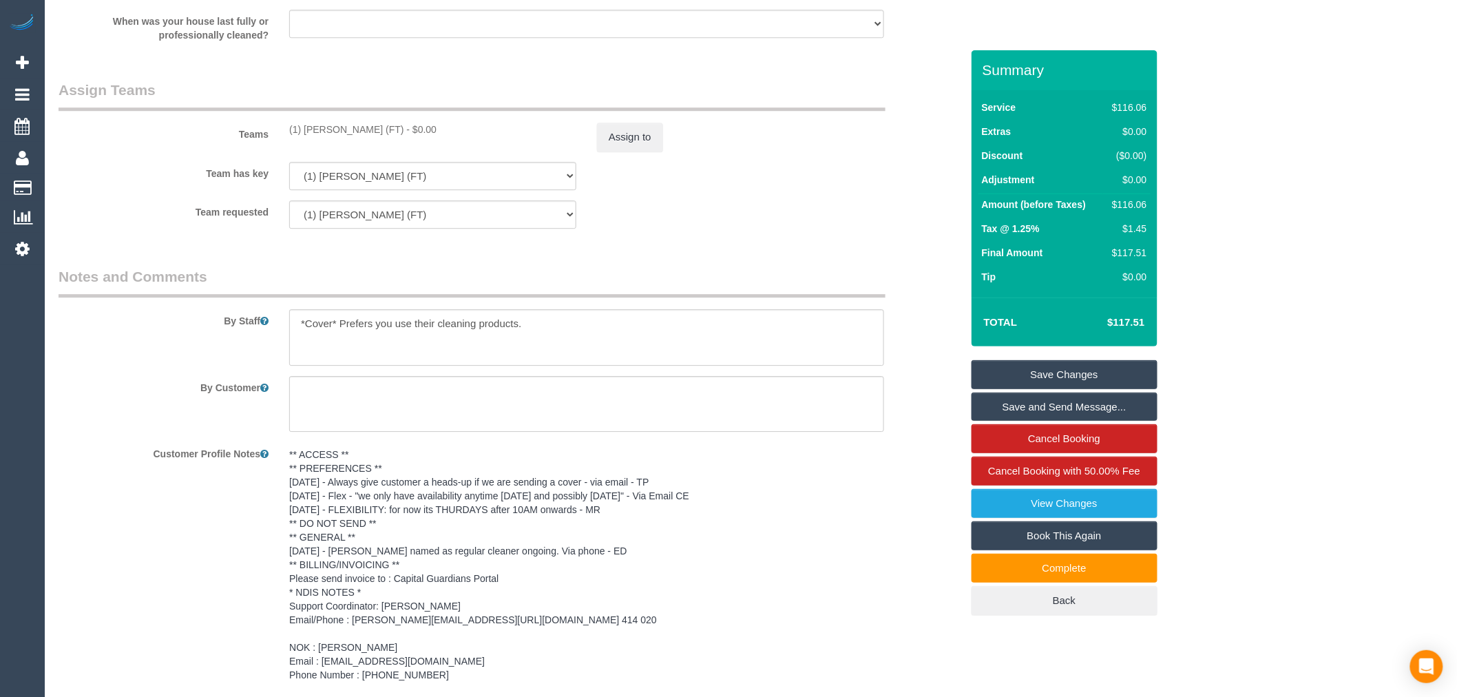
scroll to position [1589, 0]
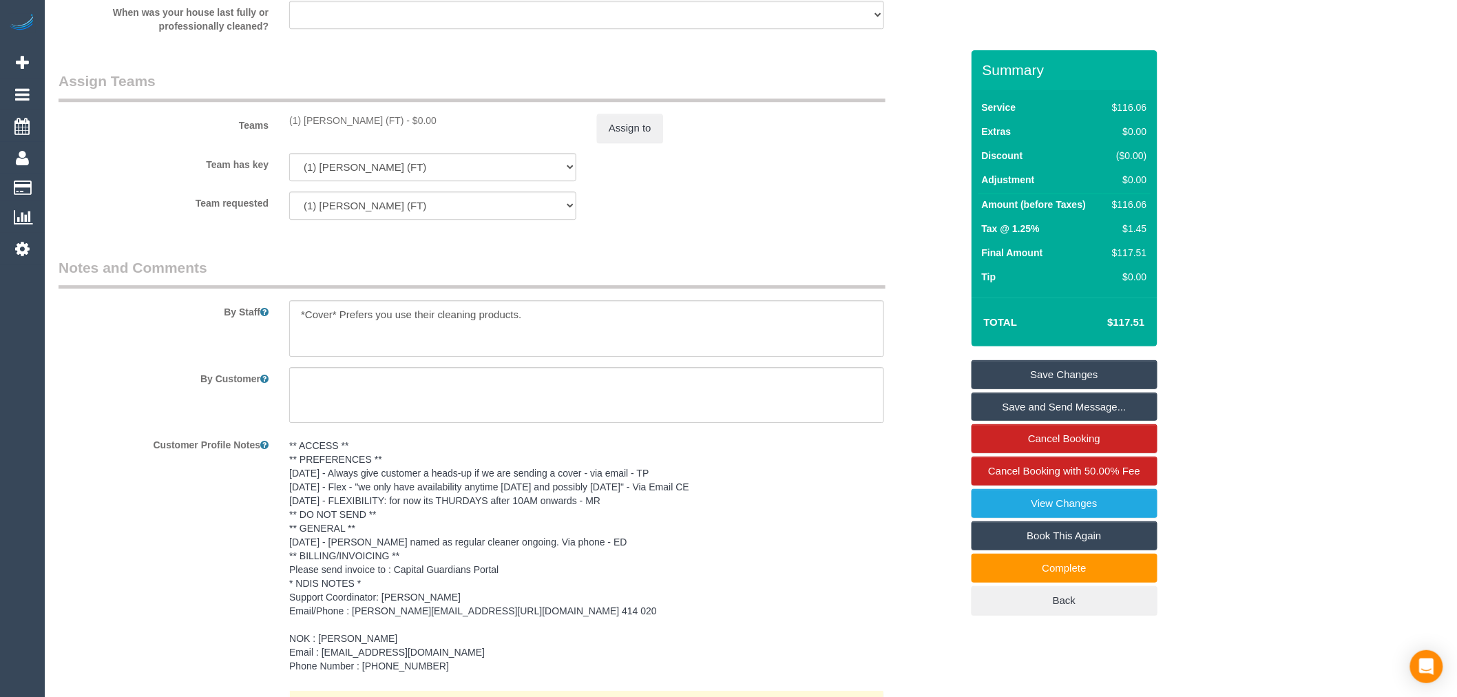
click at [1136, 377] on link "Save Changes" at bounding box center [1065, 374] width 186 height 29
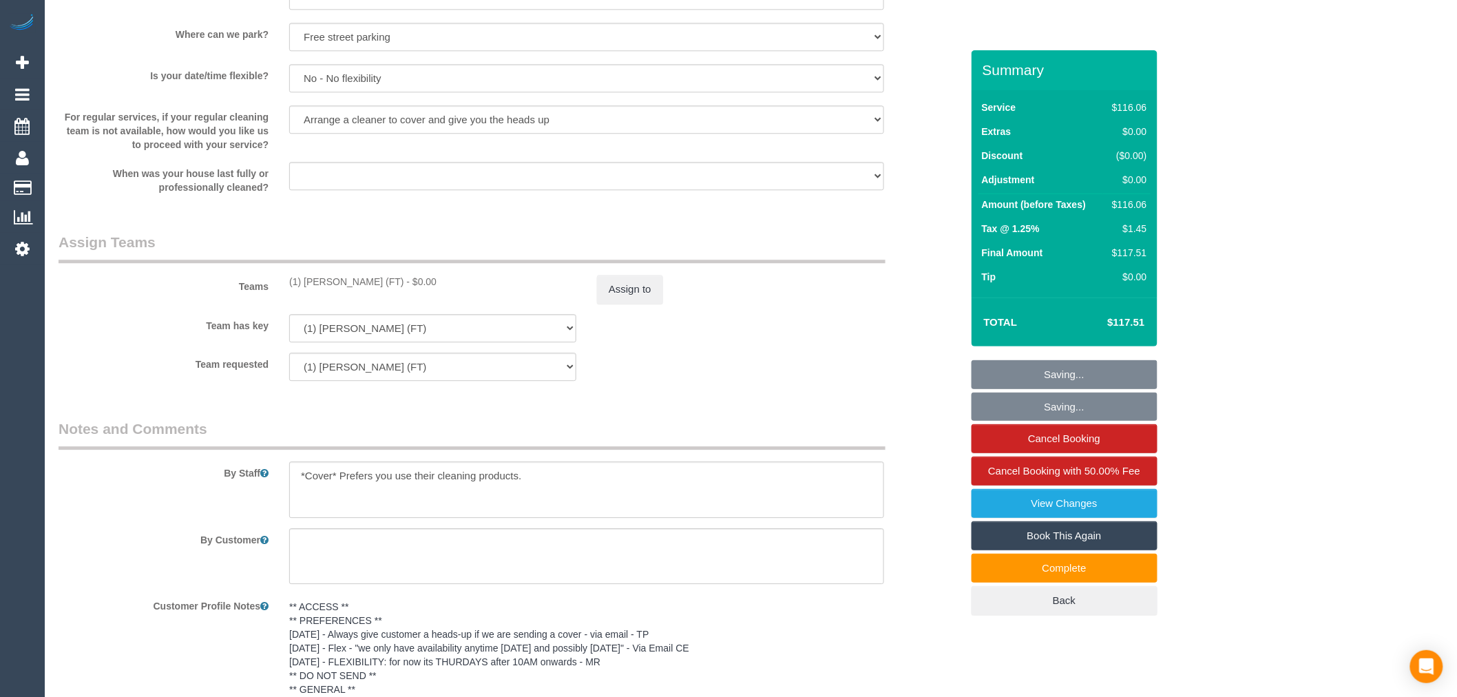
scroll to position [1359, 0]
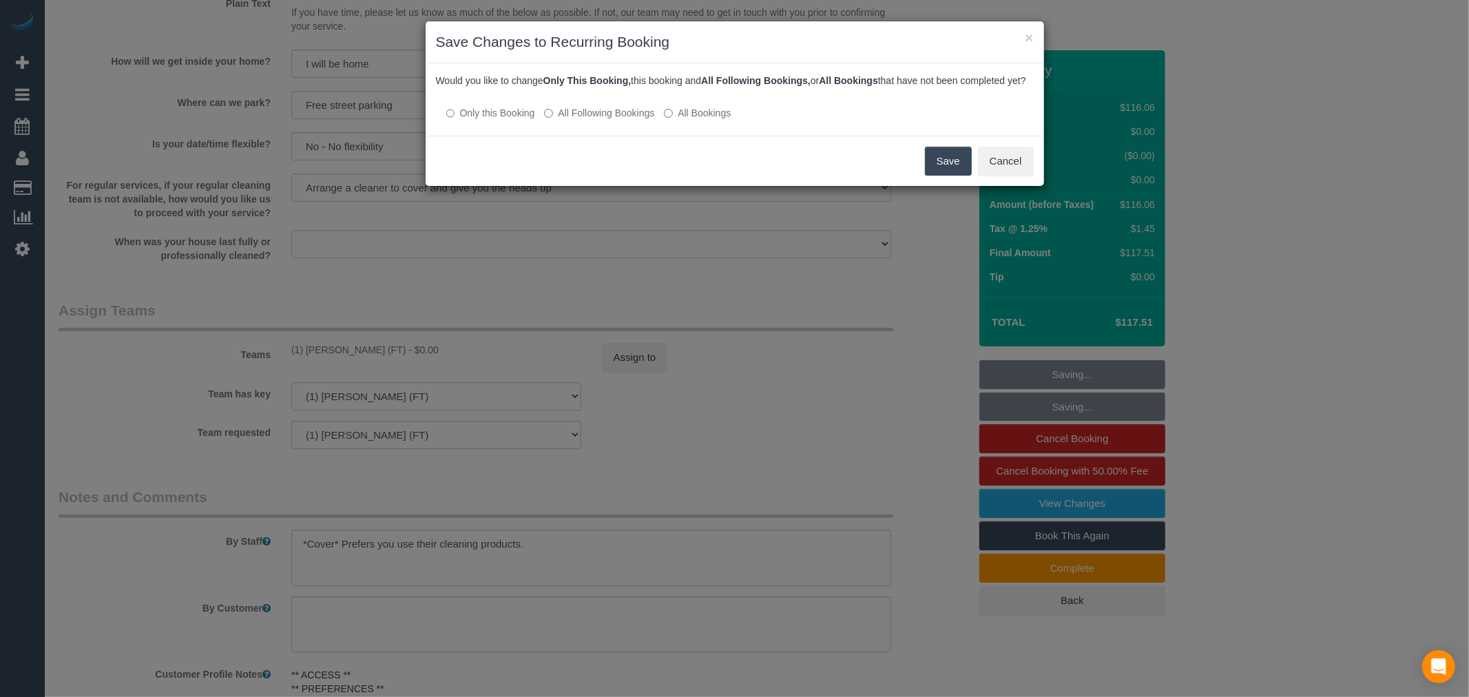
click at [589, 120] on label "All Following Bookings" at bounding box center [599, 113] width 110 height 14
click at [928, 173] on button "Save" at bounding box center [948, 161] width 47 height 29
